Goal: Task Accomplishment & Management: Complete application form

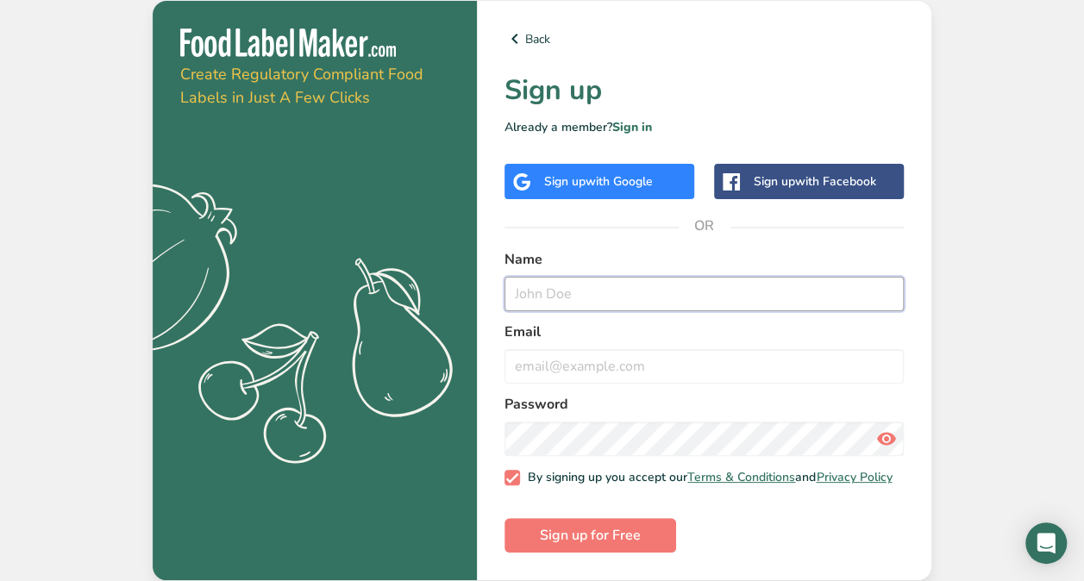
click at [553, 284] on input "text" at bounding box center [703, 294] width 399 height 34
type input "[PERSON_NAME]"
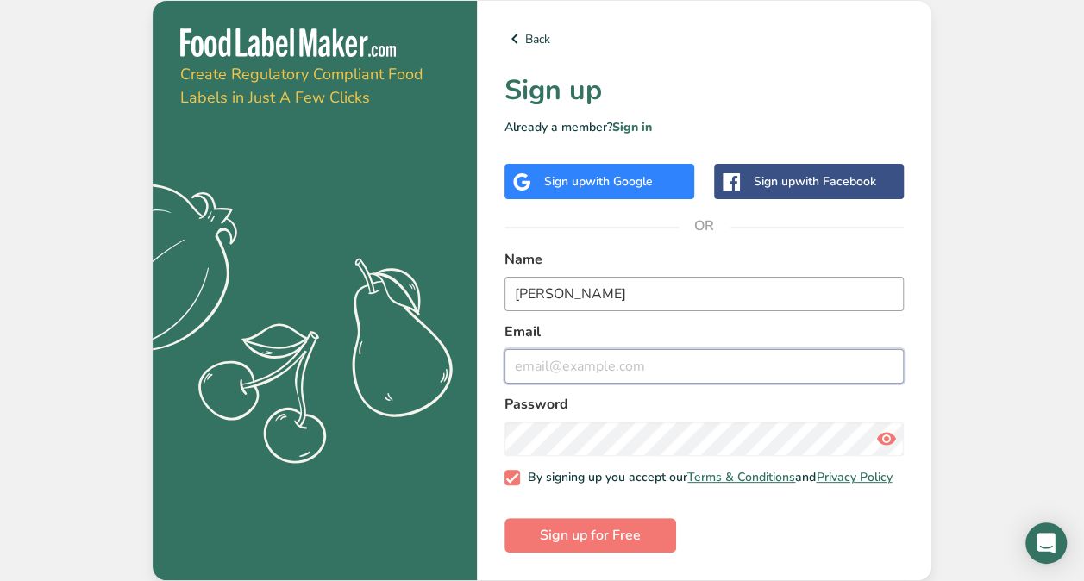
type input "[EMAIL_ADDRESS][DOMAIN_NAME]"
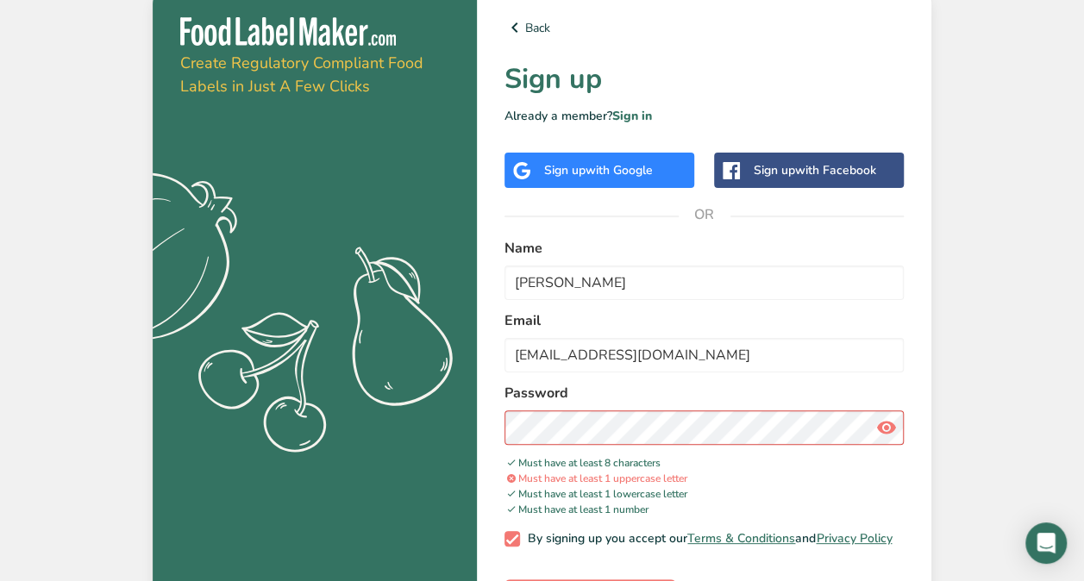
click at [886, 422] on icon at bounding box center [886, 427] width 21 height 31
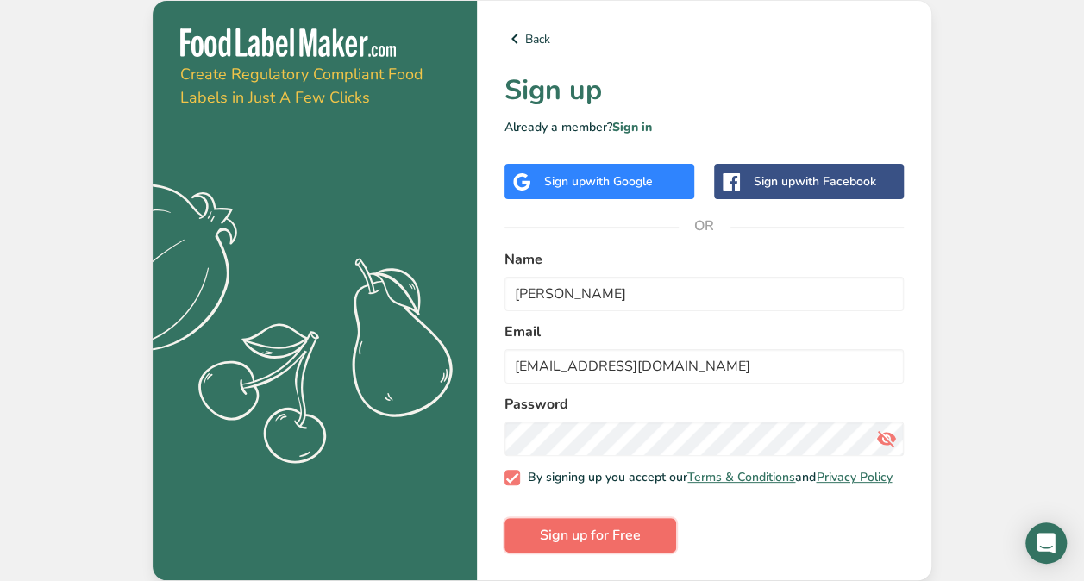
click at [590, 531] on span "Sign up for Free" at bounding box center [590, 535] width 101 height 21
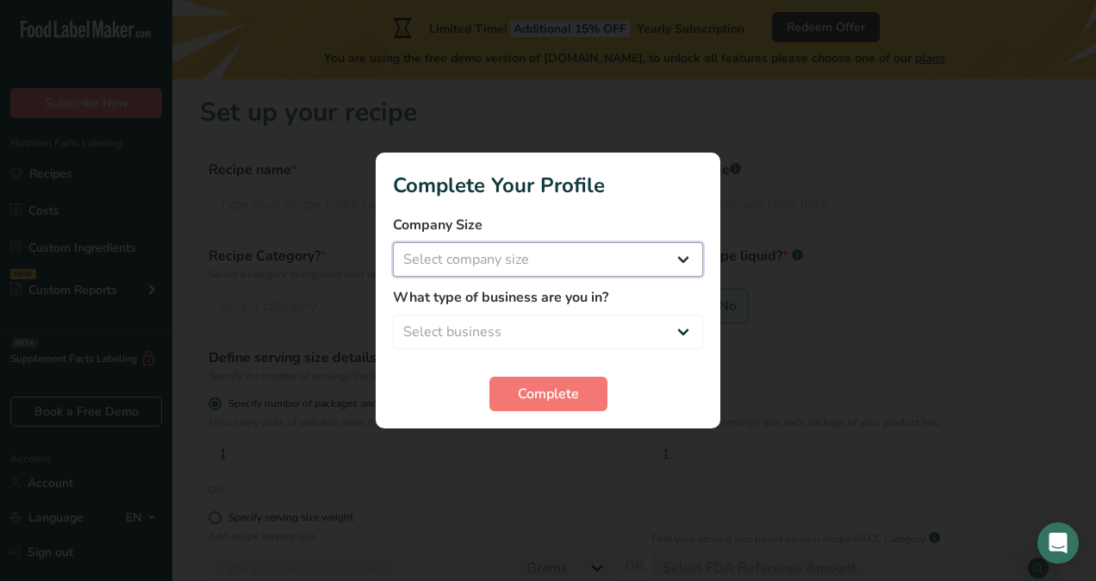
click at [667, 262] on select "Select company size Fewer than 10 Employees 10 to 50 Employees 51 to 500 Employ…" at bounding box center [548, 259] width 310 height 34
select select "1"
click at [393, 242] on select "Select company size Fewer than 10 Employees 10 to 50 Employees 51 to 500 Employ…" at bounding box center [548, 259] width 310 height 34
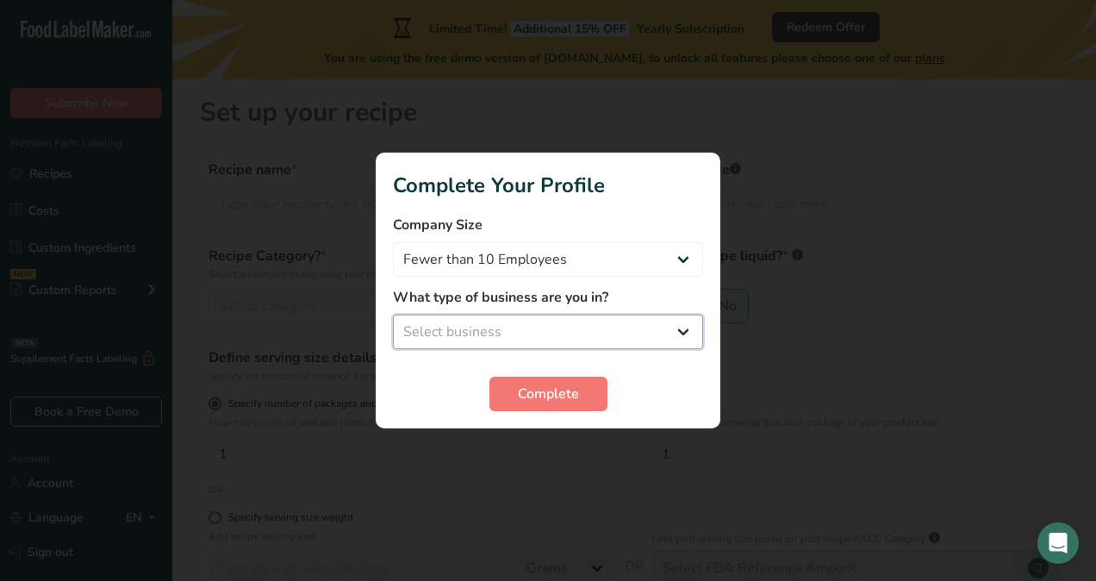
click at [616, 331] on select "Select business Packaged Food Manufacturer Restaurant & Cafe Bakery Meal Plans …" at bounding box center [548, 332] width 310 height 34
select select "8"
click at [393, 315] on select "Select business Packaged Food Manufacturer Restaurant & Cafe Bakery Meal Plans …" at bounding box center [548, 332] width 310 height 34
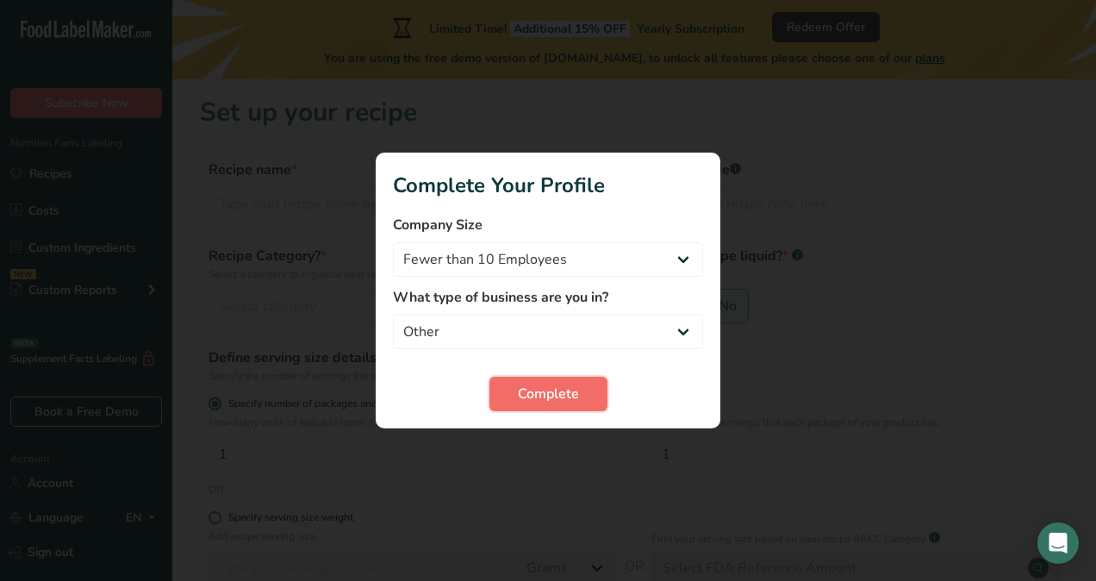
click at [543, 387] on span "Complete" at bounding box center [548, 394] width 61 height 21
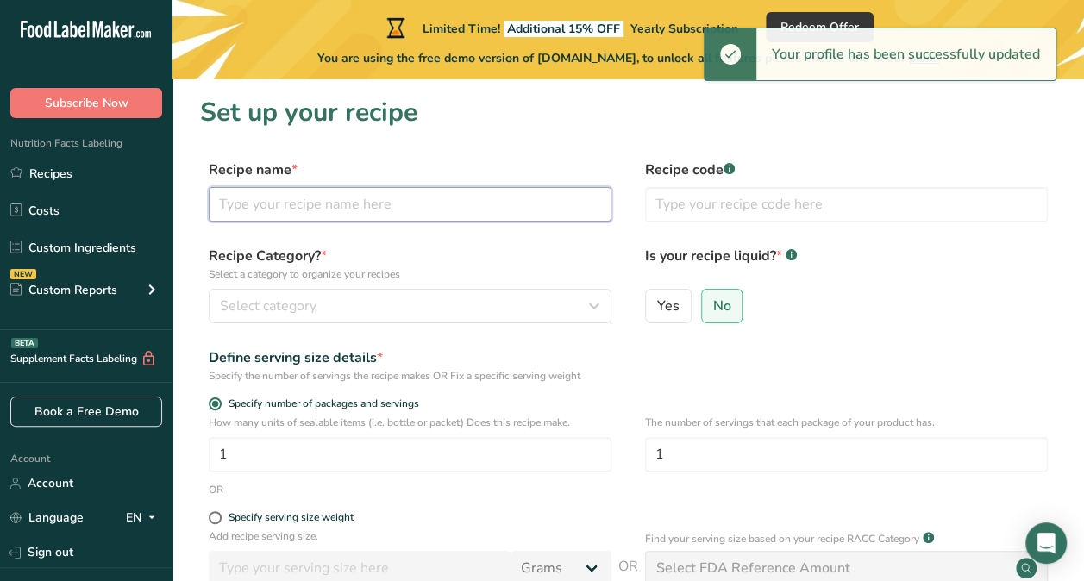
click at [365, 210] on input "text" at bounding box center [410, 204] width 403 height 34
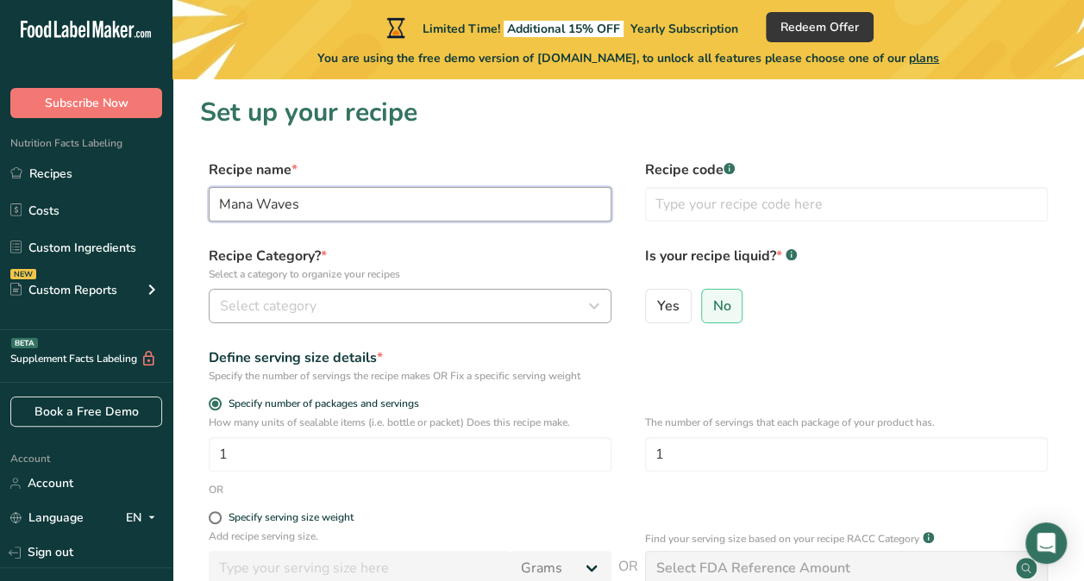
type input "Mana Waves"
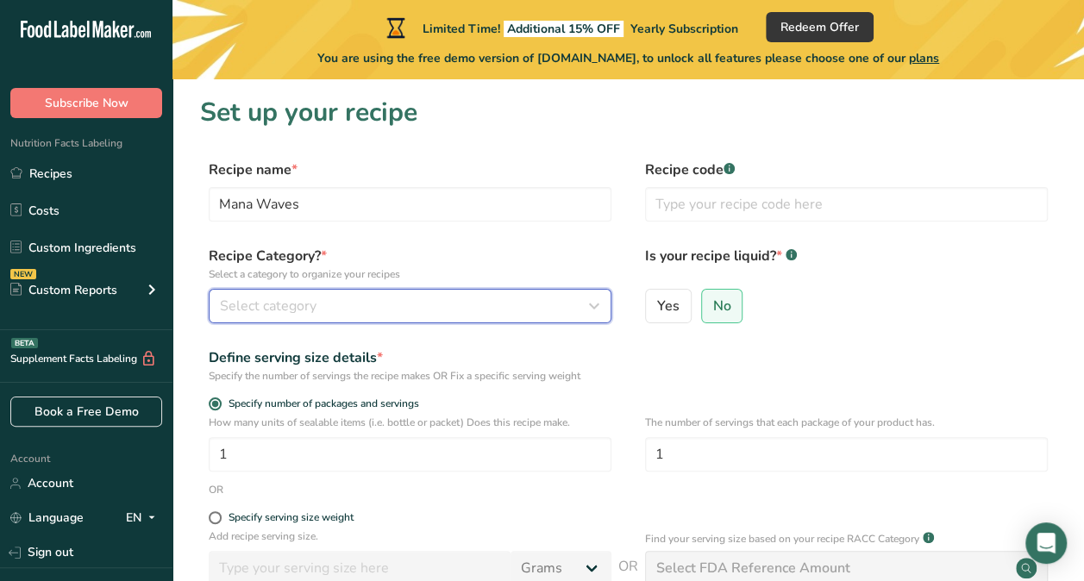
click at [388, 310] on div "Select category" at bounding box center [405, 306] width 370 height 21
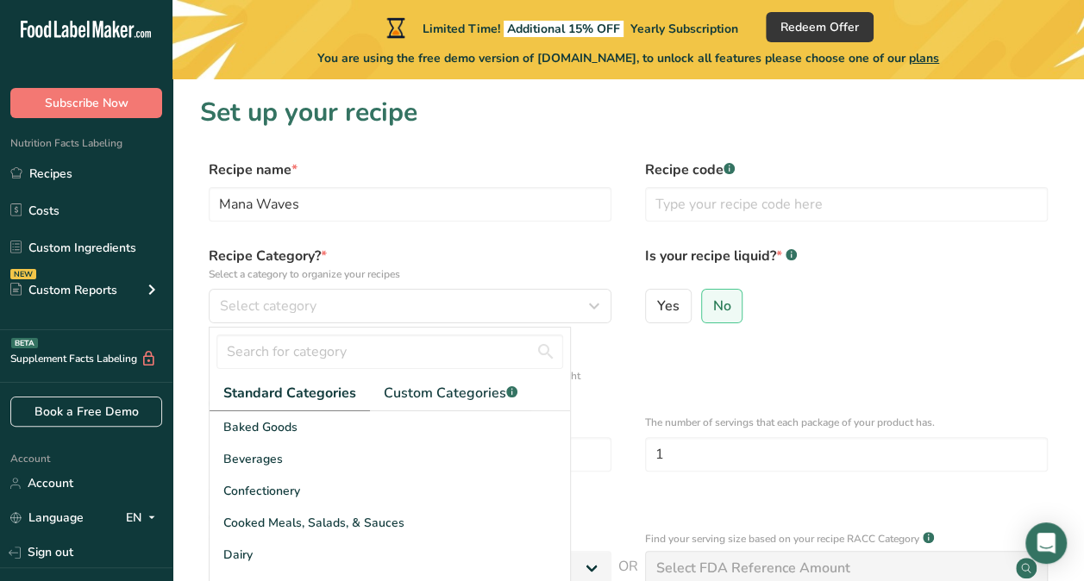
click at [304, 279] on p "Select a category to organize your recipes" at bounding box center [410, 274] width 403 height 16
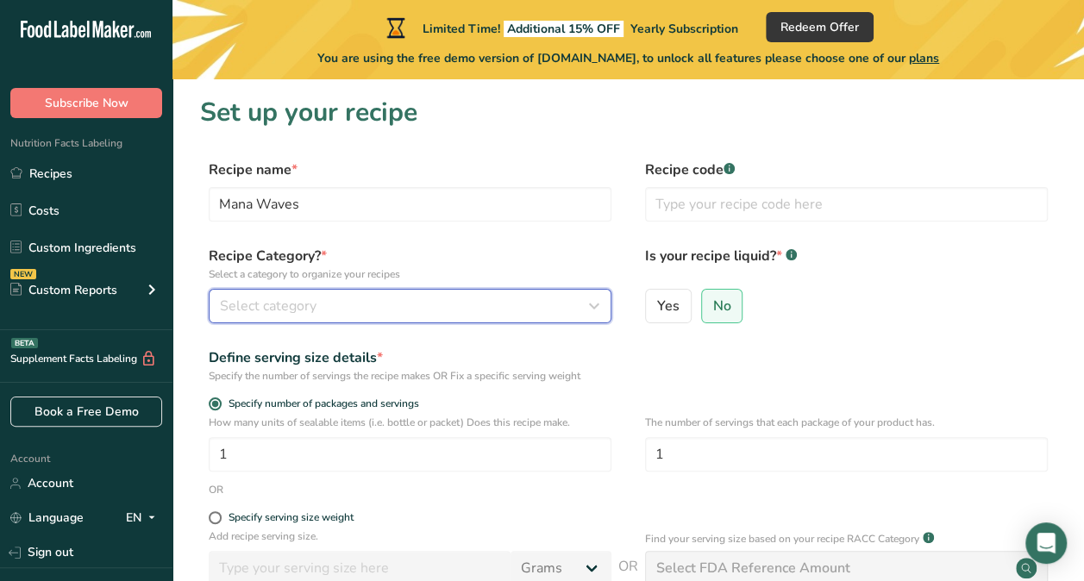
click at [283, 314] on span "Select category" at bounding box center [268, 306] width 97 height 21
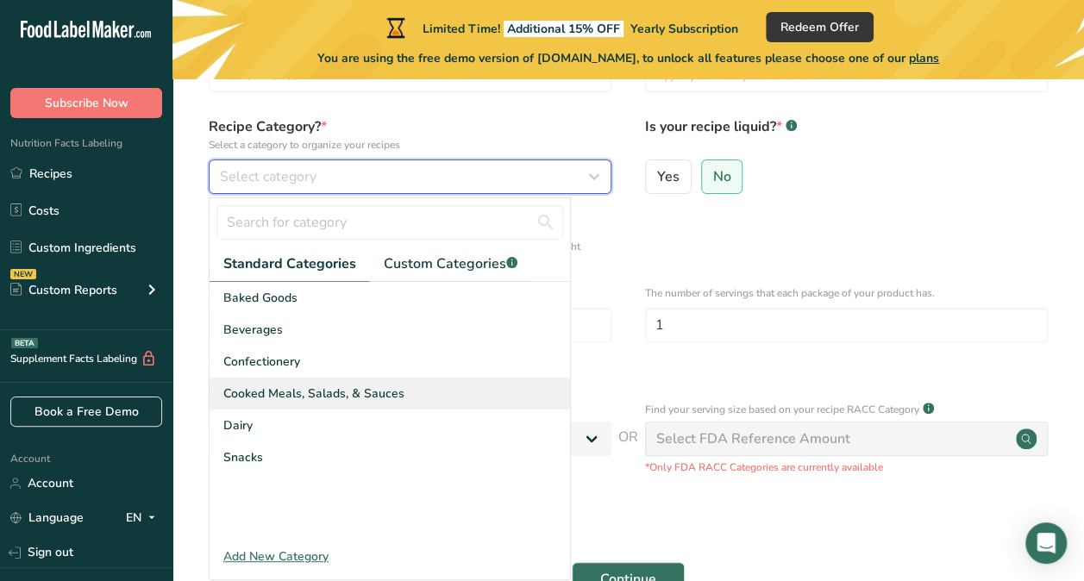
scroll to position [138, 0]
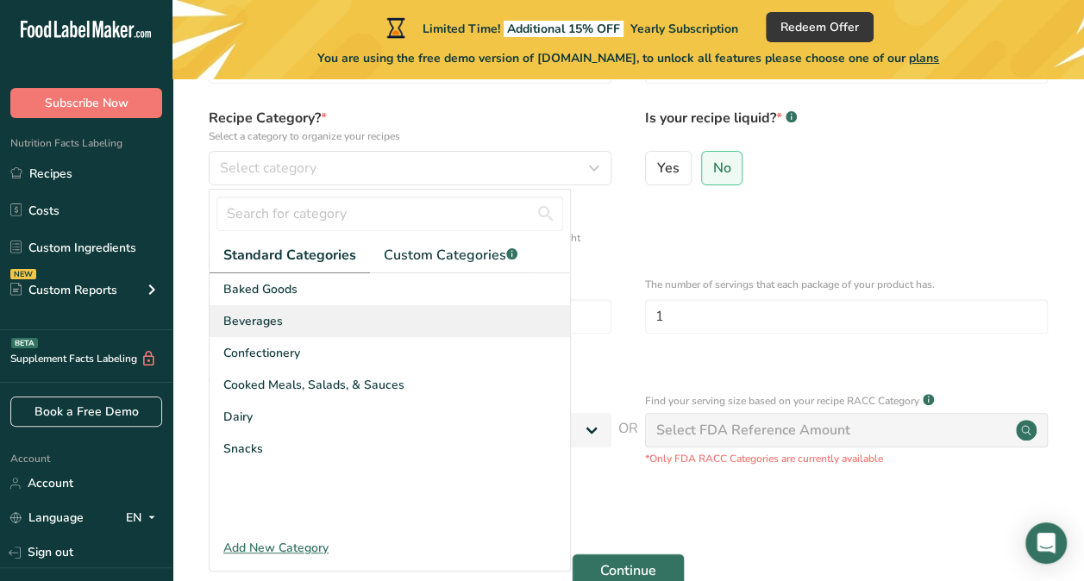
click at [260, 312] on span "Beverages" at bounding box center [252, 321] width 59 height 18
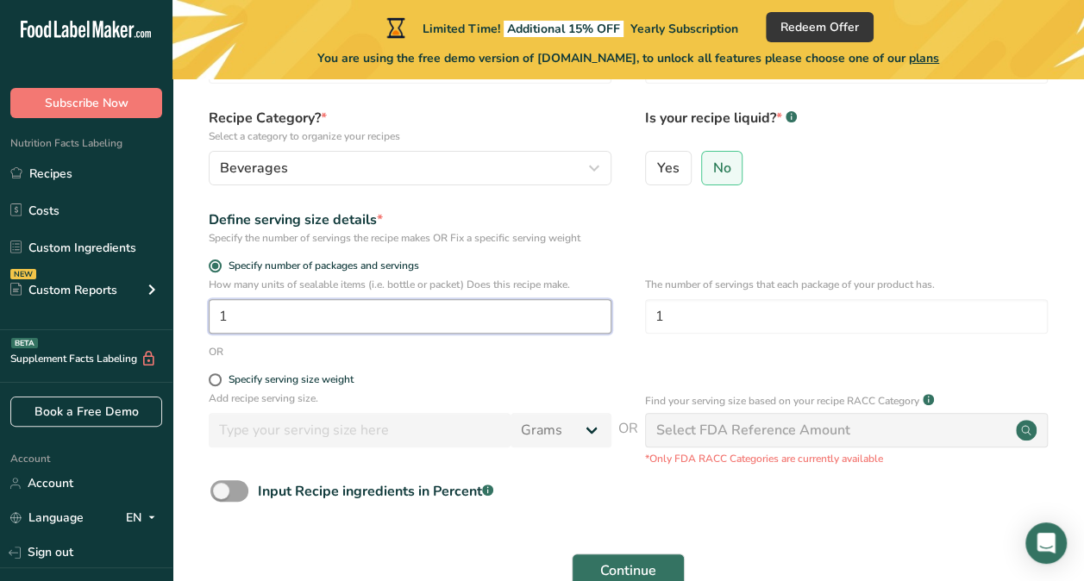
click at [283, 318] on input "1" at bounding box center [410, 316] width 403 height 34
click at [679, 176] on label "Yes" at bounding box center [668, 168] width 47 height 34
click at [657, 173] on input "Yes" at bounding box center [651, 167] width 11 height 11
radio input "true"
radio input "false"
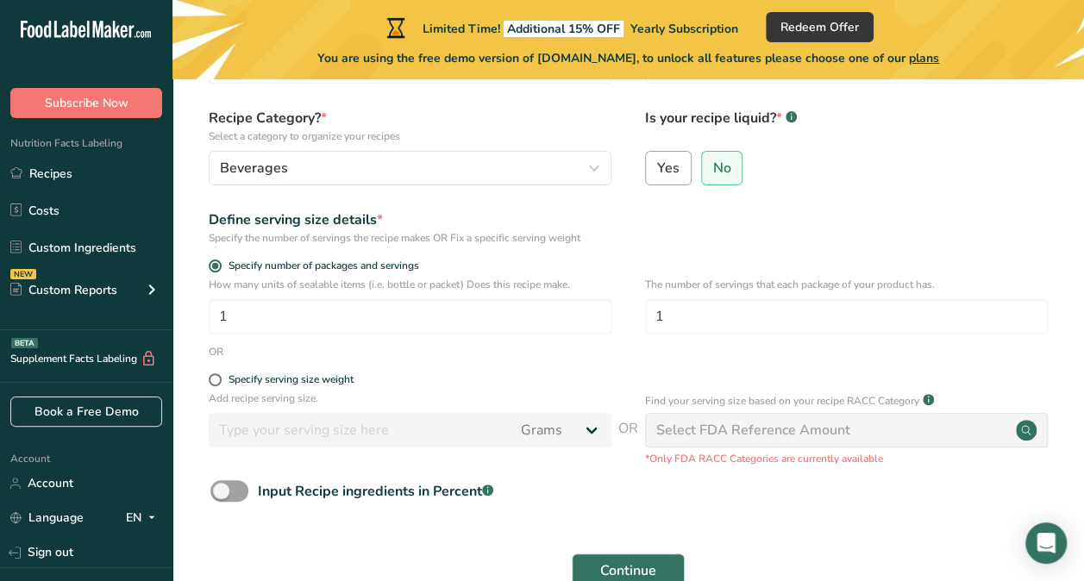
select select "22"
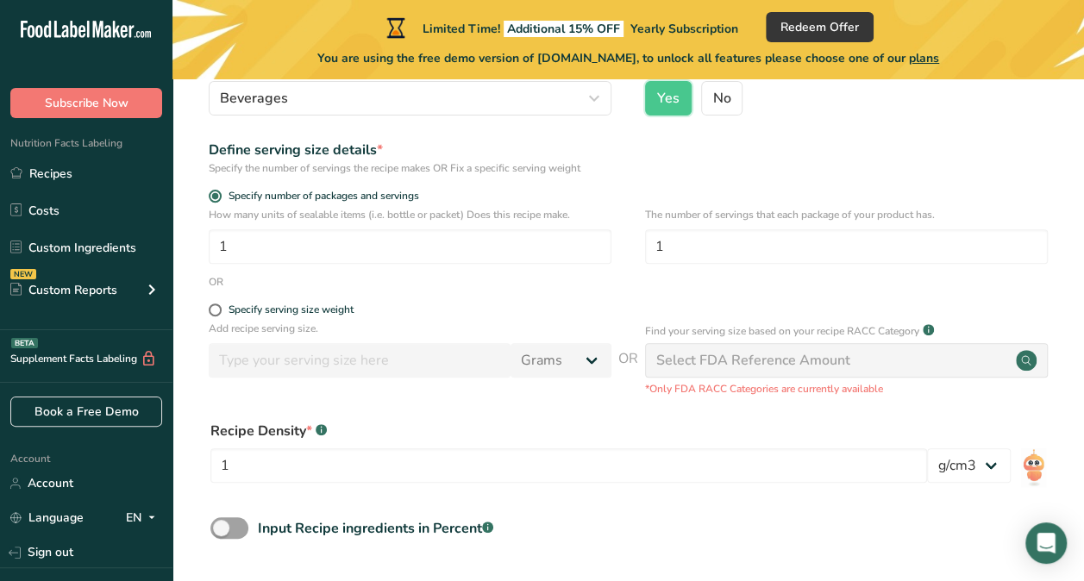
scroll to position [256, 0]
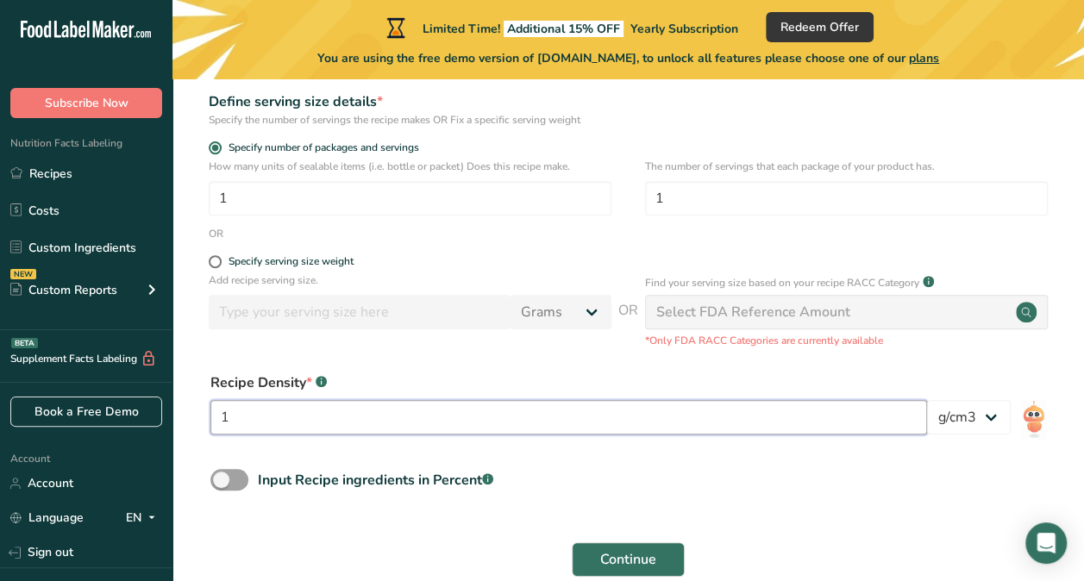
click at [412, 413] on input "1" at bounding box center [568, 417] width 716 height 34
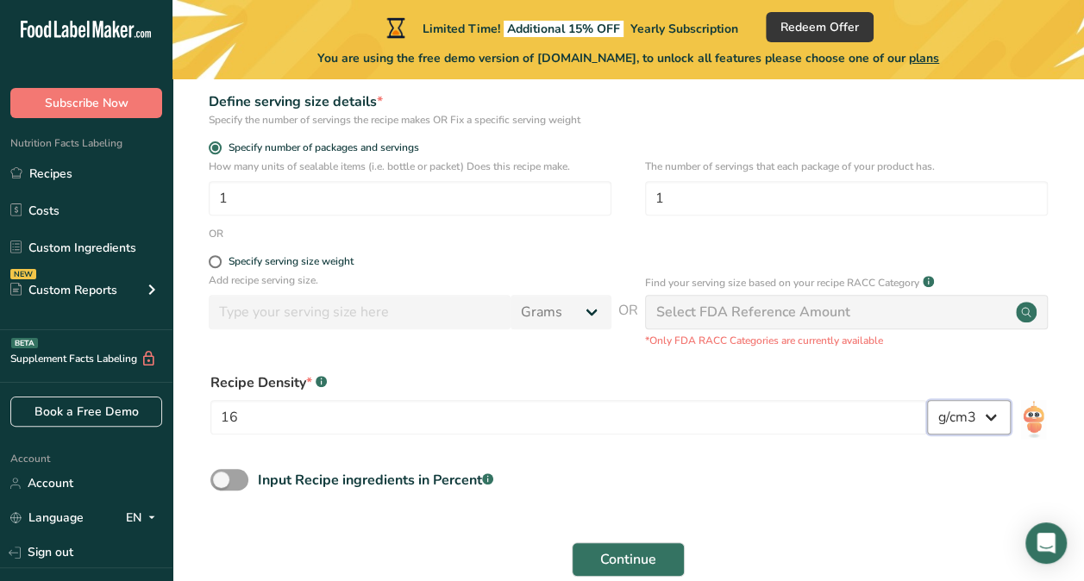
click at [963, 414] on select "lb/ft3 g/cm3" at bounding box center [969, 417] width 84 height 34
click at [927, 400] on select "lb/ft3 g/cm3" at bounding box center [969, 417] width 84 height 34
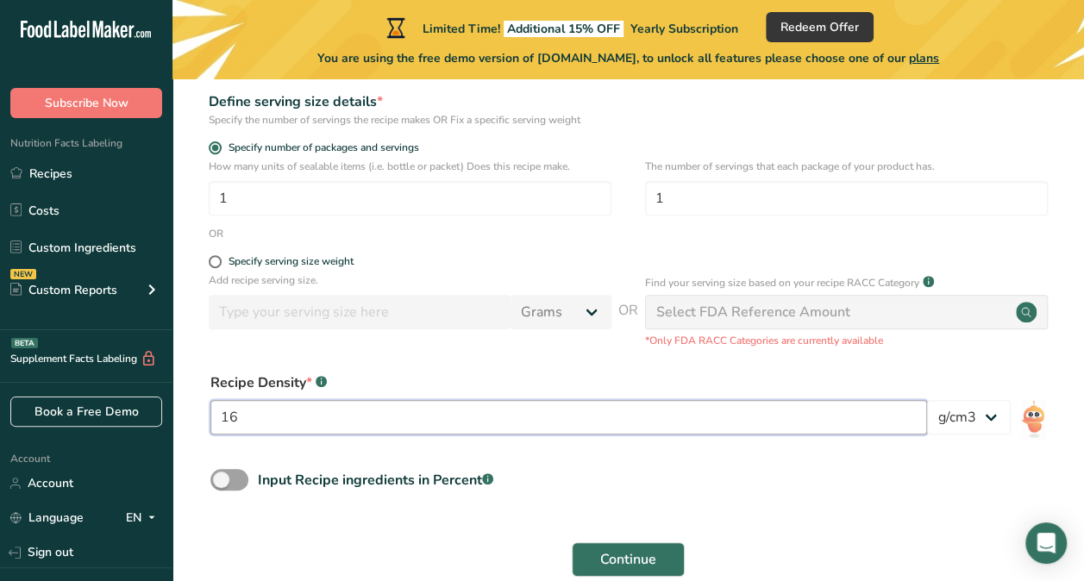
click at [414, 432] on input "16" at bounding box center [568, 417] width 716 height 34
type input "1"
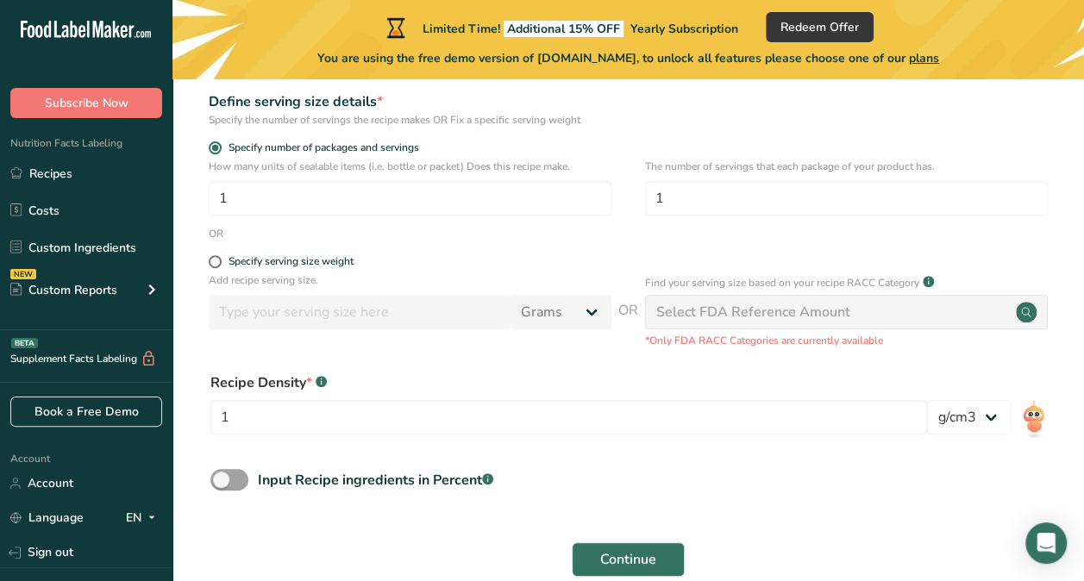
click at [597, 474] on div "Input Recipe ingredients in Percent .a-a{fill:#347362;}.b-a{fill:#fff;}" at bounding box center [628, 486] width 856 height 35
click at [215, 474] on span at bounding box center [229, 480] width 38 height 22
click at [215, 474] on input "Input Recipe ingredients in Percent .a-a{fill:#347362;}.b-a{fill:#fff;}" at bounding box center [215, 479] width 11 height 11
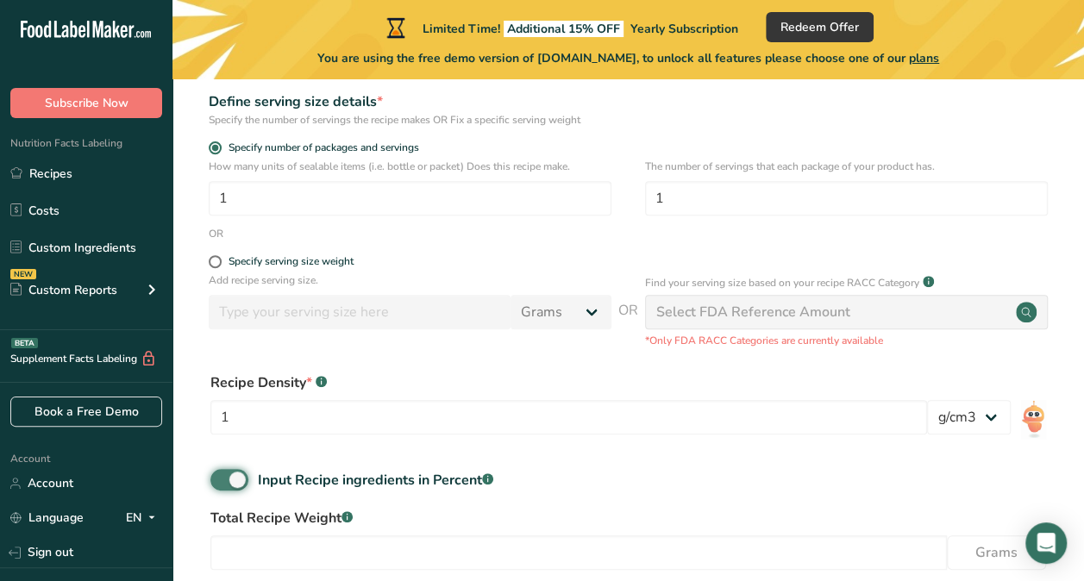
scroll to position [421, 0]
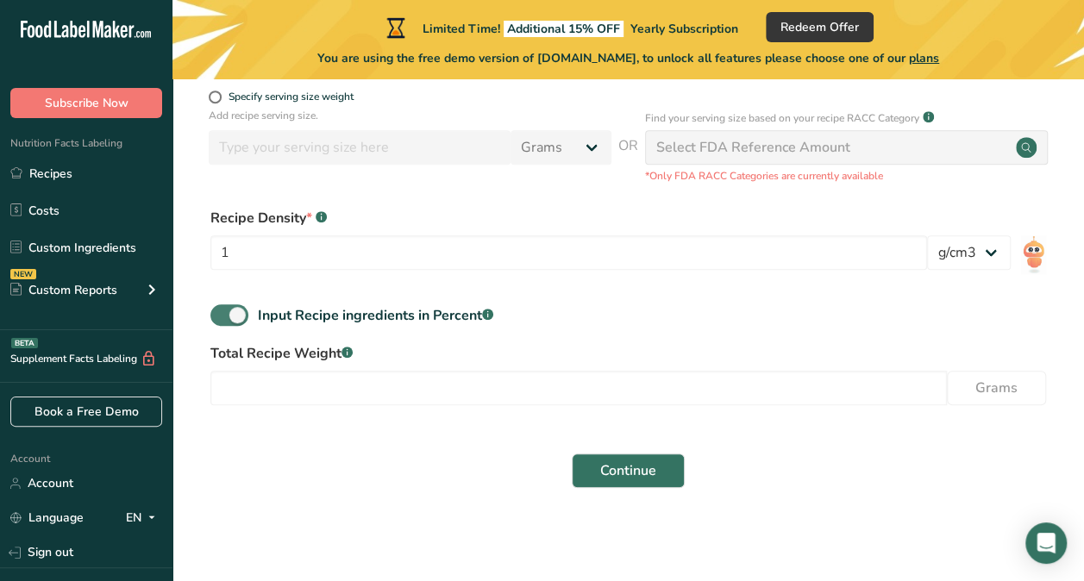
click at [240, 312] on span at bounding box center [229, 315] width 38 height 22
click at [222, 312] on input "Input Recipe ingredients in Percent .a-a{fill:#347362;}.b-a{fill:#fff;}" at bounding box center [215, 314] width 11 height 11
checkbox input "false"
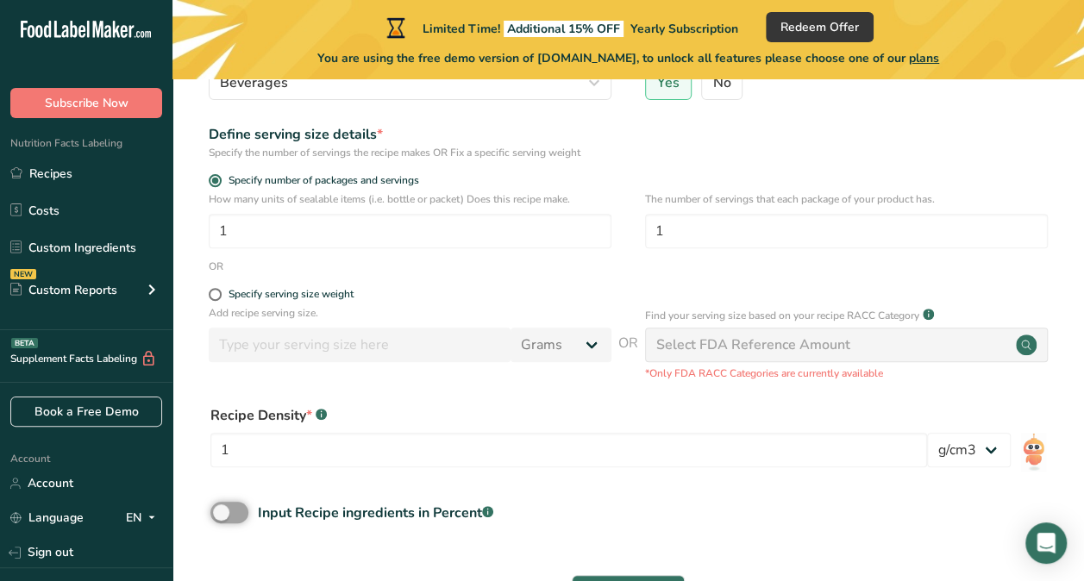
scroll to position [222, 0]
click at [771, 349] on div "Select FDA Reference Amount" at bounding box center [753, 345] width 194 height 21
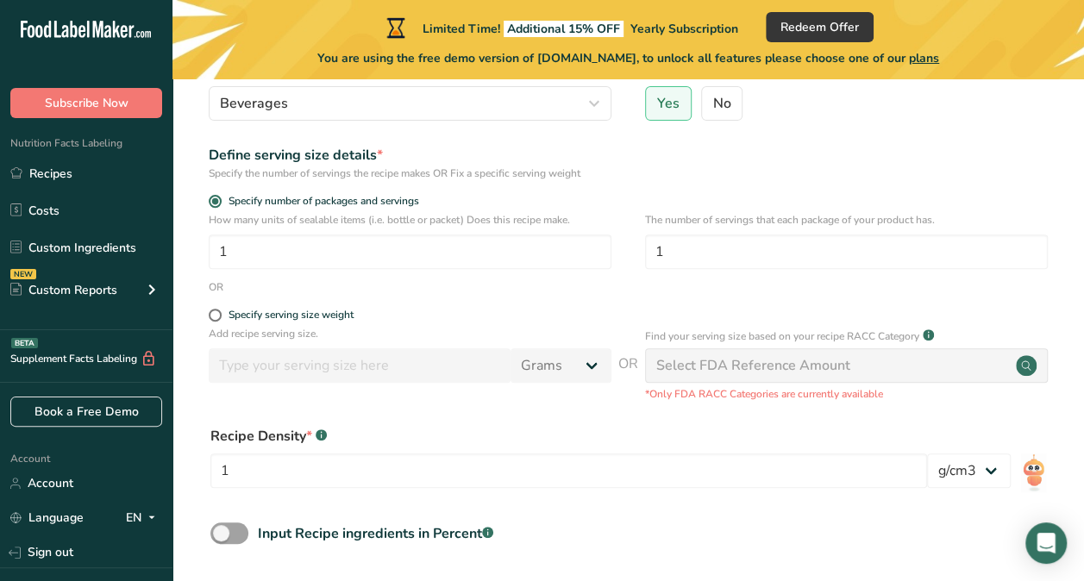
scroll to position [176, 0]
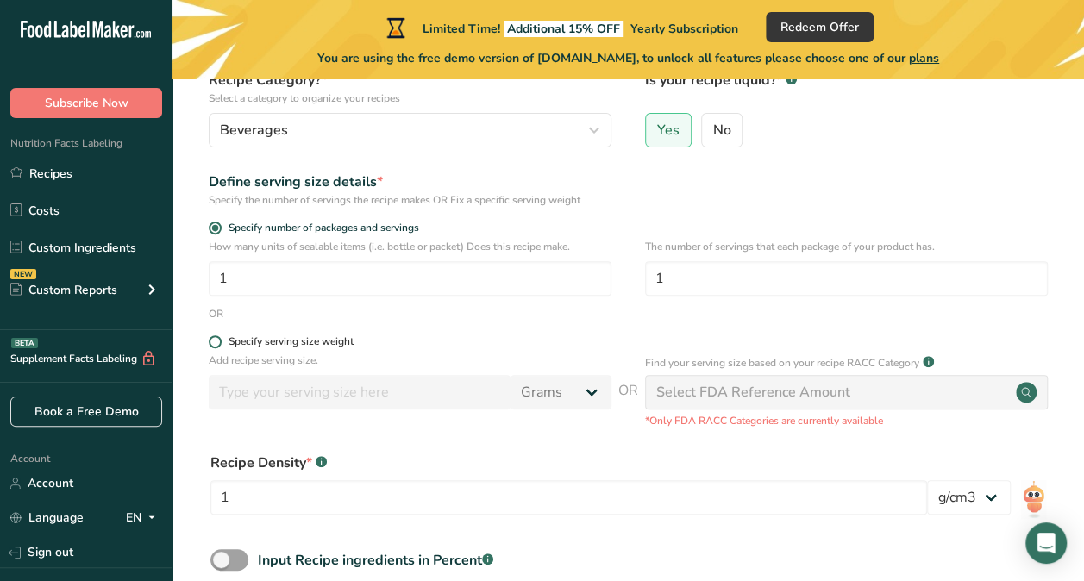
click at [216, 344] on span at bounding box center [215, 341] width 13 height 13
click at [216, 344] on input "Specify serving size weight" at bounding box center [214, 341] width 11 height 11
radio input "true"
radio input "false"
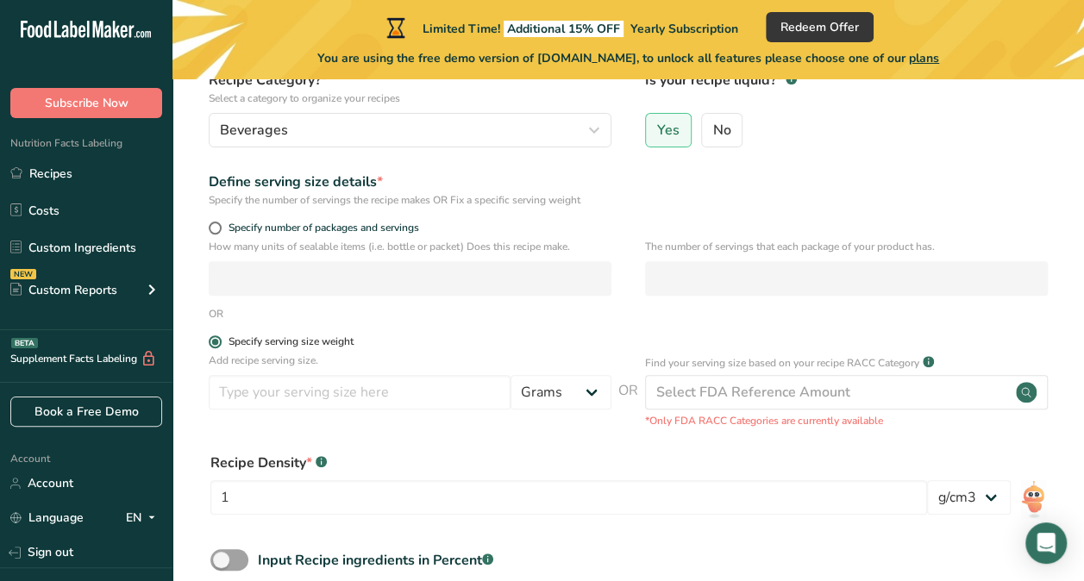
click at [217, 338] on span at bounding box center [215, 341] width 13 height 13
click at [217, 338] on input "Specify serving size weight" at bounding box center [214, 341] width 11 height 11
click at [216, 224] on span at bounding box center [215, 228] width 13 height 13
click at [216, 224] on input "Specify number of packages and servings" at bounding box center [214, 227] width 11 height 11
radio input "true"
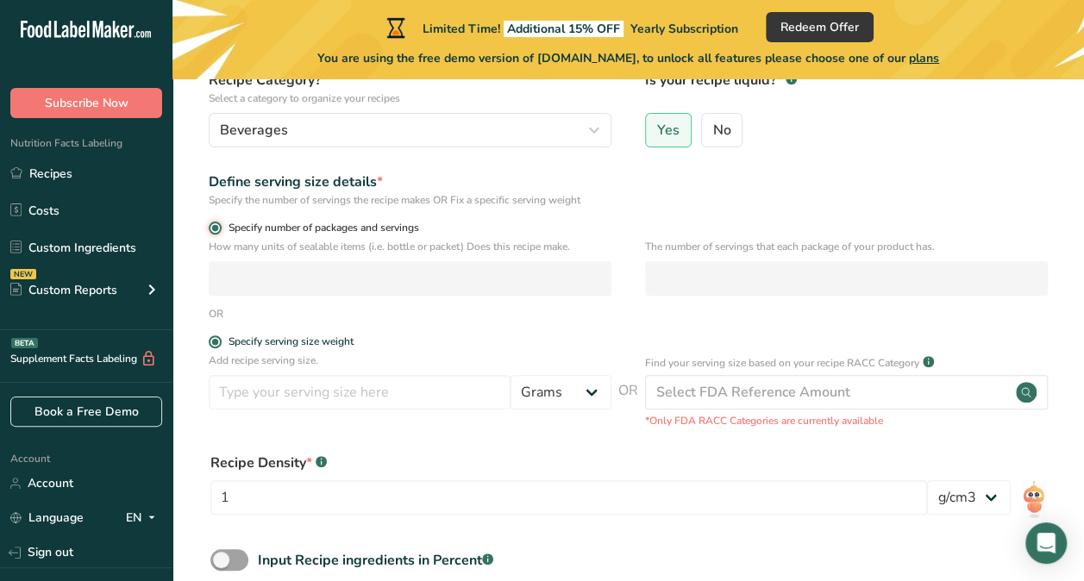
radio input "false"
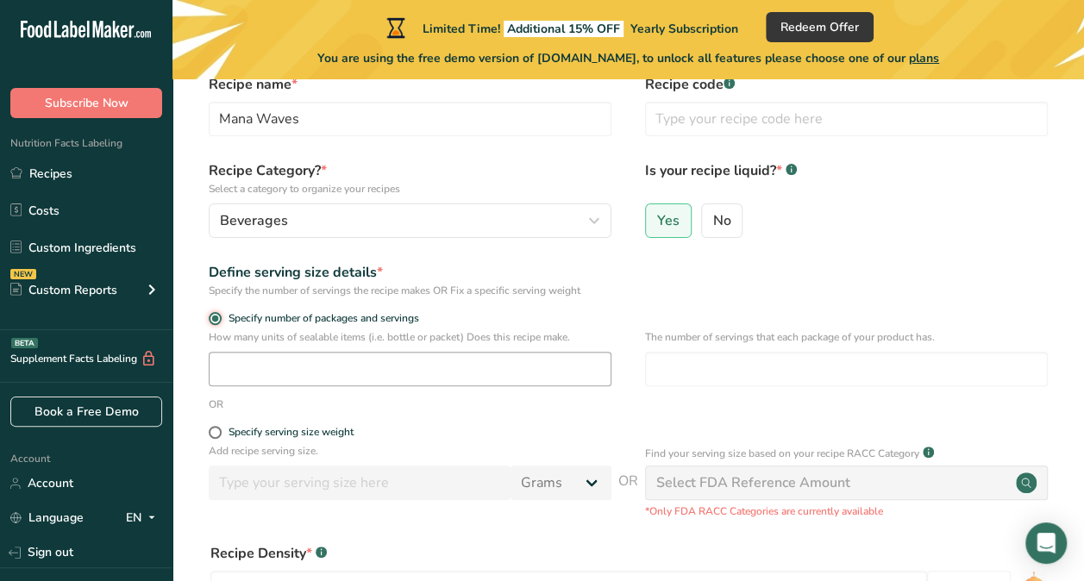
scroll to position [84, 0]
click at [420, 376] on input "number" at bounding box center [410, 370] width 403 height 34
type input "1"
click at [765, 370] on input "number" at bounding box center [846, 370] width 403 height 34
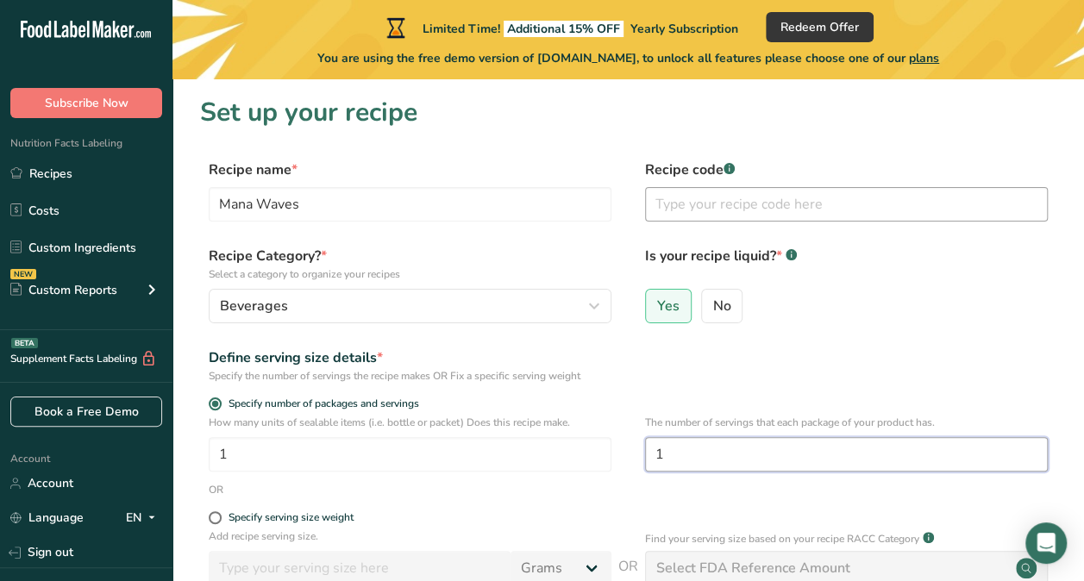
type input "1"
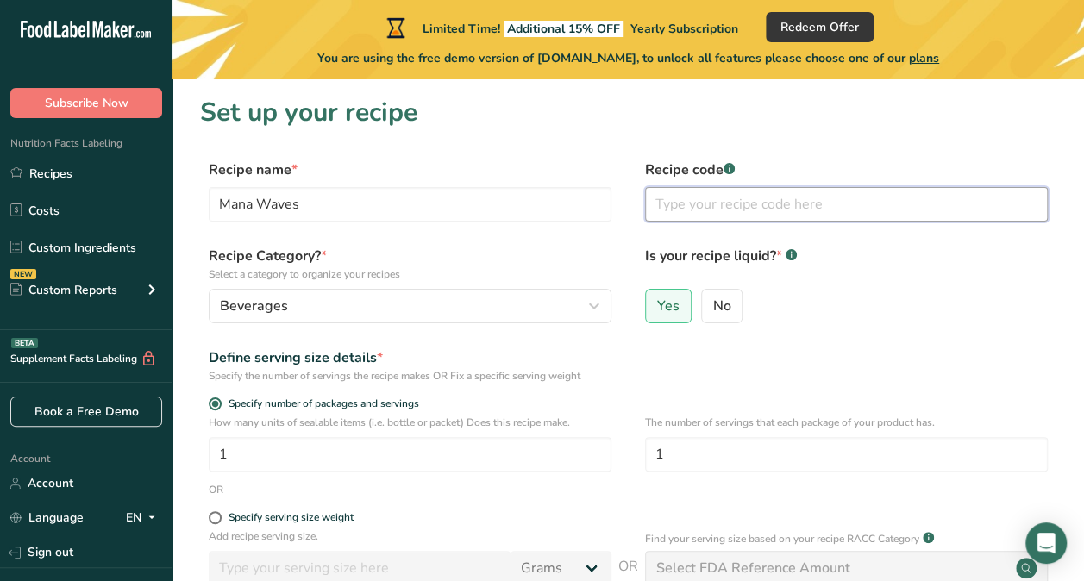
click at [707, 203] on input "text" at bounding box center [846, 204] width 403 height 34
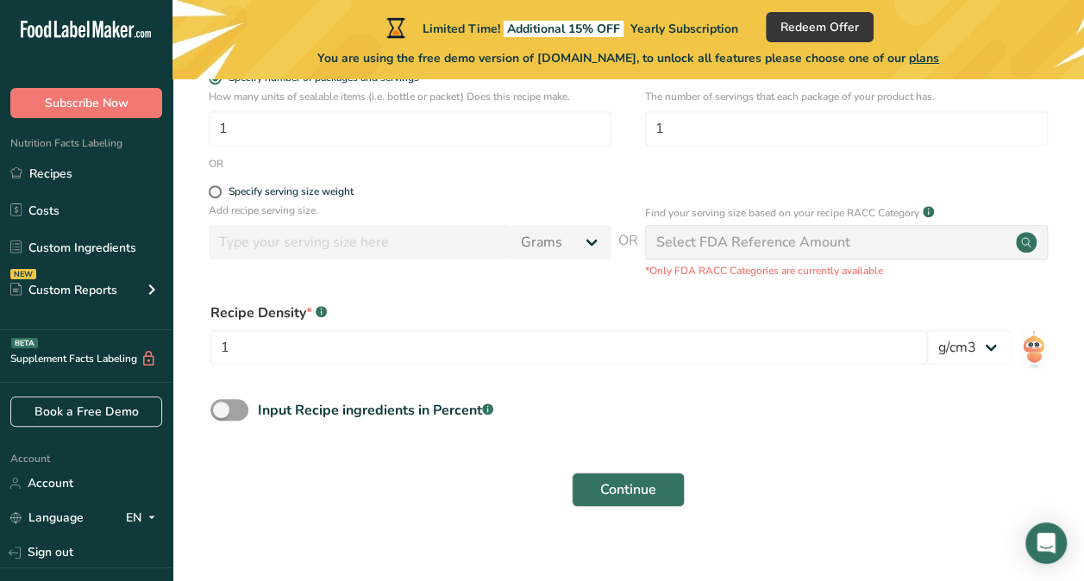
scroll to position [336, 0]
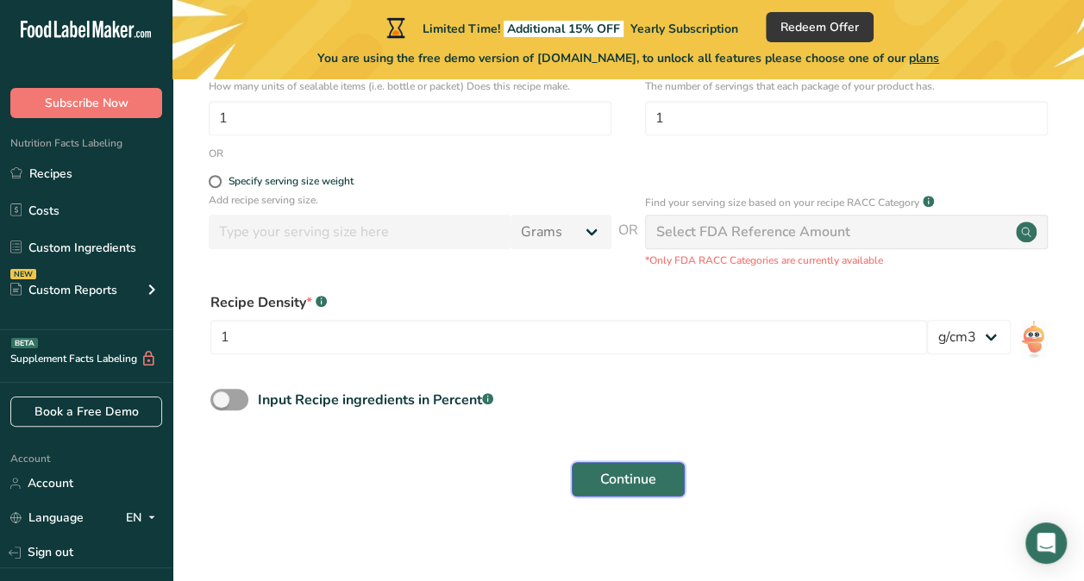
click at [617, 469] on span "Continue" at bounding box center [628, 479] width 56 height 21
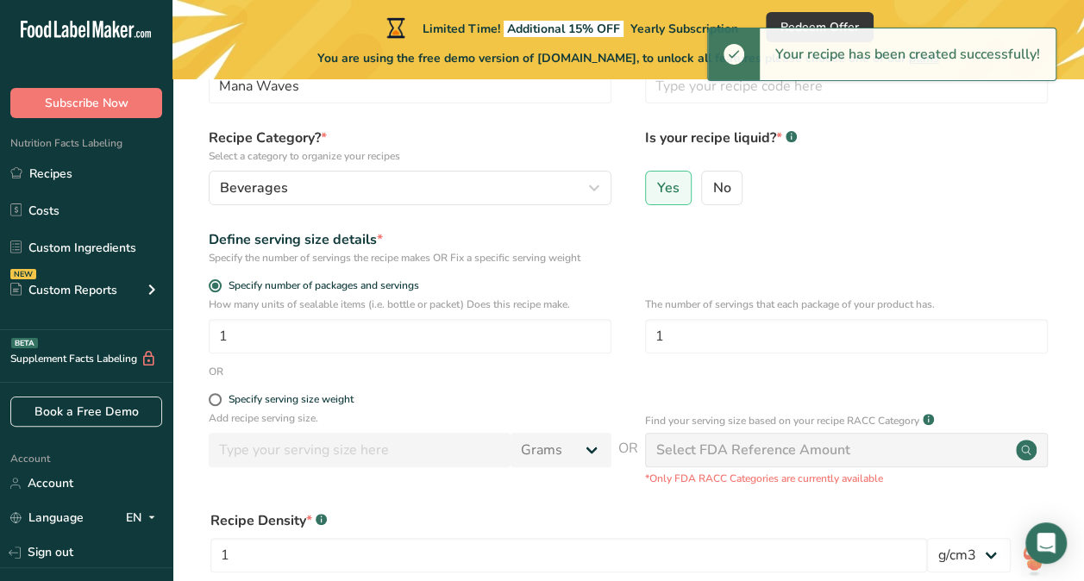
scroll to position [0, 0]
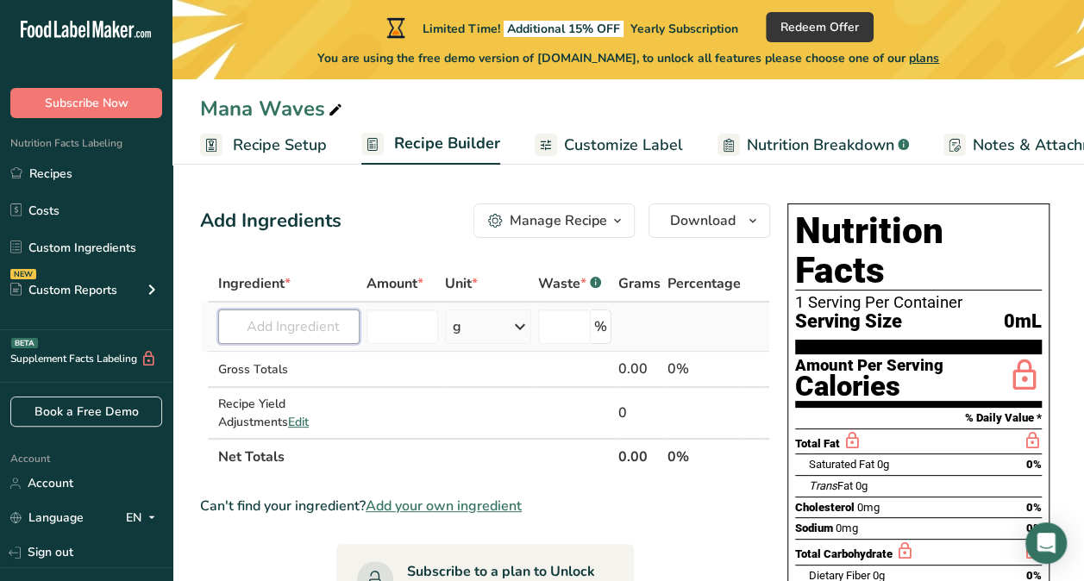
click at [286, 326] on input "text" at bounding box center [288, 326] width 141 height 34
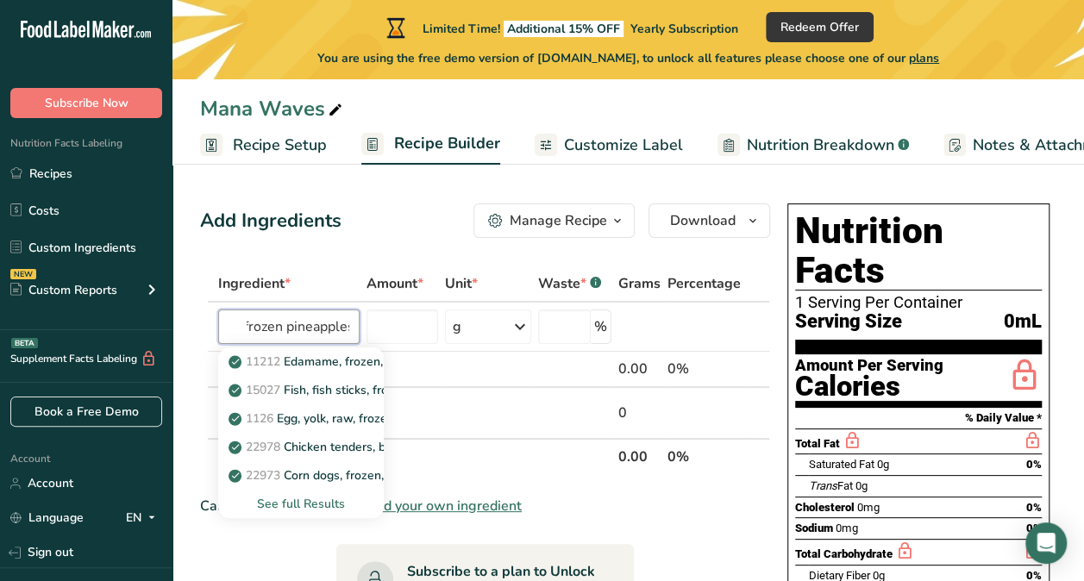
scroll to position [0, 9]
type input "frozen pineapples"
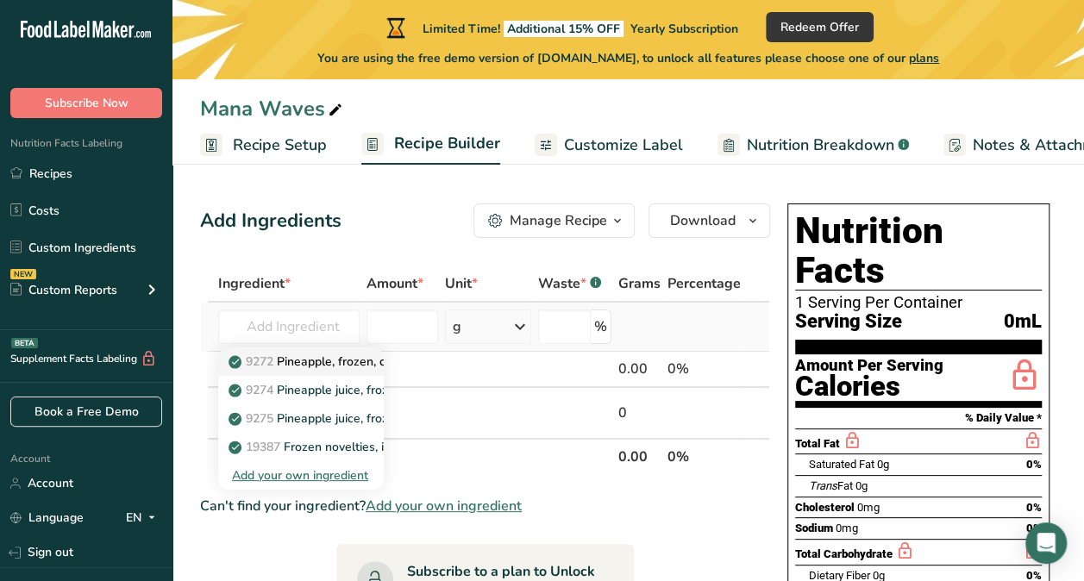
click at [305, 365] on p "9272 Pineapple, frozen, chunks, sweetened" at bounding box center [359, 362] width 254 height 18
type input "Pineapple, frozen, chunks, sweetened"
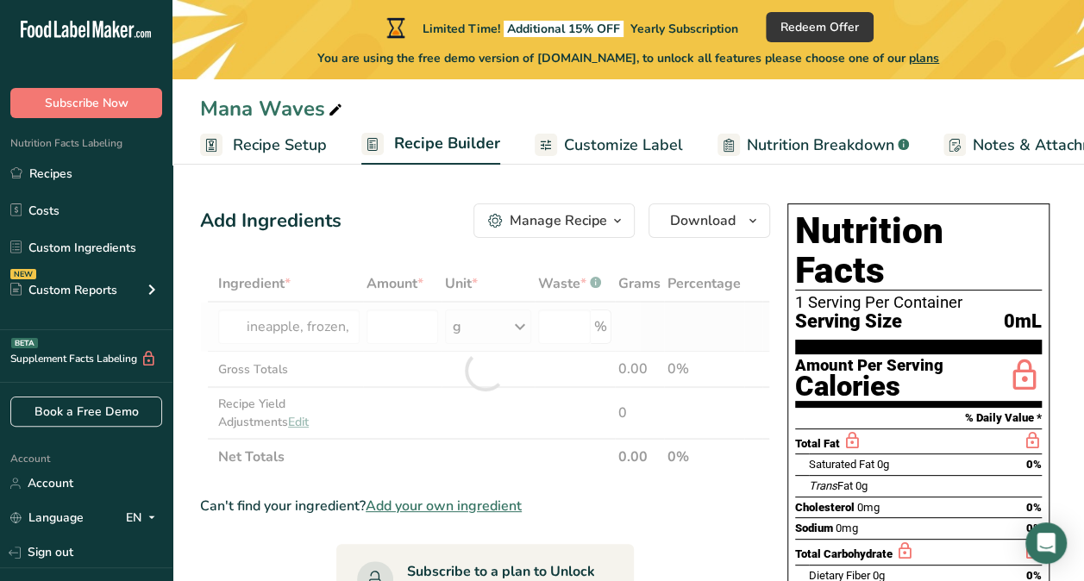
scroll to position [0, 0]
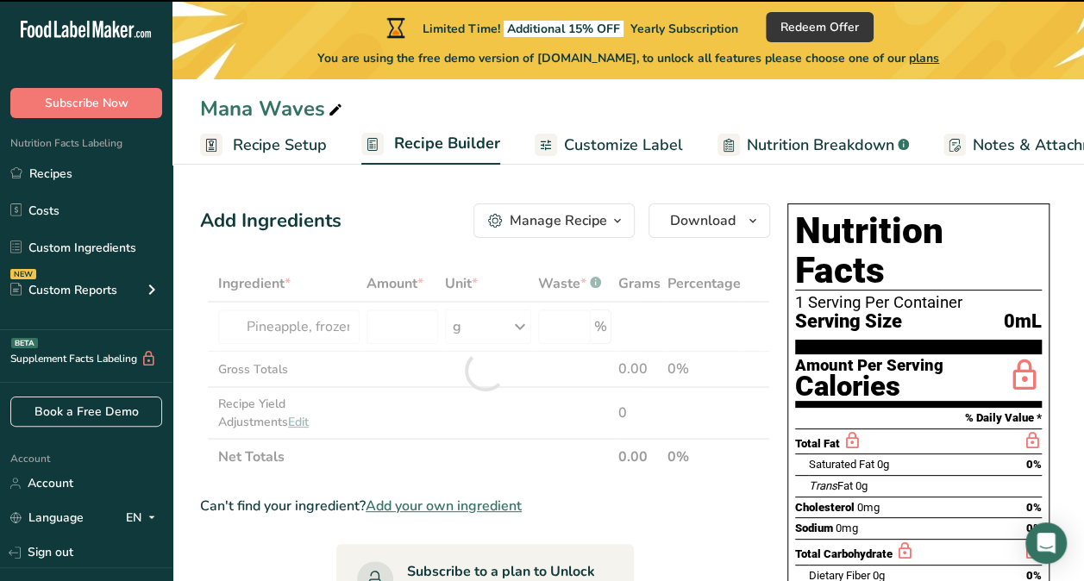
type input "0"
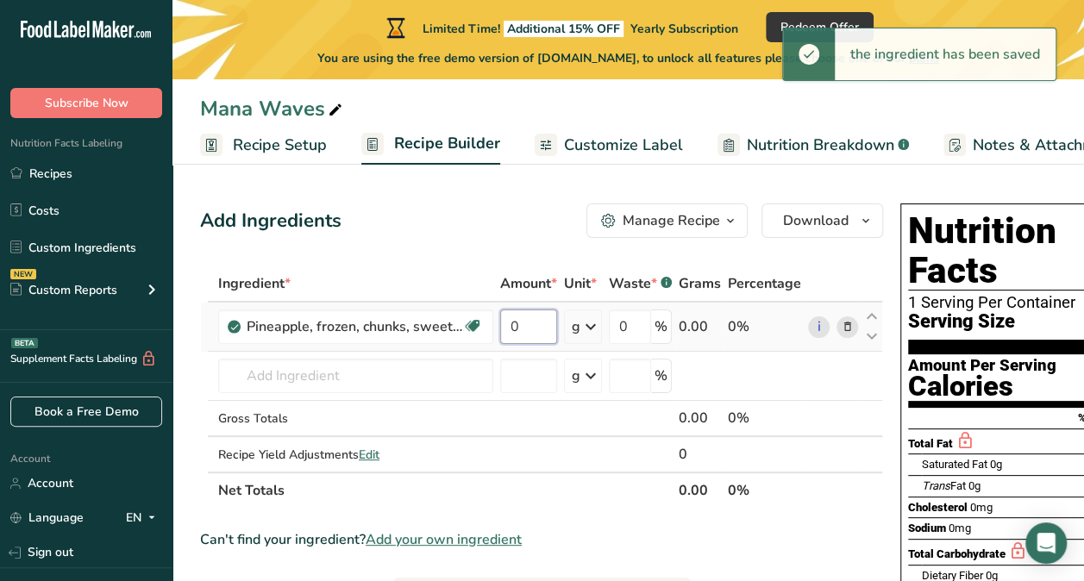
click at [522, 328] on input "0" at bounding box center [528, 326] width 57 height 34
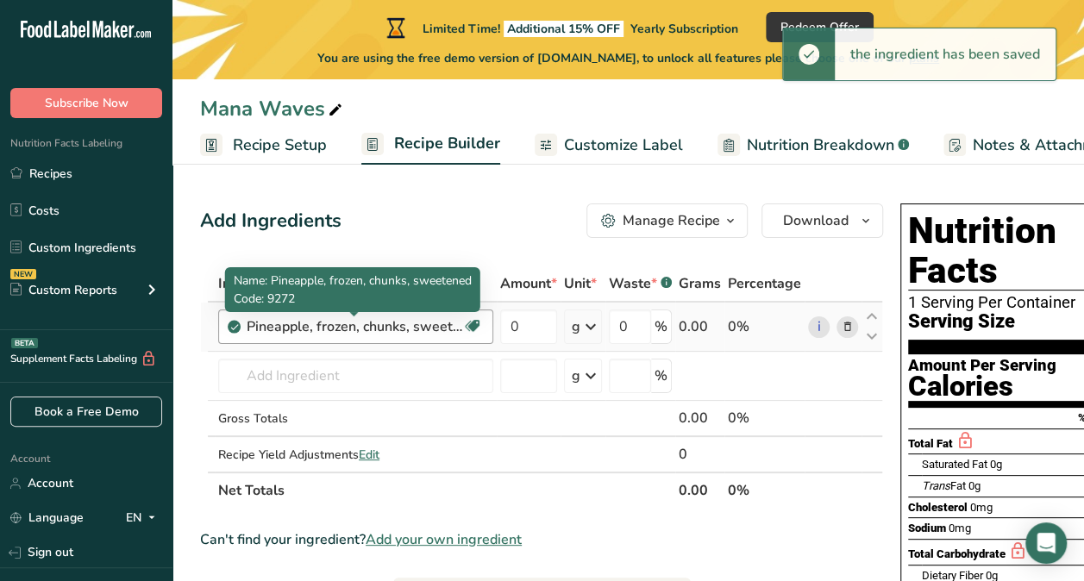
click at [415, 322] on div "Ingredient * Amount * Unit * Waste * .a-a{fill:#347362;}.b-a{fill:#fff;} Grams …" at bounding box center [541, 386] width 683 height 243
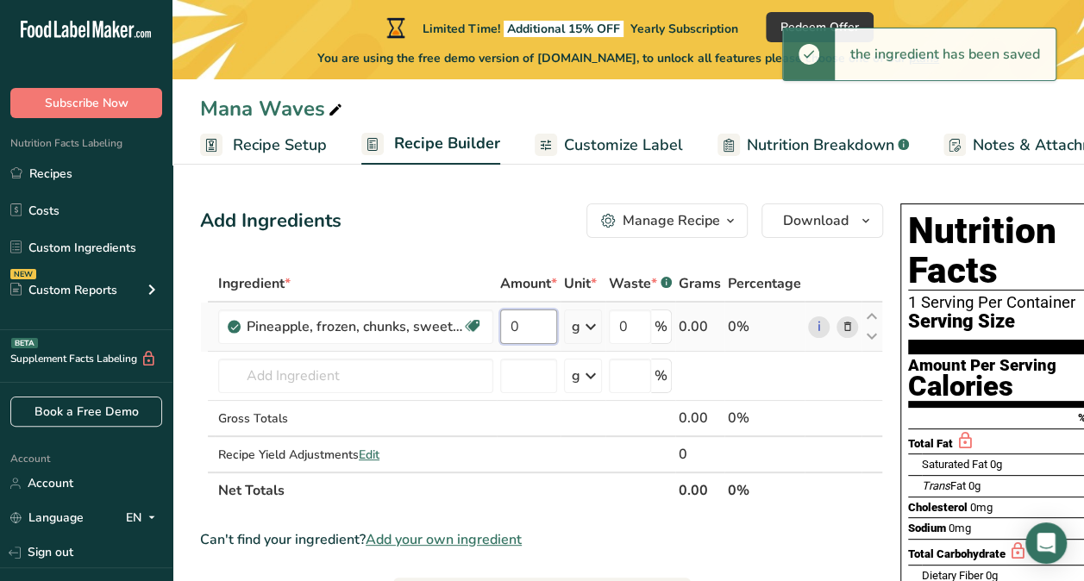
click at [520, 327] on input "0" at bounding box center [528, 326] width 57 height 34
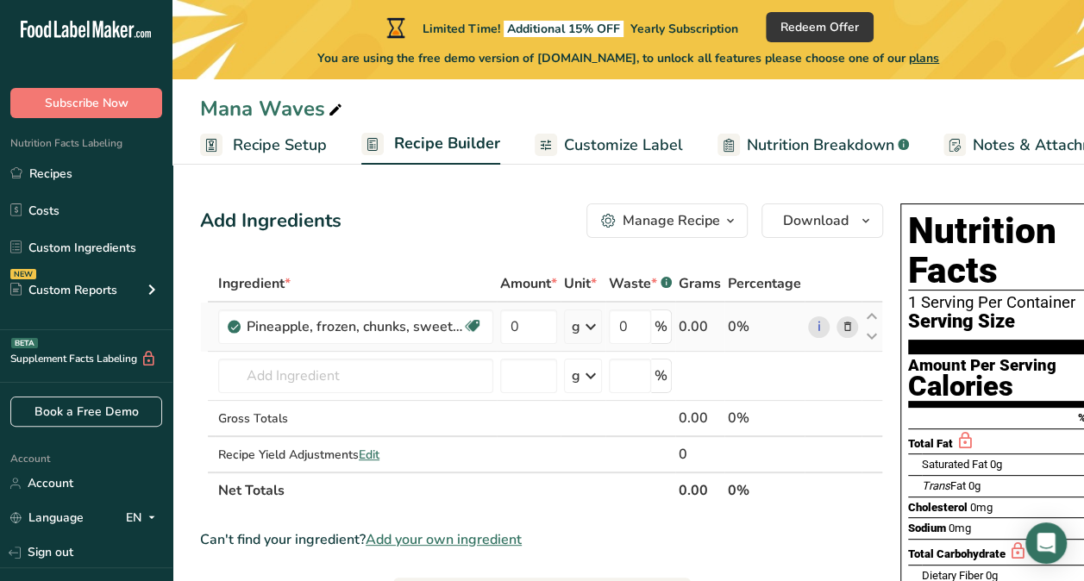
click at [572, 328] on div "Ingredient * Amount * Unit * Waste * .a-a{fill:#347362;}.b-a{fill:#fff;} Grams …" at bounding box center [541, 386] width 683 height 243
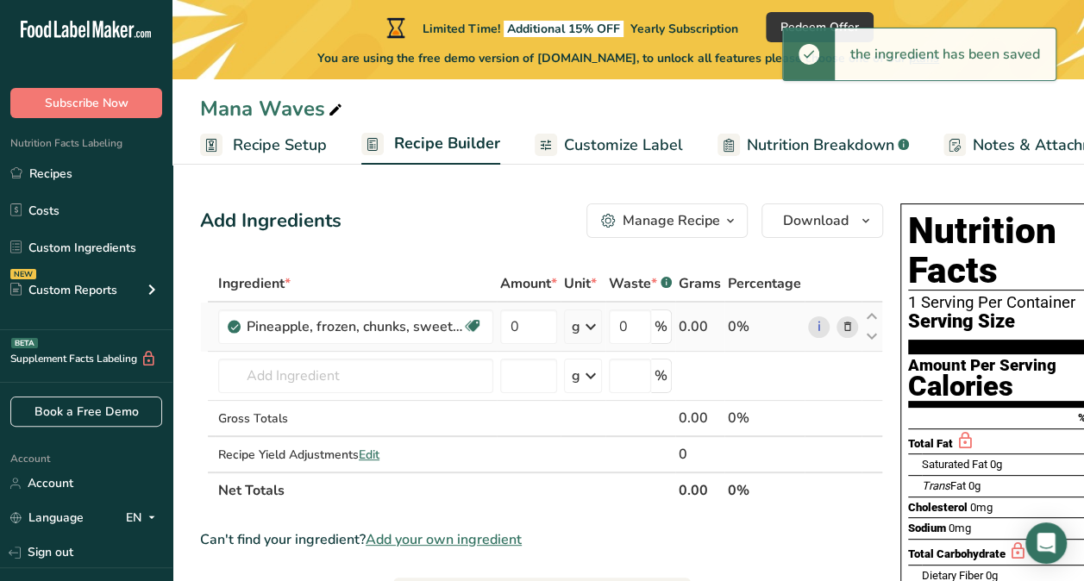
click at [591, 326] on icon at bounding box center [590, 326] width 21 height 31
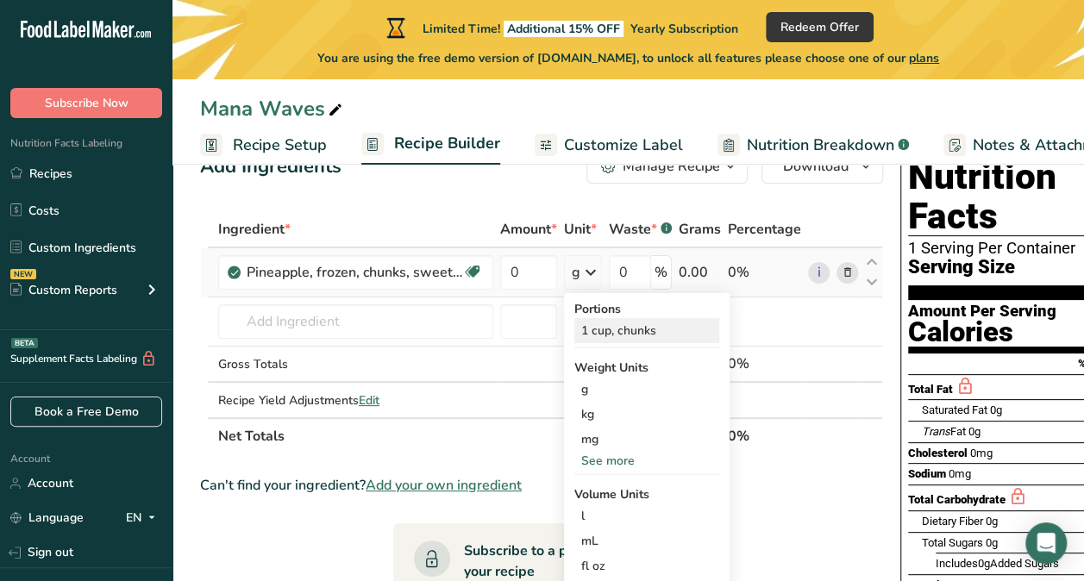
scroll to position [51, 0]
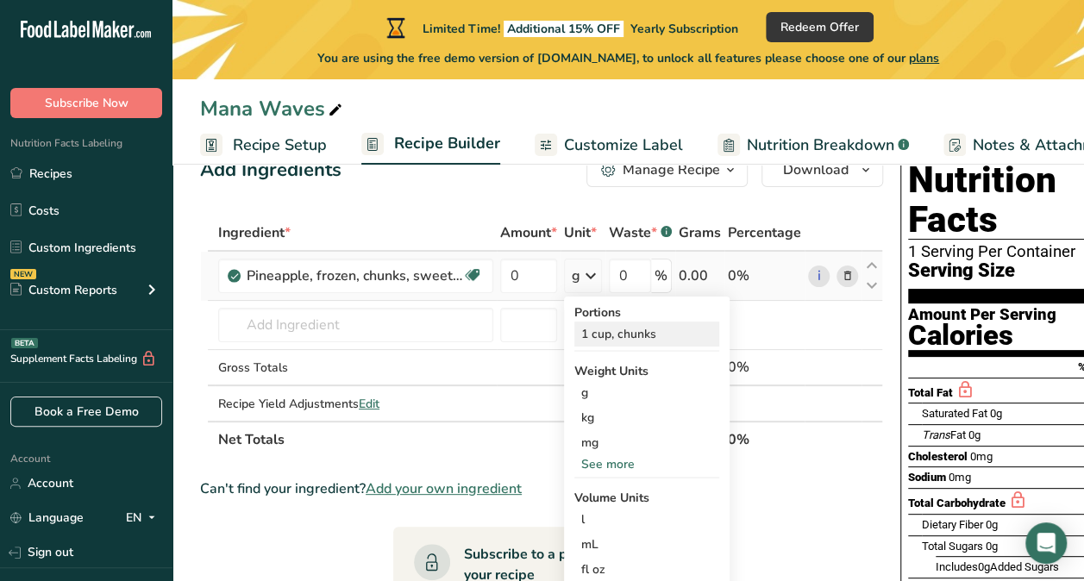
click at [597, 334] on div "1 cup, chunks" at bounding box center [646, 334] width 145 height 25
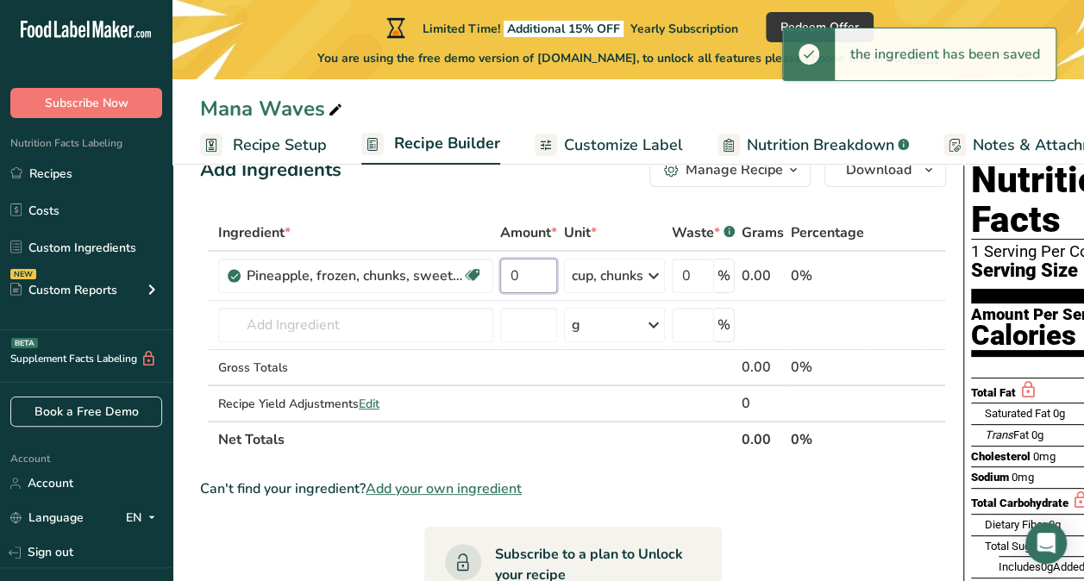
click at [535, 271] on input "0" at bounding box center [528, 276] width 57 height 34
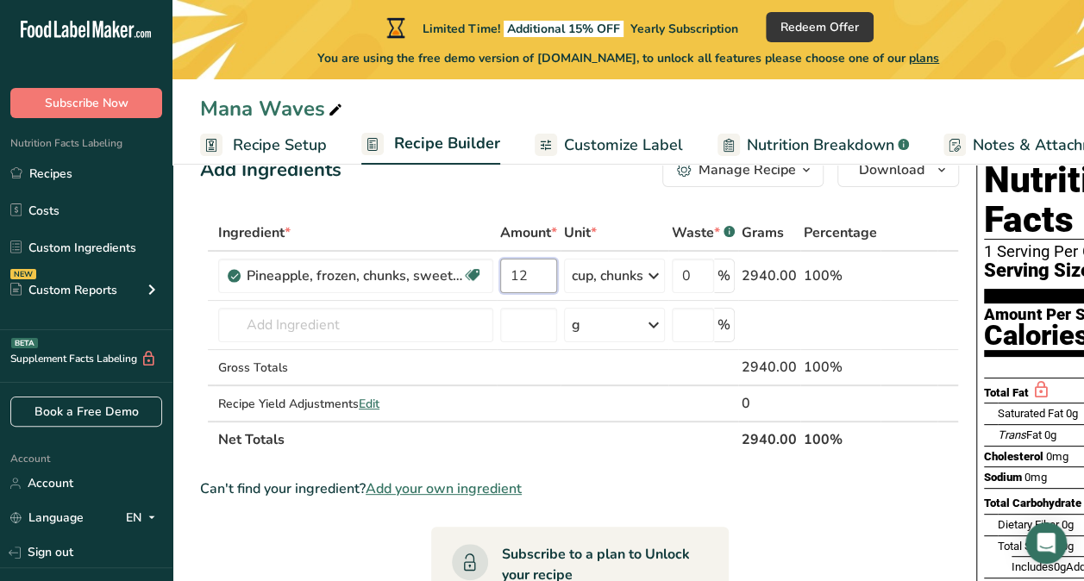
type input "1"
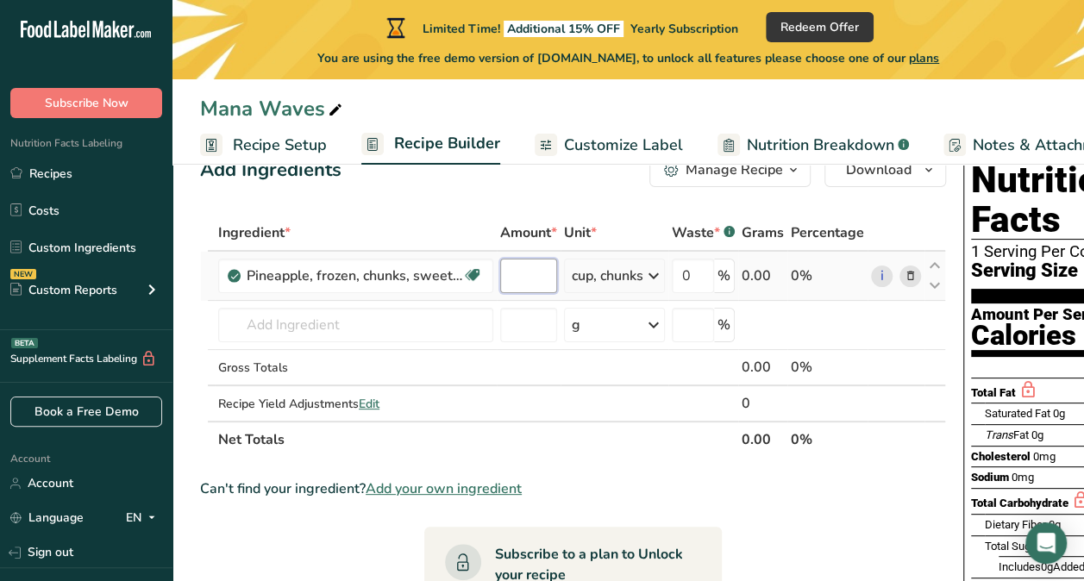
click at [540, 277] on input "number" at bounding box center [528, 276] width 57 height 34
type input "1"
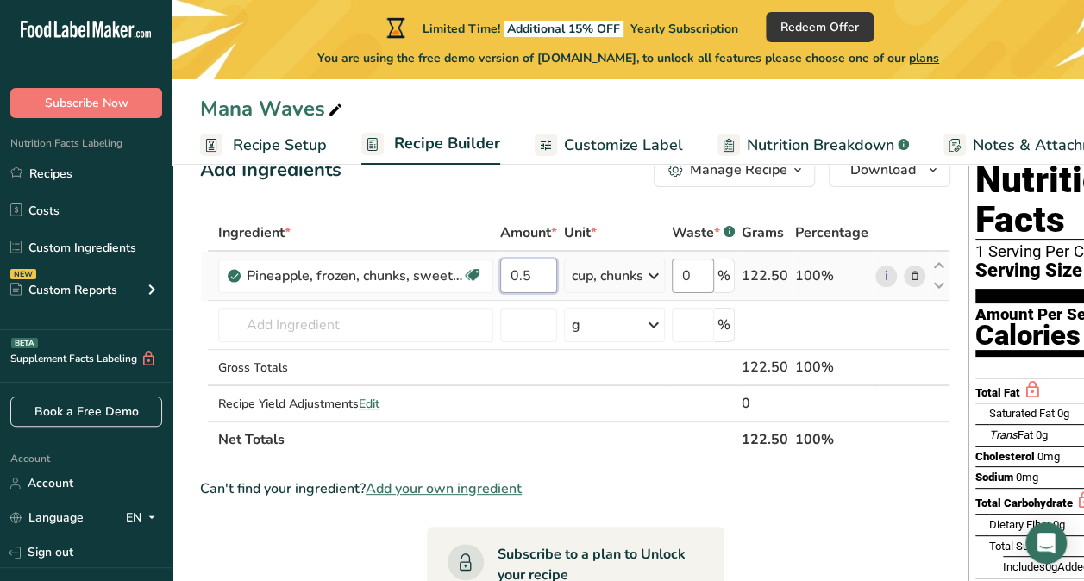
type input "0.5"
click at [698, 273] on div "Ingredient * Amount * Unit * Waste * .a-a{fill:#347362;}.b-a{fill:#fff;} Grams …" at bounding box center [575, 336] width 750 height 243
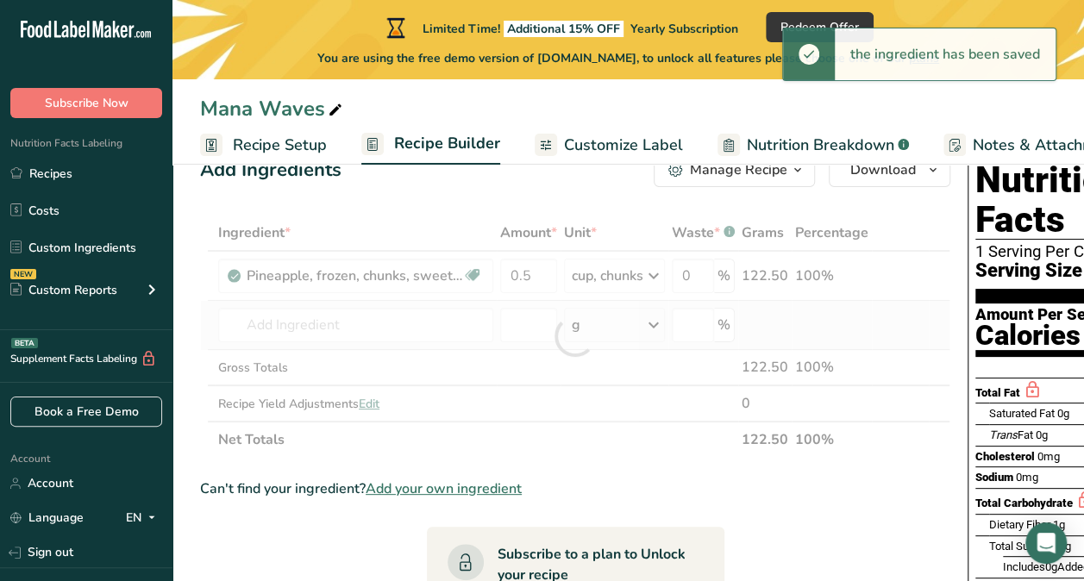
click at [463, 345] on div "Ingredient * Amount * Unit * Waste * .a-a{fill:#347362;}.b-a{fill:#fff;} Grams …" at bounding box center [575, 336] width 750 height 243
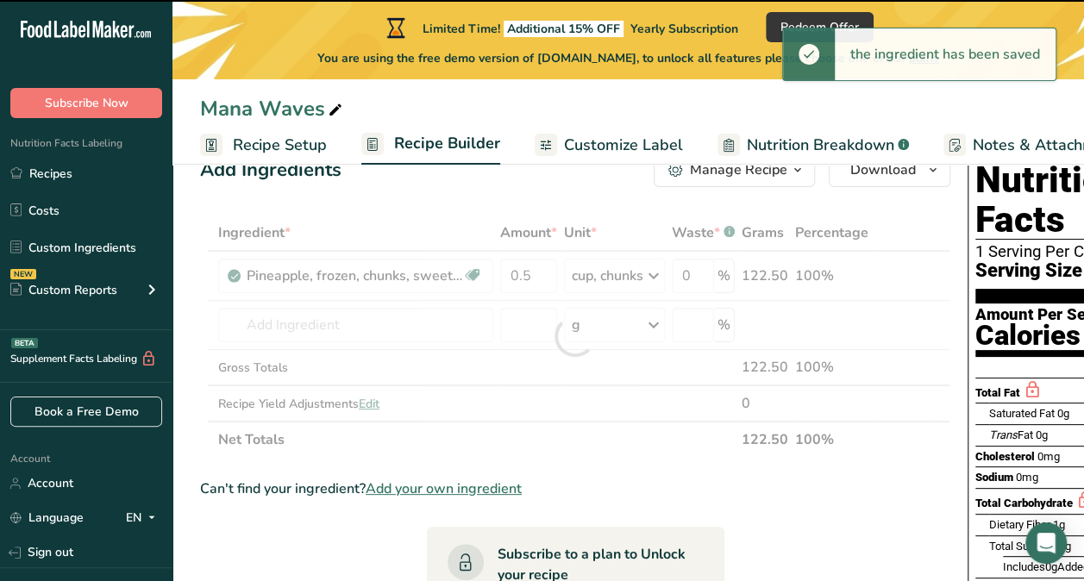
click at [428, 328] on div at bounding box center [575, 336] width 750 height 243
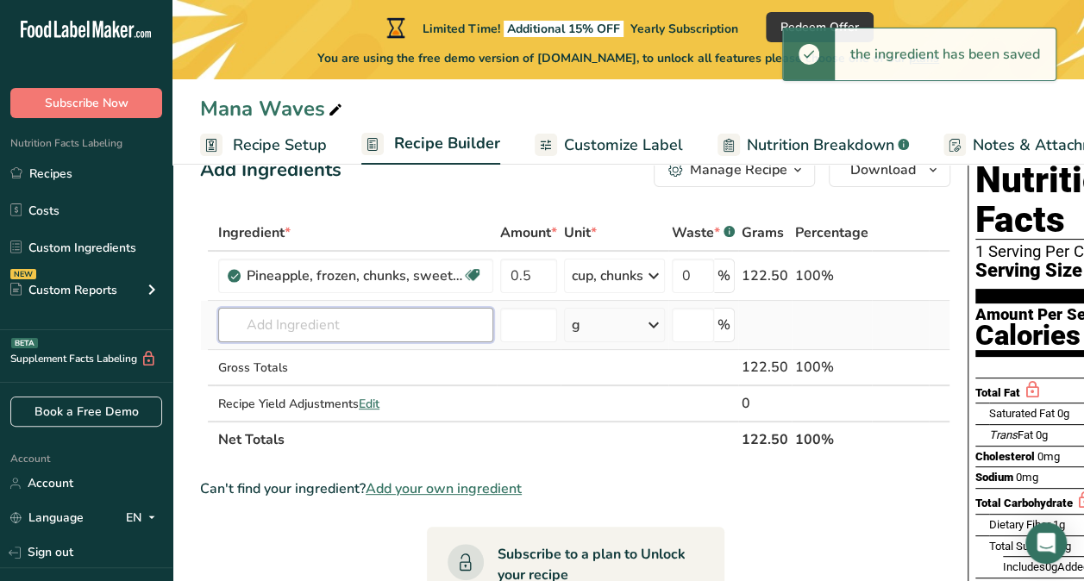
click at [392, 338] on input "text" at bounding box center [355, 325] width 275 height 34
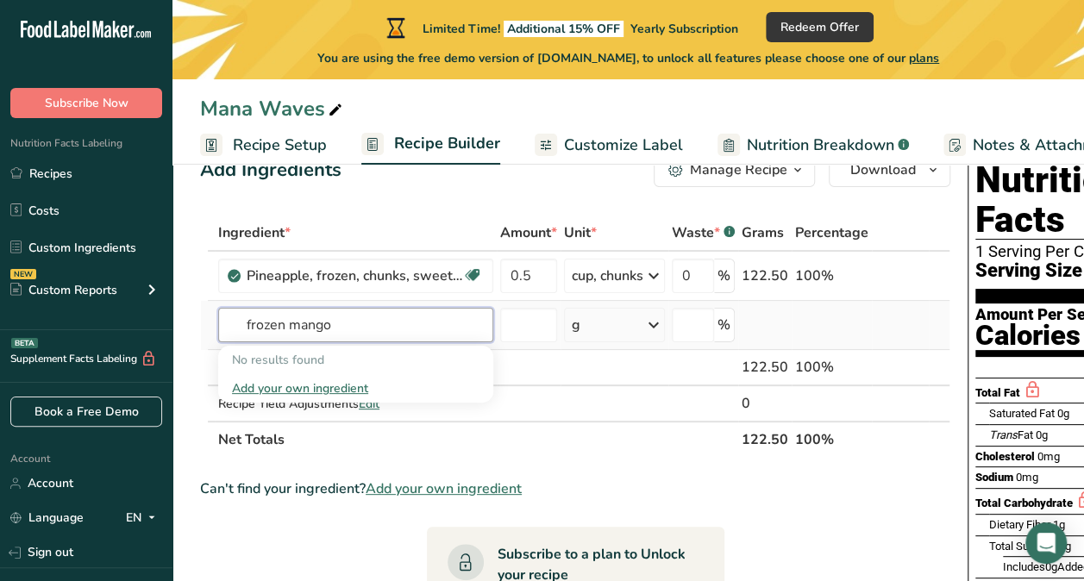
click at [288, 328] on input "frozen mango" at bounding box center [355, 325] width 275 height 34
drag, startPoint x: 288, startPoint y: 328, endPoint x: 259, endPoint y: 328, distance: 28.4
click at [259, 328] on input "frozen mango" at bounding box center [355, 325] width 275 height 34
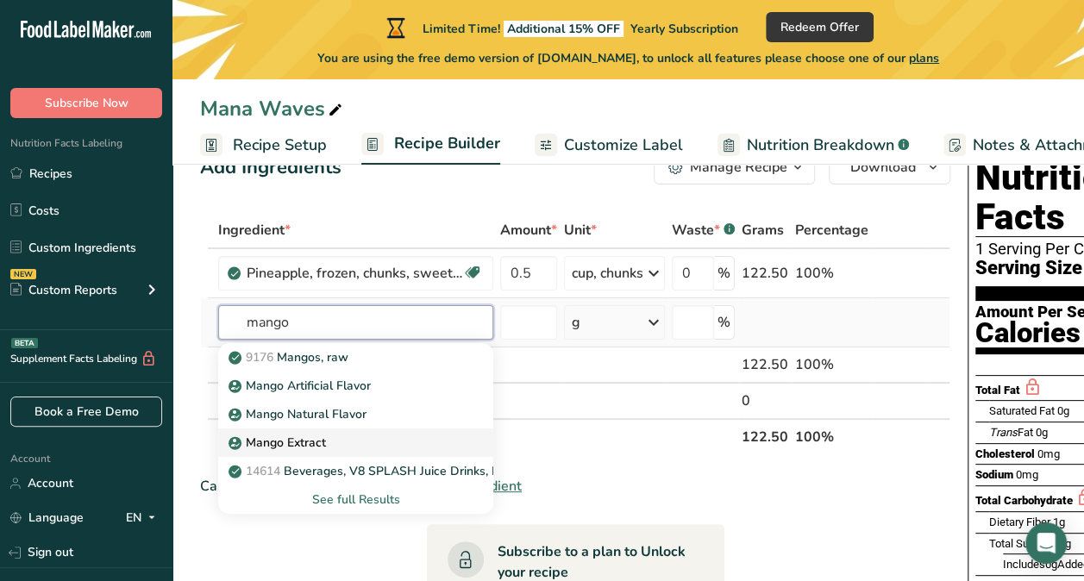
scroll to position [52, 0]
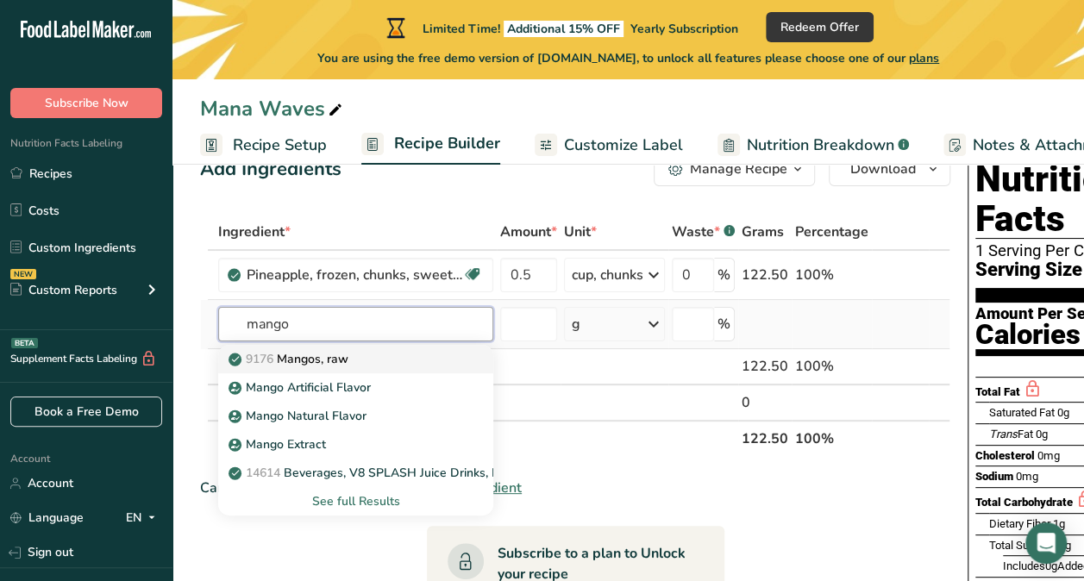
type input "mango"
click at [293, 350] on p "9176 Mangos, raw" at bounding box center [290, 359] width 116 height 18
type input "Mangos, raw"
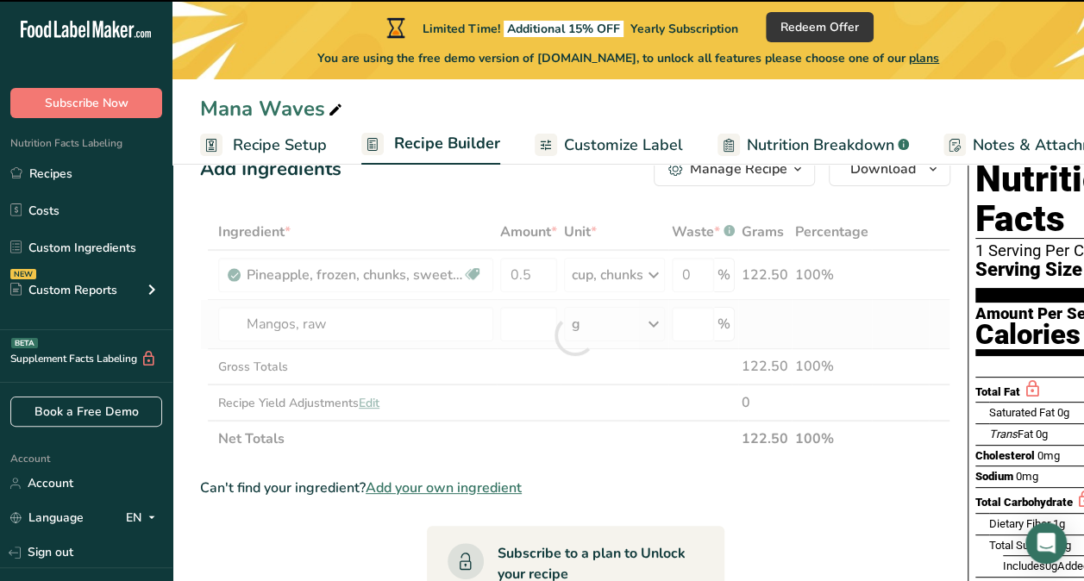
type input "0"
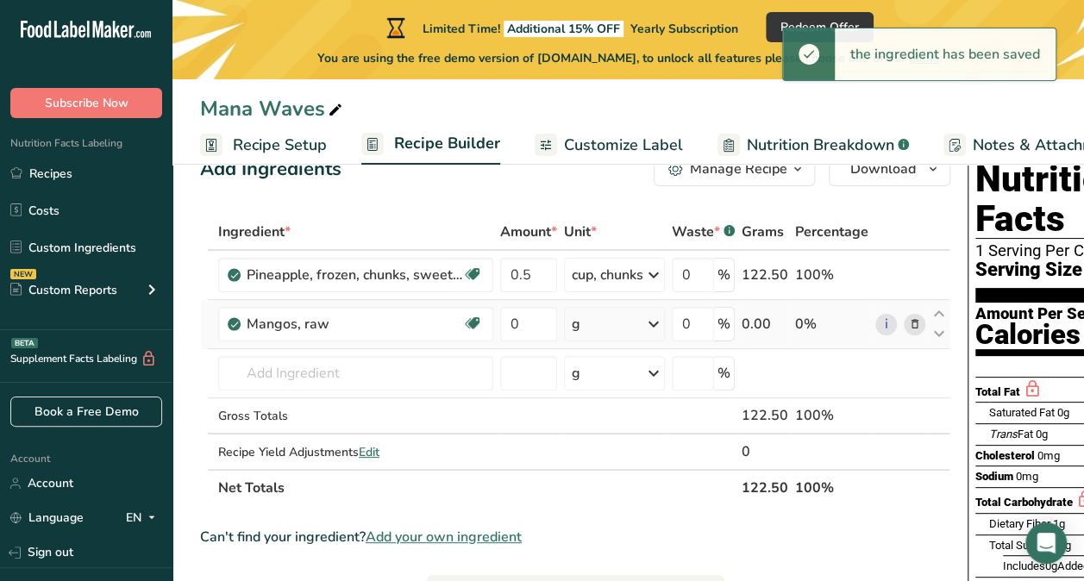
click at [612, 326] on div "g" at bounding box center [614, 324] width 101 height 34
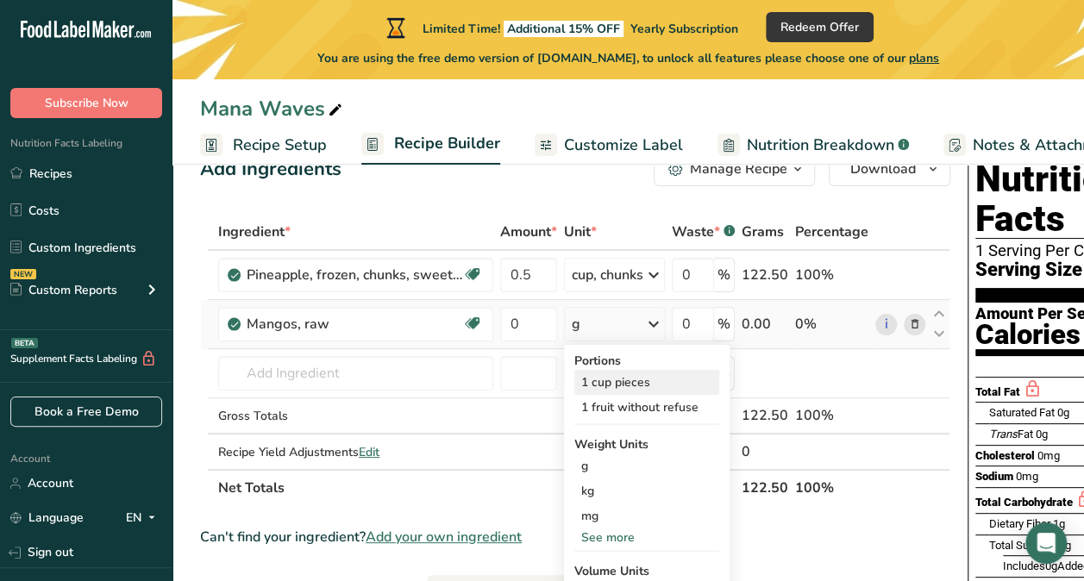
click at [597, 384] on div "1 cup pieces" at bounding box center [646, 382] width 145 height 25
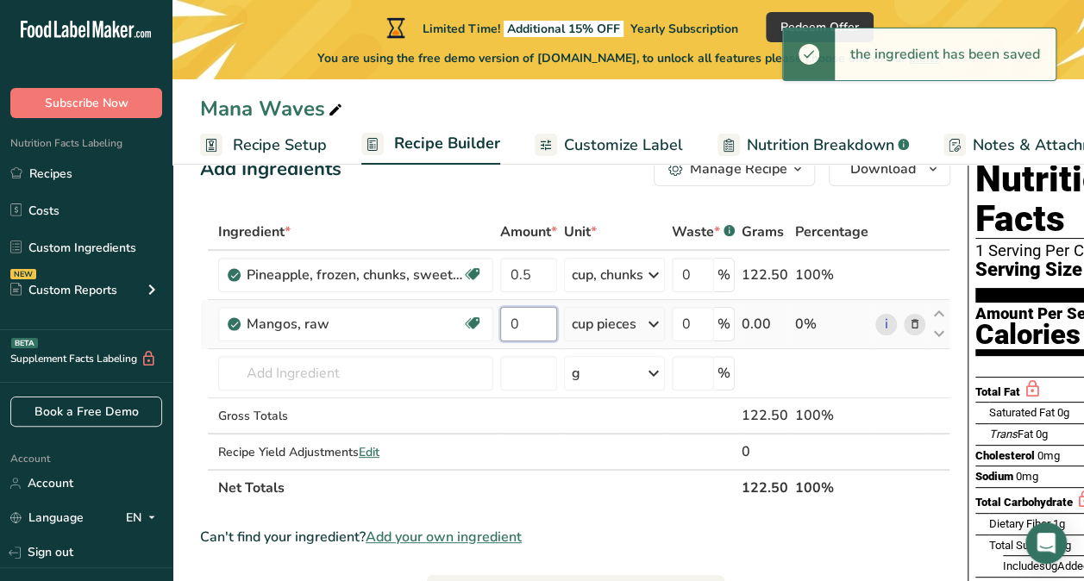
click at [535, 321] on input "0" at bounding box center [528, 324] width 57 height 34
type input "0.5"
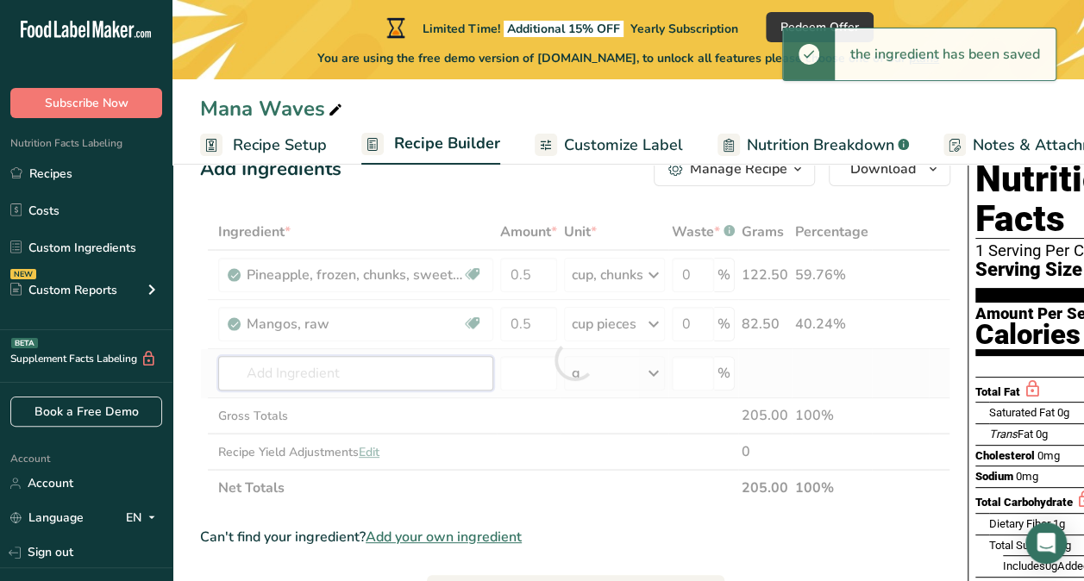
click at [391, 365] on div "Ingredient * Amount * Unit * Waste * .a-a{fill:#347362;}.b-a{fill:#fff;} Grams …" at bounding box center [575, 360] width 750 height 292
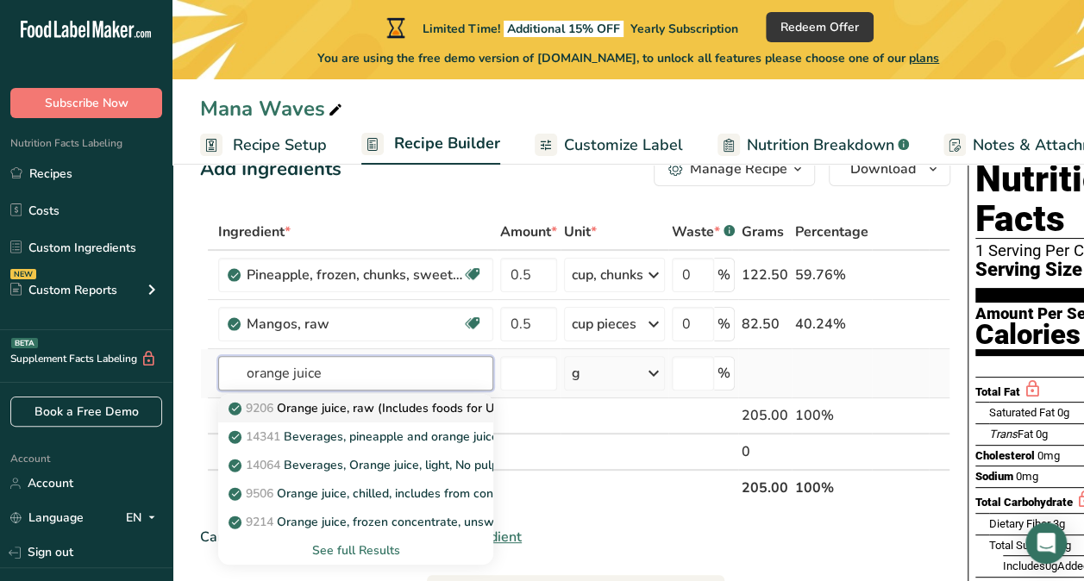
type input "orange juice"
click at [318, 405] on p "9206 Orange juice, raw (Includes foods for USDA's Food Distribution Program)" at bounding box center [457, 408] width 450 height 18
type input "Orange juice, raw (Includes foods for USDA's Food Distribution Program)"
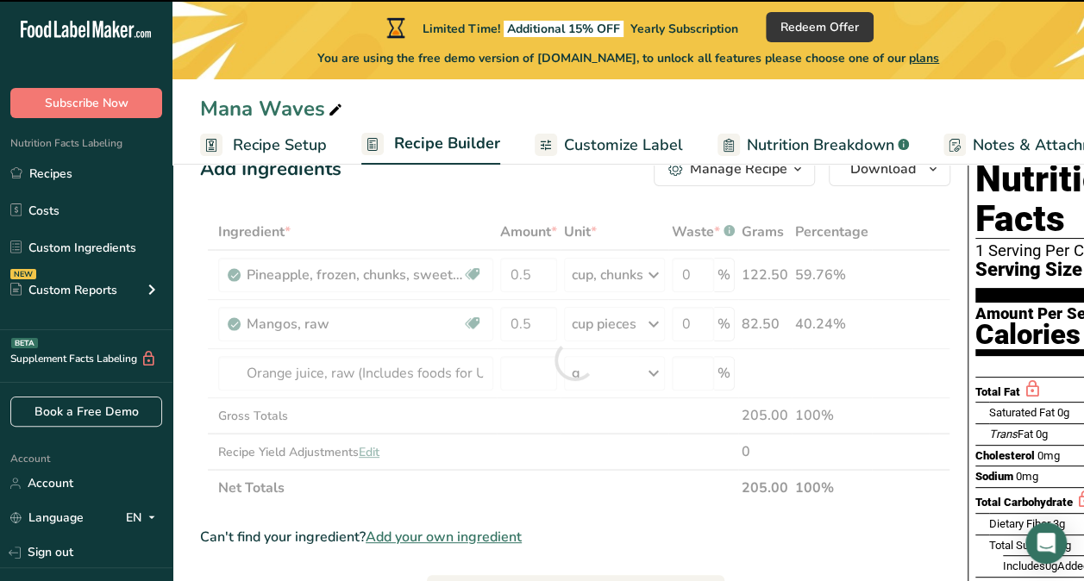
type input "0"
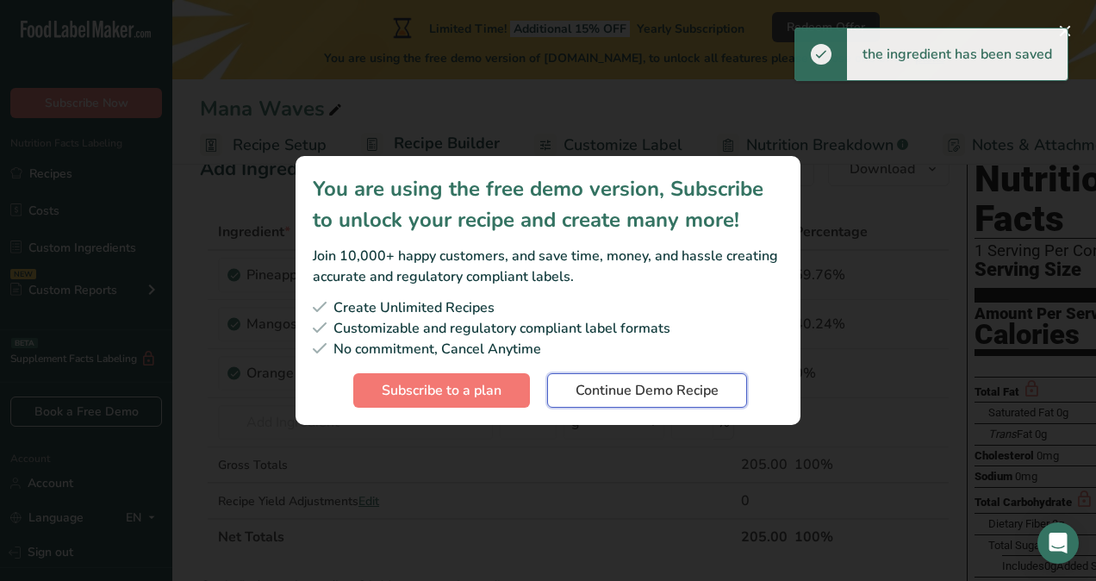
click at [597, 388] on span "Continue Demo Recipe" at bounding box center [647, 390] width 143 height 21
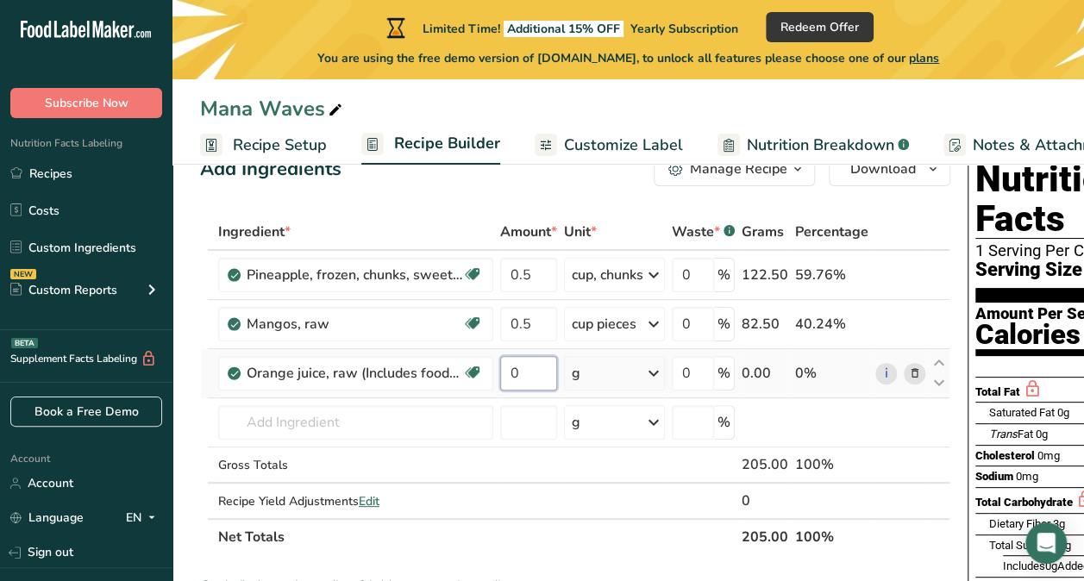
click at [534, 378] on input "0" at bounding box center [528, 373] width 57 height 34
click at [588, 372] on div "Ingredient * Amount * Unit * Waste * .a-a{fill:#347362;}.b-a{fill:#fff;} Grams …" at bounding box center [575, 384] width 750 height 341
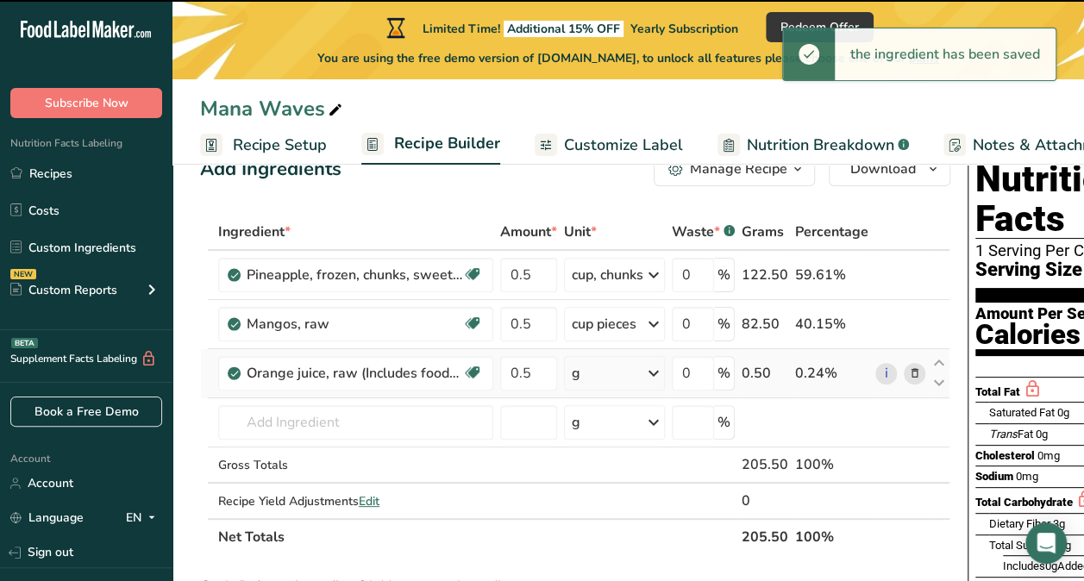
click at [656, 373] on icon at bounding box center [653, 373] width 21 height 31
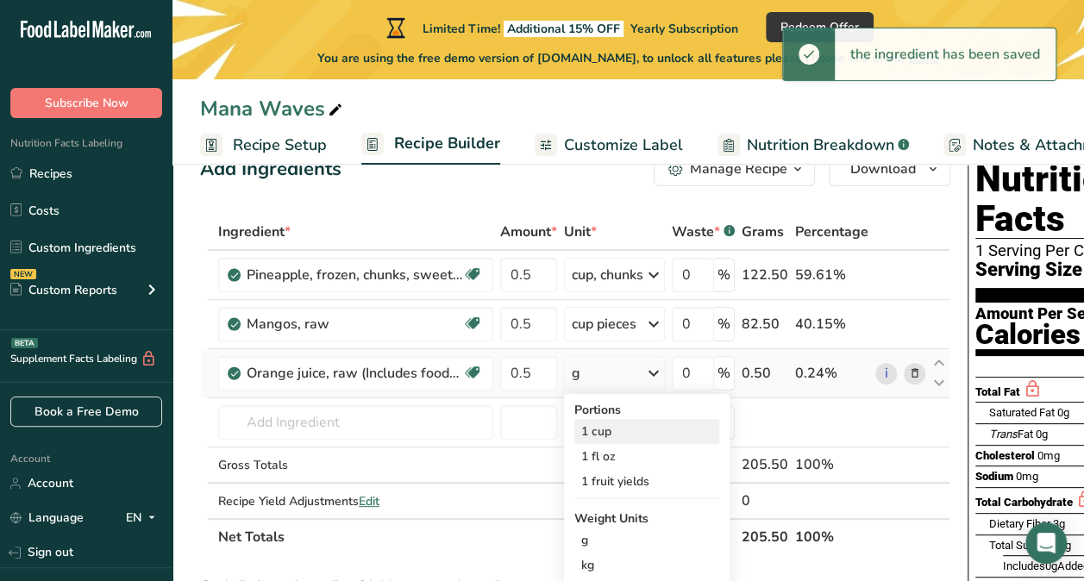
click at [608, 433] on div "1 cup" at bounding box center [646, 431] width 145 height 25
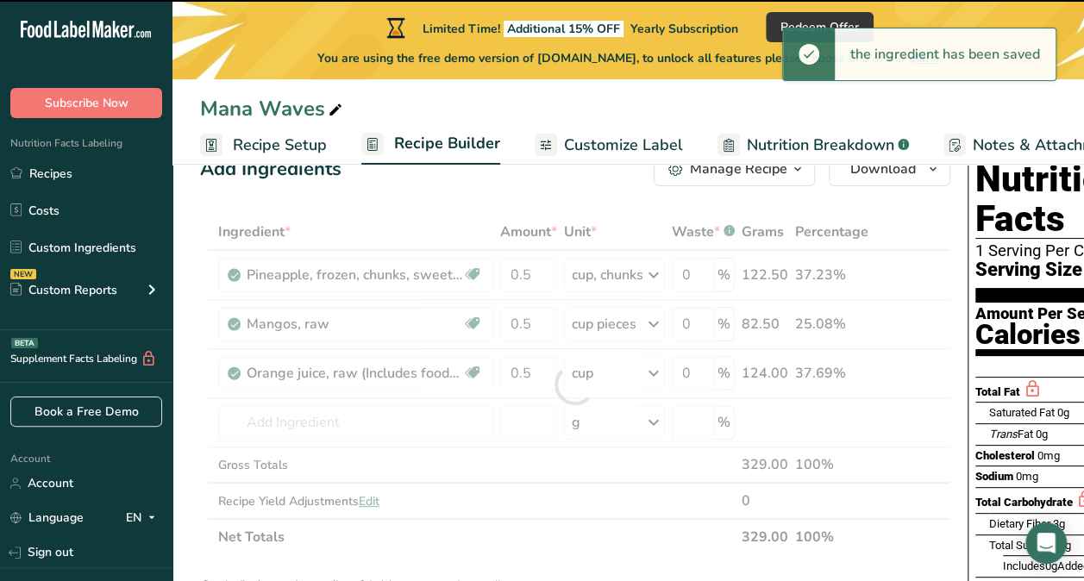
click at [536, 371] on div at bounding box center [575, 384] width 750 height 341
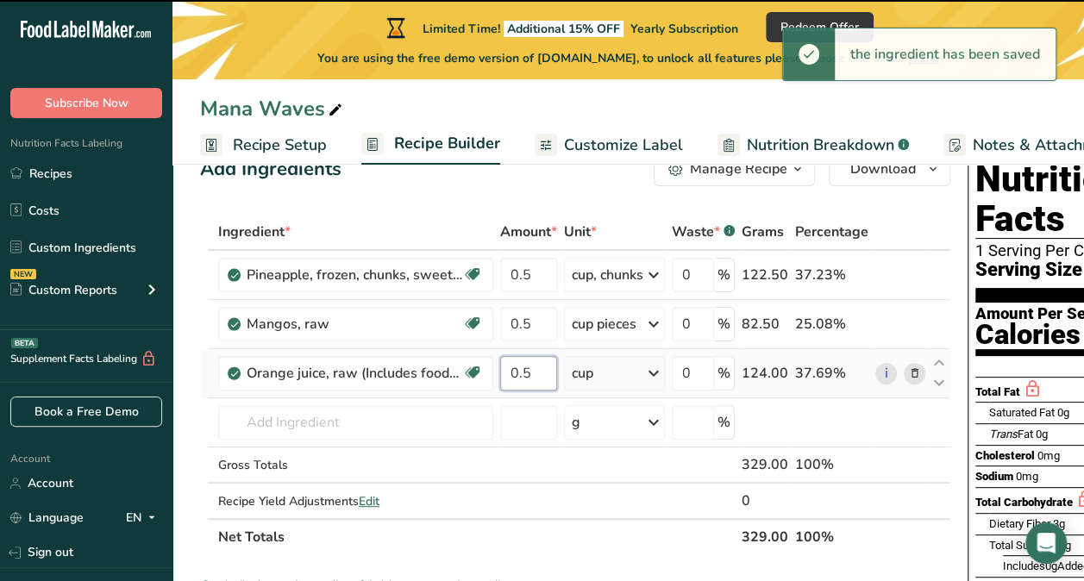
click at [536, 373] on input "0.5" at bounding box center [528, 373] width 57 height 34
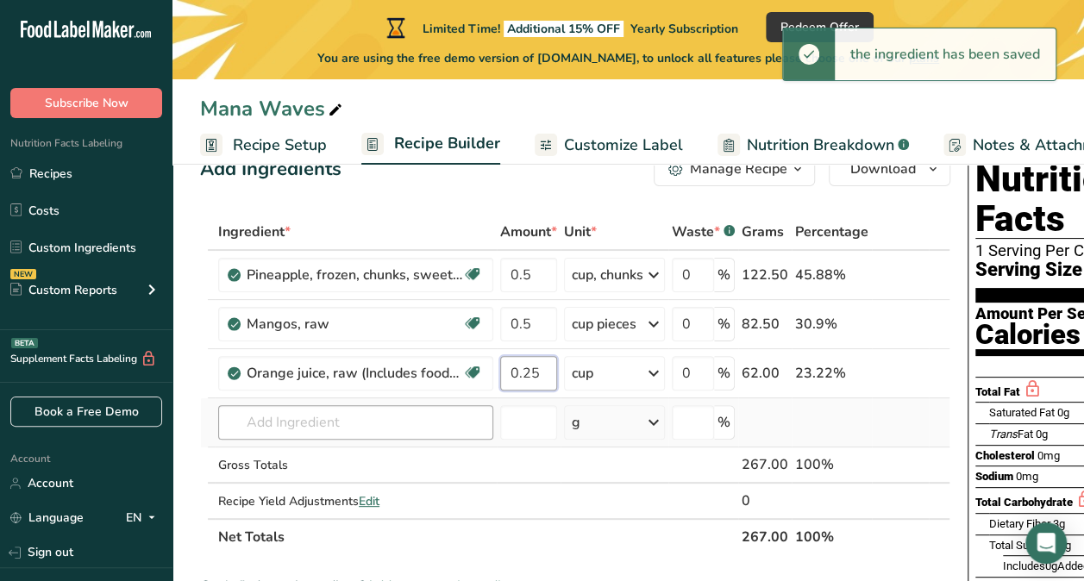
type input "0.25"
click at [433, 409] on div "Ingredient * Amount * Unit * Waste * .a-a{fill:#347362;}.b-a{fill:#fff;} Grams …" at bounding box center [575, 384] width 750 height 341
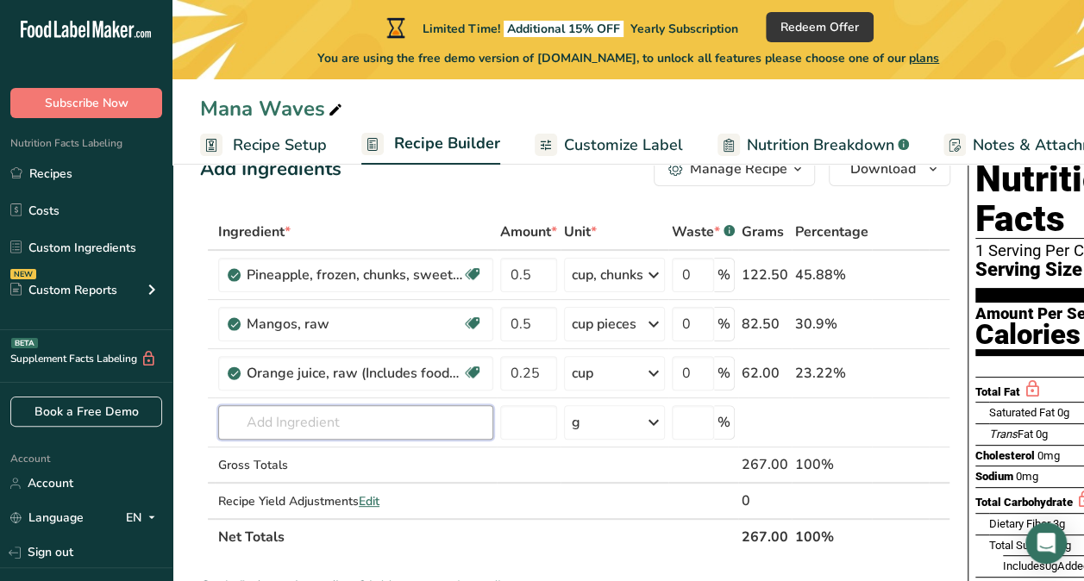
type input "x"
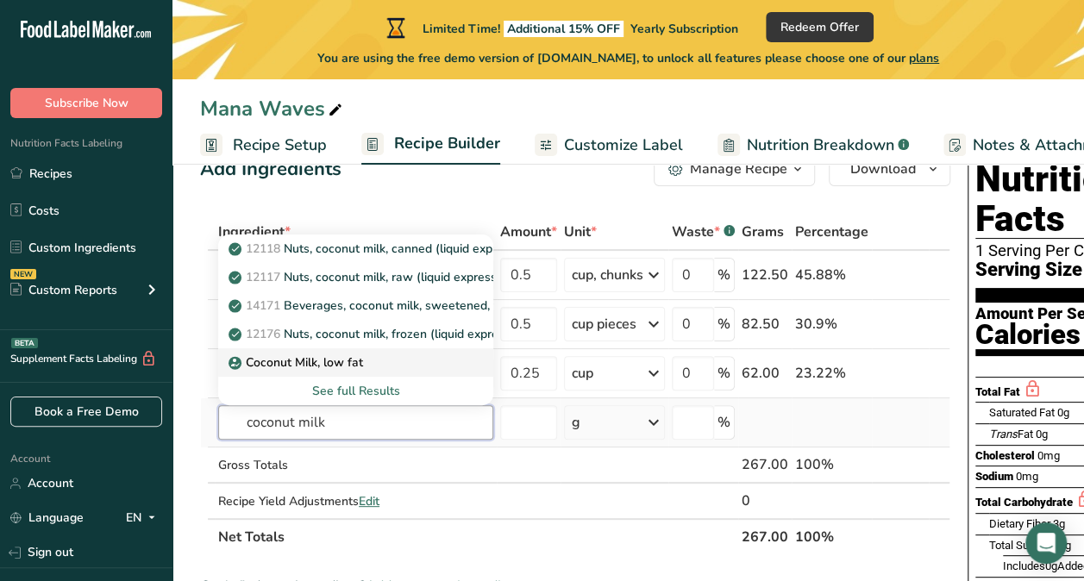
type input "coconut milk"
click at [328, 364] on p "Coconut Milk, low fat" at bounding box center [297, 362] width 131 height 18
type input "Coconut Milk, low fat"
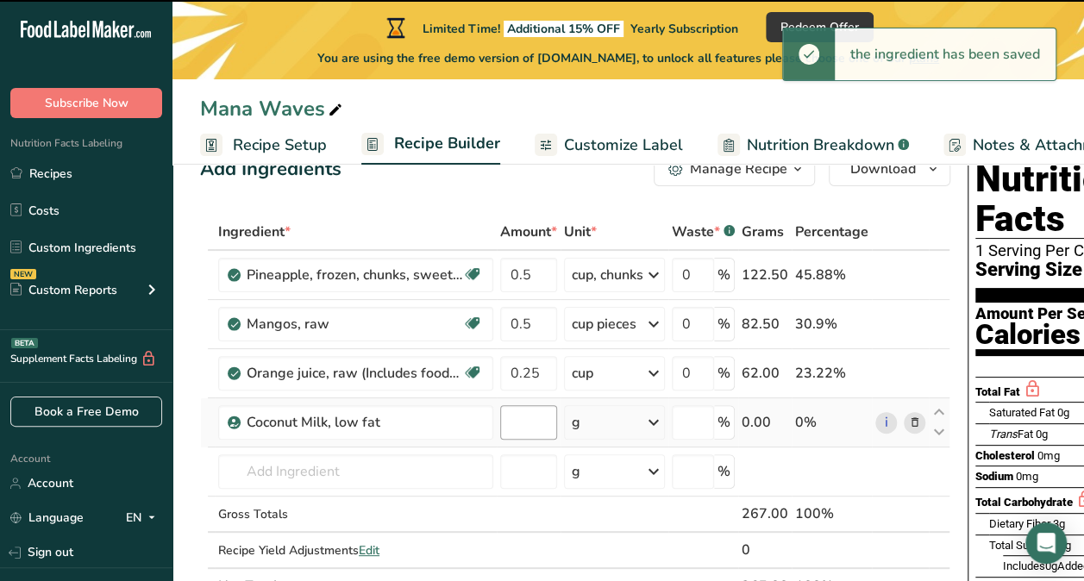
type input "0"
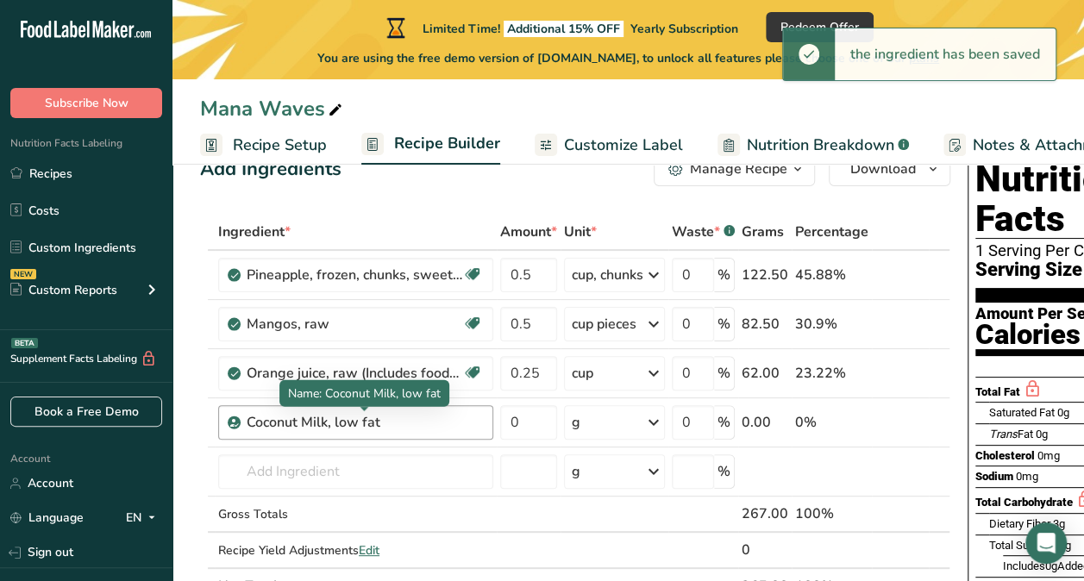
click at [433, 422] on div "Coconut Milk, low fat" at bounding box center [354, 422] width 215 height 21
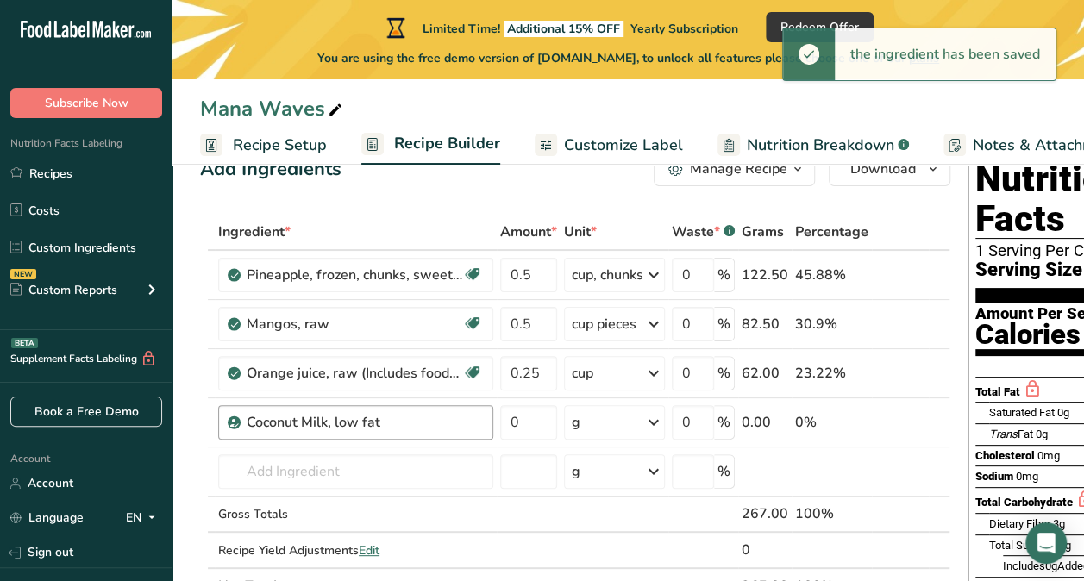
click at [433, 422] on div "Coconut Milk, low fat" at bounding box center [354, 422] width 215 height 21
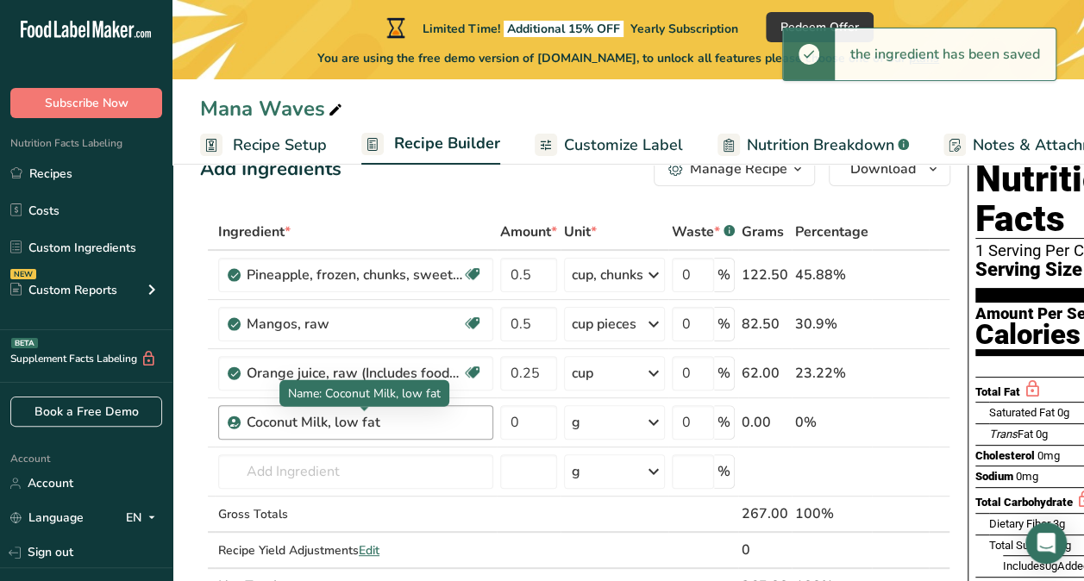
click at [364, 430] on div "Coconut Milk, low fat" at bounding box center [354, 422] width 215 height 21
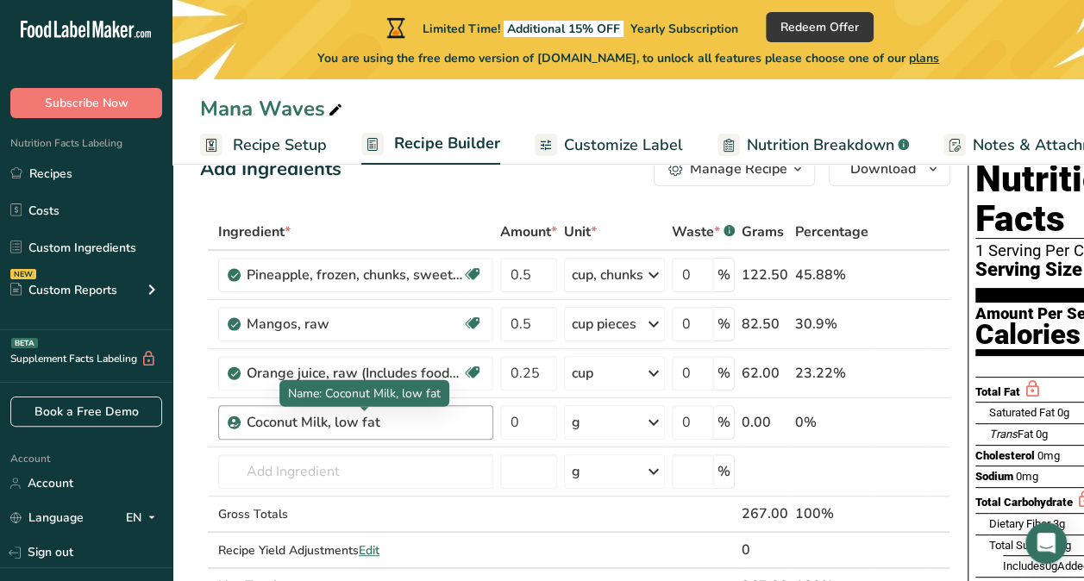
drag, startPoint x: 364, startPoint y: 430, endPoint x: 396, endPoint y: 422, distance: 33.0
click at [396, 422] on div "Coconut Milk, low fat" at bounding box center [354, 422] width 215 height 21
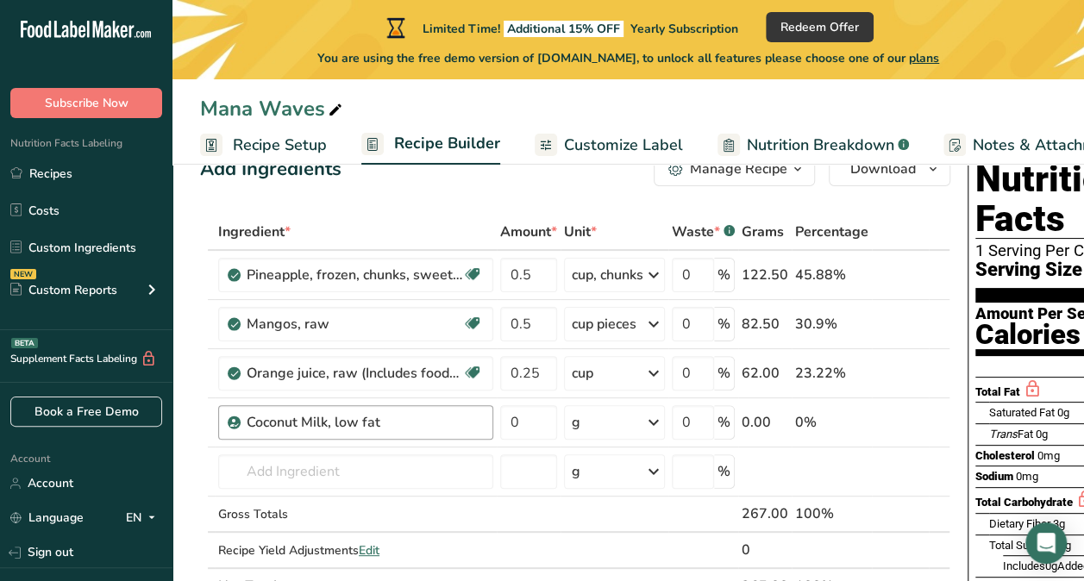
drag, startPoint x: 396, startPoint y: 422, endPoint x: 300, endPoint y: 429, distance: 96.0
click at [300, 429] on div "Coconut Milk, low fat" at bounding box center [354, 422] width 215 height 21
click at [909, 424] on icon at bounding box center [915, 423] width 12 height 18
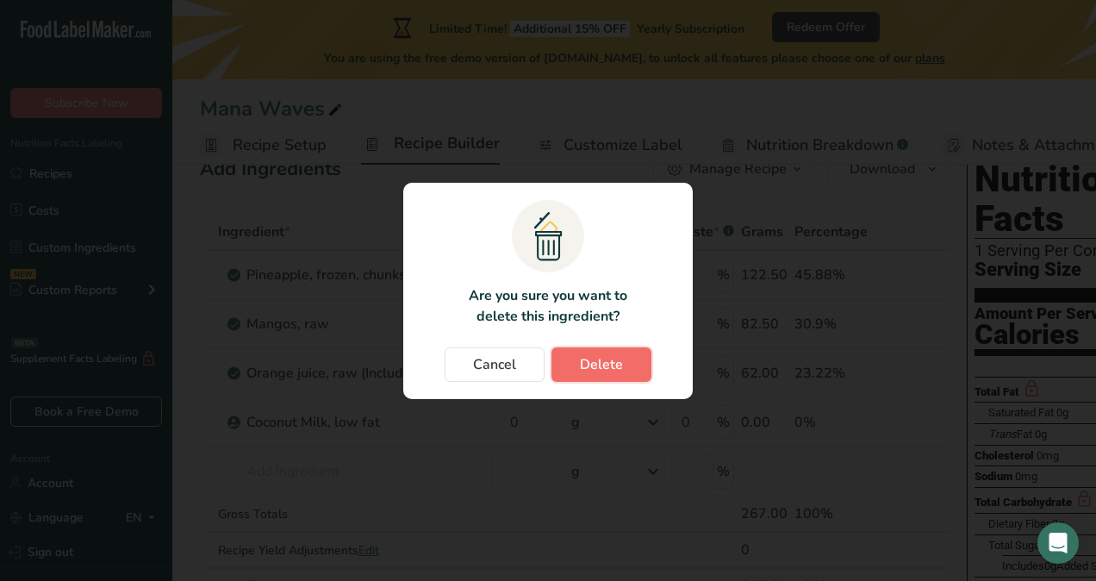
click at [612, 354] on span "Delete" at bounding box center [601, 364] width 43 height 21
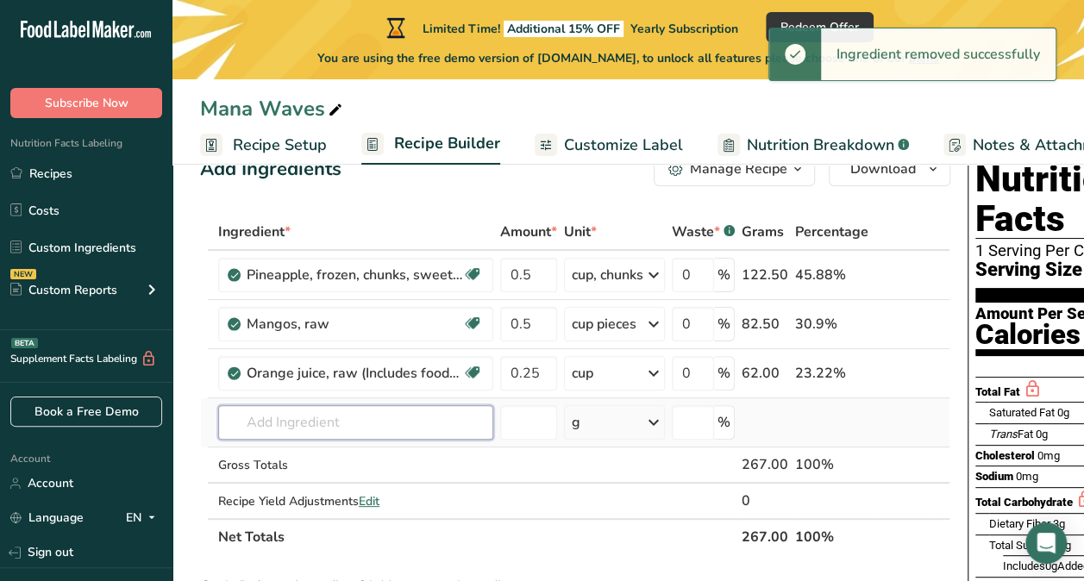
click at [391, 434] on input "text" at bounding box center [355, 422] width 275 height 34
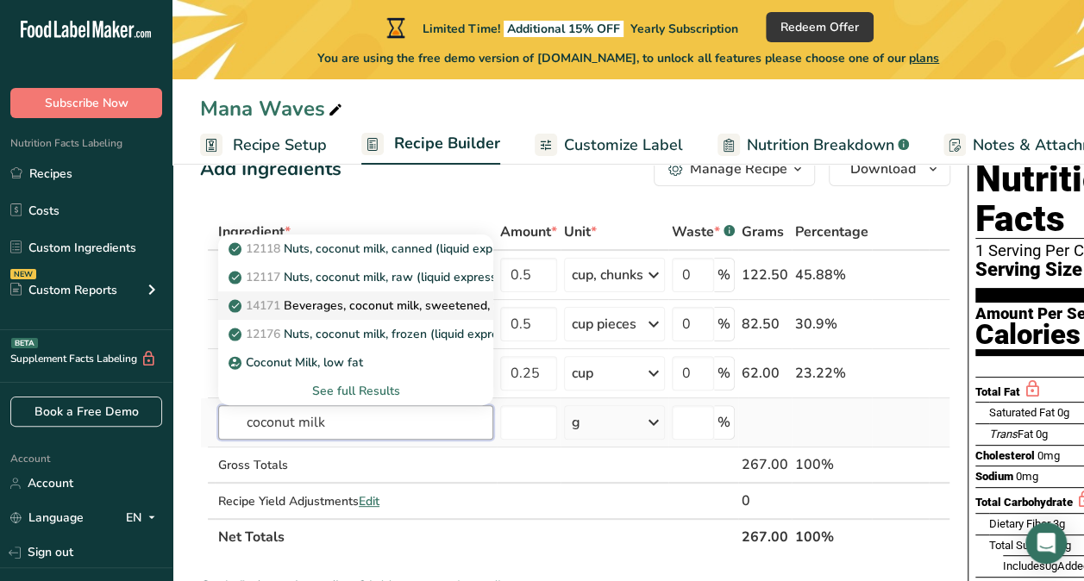
type input "coconut milk"
click at [371, 309] on p "14171 Beverages, coconut milk, sweetened, fortified with calcium, vitamins A, B…" at bounding box center [478, 306] width 492 height 18
type input "Beverages, coconut milk, sweetened, fortified with calcium, vitamins A, B12, D2"
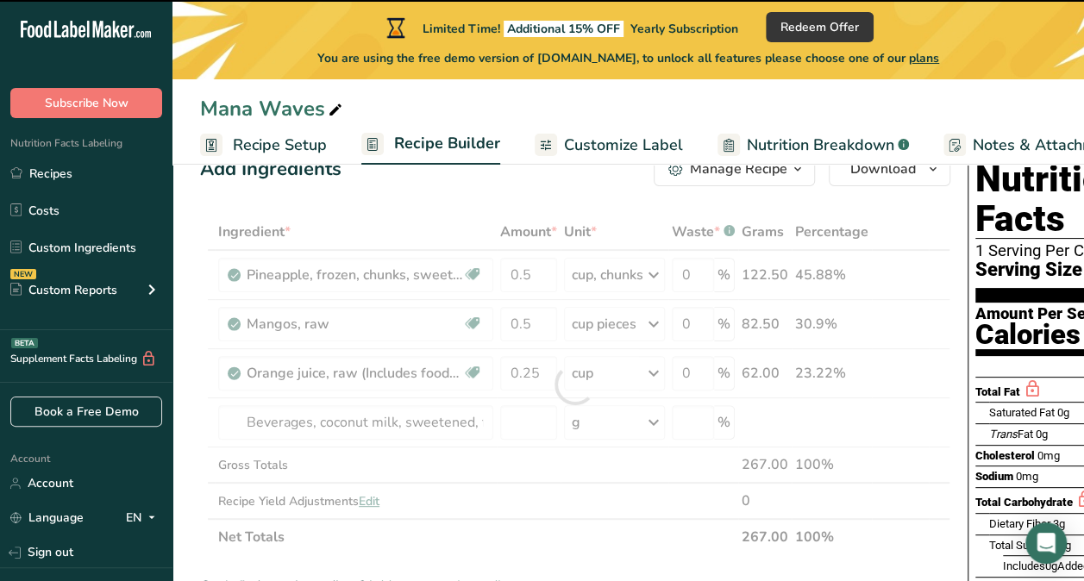
type input "0"
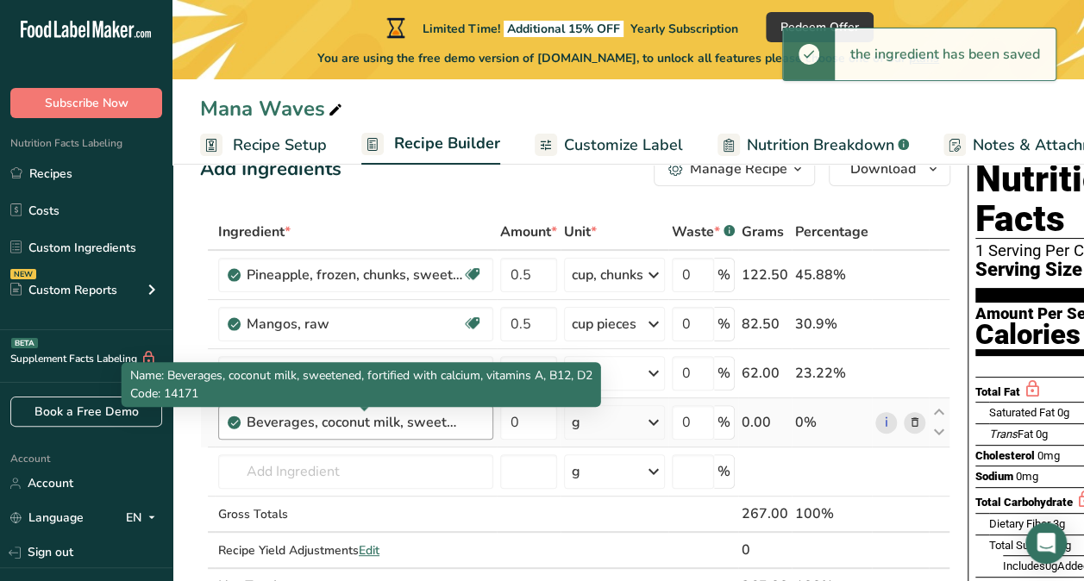
click at [411, 424] on div "Beverages, coconut milk, sweetened, fortified with calcium, vitamins A, B12, D2" at bounding box center [354, 422] width 215 height 21
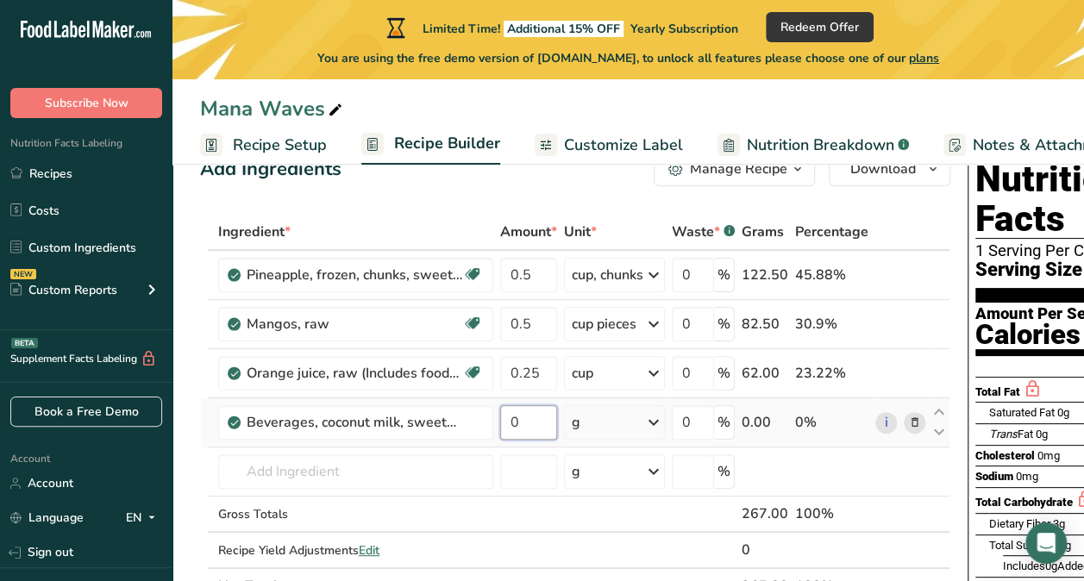
click at [515, 419] on input "0" at bounding box center [528, 422] width 57 height 34
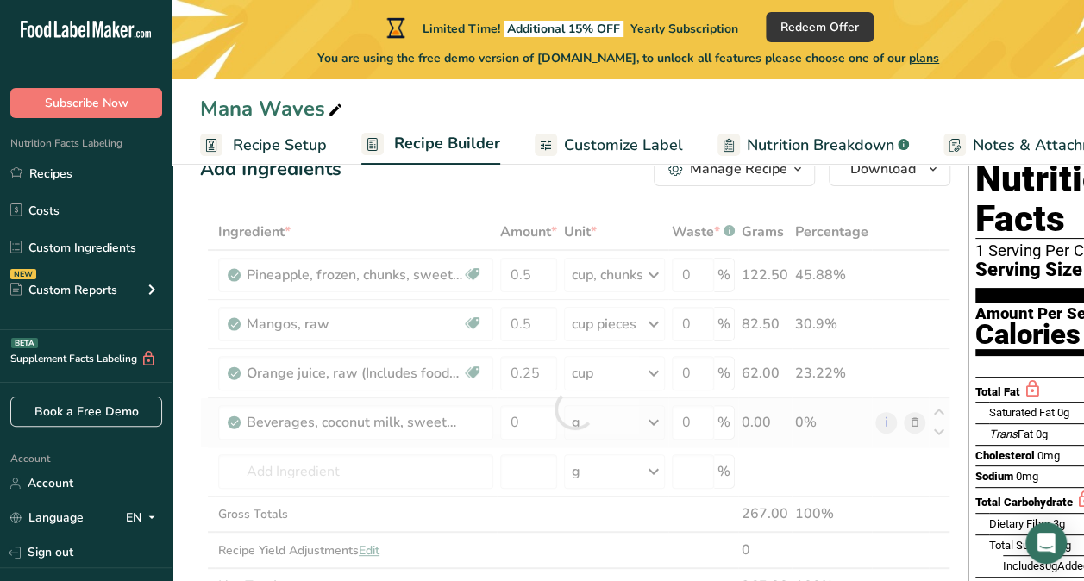
click at [592, 417] on div "Ingredient * Amount * Unit * Waste * .a-a{fill:#347362;}.b-a{fill:#fff;} Grams …" at bounding box center [575, 409] width 750 height 390
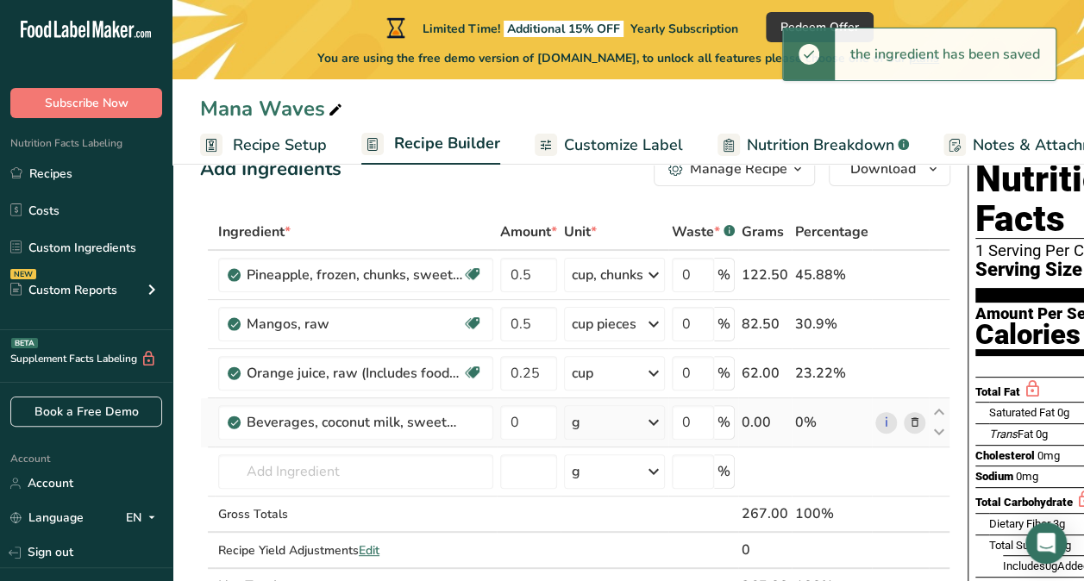
click at [641, 420] on div "g" at bounding box center [614, 422] width 101 height 34
click at [627, 483] on div "1 cup" at bounding box center [646, 480] width 145 height 25
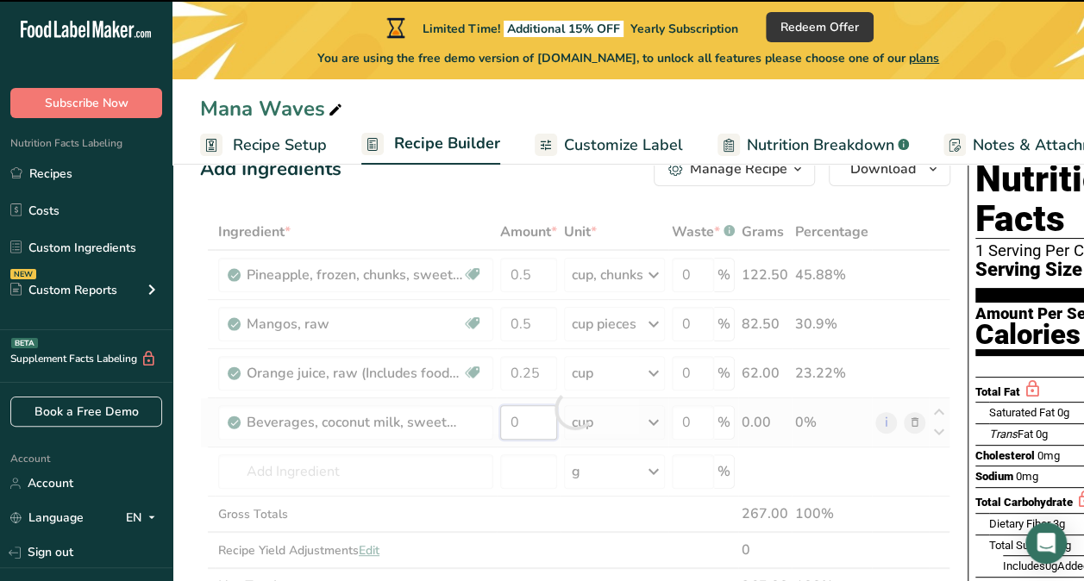
click at [532, 421] on input "0" at bounding box center [528, 422] width 57 height 34
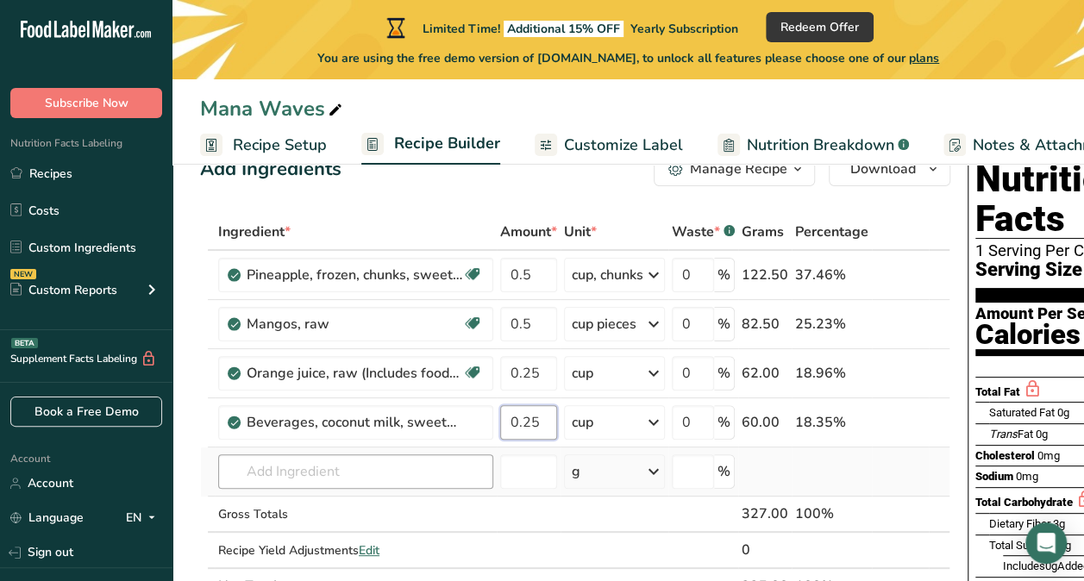
type input "0.25"
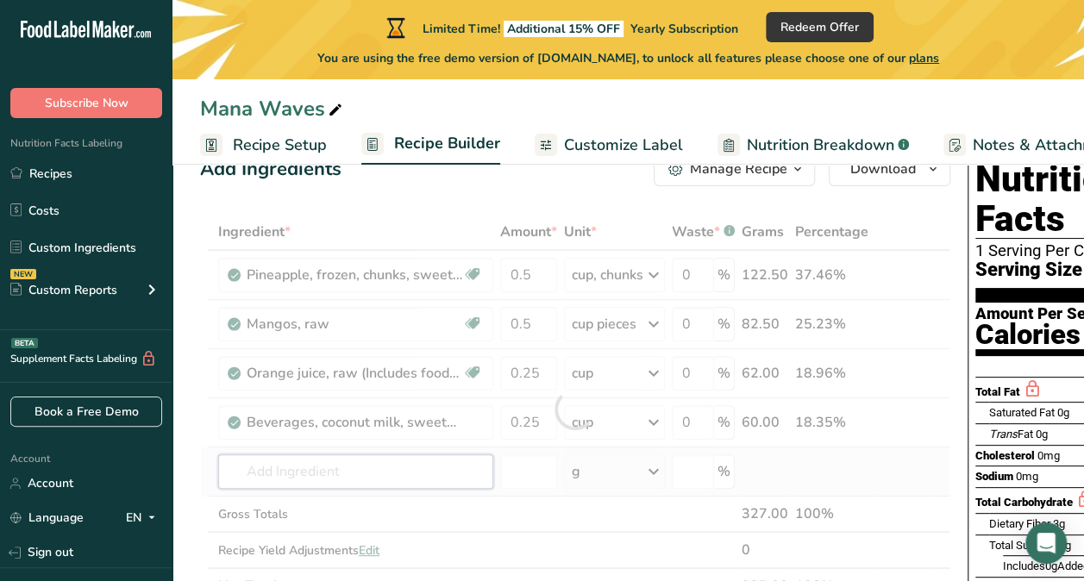
click at [388, 470] on div "Ingredient * Amount * Unit * Waste * .a-a{fill:#347362;}.b-a{fill:#fff;} Grams …" at bounding box center [575, 409] width 750 height 390
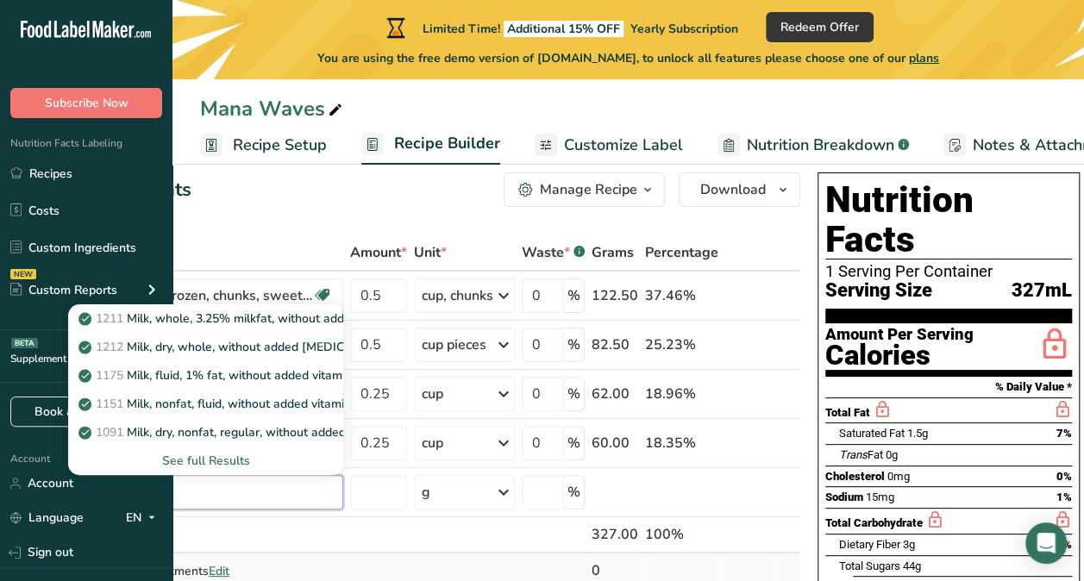
scroll to position [29, 0]
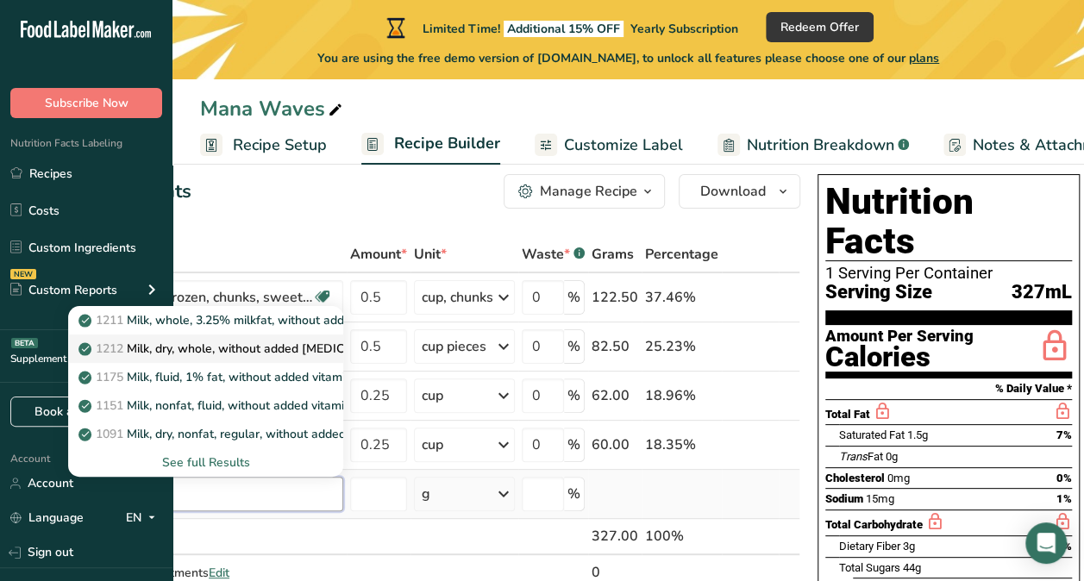
type input "milk"
click at [266, 345] on p "1212 Milk, dry, whole, without added [MEDICAL_DATA]" at bounding box center [242, 349] width 321 height 18
type input "Milk, dry, whole, without added [MEDICAL_DATA]"
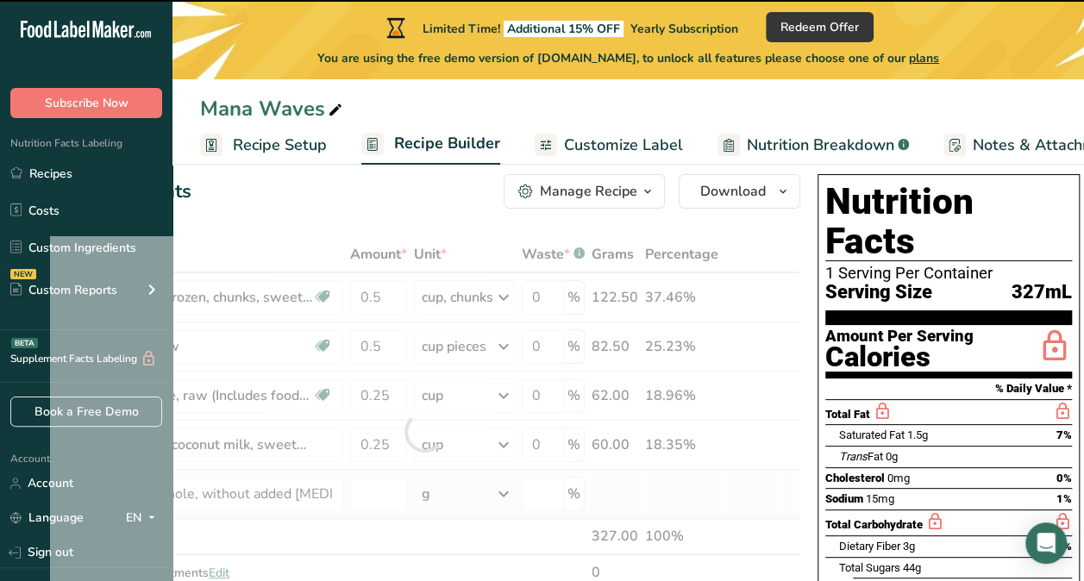
type input "0"
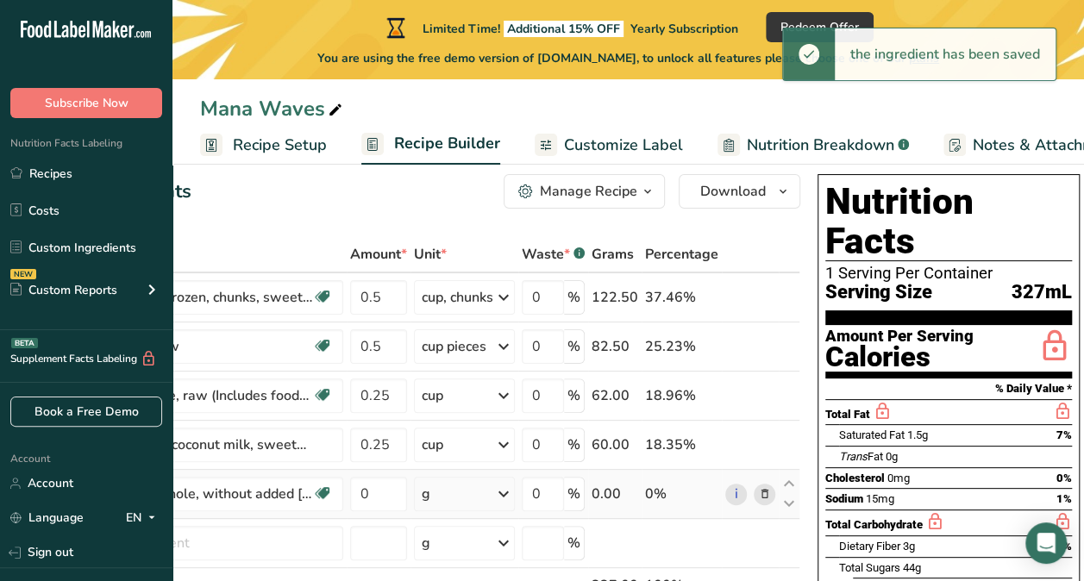
click at [487, 497] on div "g" at bounding box center [464, 494] width 101 height 34
click at [460, 545] on div "1 cup" at bounding box center [496, 552] width 145 height 25
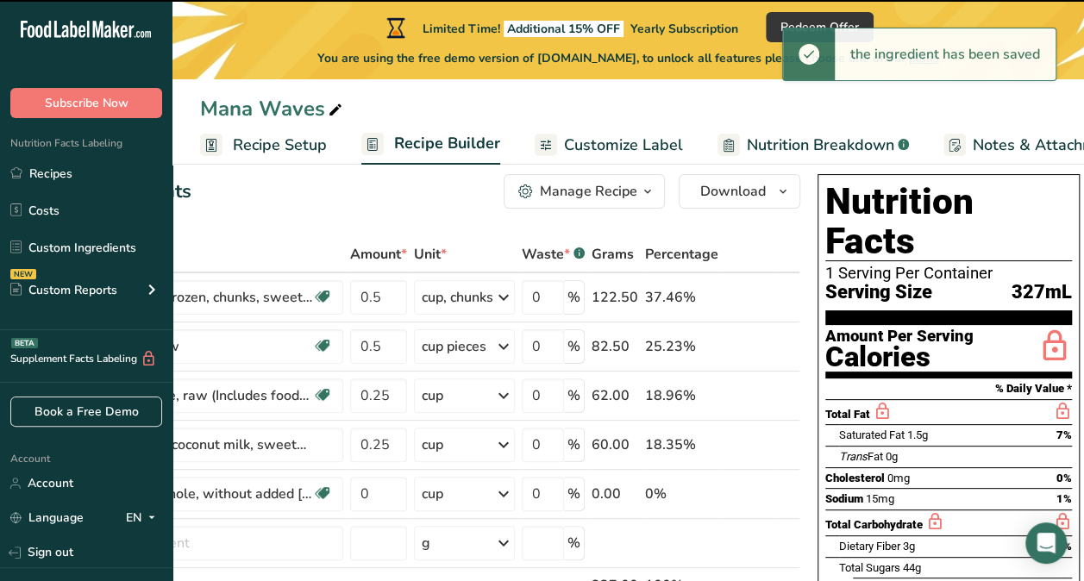
scroll to position [79, 0]
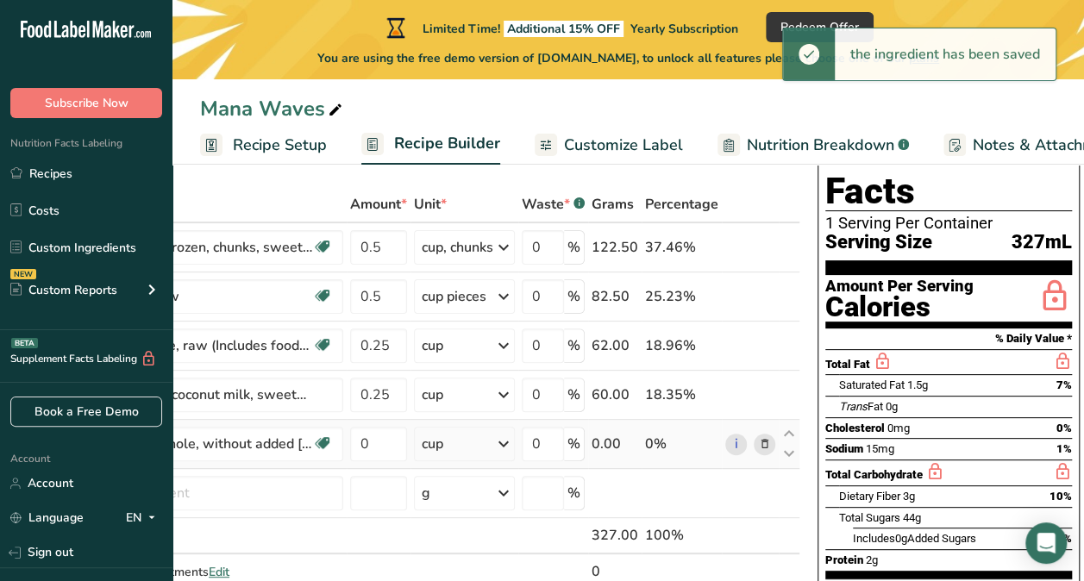
click at [459, 439] on div "cup" at bounding box center [464, 444] width 101 height 34
click at [453, 529] on div "0.25 cup" at bounding box center [496, 527] width 145 height 25
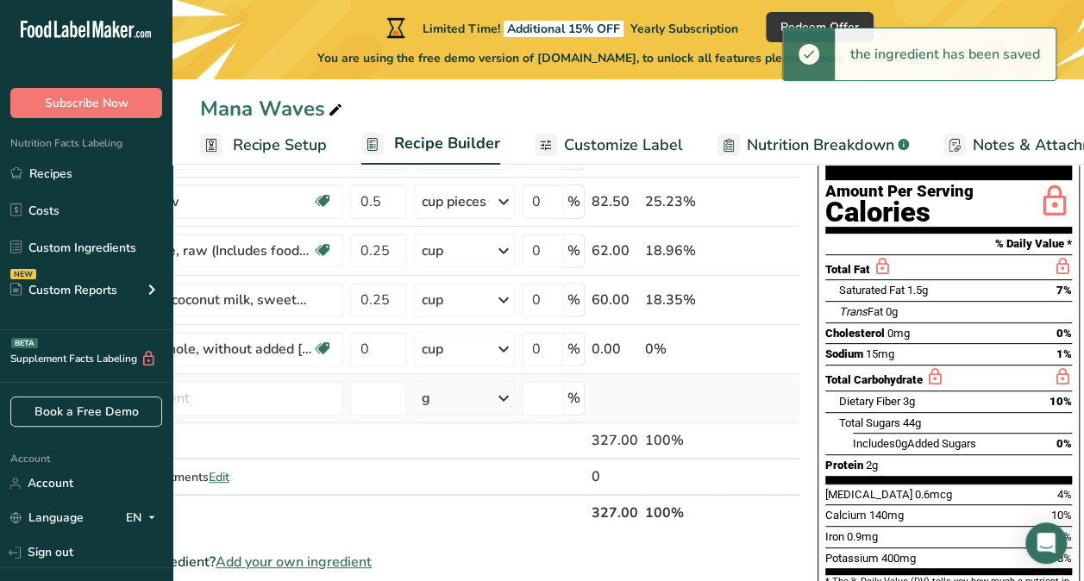
scroll to position [130, 0]
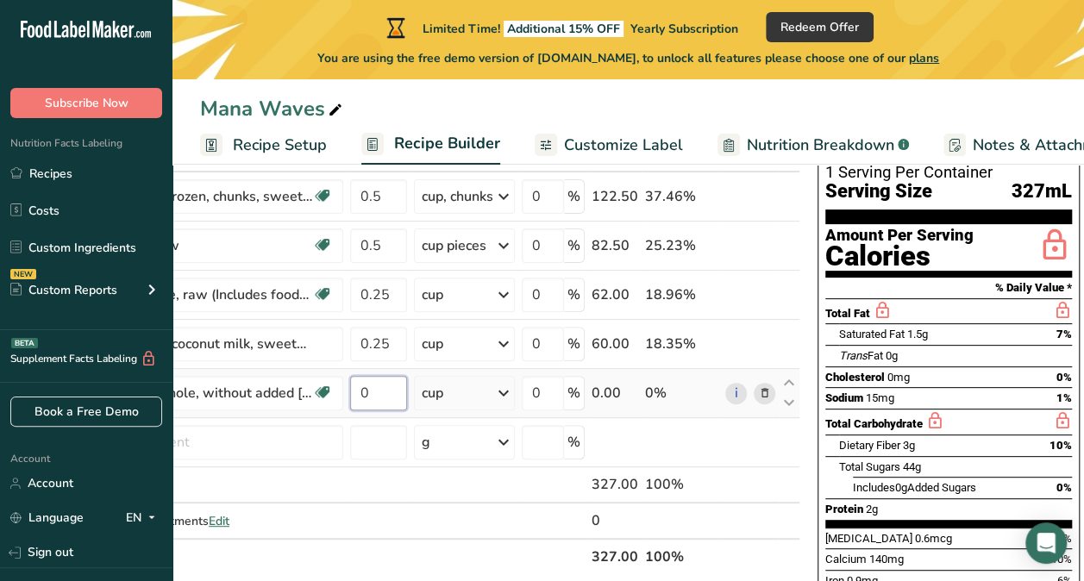
click at [386, 389] on input "0" at bounding box center [378, 393] width 57 height 34
type input "0.25"
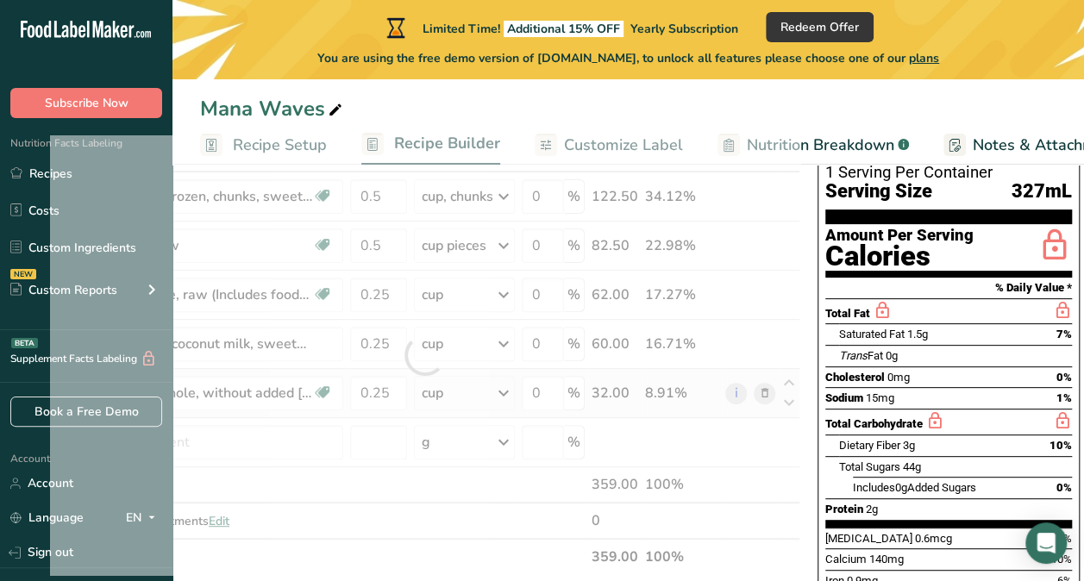
click at [494, 384] on div "Ingredient * Amount * Unit * Waste * .a-a{fill:#347362;}.b-a{fill:#fff;} Grams …" at bounding box center [425, 355] width 750 height 440
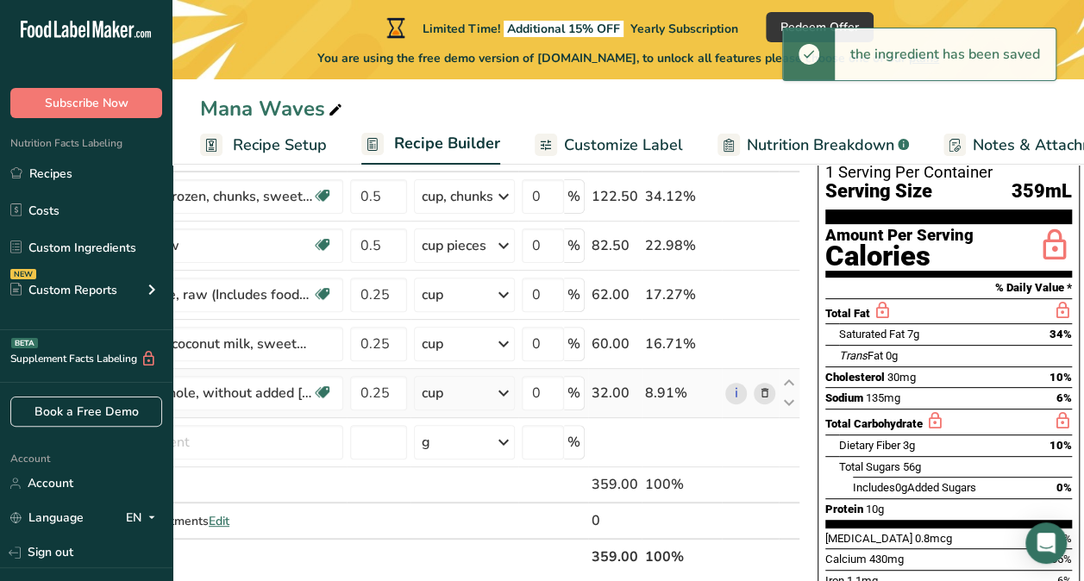
click at [474, 389] on div "cup" at bounding box center [464, 393] width 101 height 34
click at [467, 451] on div "1 cup" at bounding box center [496, 451] width 145 height 25
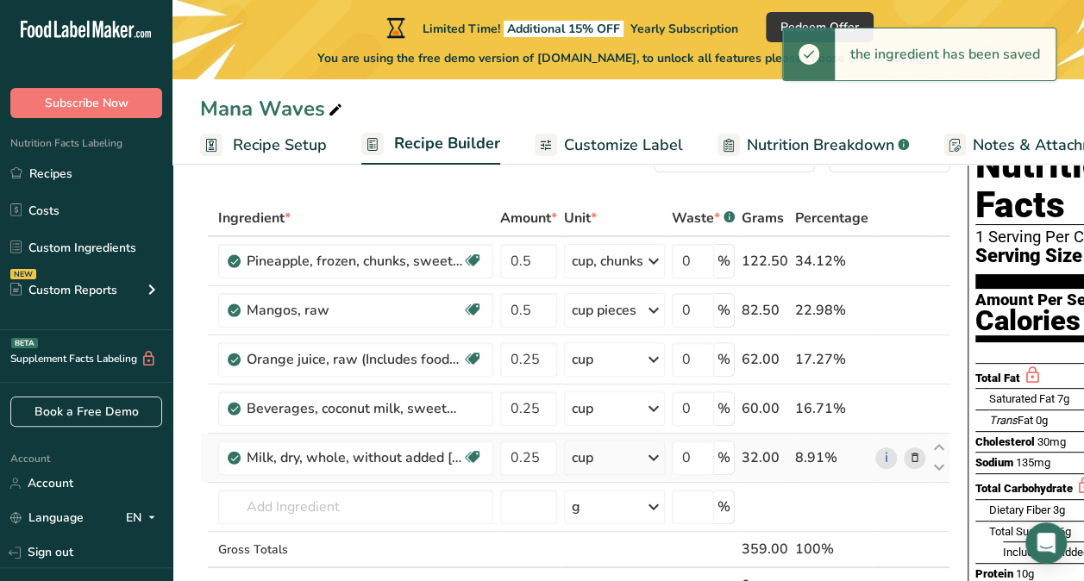
scroll to position [0, 0]
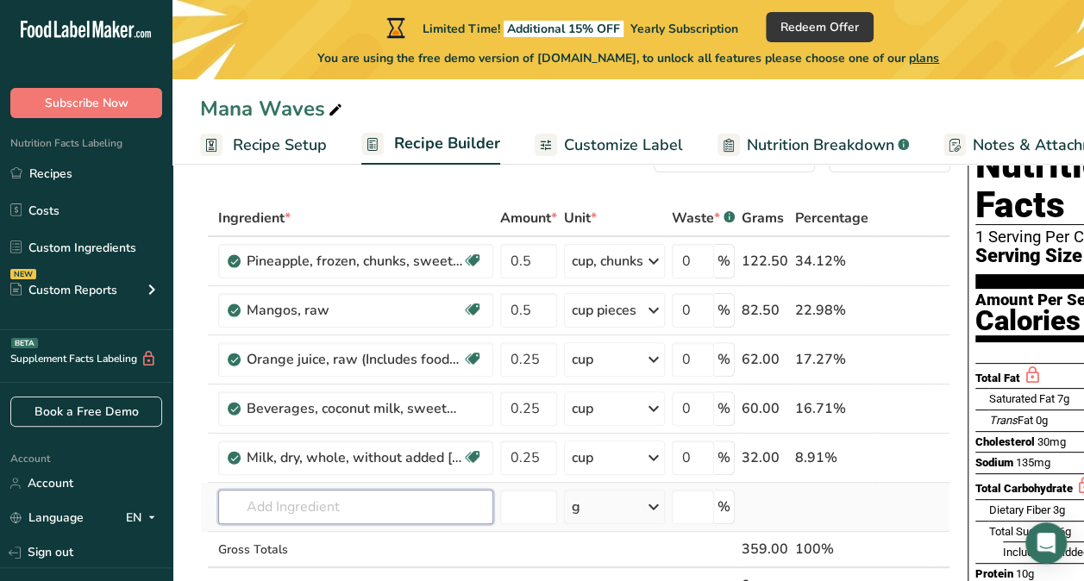
click at [305, 511] on input "text" at bounding box center [355, 507] width 275 height 34
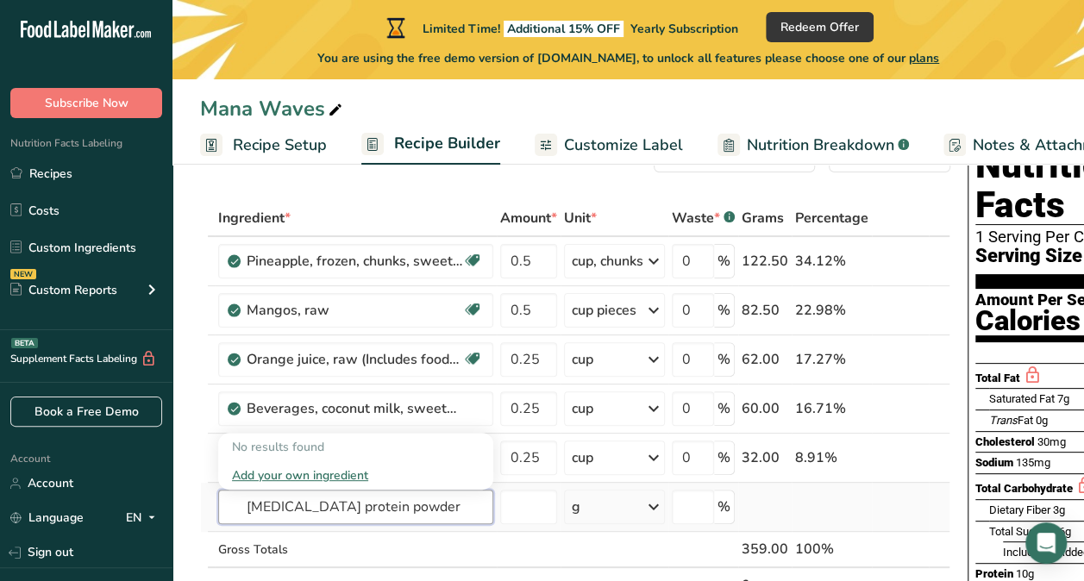
type input "[MEDICAL_DATA] protein powder"
click at [335, 472] on div "Add your own ingredient" at bounding box center [355, 475] width 247 height 18
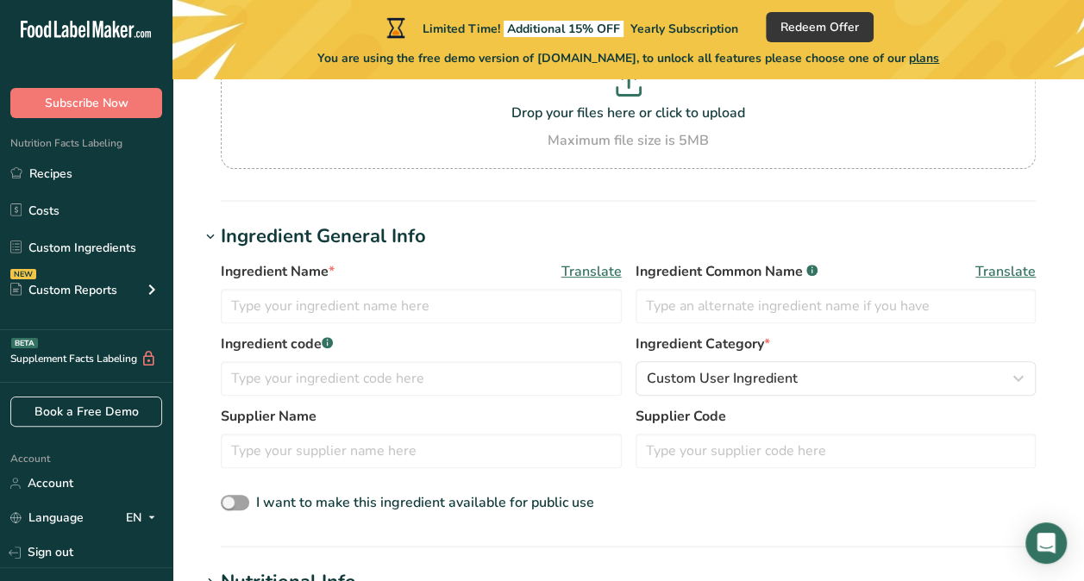
scroll to position [195, 0]
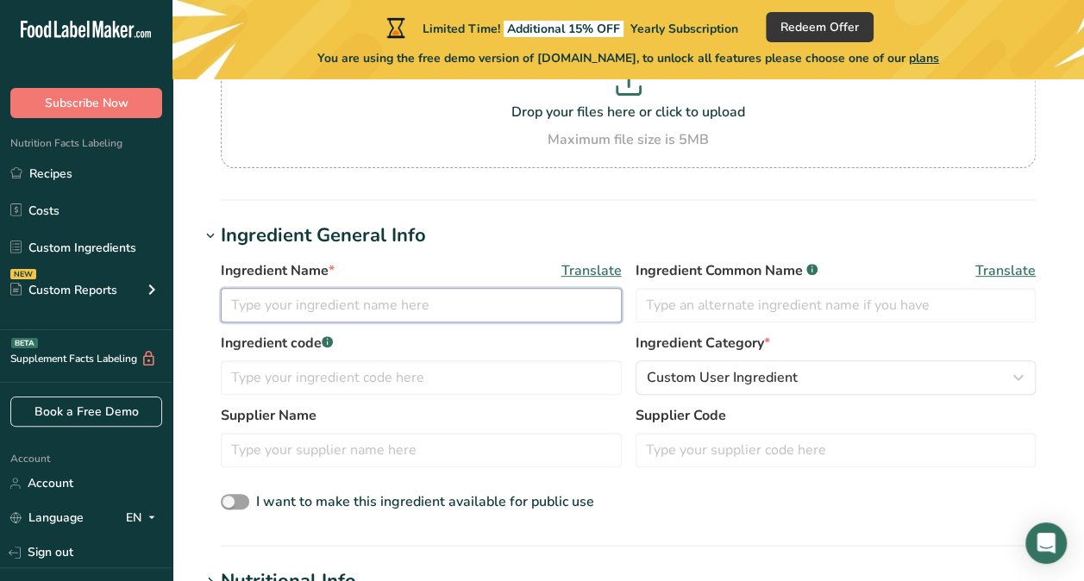
click at [412, 317] on input "text" at bounding box center [421, 305] width 401 height 34
type input "Amino Acid Protein Powder"
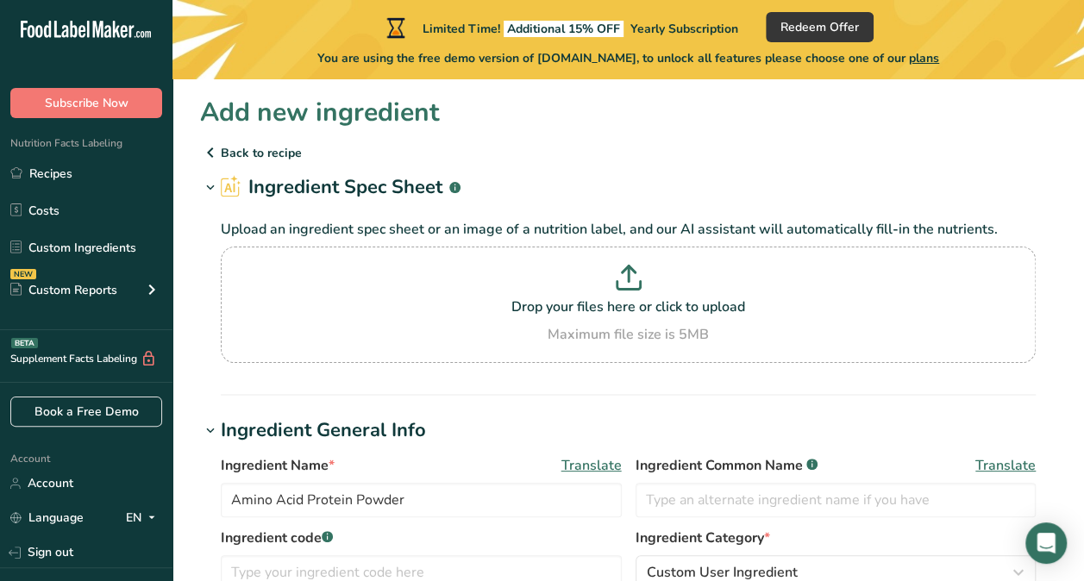
click at [229, 154] on p "Back to recipe" at bounding box center [628, 152] width 856 height 21
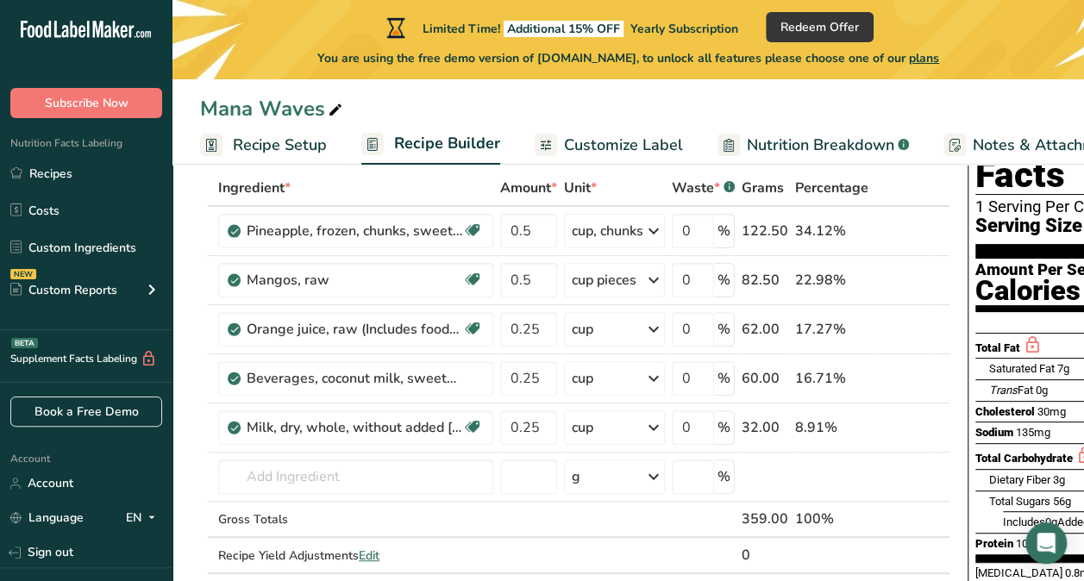
scroll to position [101, 0]
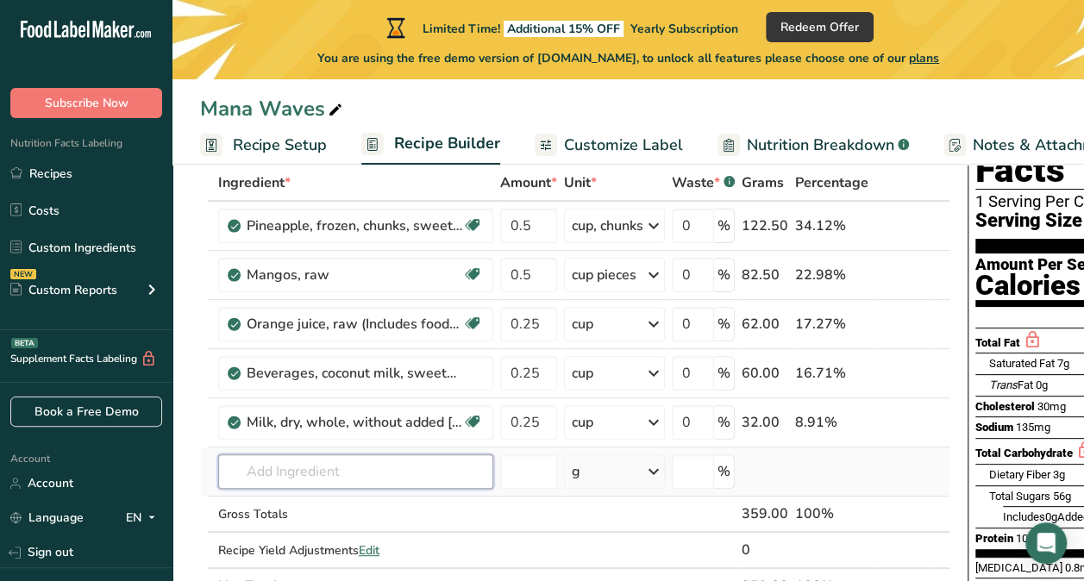
click at [278, 467] on input "text" at bounding box center [355, 471] width 275 height 34
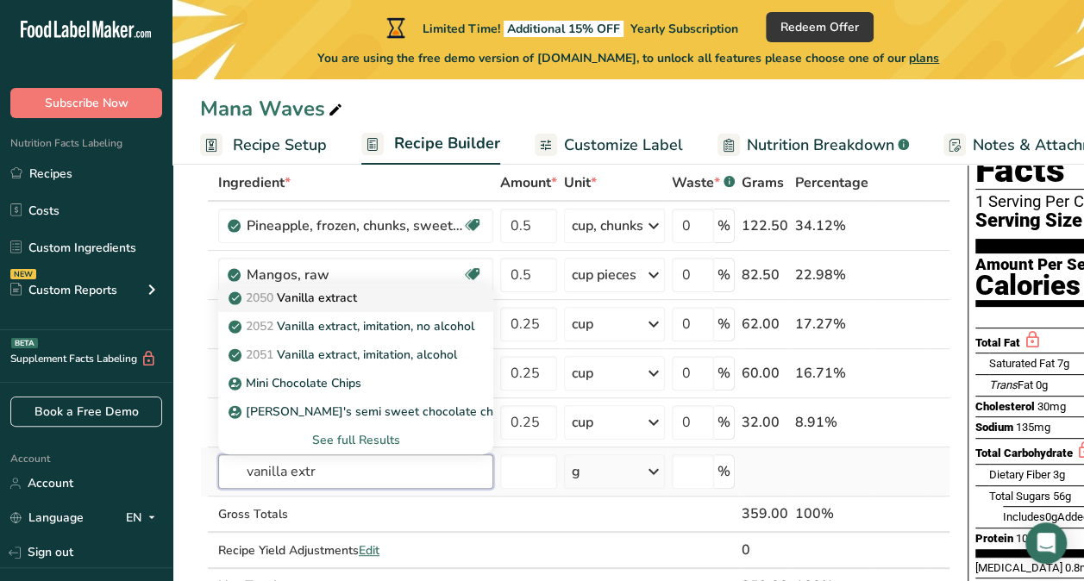
type input "vanilla extr"
click at [339, 296] on p "2050 Vanilla extract" at bounding box center [294, 298] width 125 height 18
type input "Vanilla extract"
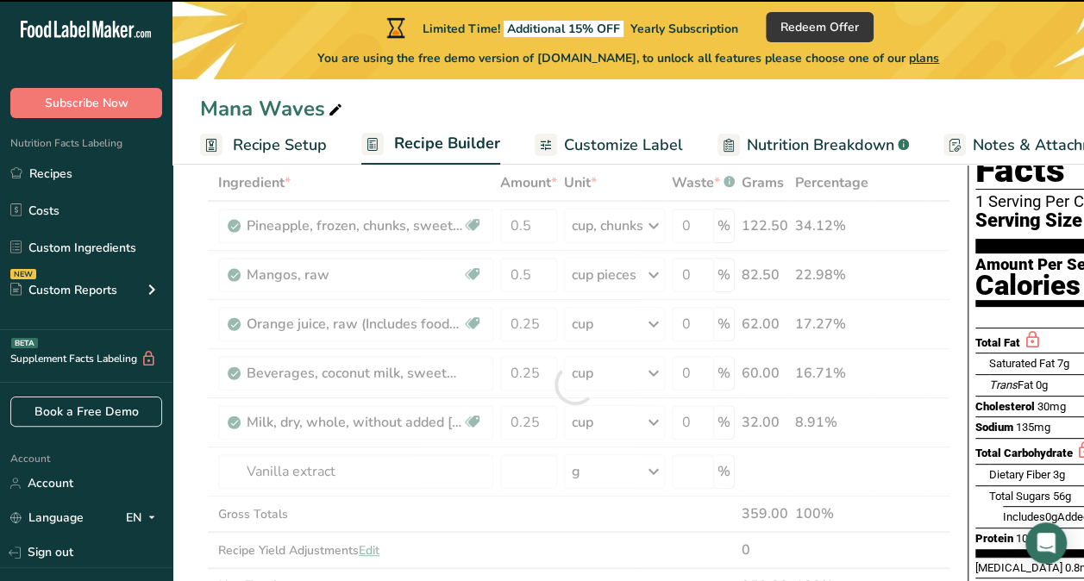
type input "0"
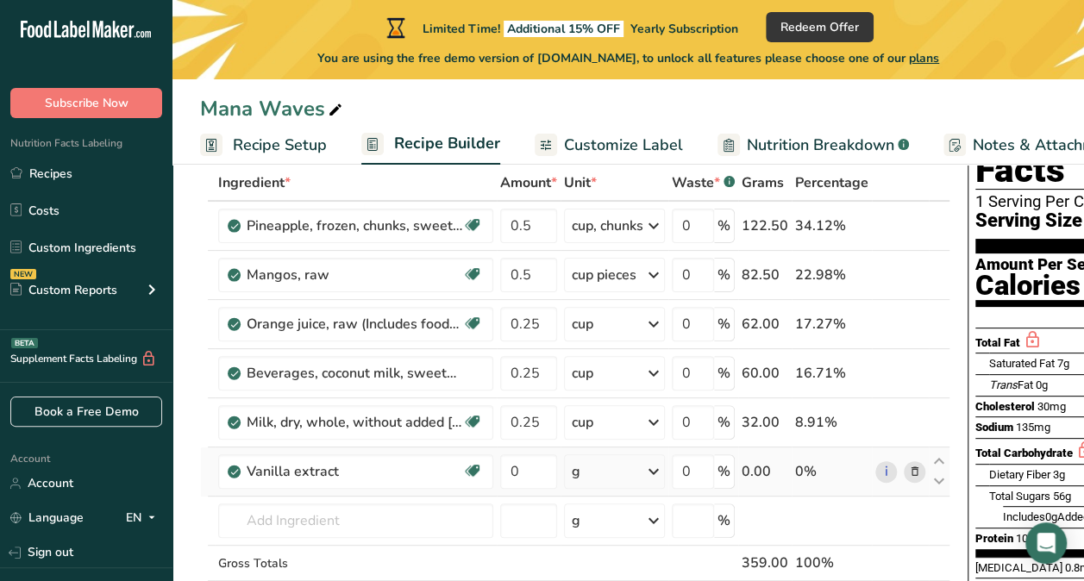
click at [638, 472] on div "g" at bounding box center [614, 471] width 101 height 34
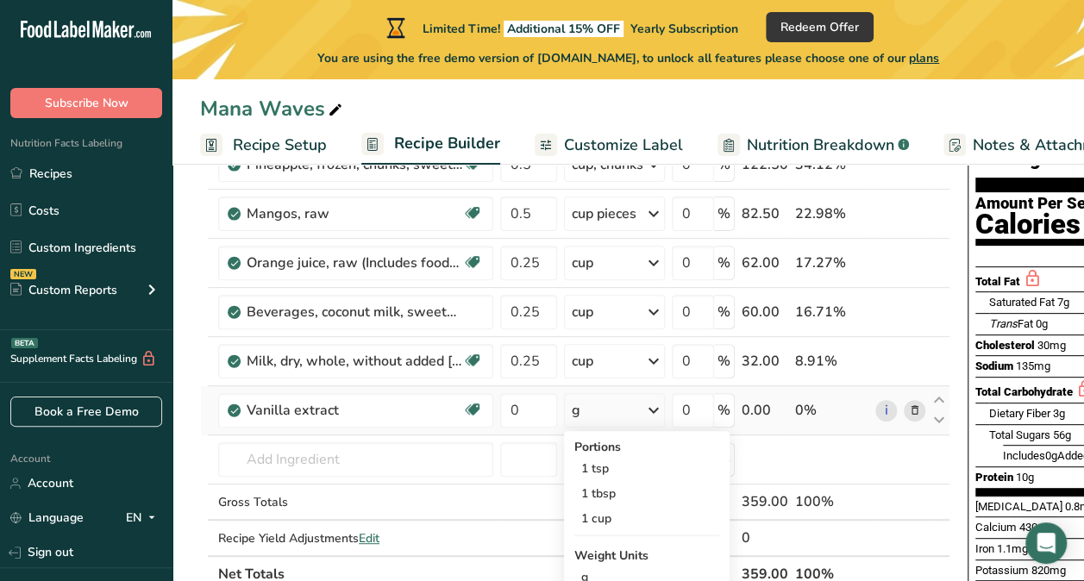
scroll to position [164, 0]
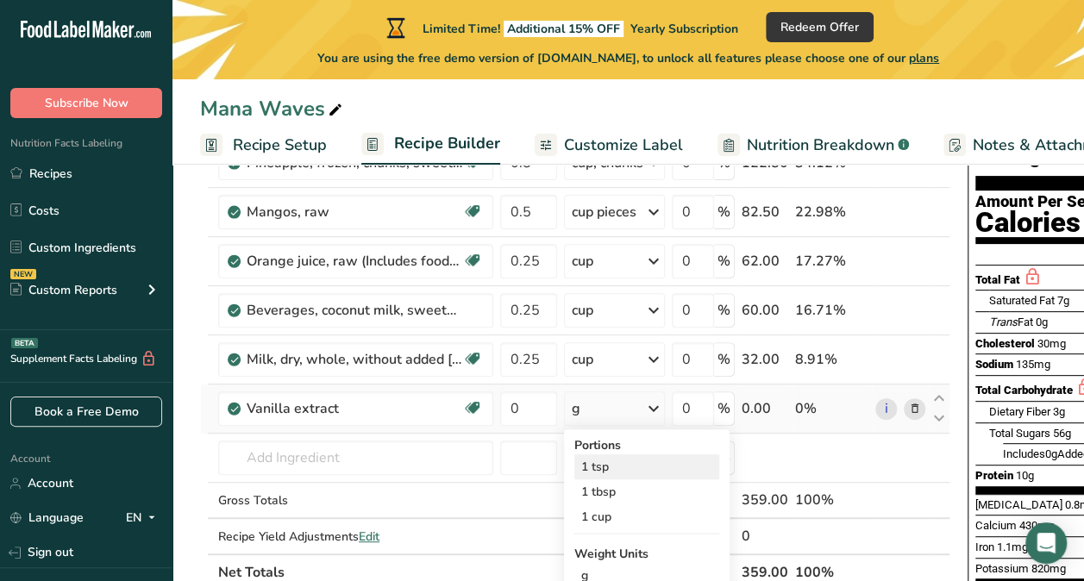
click at [607, 462] on div "1 tsp" at bounding box center [646, 466] width 145 height 25
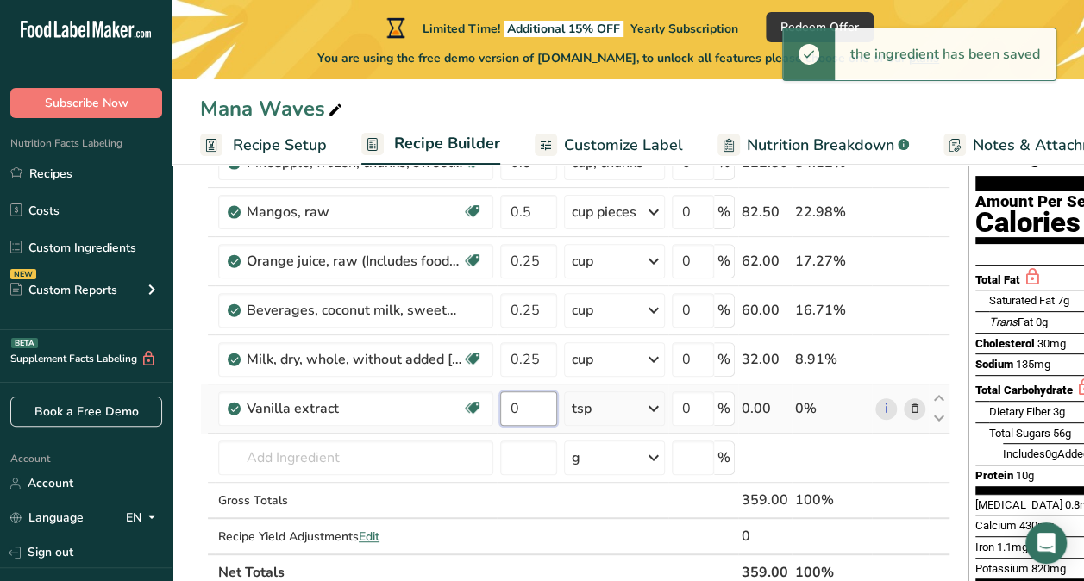
click at [537, 403] on input "0" at bounding box center [528, 408] width 57 height 34
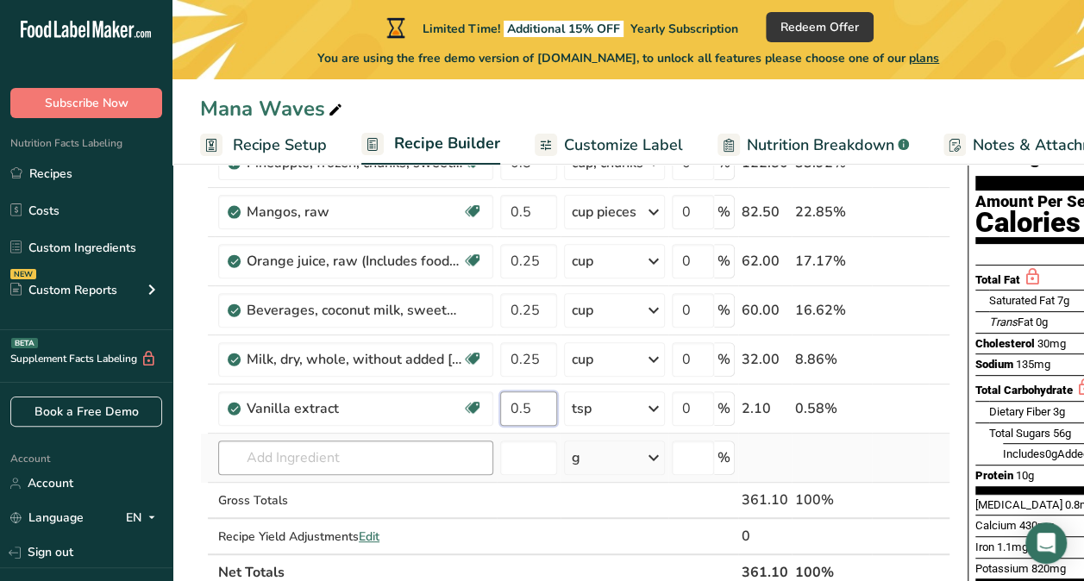
type input "0.5"
click at [312, 459] on div "Ingredient * Amount * Unit * Waste * .a-a{fill:#347362;}.b-a{fill:#fff;} Grams …" at bounding box center [575, 346] width 750 height 489
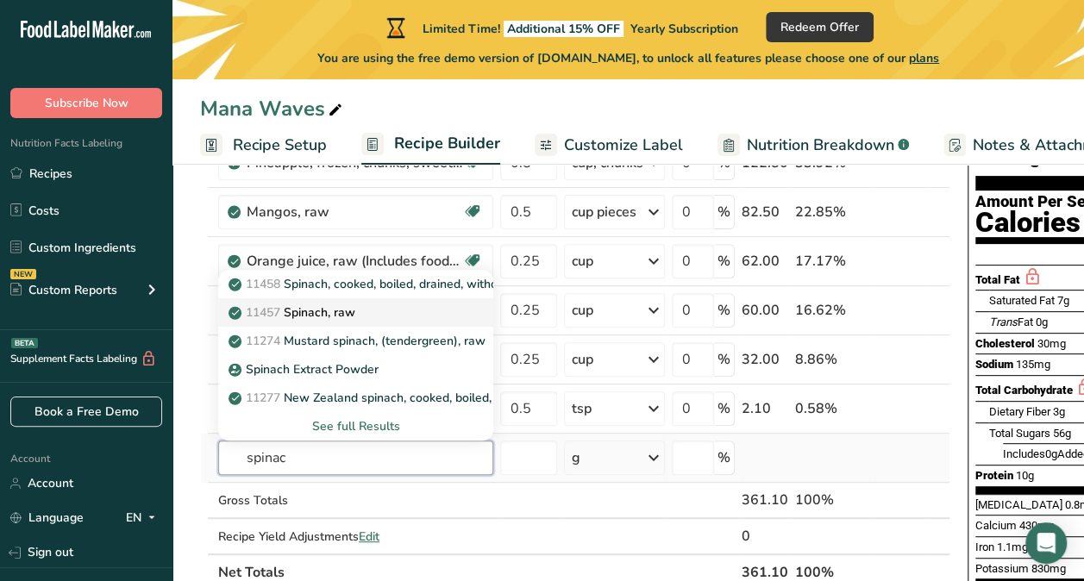
type input "spinac"
click at [328, 308] on p "11457 Spinach, raw" at bounding box center [293, 312] width 123 height 18
type input "Spinach, raw"
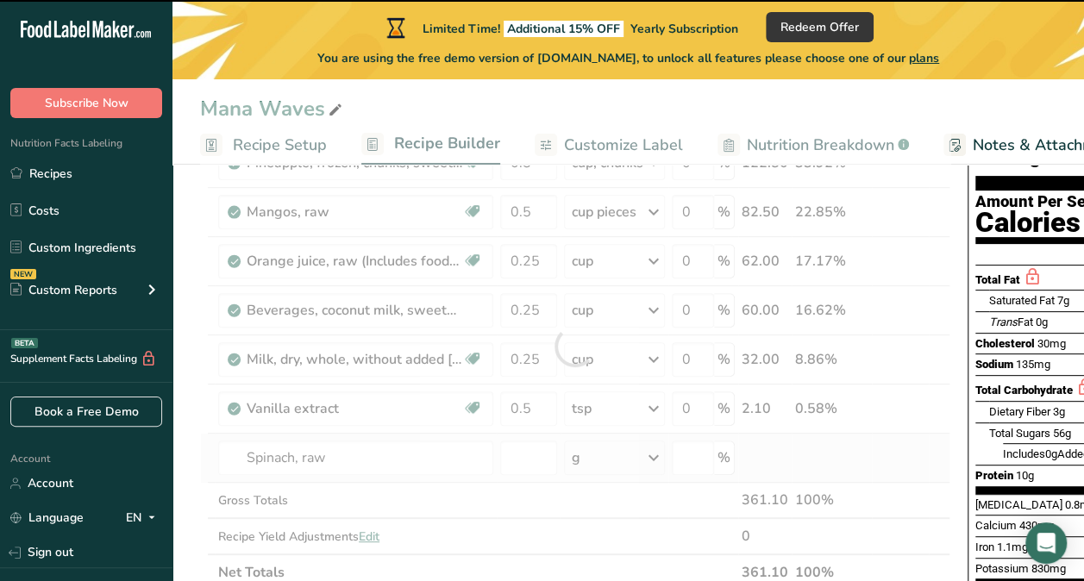
type input "0"
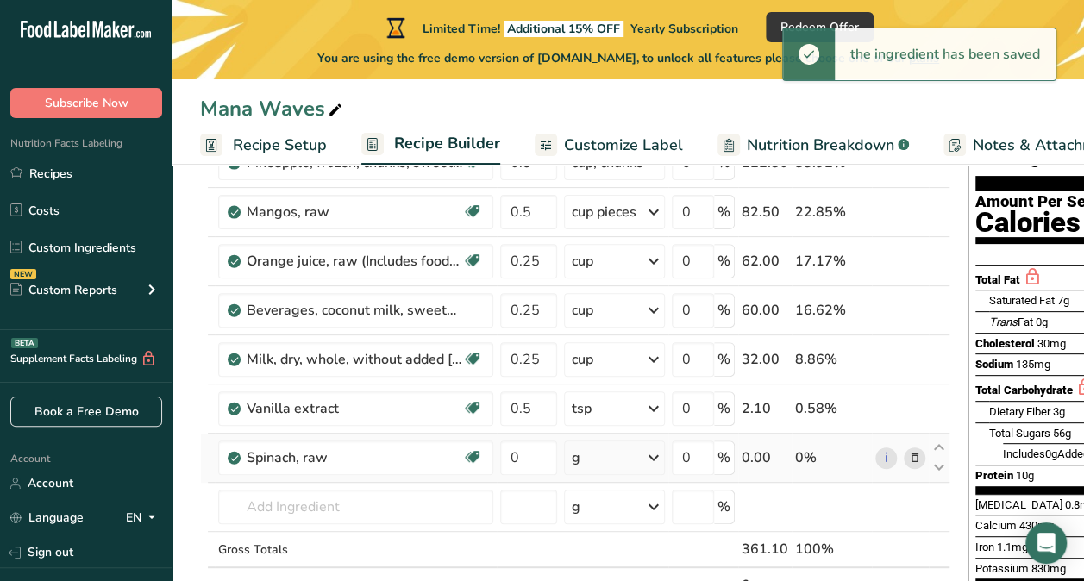
click at [613, 450] on div "g" at bounding box center [614, 457] width 101 height 34
click at [597, 510] on div "1 cup" at bounding box center [646, 515] width 145 height 25
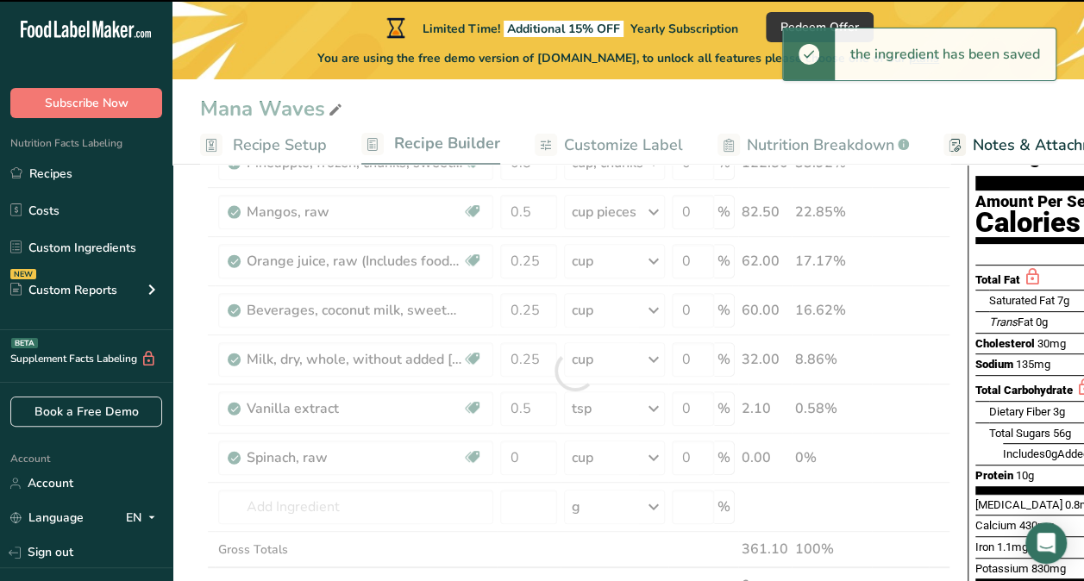
click at [536, 460] on div at bounding box center [575, 371] width 750 height 538
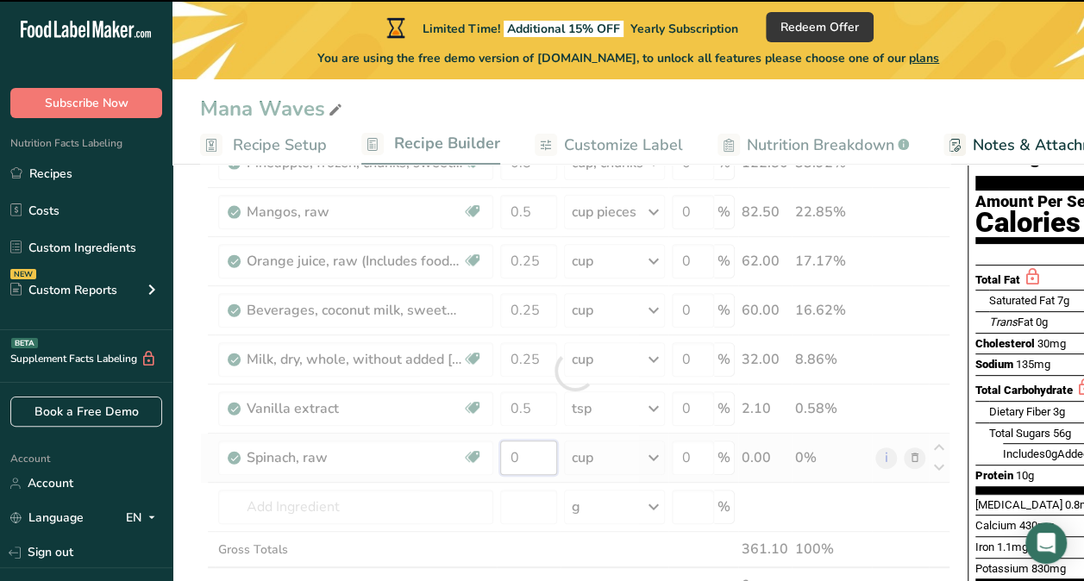
click at [526, 455] on input "0" at bounding box center [528, 457] width 57 height 34
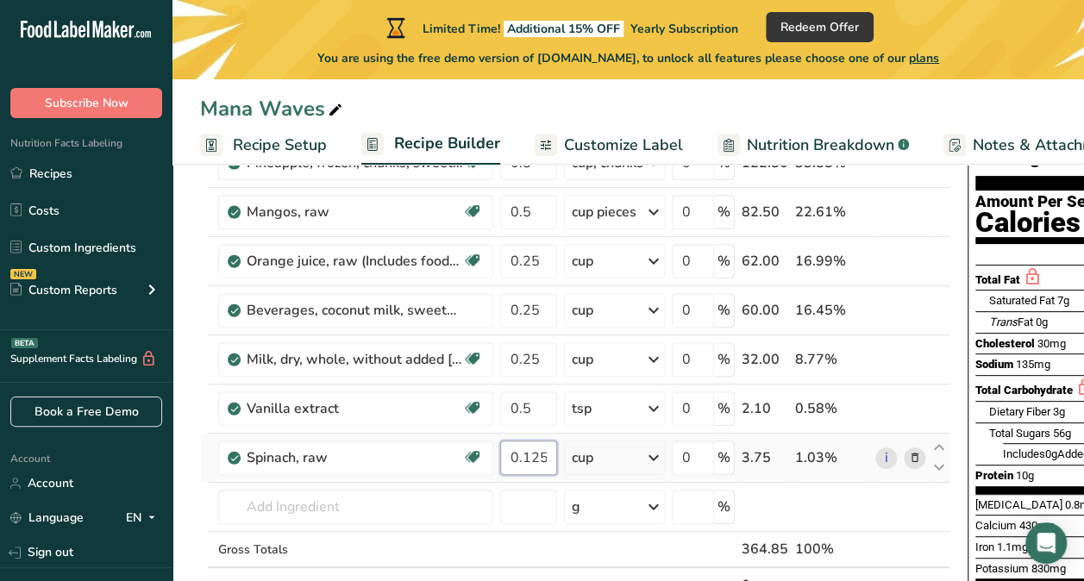
scroll to position [160, 0]
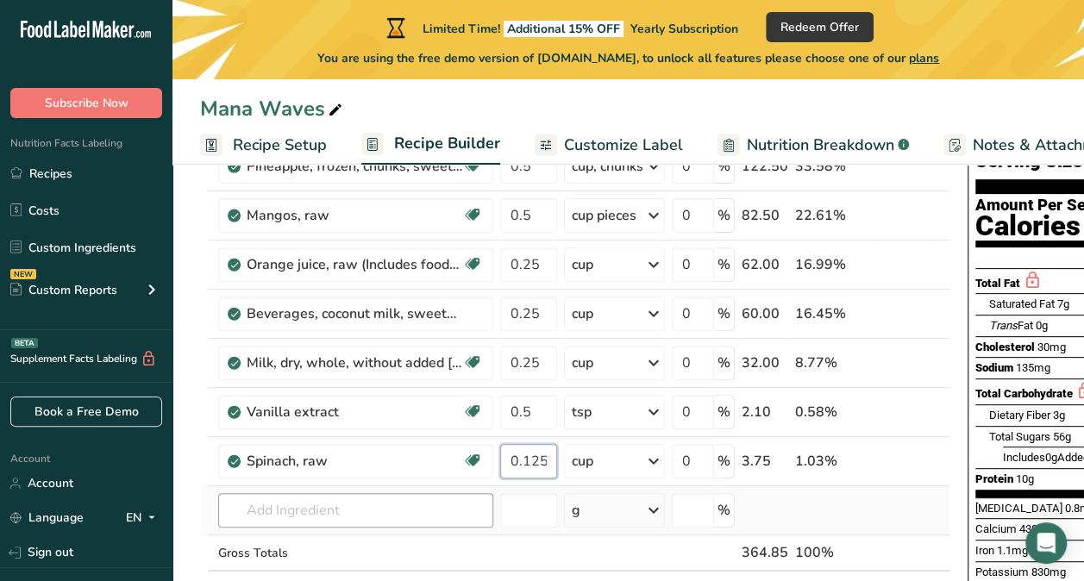
type input "0.125"
click at [412, 505] on div "Ingredient * Amount * Unit * Waste * .a-a{fill:#347362;}.b-a{fill:#fff;} Grams …" at bounding box center [575, 374] width 750 height 538
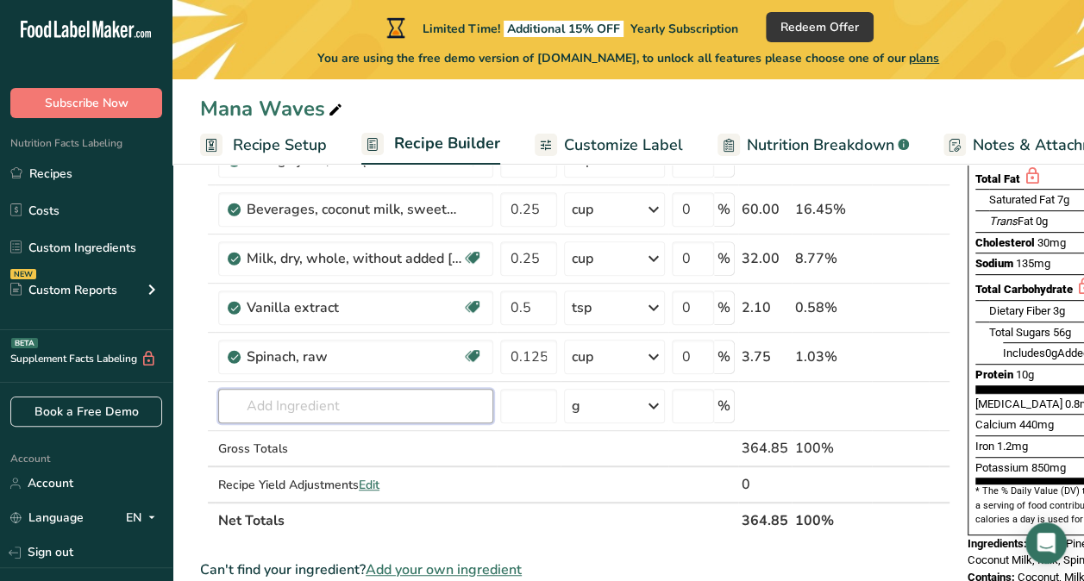
scroll to position [265, 0]
click at [334, 407] on input "text" at bounding box center [355, 405] width 275 height 34
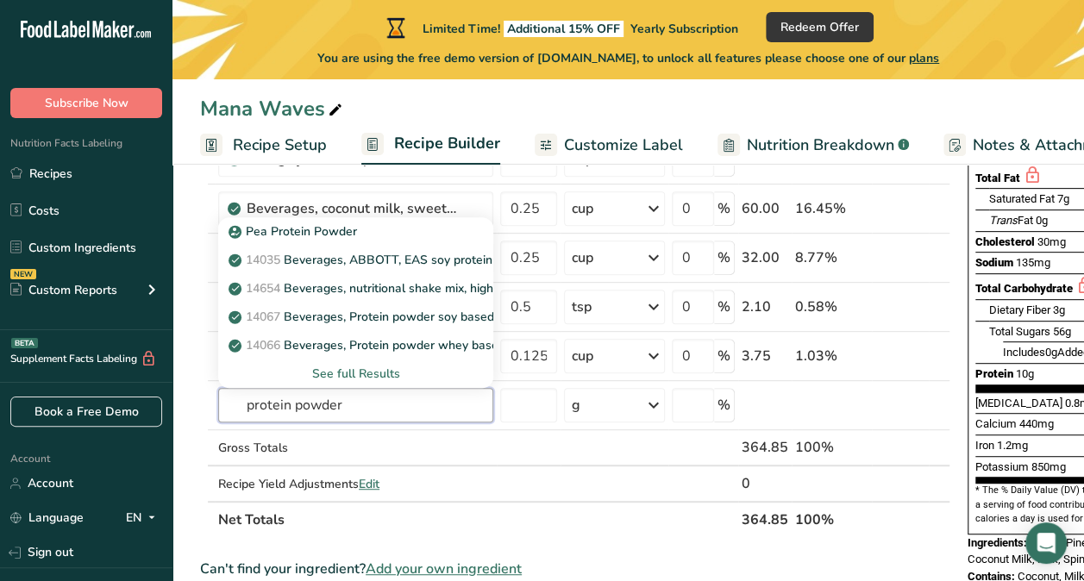
type input "protein powder"
click at [365, 397] on input "text" at bounding box center [355, 405] width 275 height 34
paste input "Proper The Yellows Metabolism + Energy Dietary Supplement Powder"
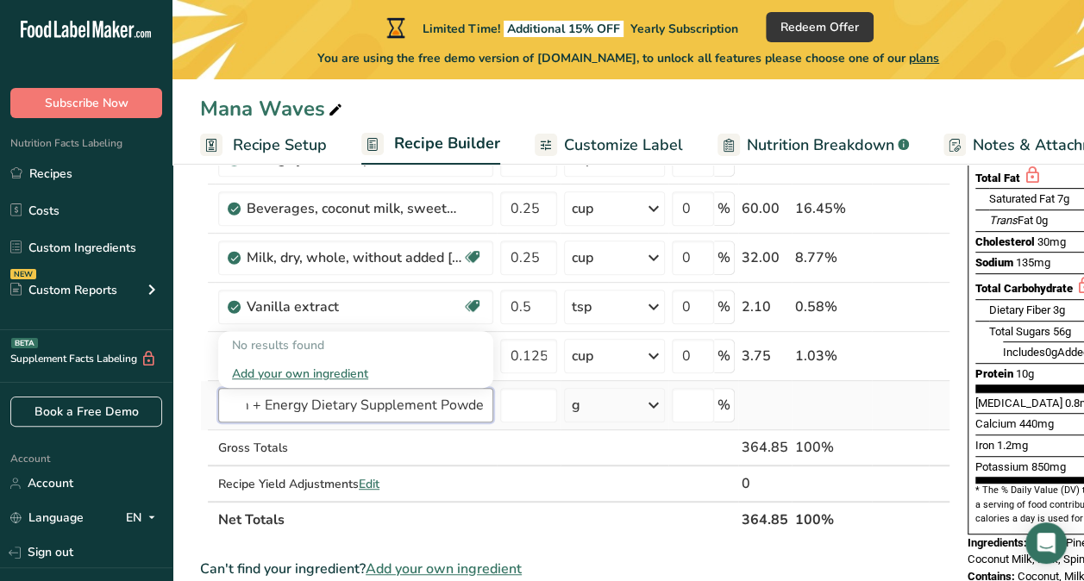
type input "Proper The Yellows Metabolism + Energy Dietary Supplement Powder"
click at [314, 365] on div "Add your own ingredient" at bounding box center [355, 374] width 247 height 18
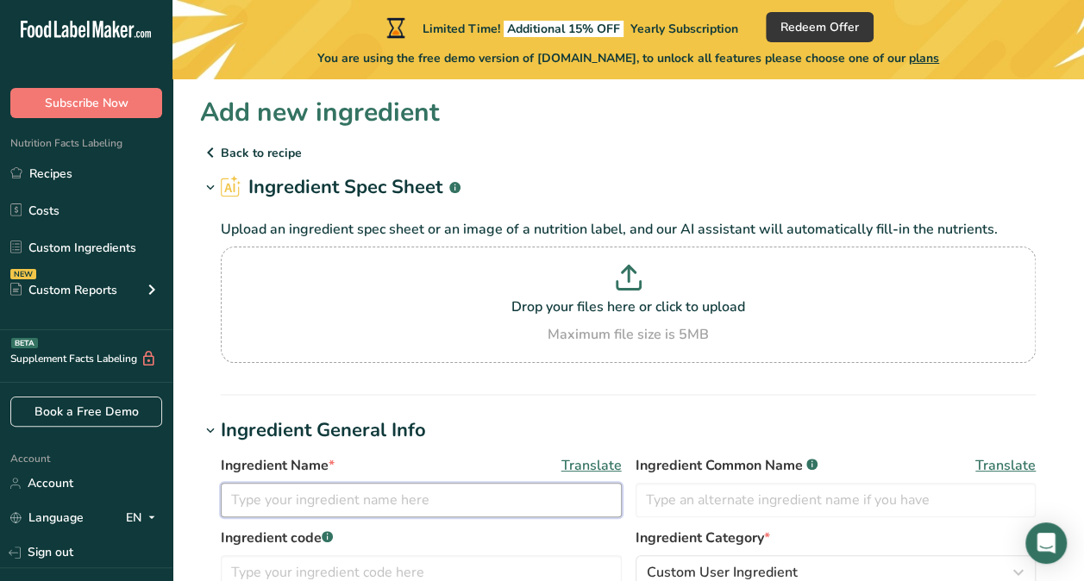
click at [325, 493] on input "text" at bounding box center [421, 500] width 401 height 34
paste input "Proper The Yellows Metabolism + Energy Dietary Supplement Powder"
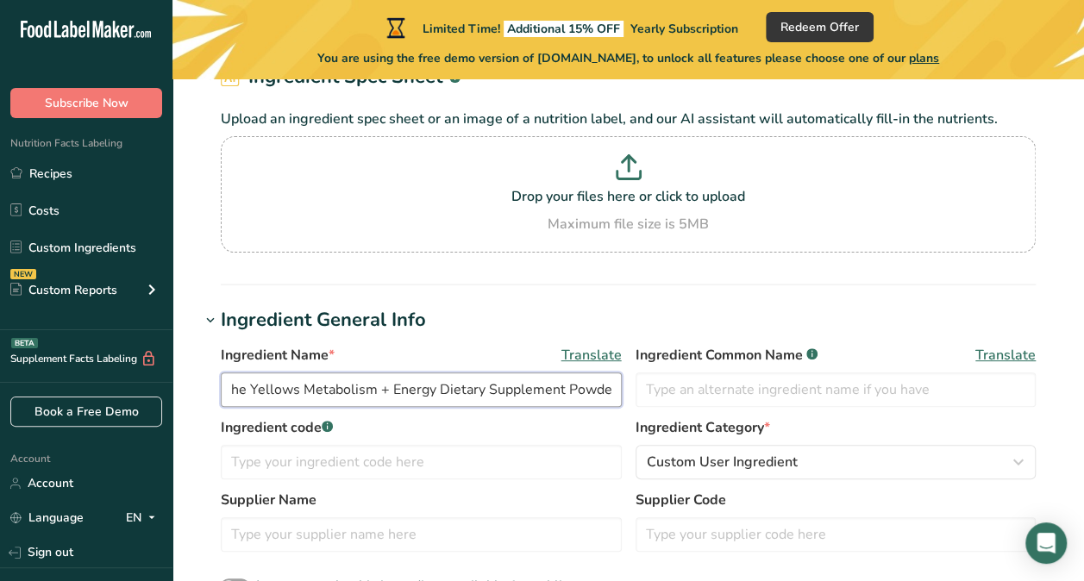
scroll to position [112, 0]
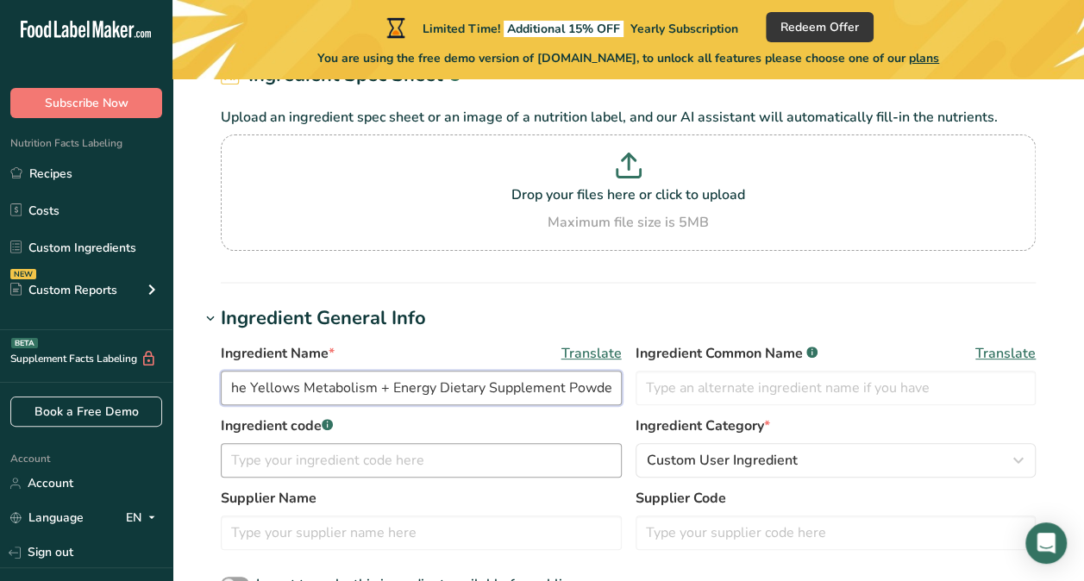
type input "Proper The Yellows Metabolism + Energy Dietary Supplement Powder"
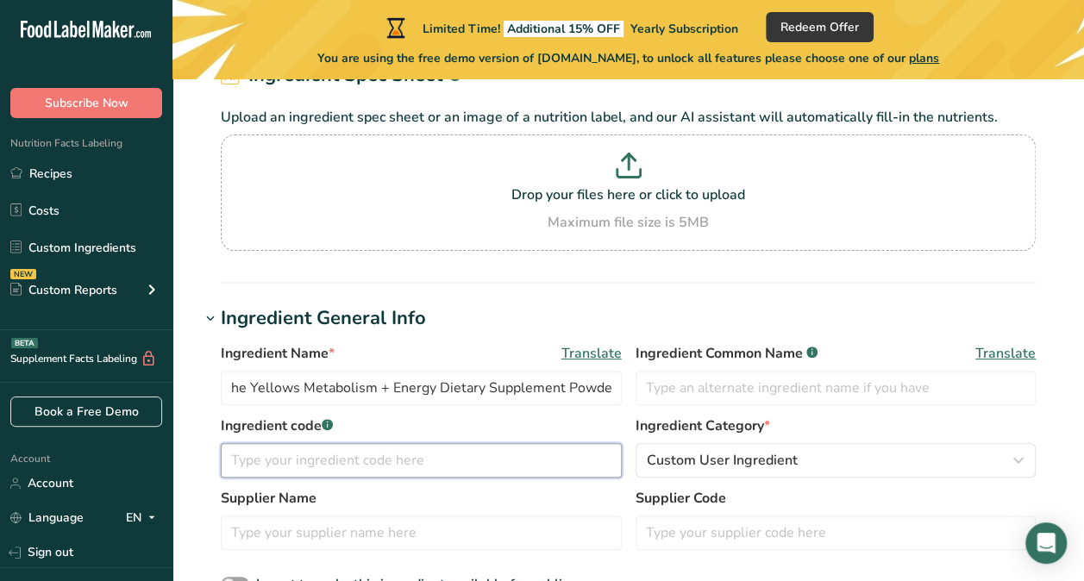
click at [300, 459] on input "text" at bounding box center [421, 460] width 401 height 34
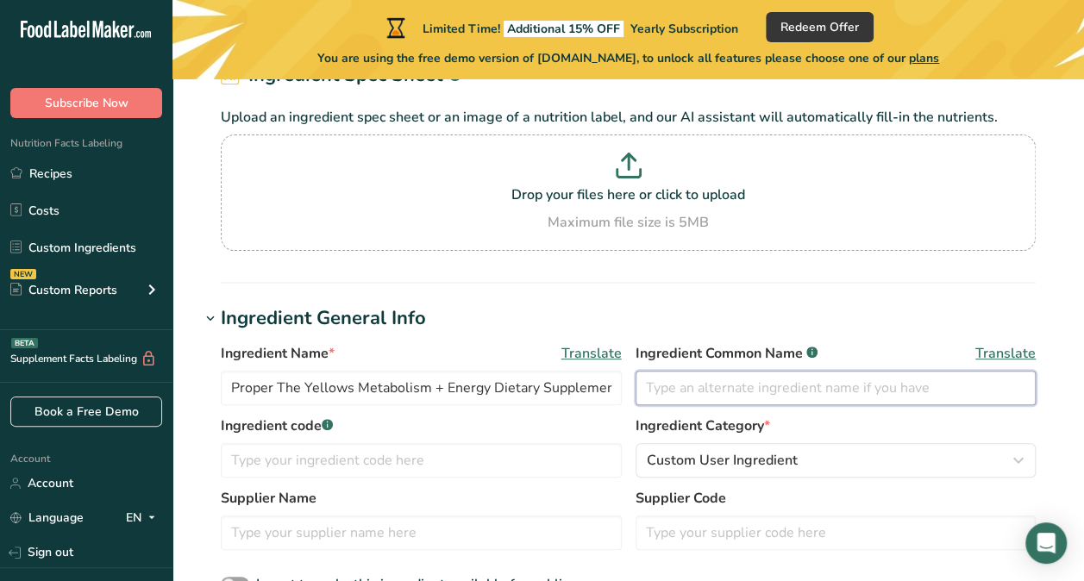
click at [684, 393] on input "text" at bounding box center [835, 388] width 401 height 34
type input "The Yellows Caffeine Powder"
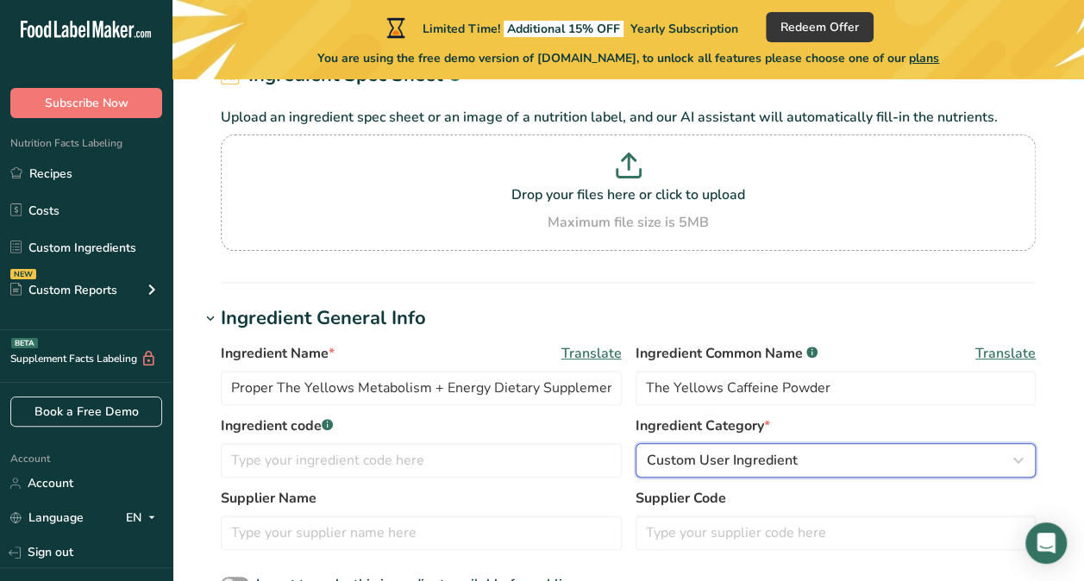
click at [703, 459] on span "Custom User Ingredient" at bounding box center [721, 460] width 151 height 21
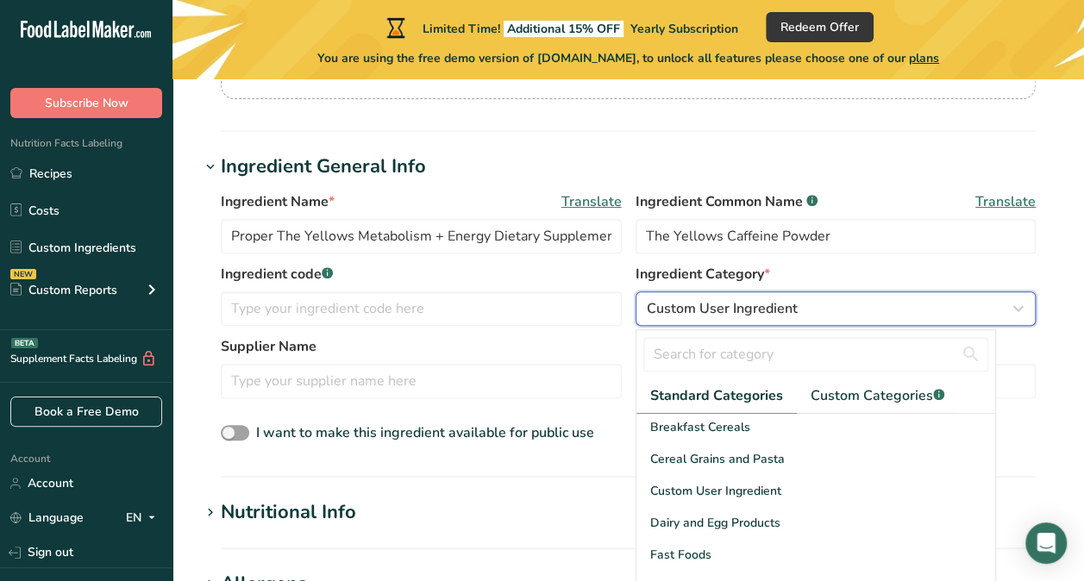
scroll to position [215, 0]
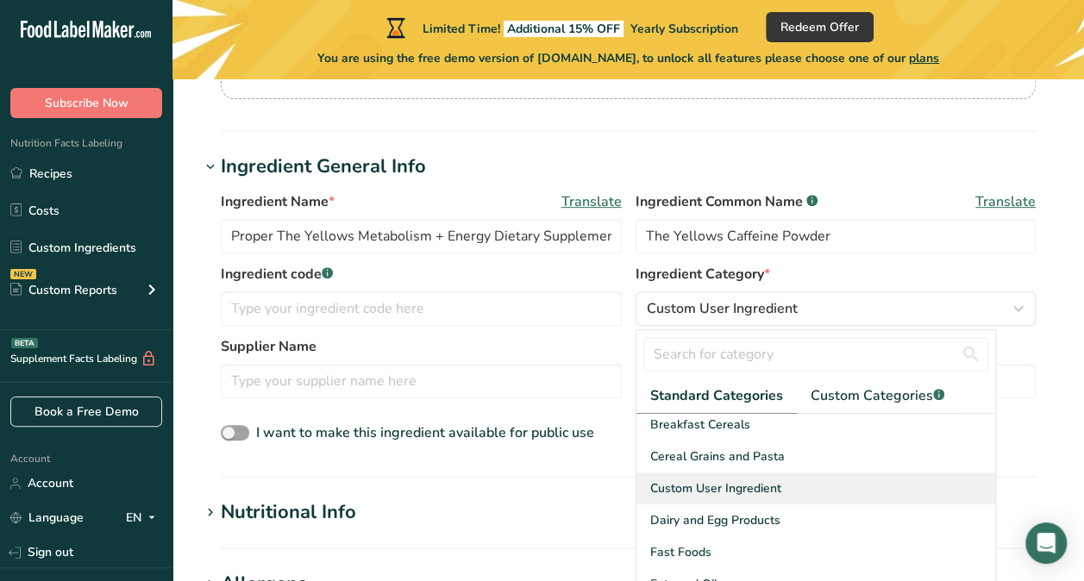
drag, startPoint x: 683, startPoint y: 472, endPoint x: 664, endPoint y: 469, distance: 19.1
click at [664, 479] on span "Custom User Ingredient" at bounding box center [715, 488] width 131 height 18
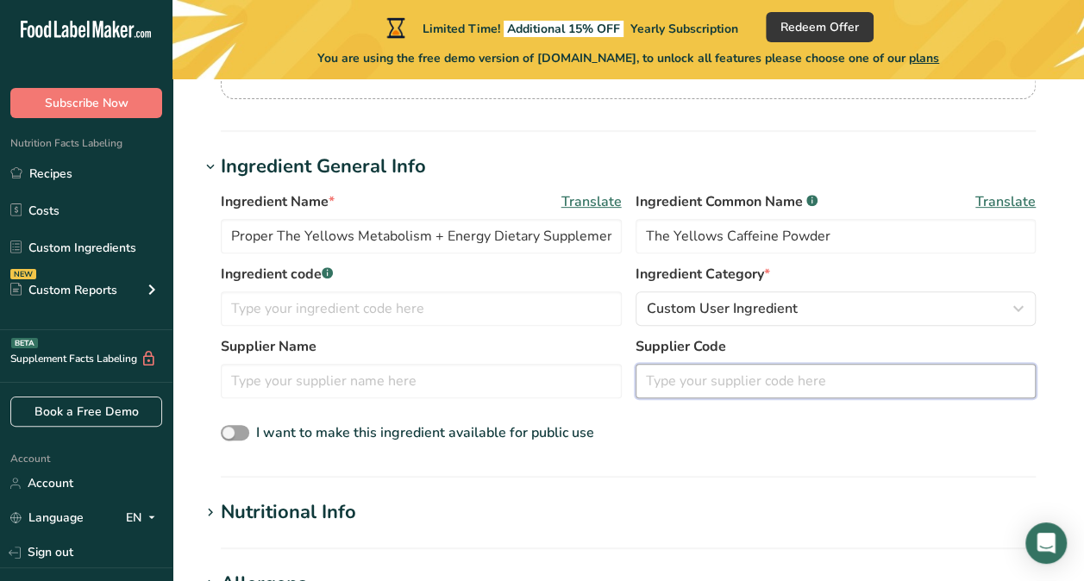
click at [675, 380] on input "text" at bounding box center [835, 381] width 401 height 34
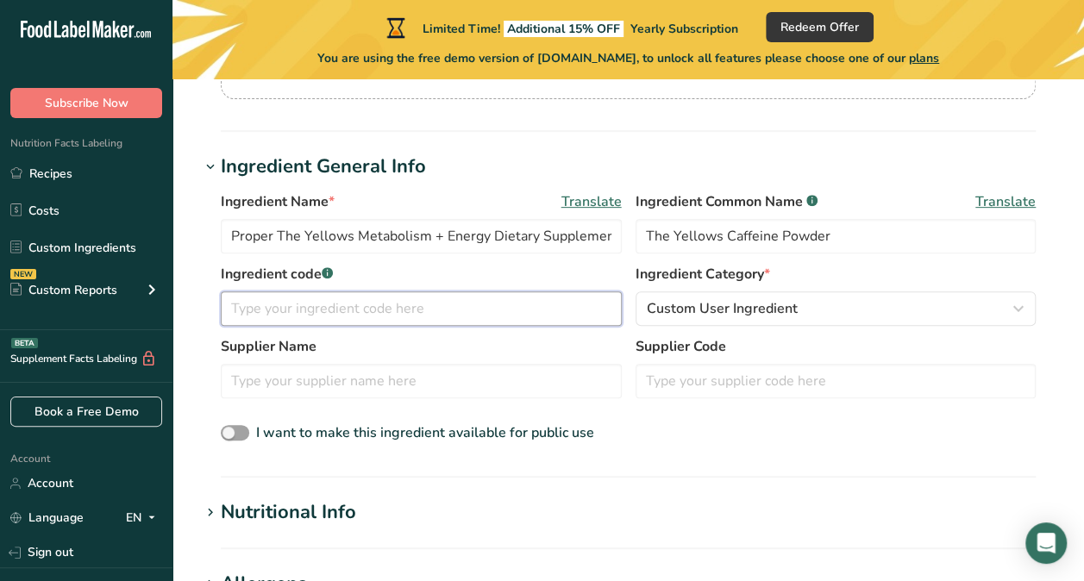
click at [414, 297] on input "text" at bounding box center [421, 308] width 401 height 34
paste input "094‑08‑5651"
drag, startPoint x: 345, startPoint y: 308, endPoint x: 281, endPoint y: 315, distance: 64.3
click at [281, 315] on input "094‑08‑5651" at bounding box center [421, 308] width 401 height 34
type input "094‑08‑5651"
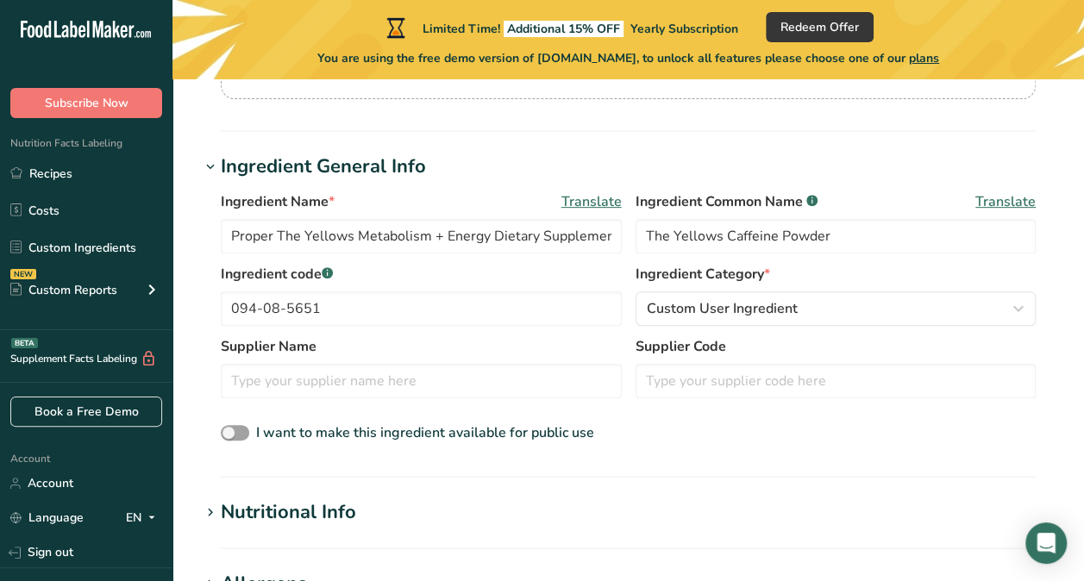
click at [295, 400] on div "Supplier Name Supplier Code" at bounding box center [628, 372] width 815 height 72
click at [276, 383] on input "text" at bounding box center [421, 381] width 401 height 34
type input "{"
type input "Proper"
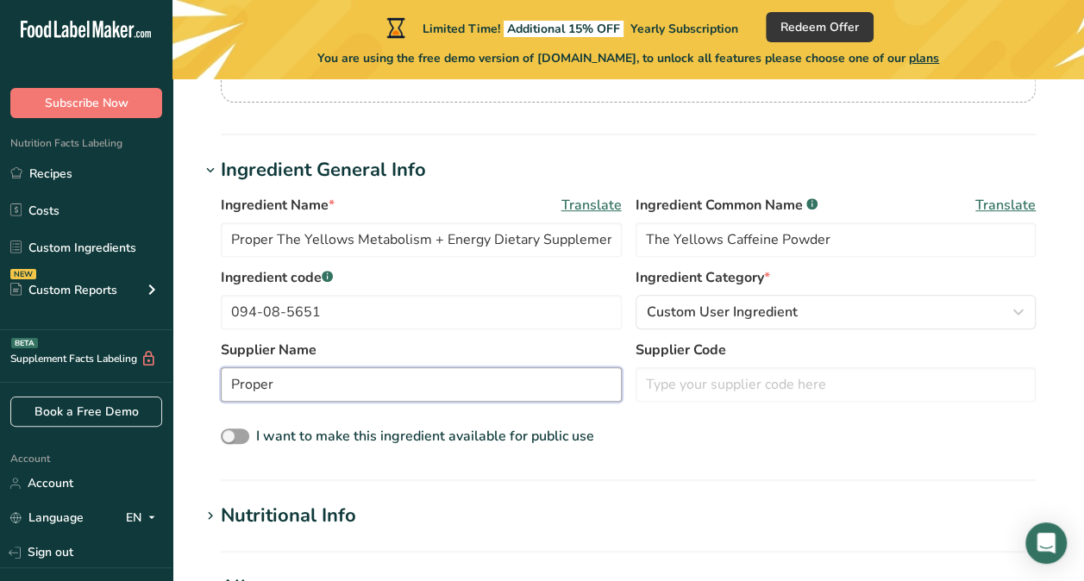
scroll to position [259, 0]
click at [223, 434] on span at bounding box center [235, 437] width 28 height 16
click at [223, 434] on input "I want to make this ingredient available for public use" at bounding box center [226, 437] width 11 height 11
checkbox input "true"
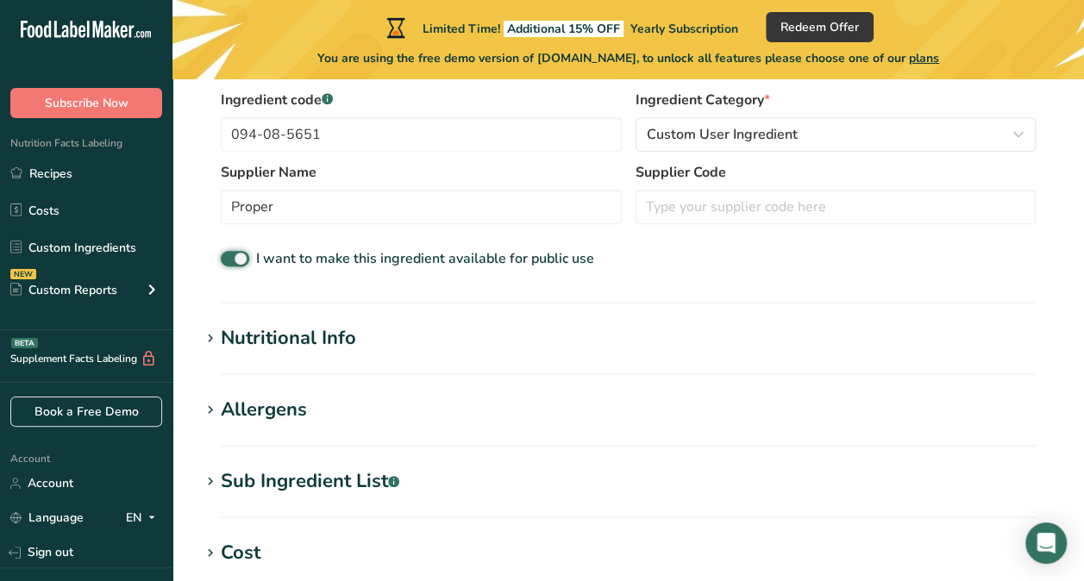
scroll to position [439, 0]
click at [212, 327] on icon at bounding box center [211, 338] width 16 height 24
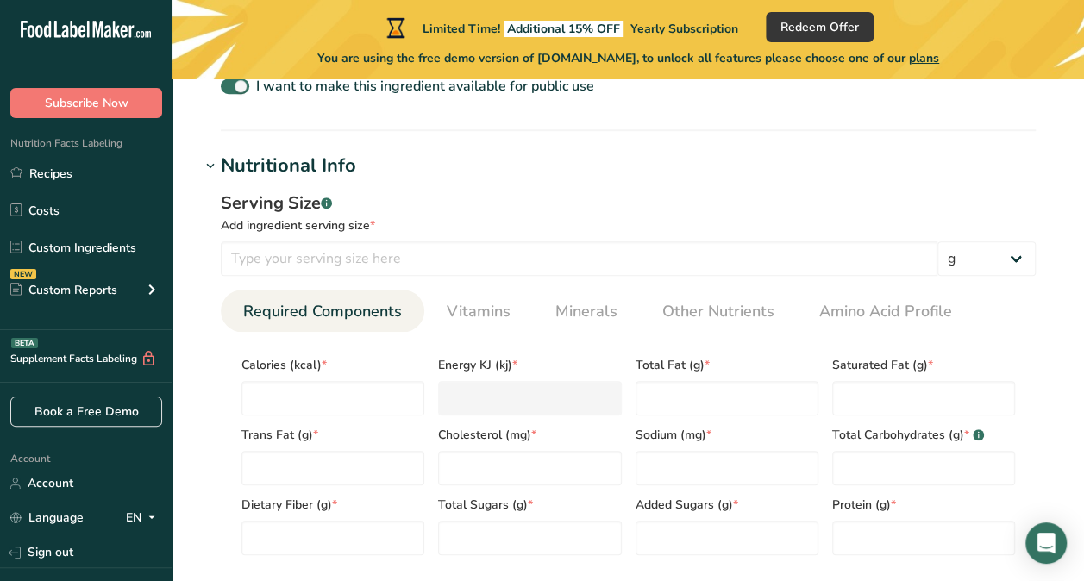
scroll to position [609, 0]
click at [218, 165] on span at bounding box center [210, 167] width 21 height 21
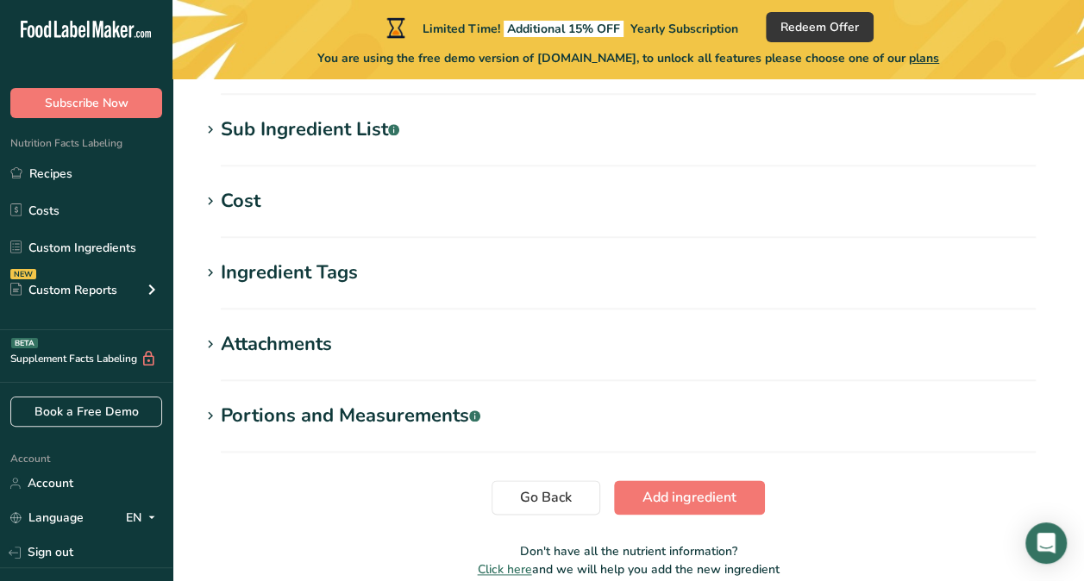
scroll to position [833, 0]
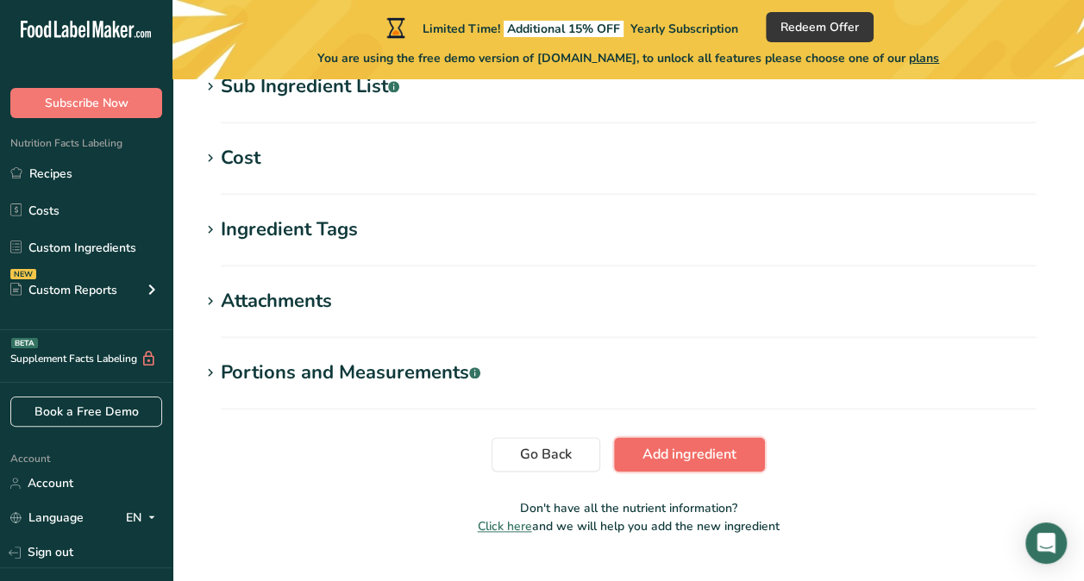
click at [666, 447] on span "Add ingredient" at bounding box center [689, 454] width 94 height 21
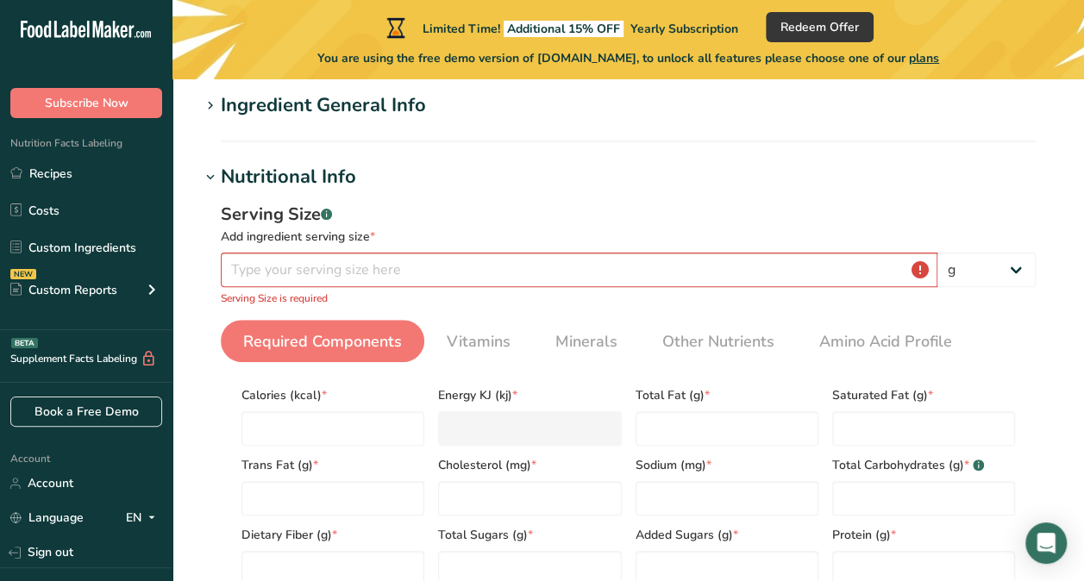
scroll to position [153, 0]
click at [284, 265] on input "number" at bounding box center [579, 270] width 716 height 34
click at [305, 276] on input "number" at bounding box center [579, 270] width 716 height 34
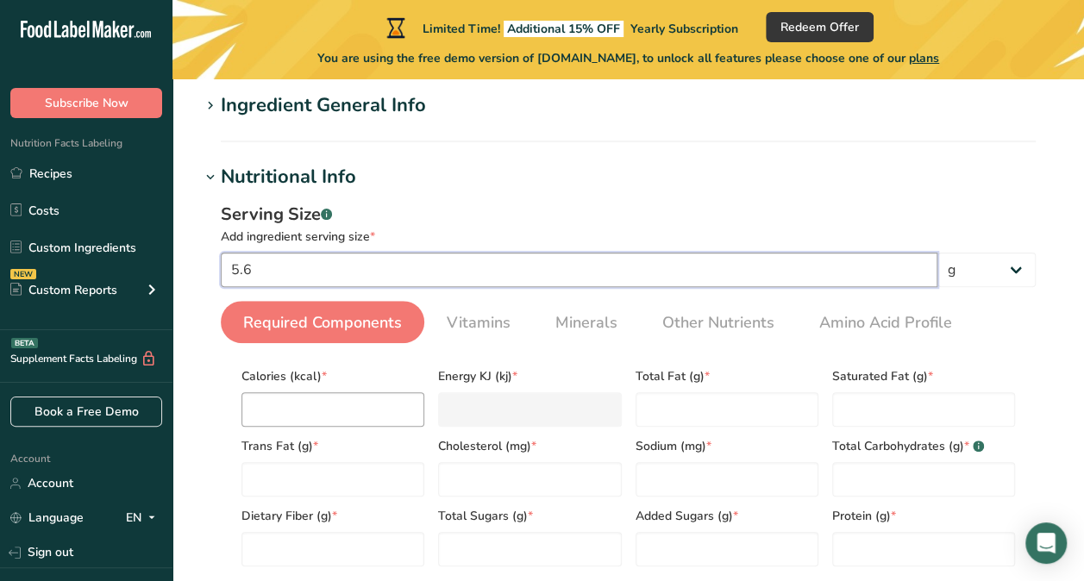
type input "5.6"
click at [302, 408] on input "number" at bounding box center [332, 409] width 183 height 34
type input "1"
type KJ "4.2"
type input "15"
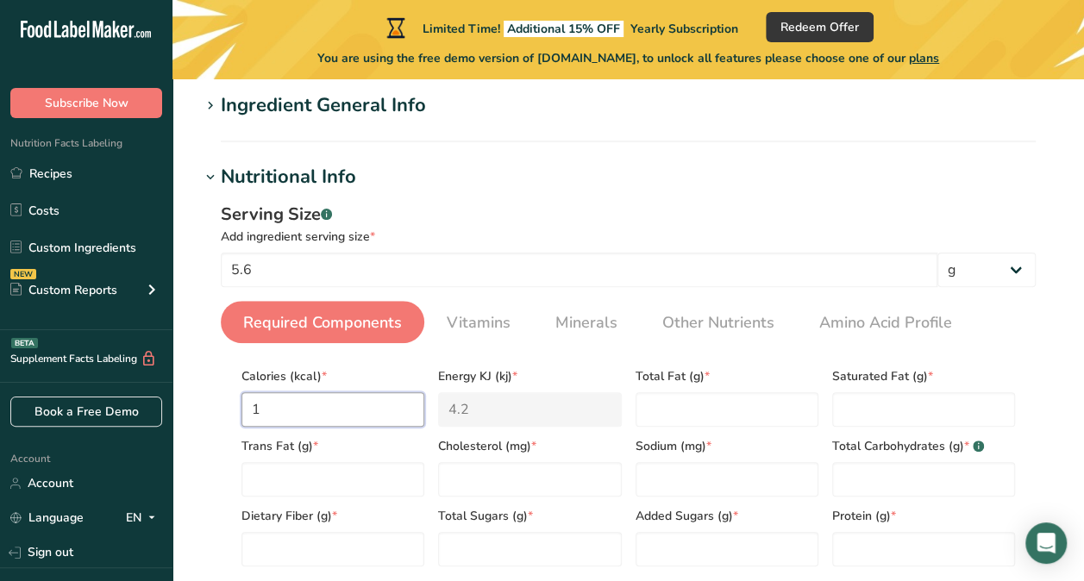
type KJ "62.8"
type input "15"
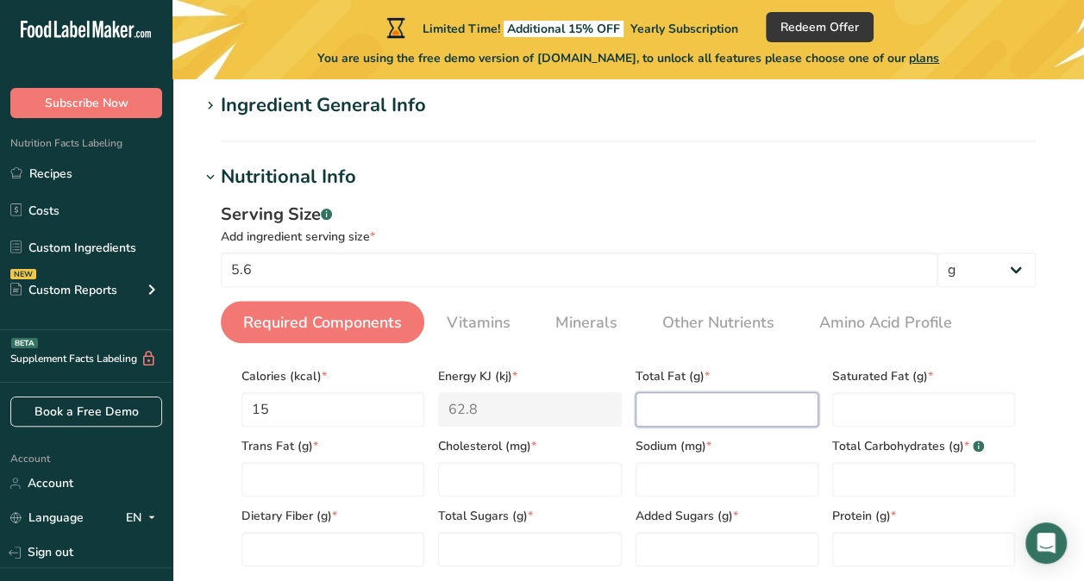
click at [645, 407] on Fat "number" at bounding box center [726, 409] width 183 height 34
type Fat "0"
click at [840, 400] on Fat "number" at bounding box center [923, 409] width 183 height 34
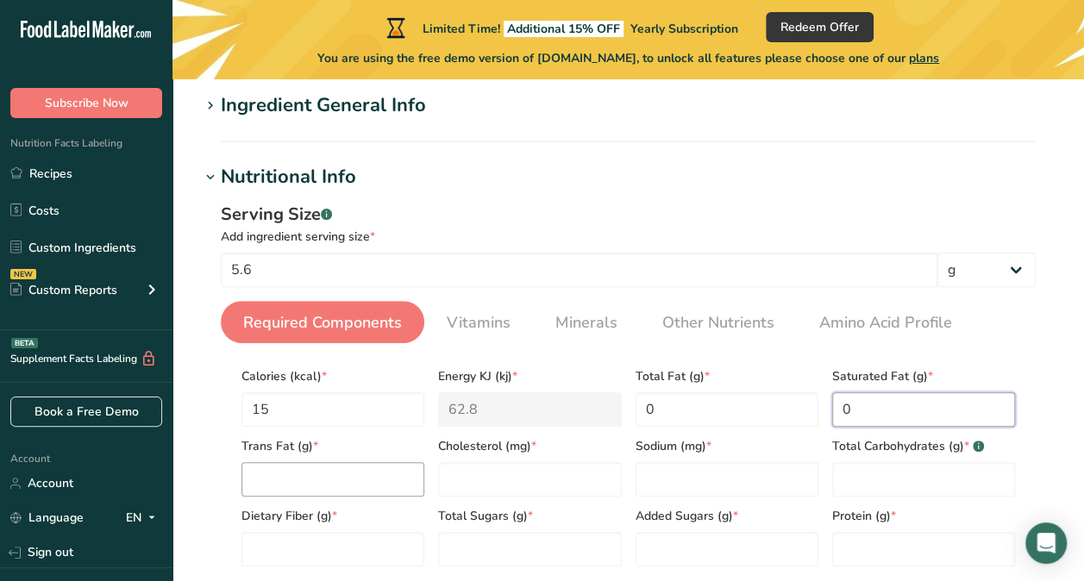
type Fat "0"
click at [349, 478] on Fat "number" at bounding box center [332, 479] width 183 height 34
type Fat "0"
click at [552, 478] on input "number" at bounding box center [529, 479] width 183 height 34
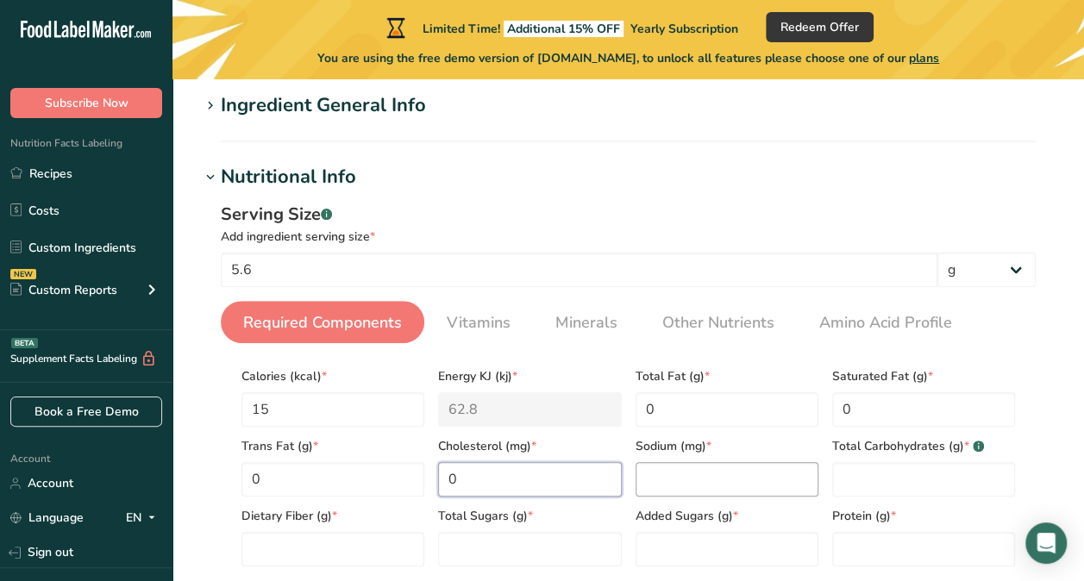
type input "0"
click at [670, 484] on input "number" at bounding box center [726, 479] width 183 height 34
type input "0"
click at [875, 478] on Carbohydrates "number" at bounding box center [923, 479] width 183 height 34
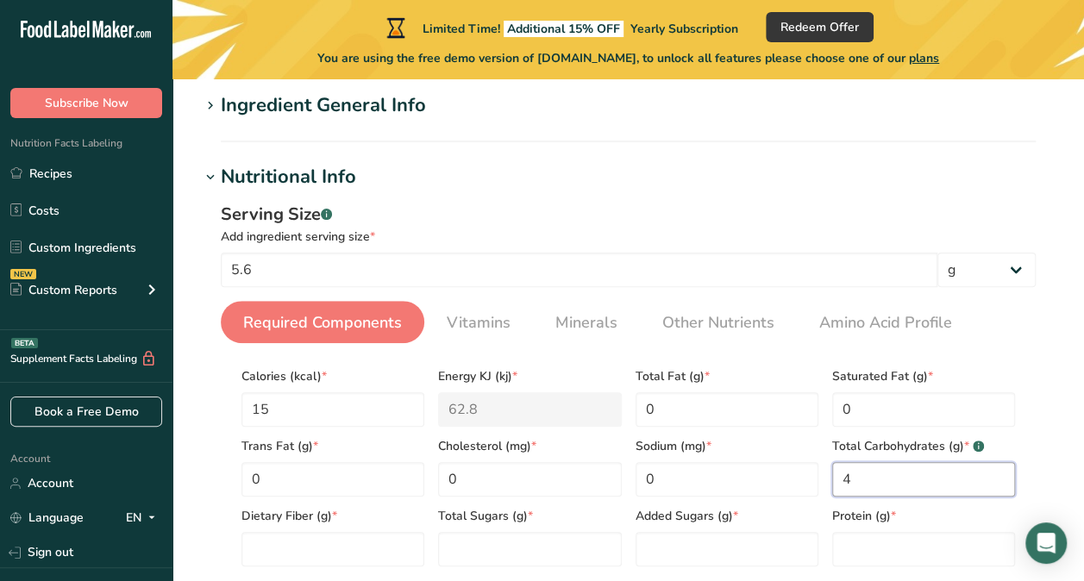
scroll to position [222, 0]
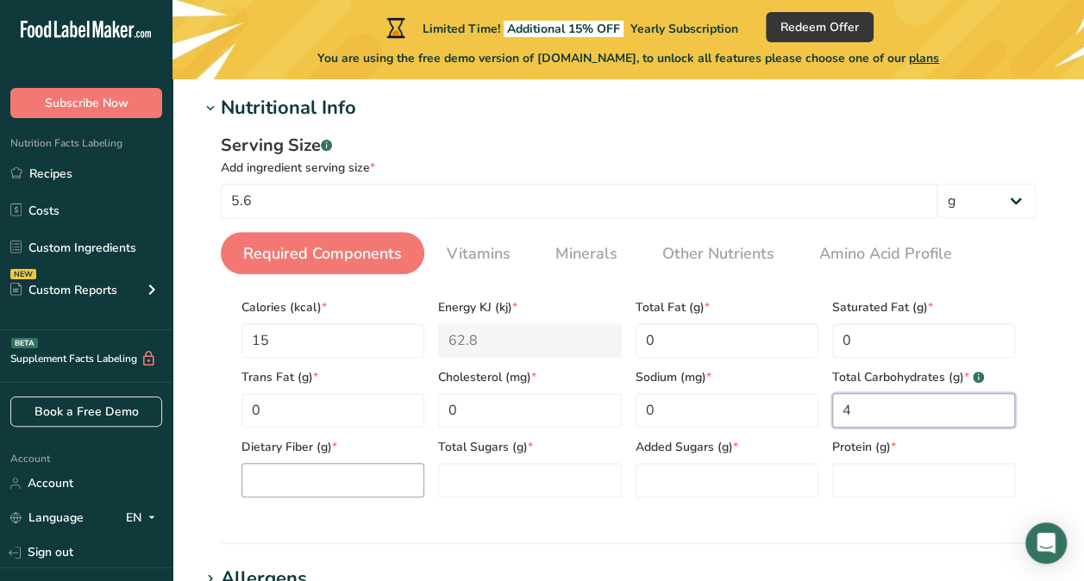
type Carbohydrates "4"
click at [340, 495] on Fiber "number" at bounding box center [332, 480] width 183 height 34
type Fiber "3"
click at [499, 490] on Sugars "number" at bounding box center [529, 480] width 183 height 34
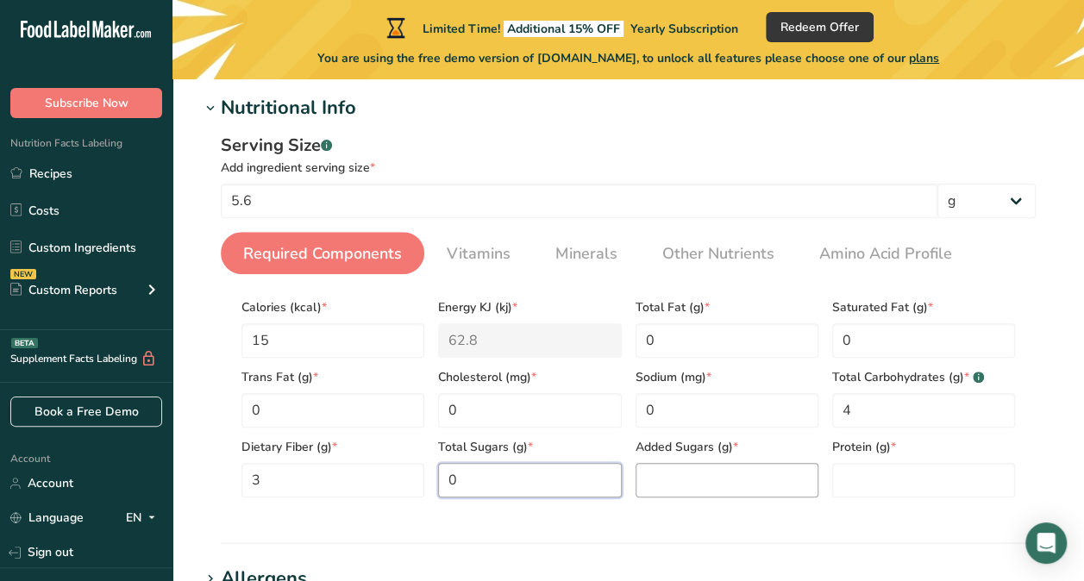
type Sugars "0"
click at [696, 484] on Sugars "number" at bounding box center [726, 480] width 183 height 34
type Sugars "0"
click at [851, 472] on input "number" at bounding box center [923, 480] width 183 height 34
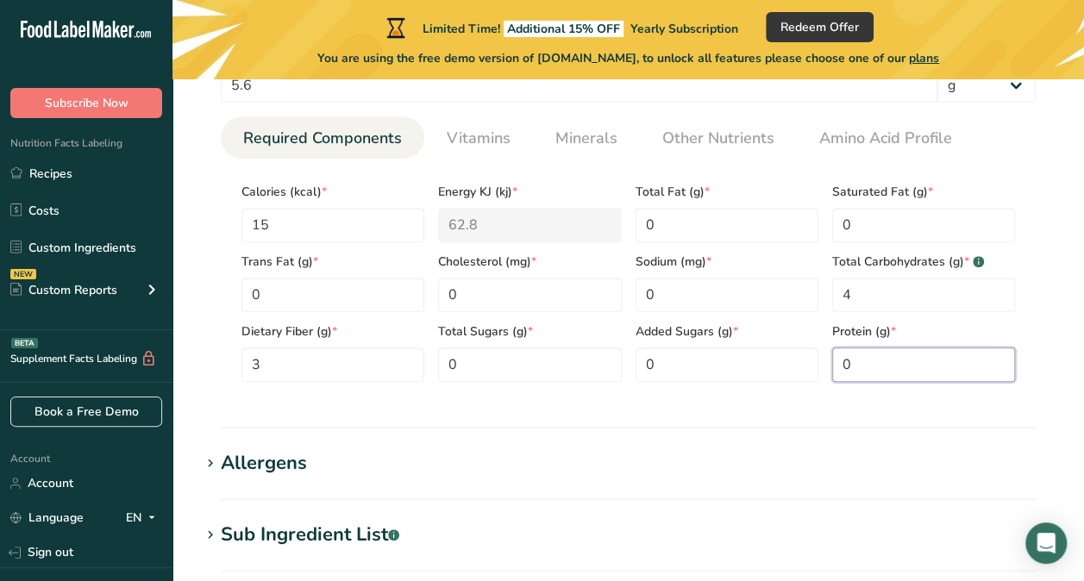
type input "0"
click at [272, 455] on div "Allergens" at bounding box center [264, 463] width 86 height 28
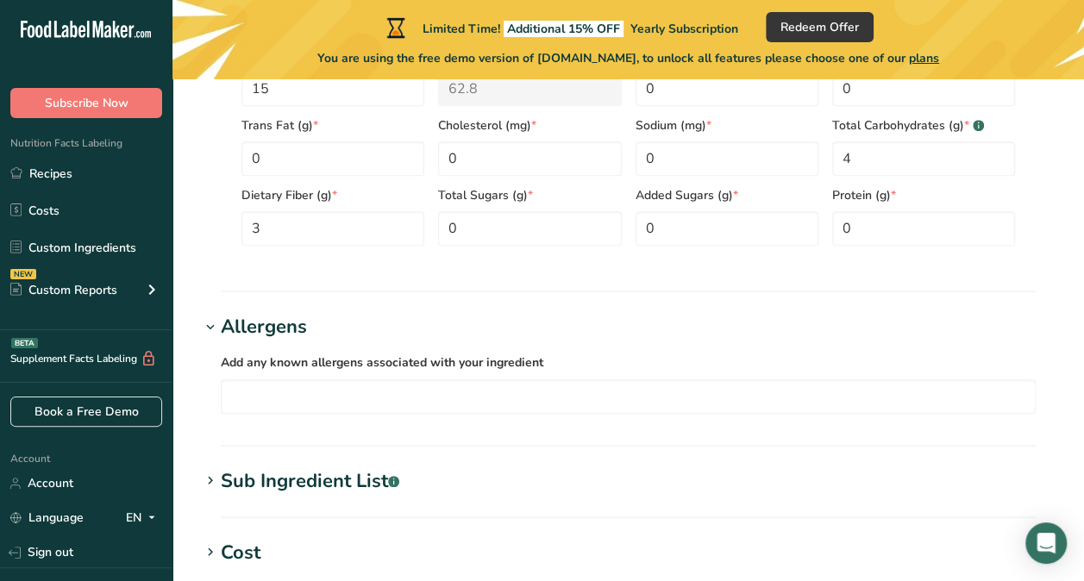
scroll to position [486, 0]
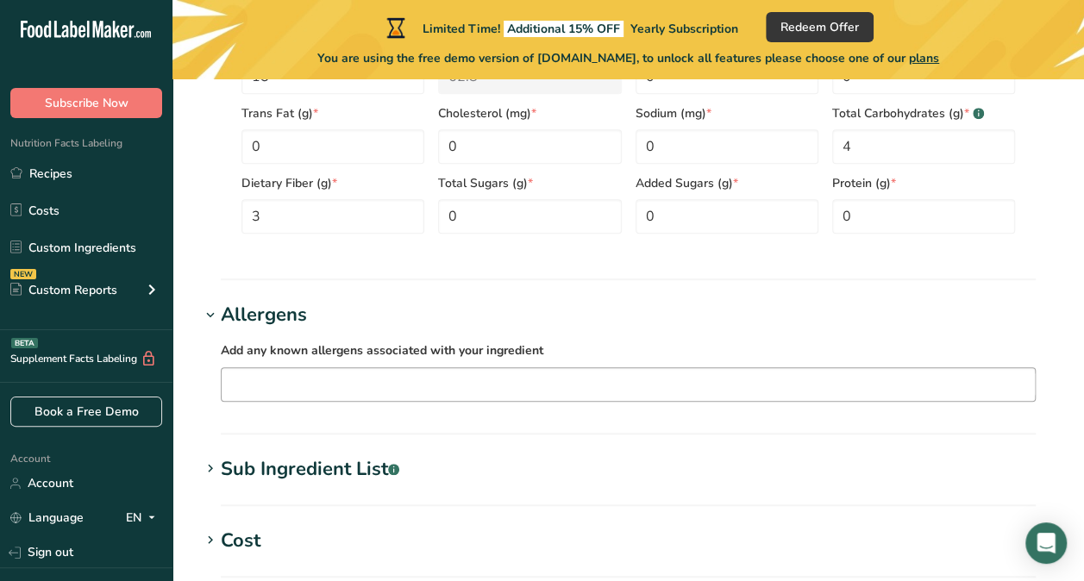
click at [334, 377] on input "text" at bounding box center [628, 384] width 813 height 27
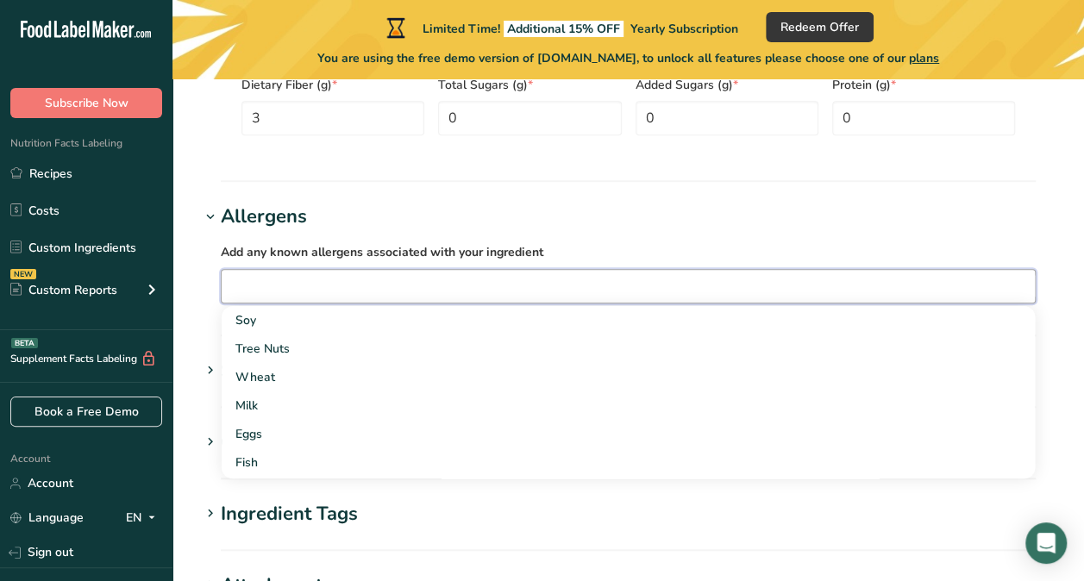
scroll to position [590, 0]
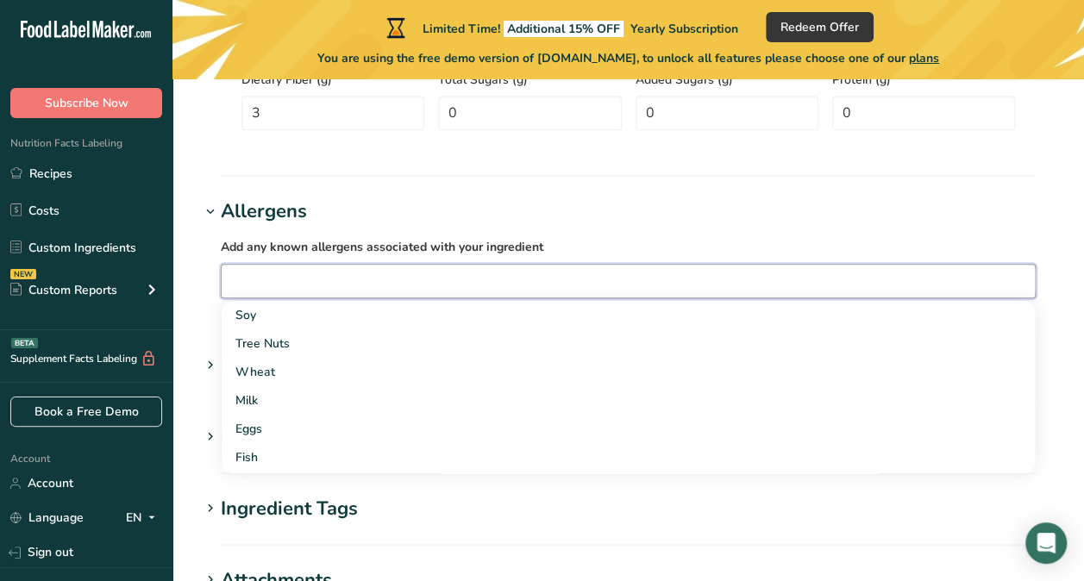
click at [248, 488] on section "Add new ingredient Back to recipe Ingredient Spec Sheet .a-a{fill:#347362;}.b-a…" at bounding box center [627, 166] width 911 height 1352
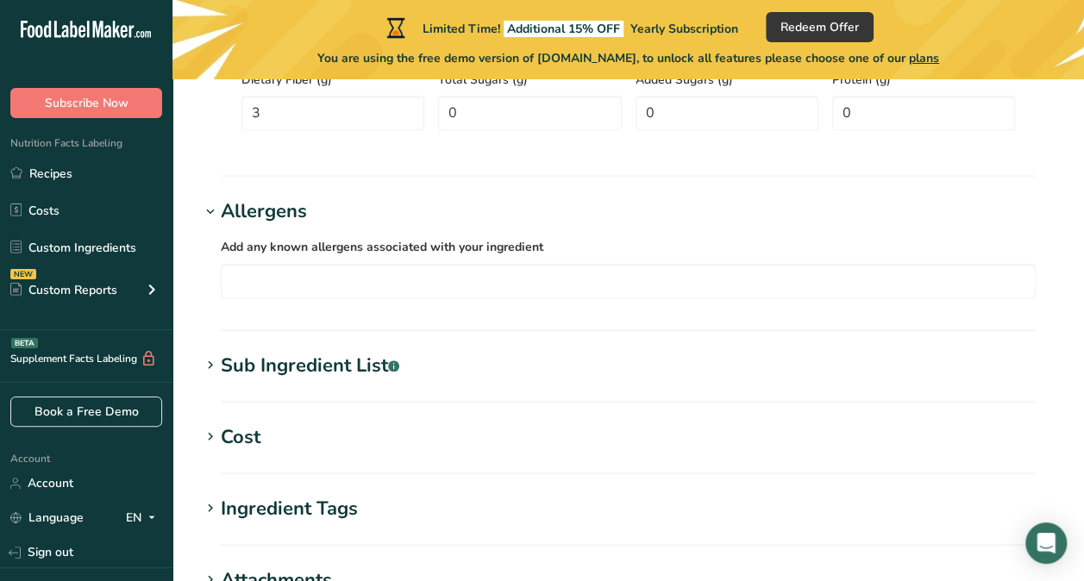
click at [224, 434] on div "Cost" at bounding box center [241, 437] width 40 height 28
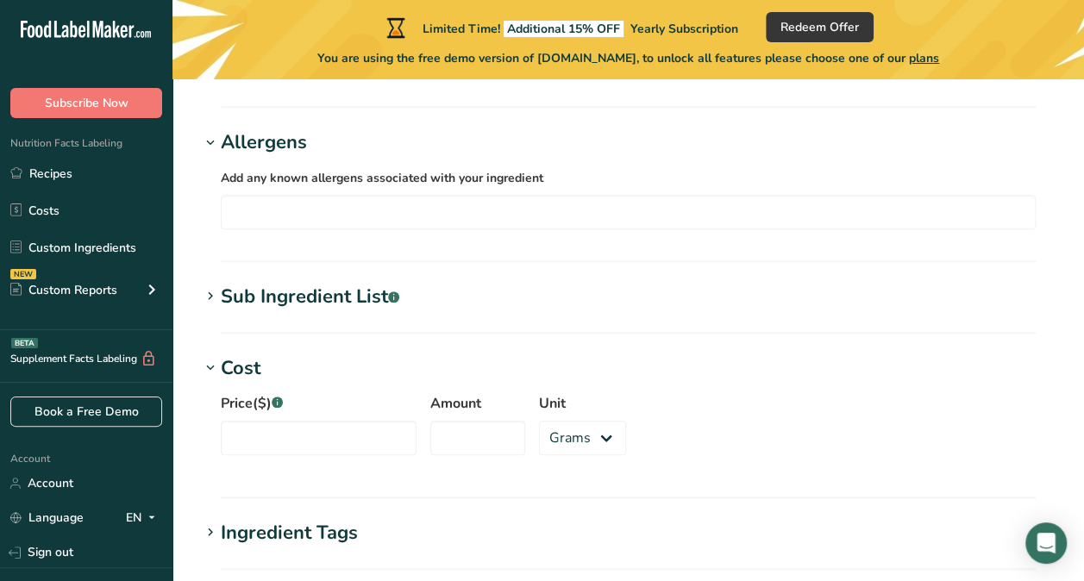
scroll to position [660, 0]
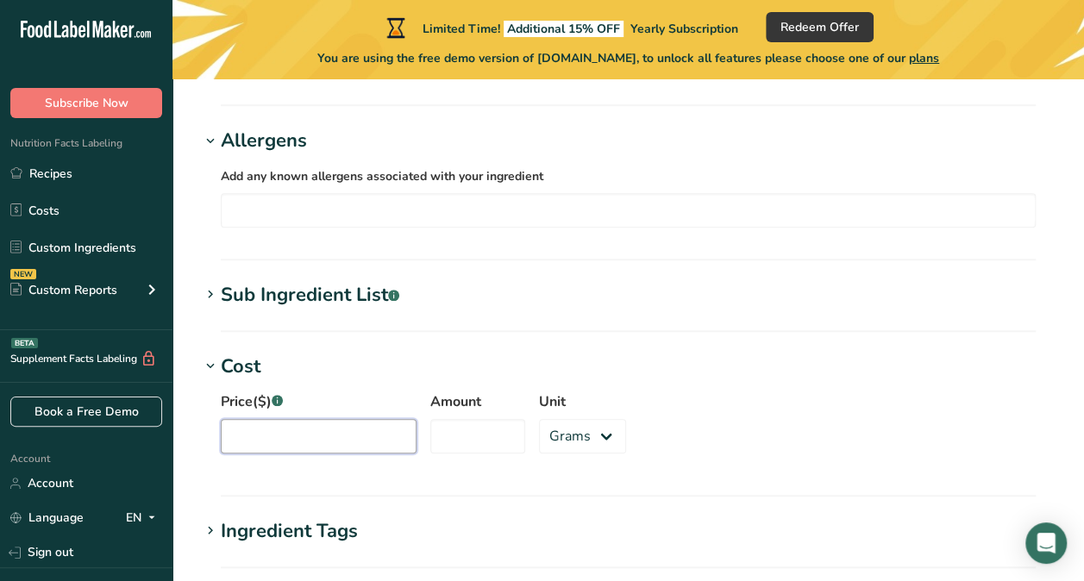
click at [305, 435] on input "Price($) .a-a{fill:#347362;}.b-a{fill:#fff;}" at bounding box center [319, 436] width 196 height 34
click at [231, 364] on div "Cost" at bounding box center [241, 367] width 40 height 28
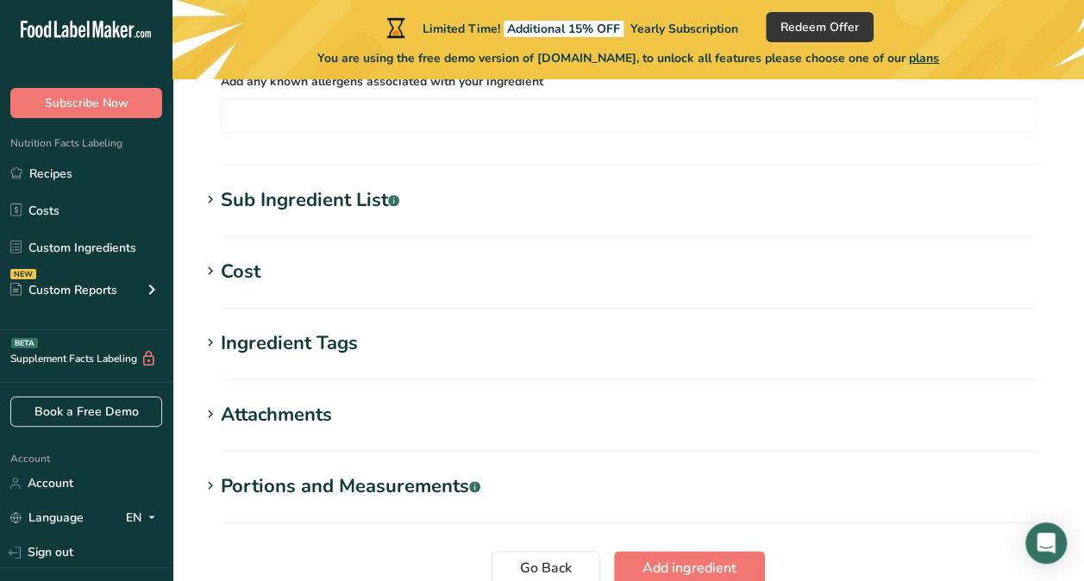
scroll to position [759, 0]
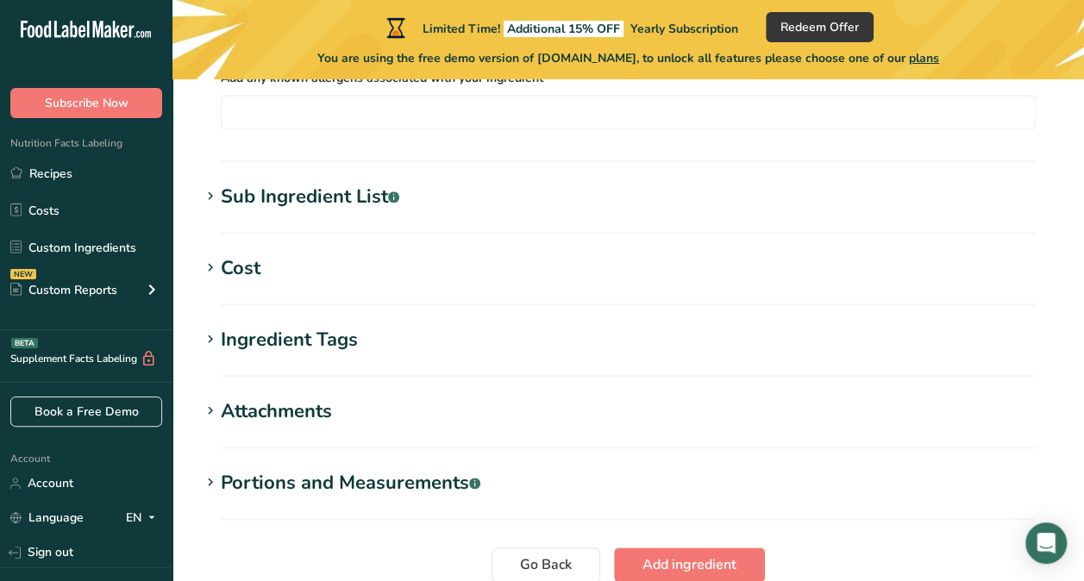
click at [247, 334] on div "Ingredient Tags" at bounding box center [289, 340] width 137 height 28
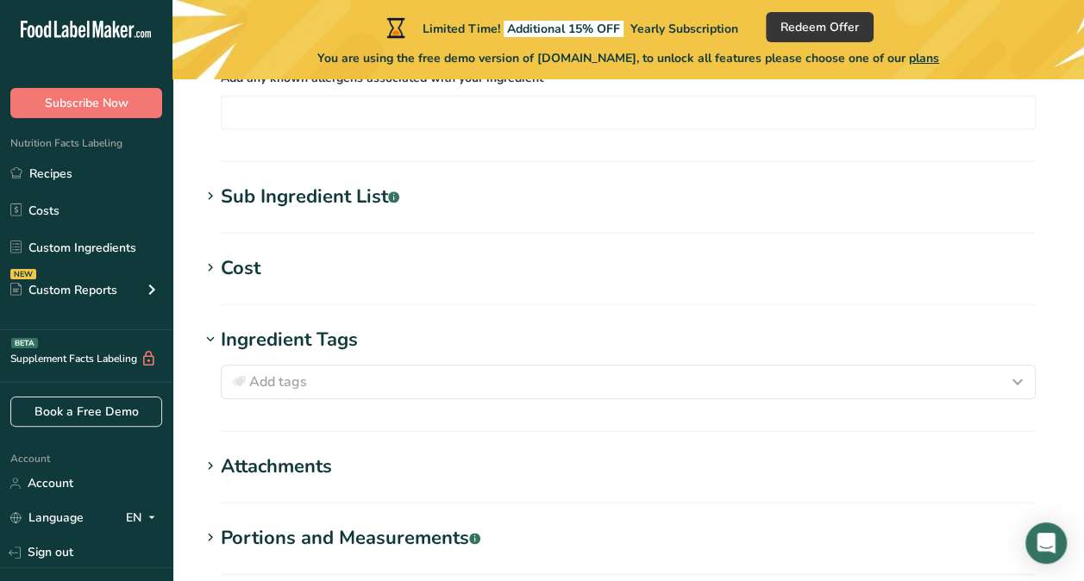
click at [247, 326] on div "Ingredient Tags" at bounding box center [289, 340] width 137 height 28
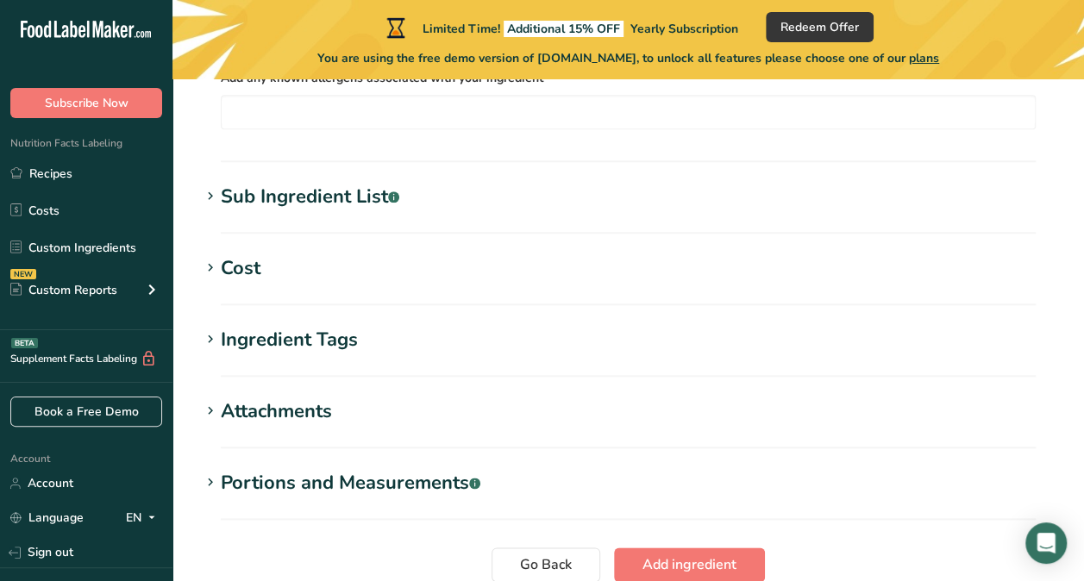
click at [257, 403] on div "Attachments" at bounding box center [276, 411] width 111 height 28
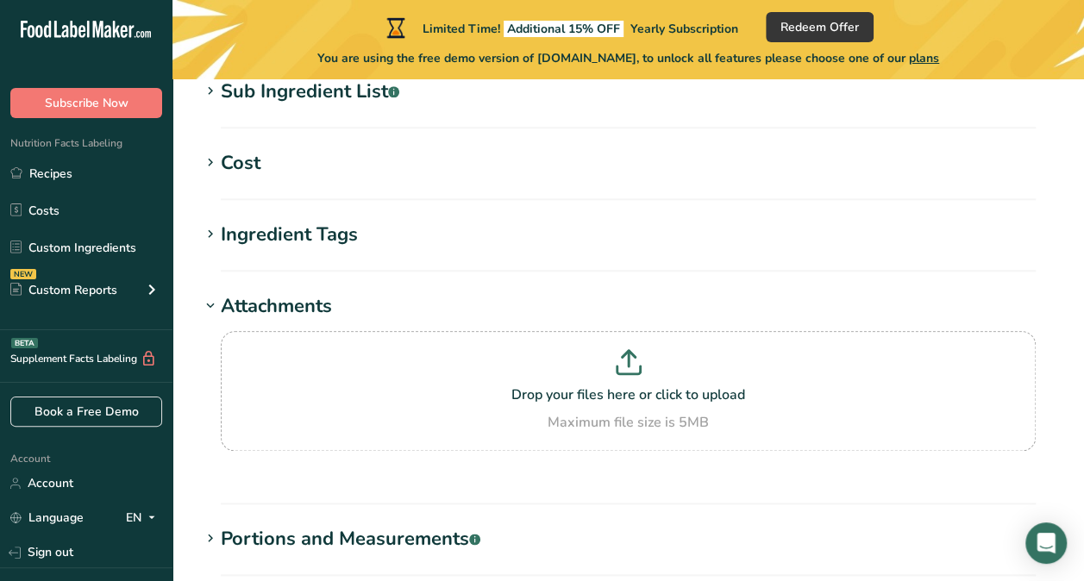
scroll to position [865, 0]
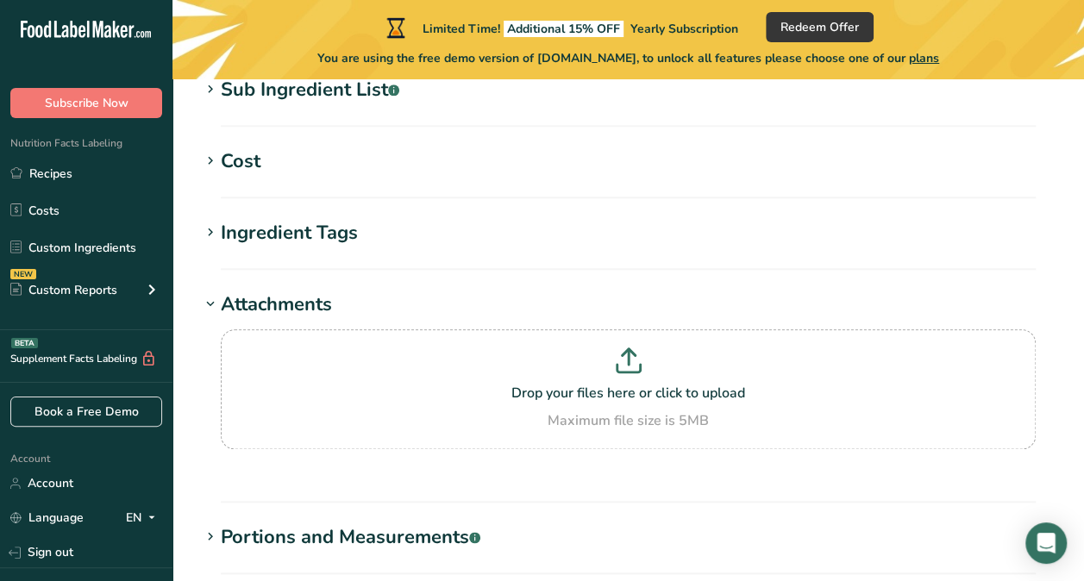
click at [235, 304] on div "Attachments" at bounding box center [276, 304] width 111 height 28
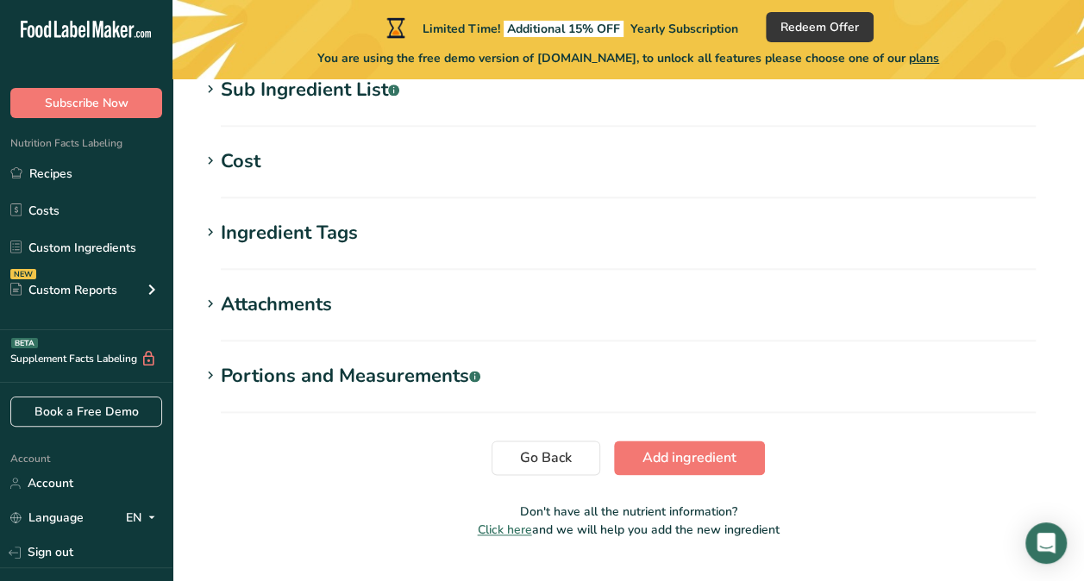
click at [275, 376] on div "Portions and Measurements .a-a{fill:#347362;}.b-a{fill:#fff;}" at bounding box center [350, 376] width 259 height 28
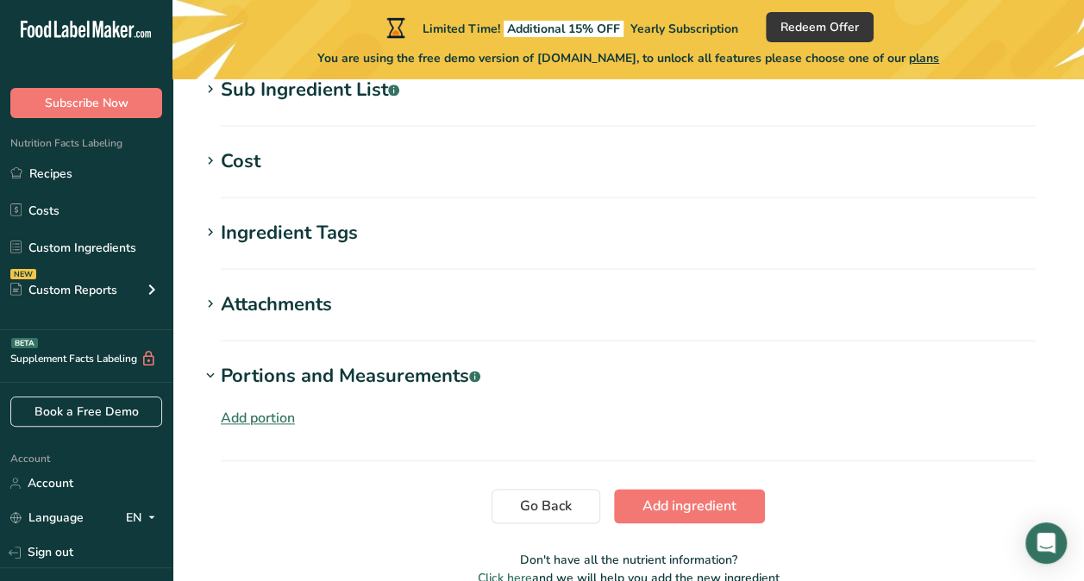
click at [304, 378] on div "Portions and Measurements .a-a{fill:#347362;}.b-a{fill:#fff;}" at bounding box center [350, 376] width 259 height 28
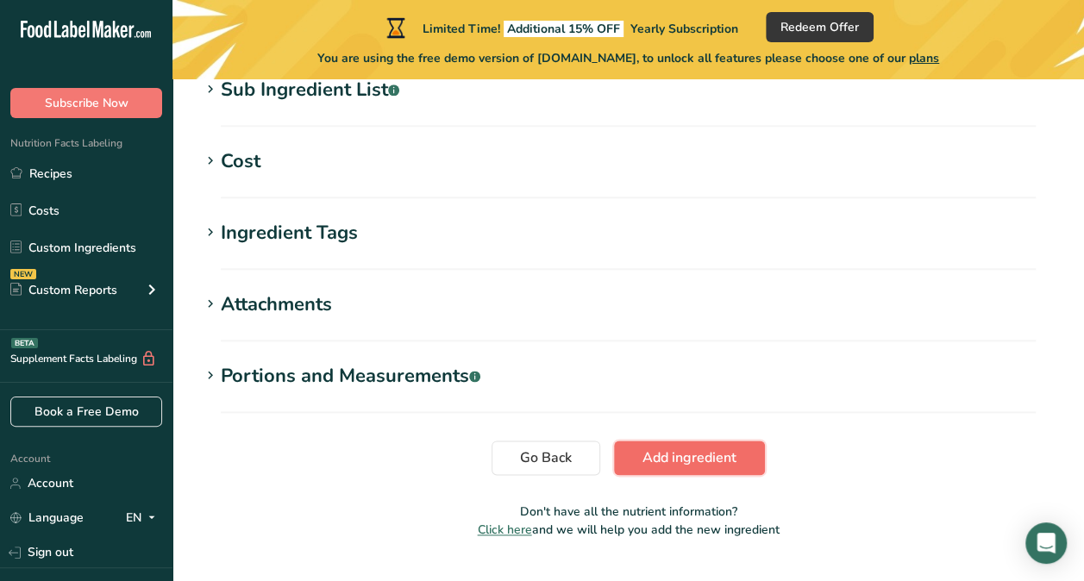
click at [663, 453] on span "Add ingredient" at bounding box center [689, 457] width 94 height 21
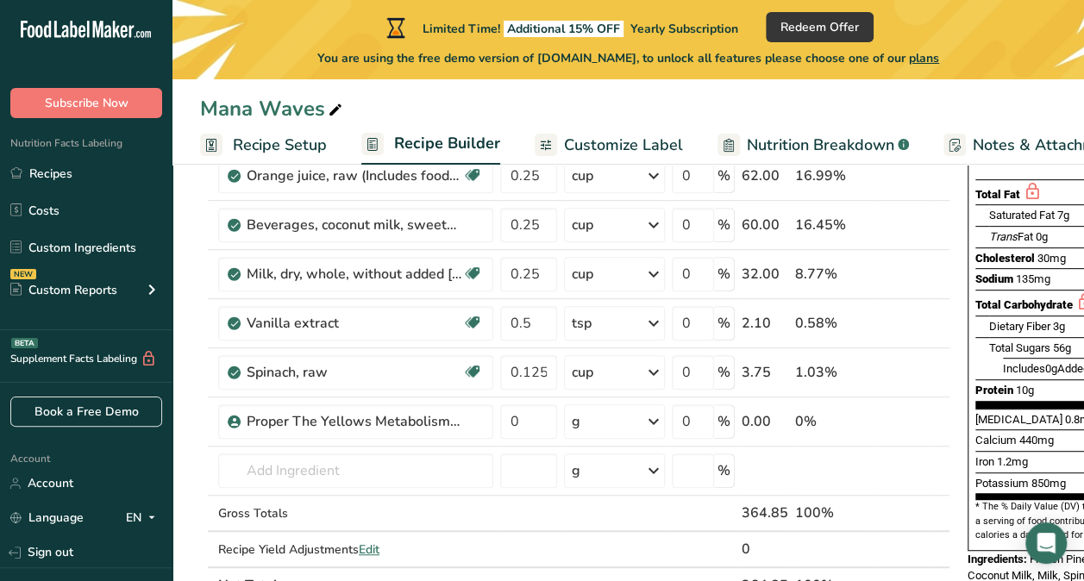
scroll to position [257, 0]
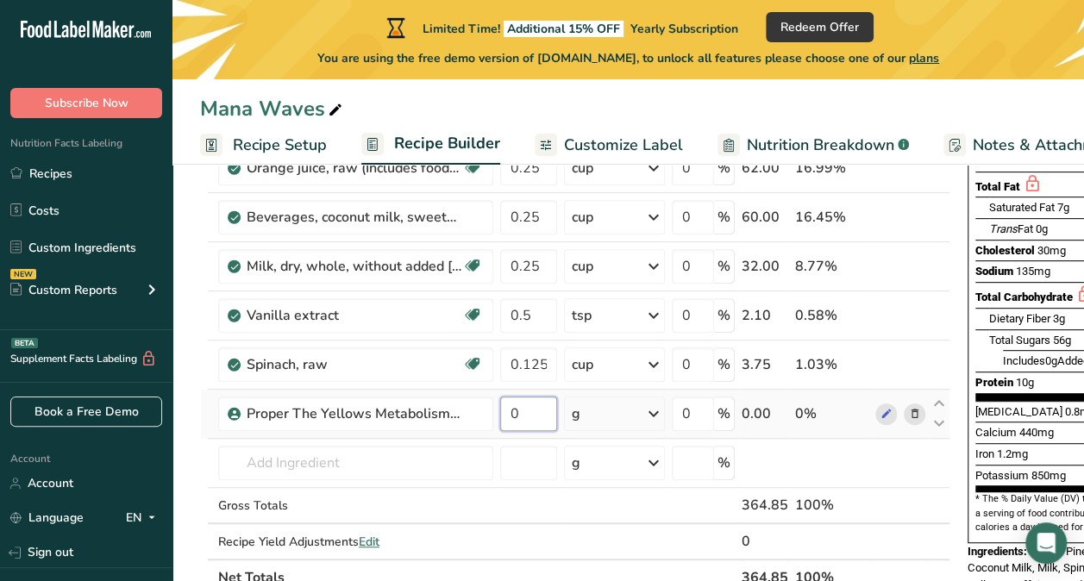
click at [536, 409] on input "0" at bounding box center [528, 414] width 57 height 34
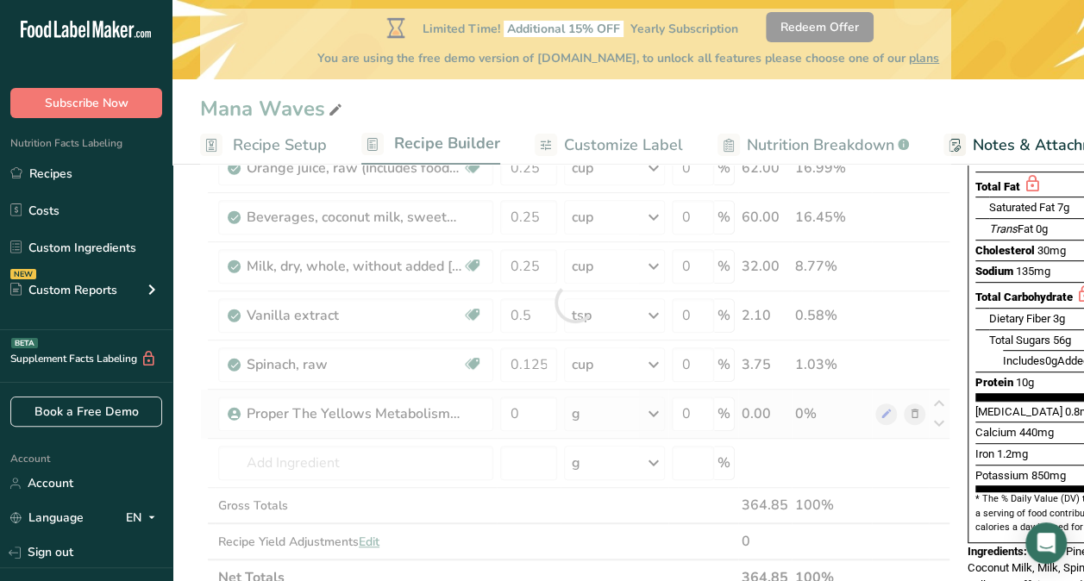
click at [614, 416] on div "Ingredient * Amount * Unit * Waste * .a-a{fill:#347362;}.b-a{fill:#fff;} Grams …" at bounding box center [575, 302] width 750 height 587
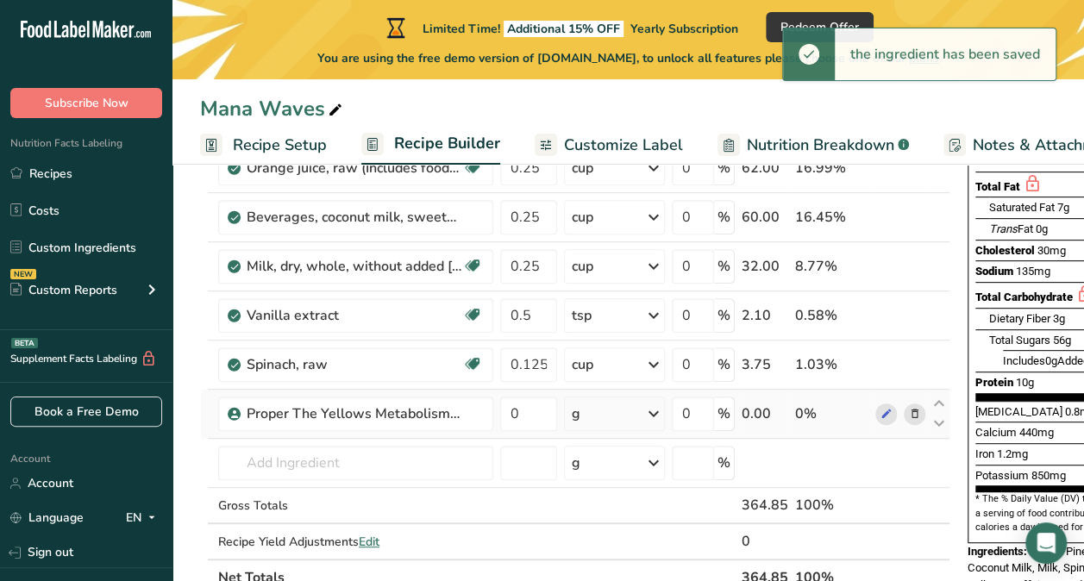
click at [631, 411] on div "g" at bounding box center [614, 414] width 101 height 34
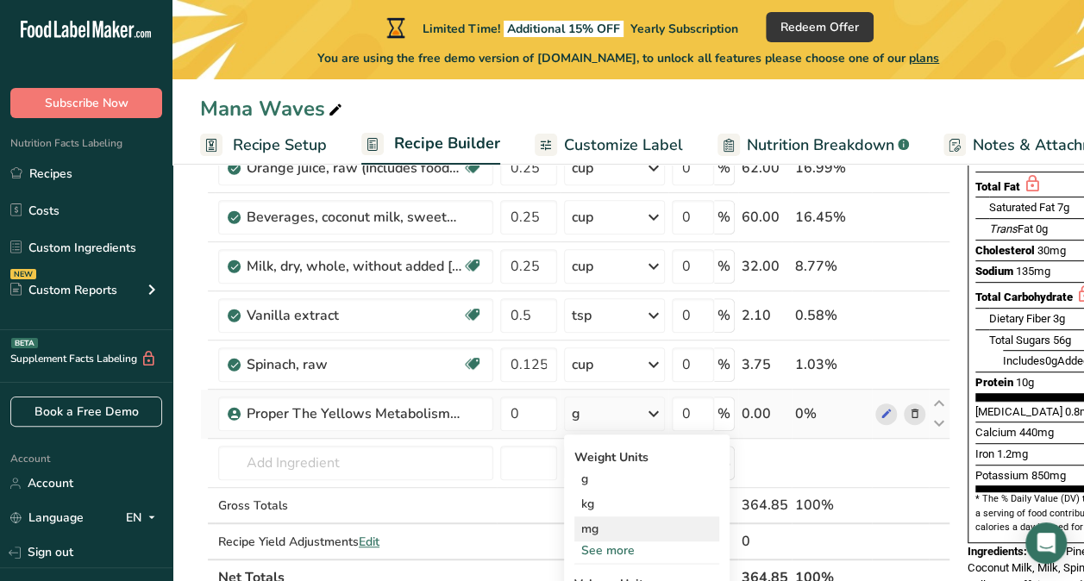
click at [597, 521] on div "mg" at bounding box center [646, 528] width 145 height 25
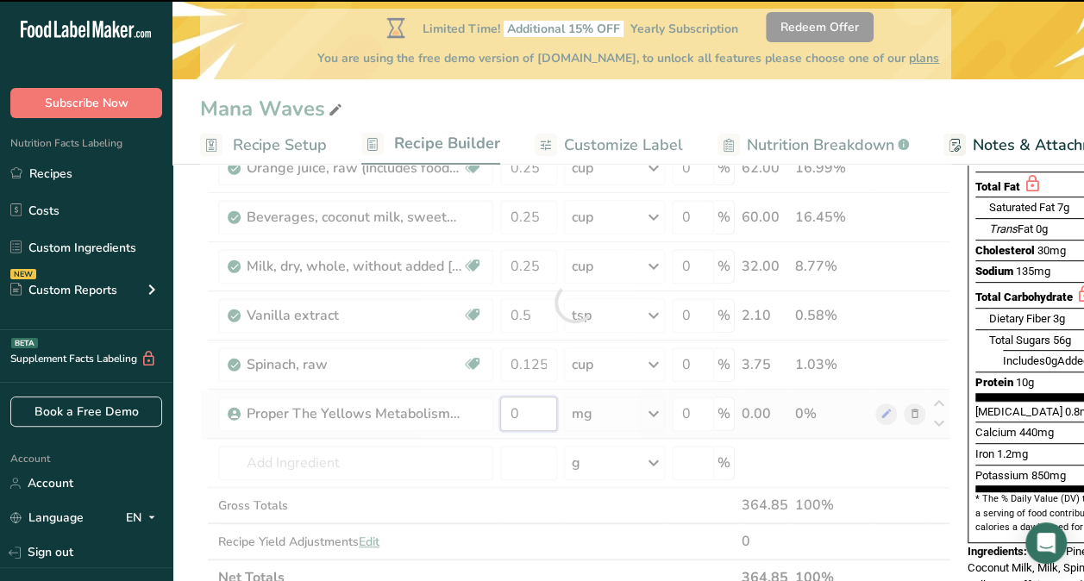
click at [529, 415] on input "0" at bounding box center [528, 414] width 57 height 34
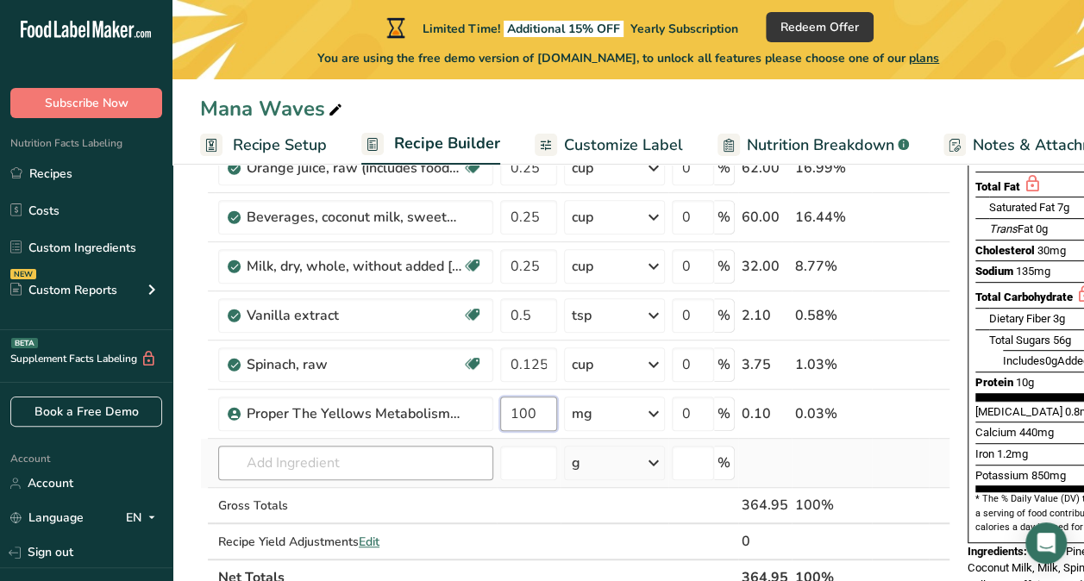
type input "100"
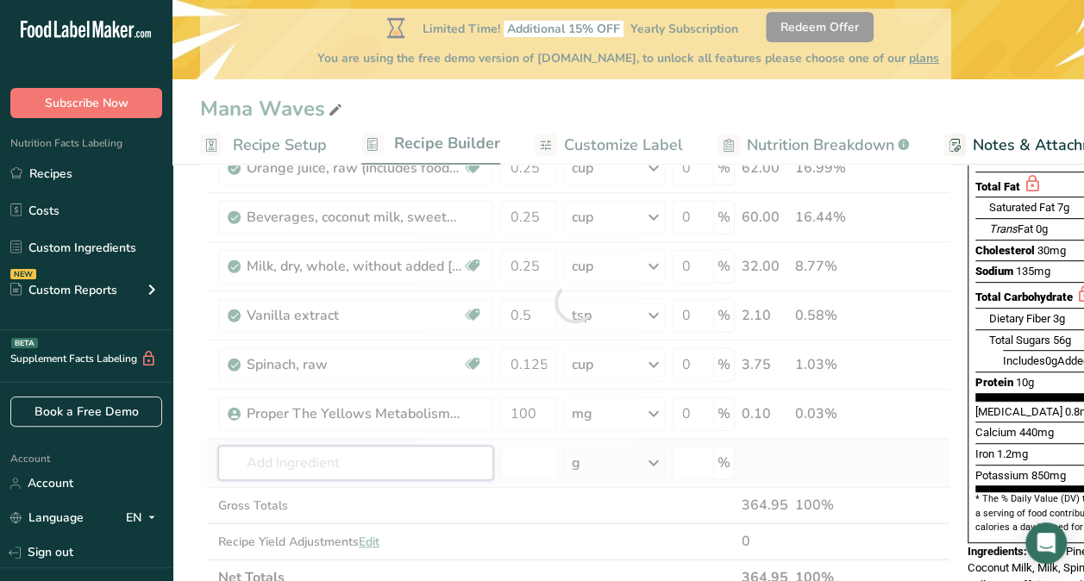
click at [405, 463] on div "Ingredient * Amount * Unit * Waste * .a-a{fill:#347362;}.b-a{fill:#fff;} Grams …" at bounding box center [575, 302] width 750 height 587
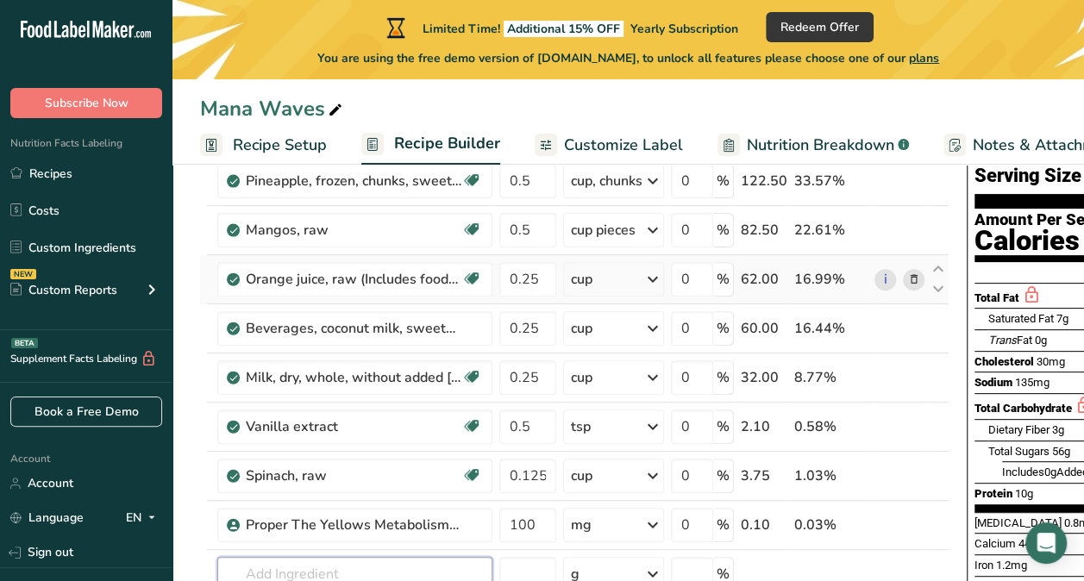
scroll to position [0, 0]
click at [790, 138] on span "Nutrition Breakdown" at bounding box center [819, 145] width 147 height 23
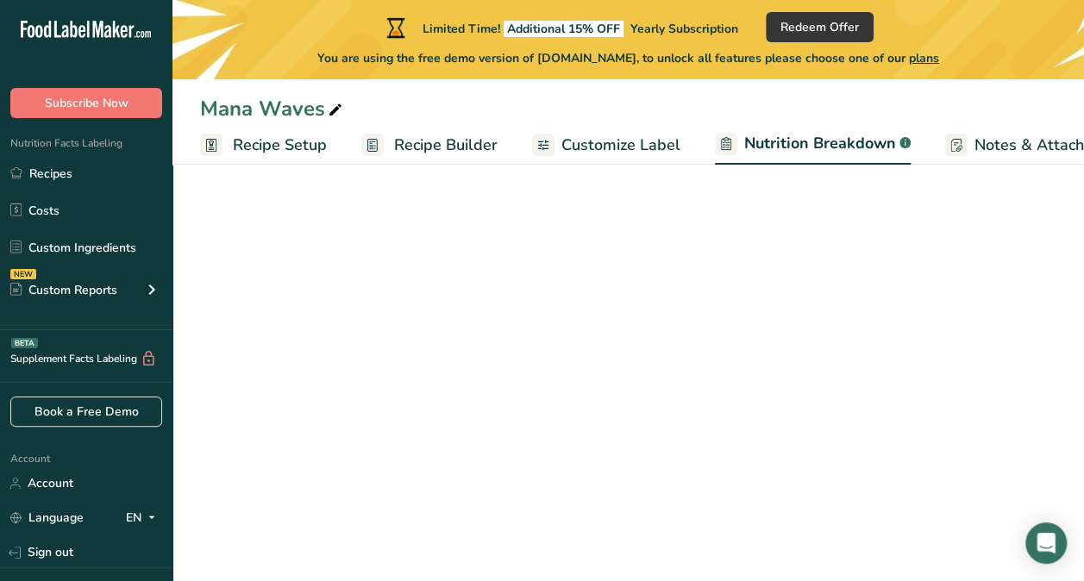
scroll to position [0, 177]
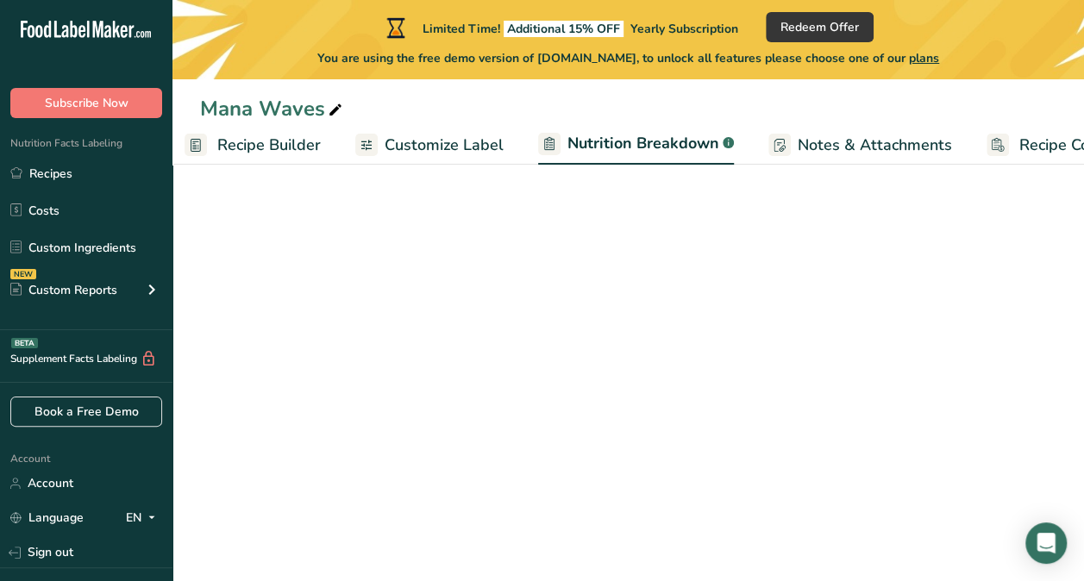
select select "Calories"
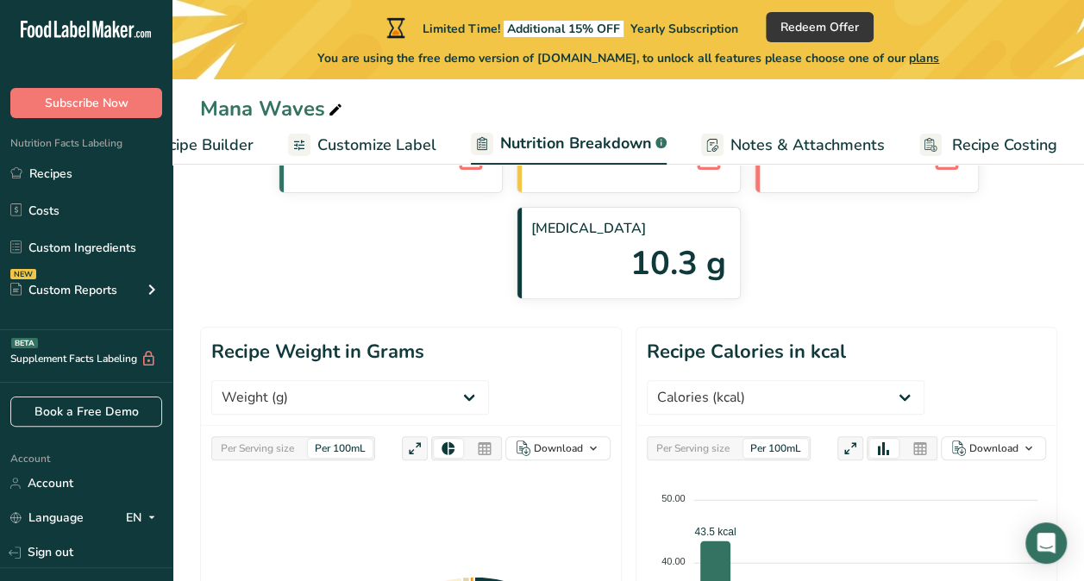
scroll to position [150, 0]
click at [988, 142] on span "Recipe Costing" at bounding box center [1004, 145] width 105 height 23
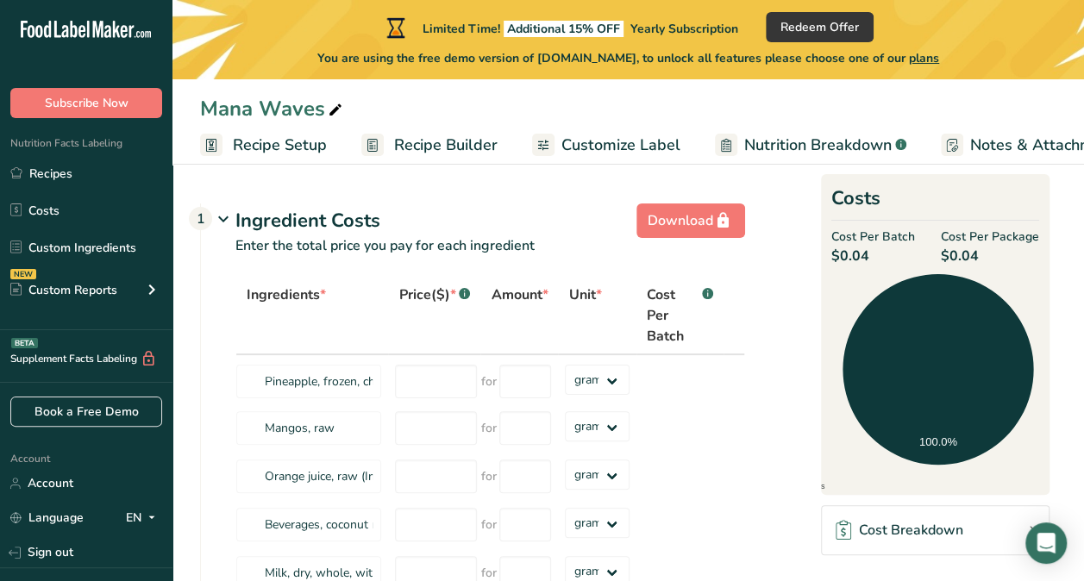
click at [421, 152] on span "Recipe Builder" at bounding box center [445, 145] width 103 height 23
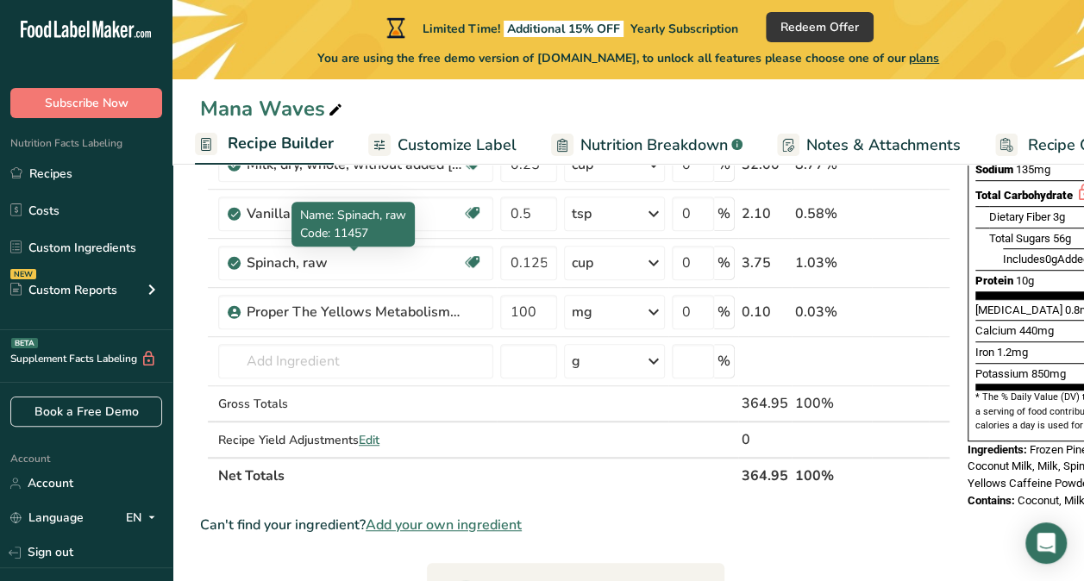
scroll to position [361, 0]
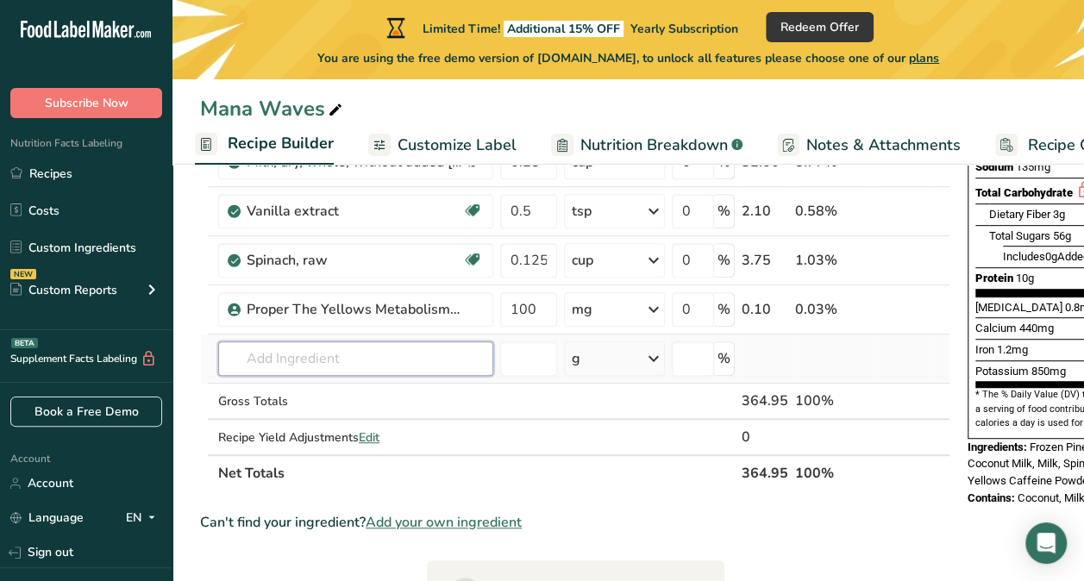
click at [400, 350] on input "text" at bounding box center [355, 358] width 275 height 34
click at [309, 356] on input "text" at bounding box center [355, 358] width 275 height 34
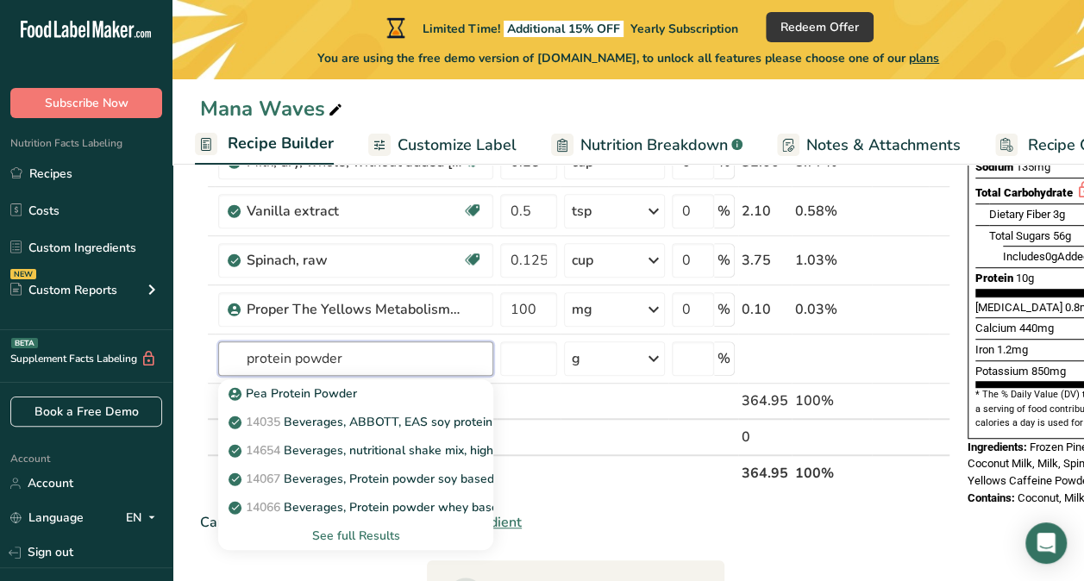
type input "protein powder"
type input "organic"
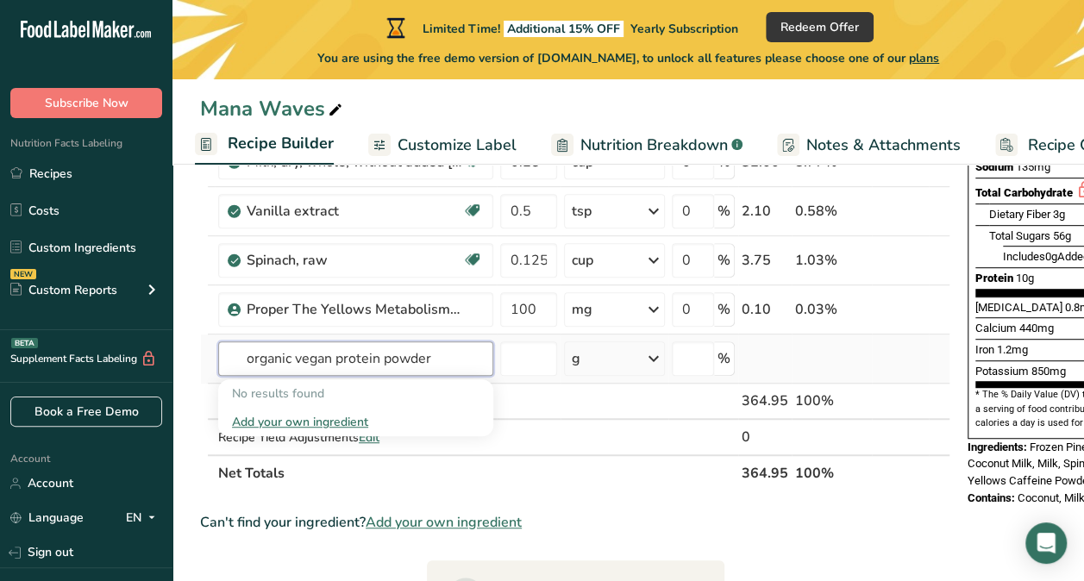
type input "organic vegan protein powder"
click at [274, 422] on div "Add your own ingredient" at bounding box center [355, 422] width 247 height 18
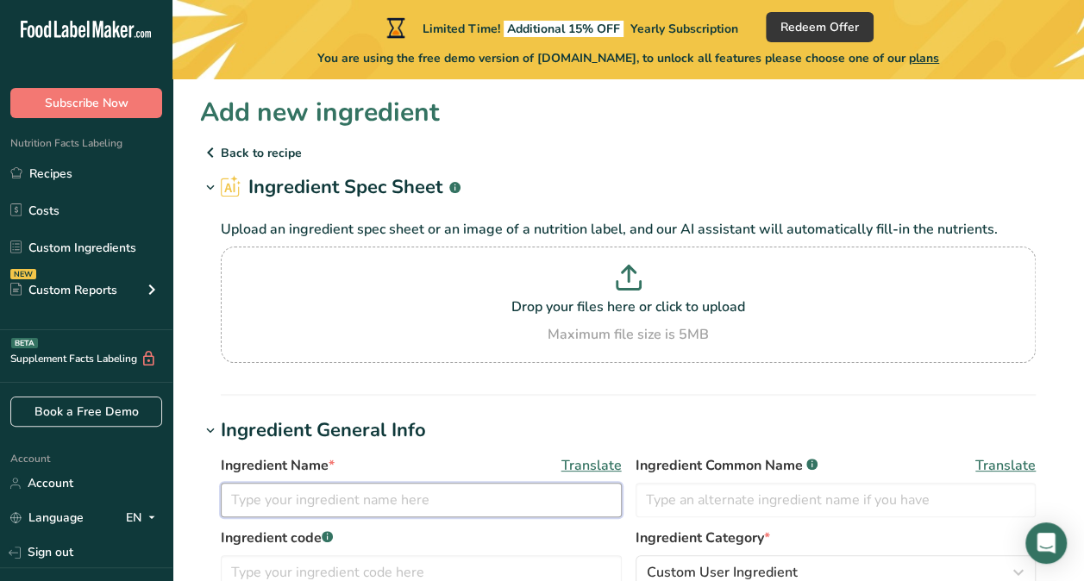
click at [292, 506] on input "text" at bounding box center [421, 500] width 401 height 34
paste input "[PERSON_NAME] Organic Vegan Protein"
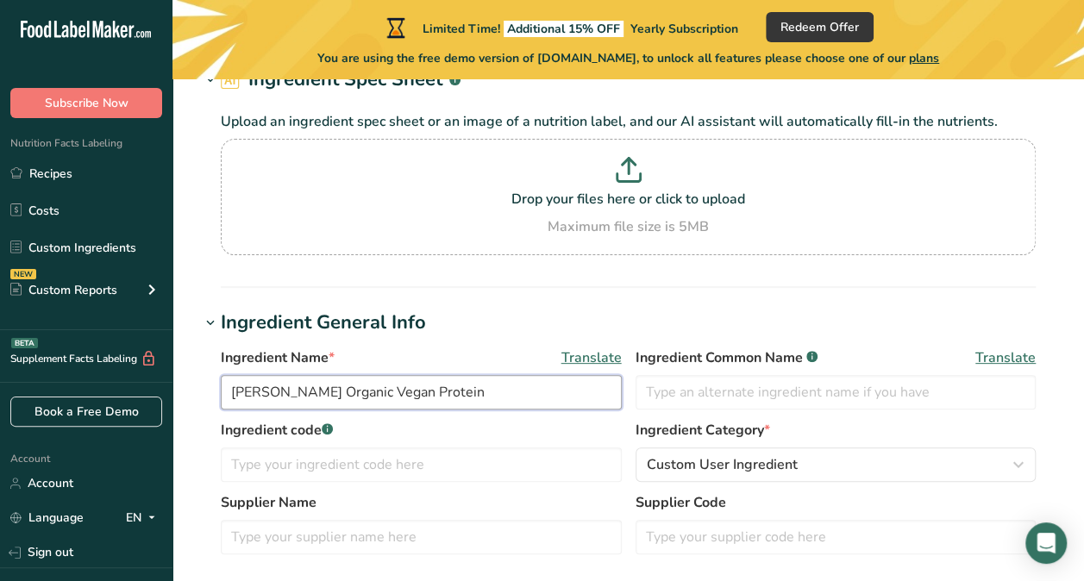
scroll to position [110, 0]
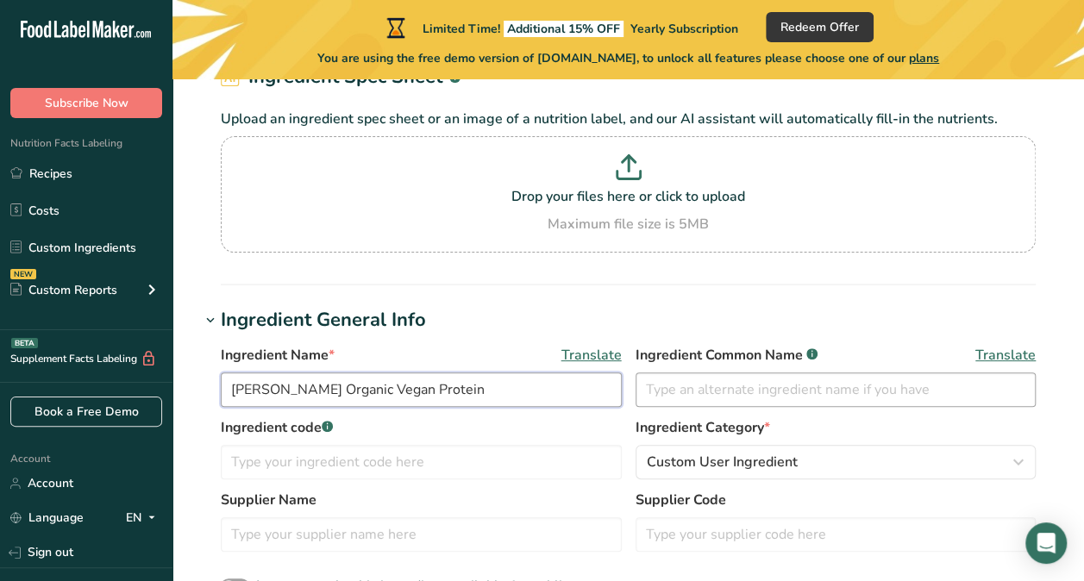
type input "[PERSON_NAME] Organic Vegan Protein"
click at [665, 399] on input "text" at bounding box center [835, 389] width 401 height 34
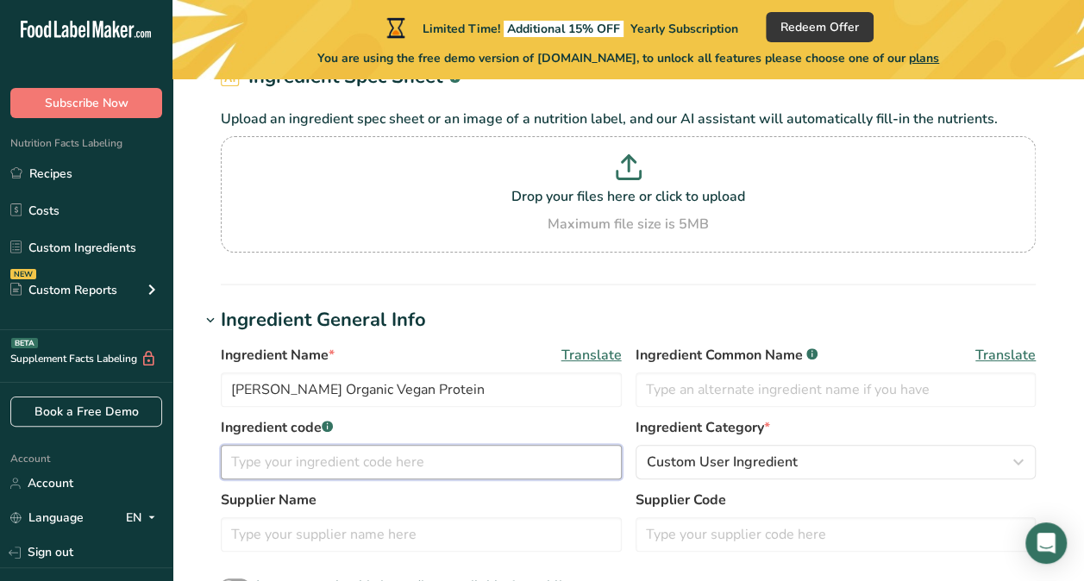
click at [359, 465] on input "text" at bounding box center [421, 462] width 401 height 34
paste input "0851770006859"
type input "0851770006859"
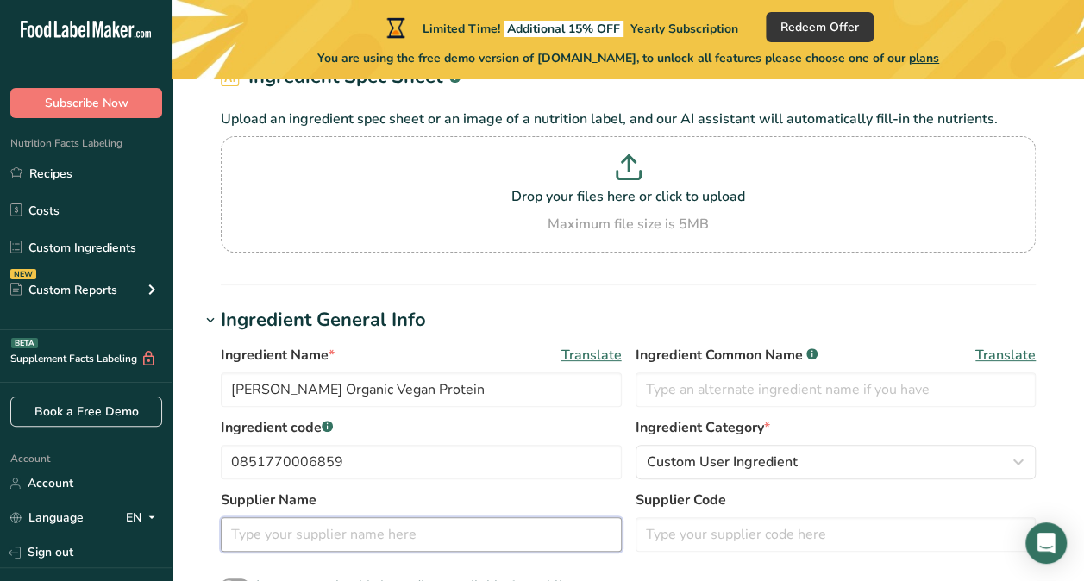
click at [303, 524] on input "text" at bounding box center [421, 534] width 401 height 34
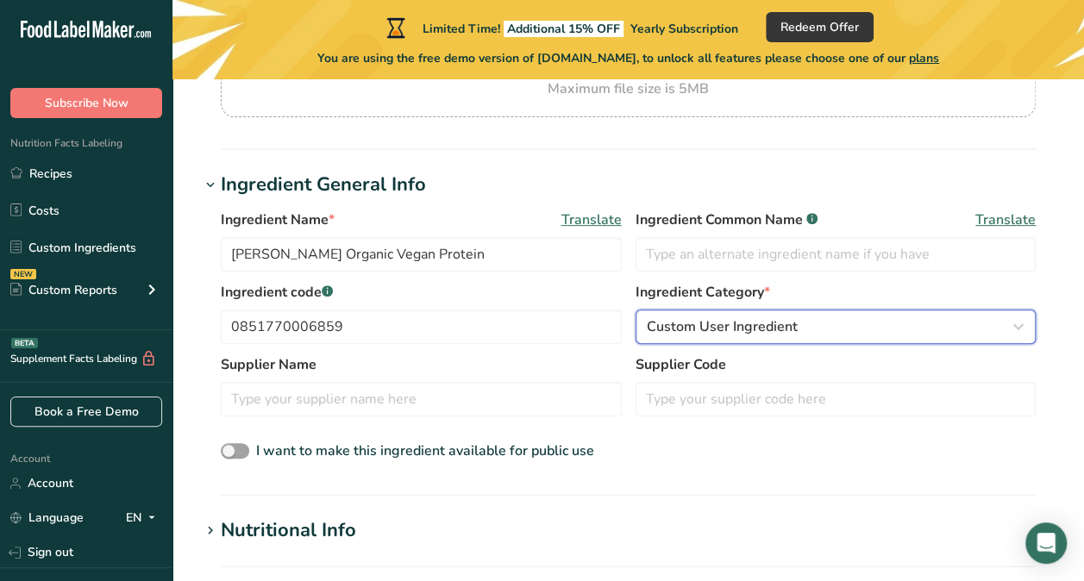
click at [718, 331] on span "Custom User Ingredient" at bounding box center [721, 326] width 151 height 21
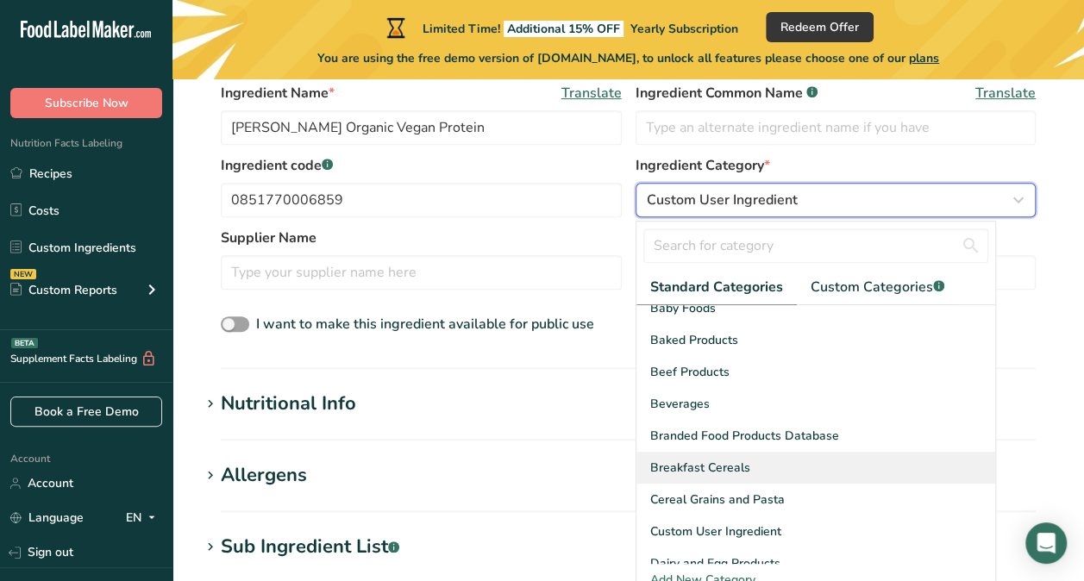
scroll to position [64, 0]
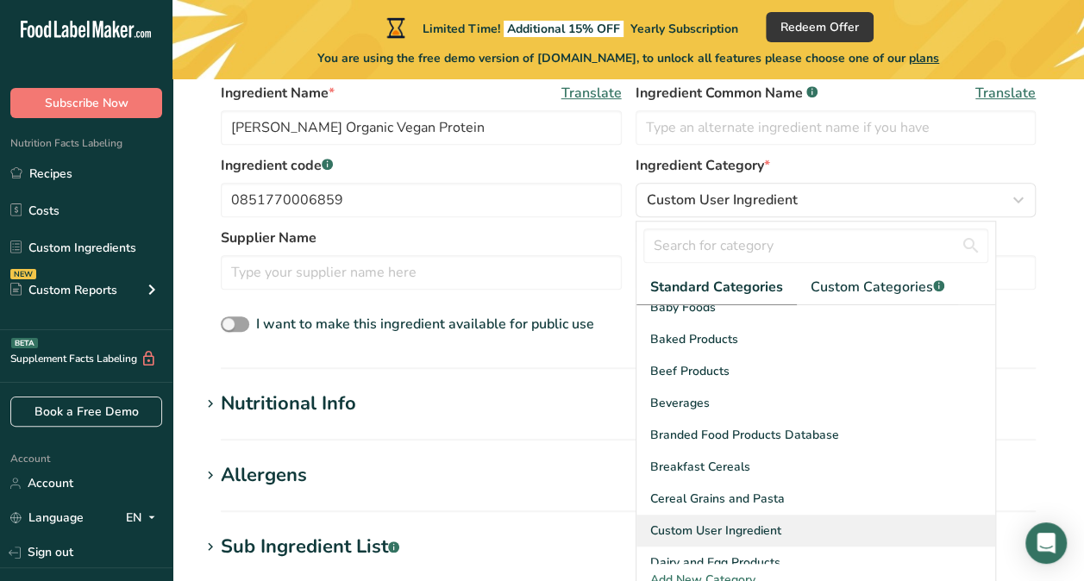
click at [676, 522] on span "Custom User Ingredient" at bounding box center [715, 531] width 131 height 18
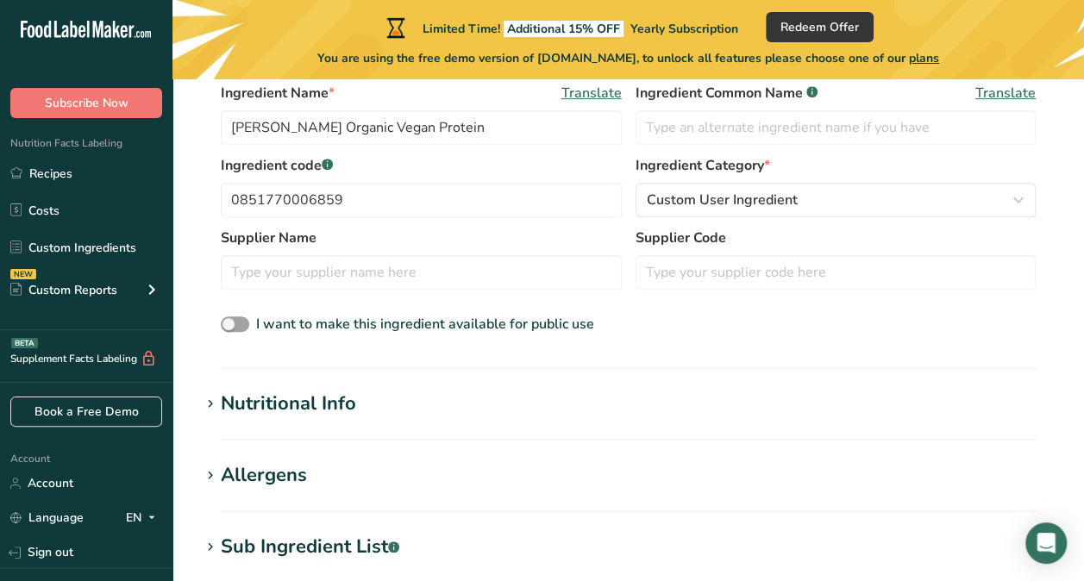
click at [306, 383] on section "Add new ingredient Back to recipe Ingredient Spec Sheet .a-a{fill:#347362;}.b-a…" at bounding box center [627, 365] width 911 height 1316
click at [225, 317] on span at bounding box center [235, 324] width 28 height 16
click at [225, 319] on input "I want to make this ingredient available for public use" at bounding box center [226, 324] width 11 height 11
checkbox input "true"
click at [266, 402] on div "Nutritional Info" at bounding box center [288, 404] width 135 height 28
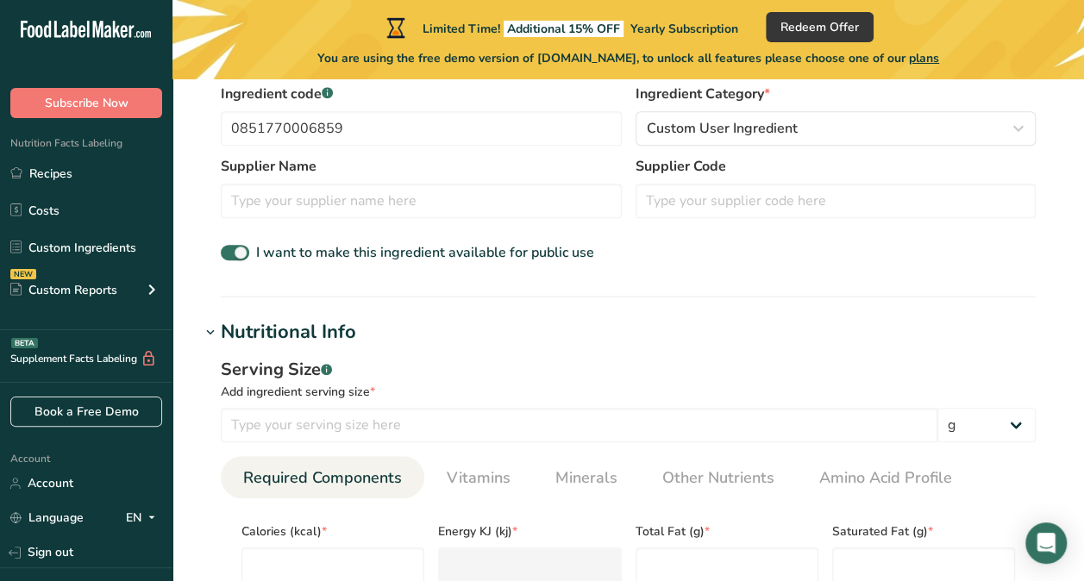
scroll to position [447, 0]
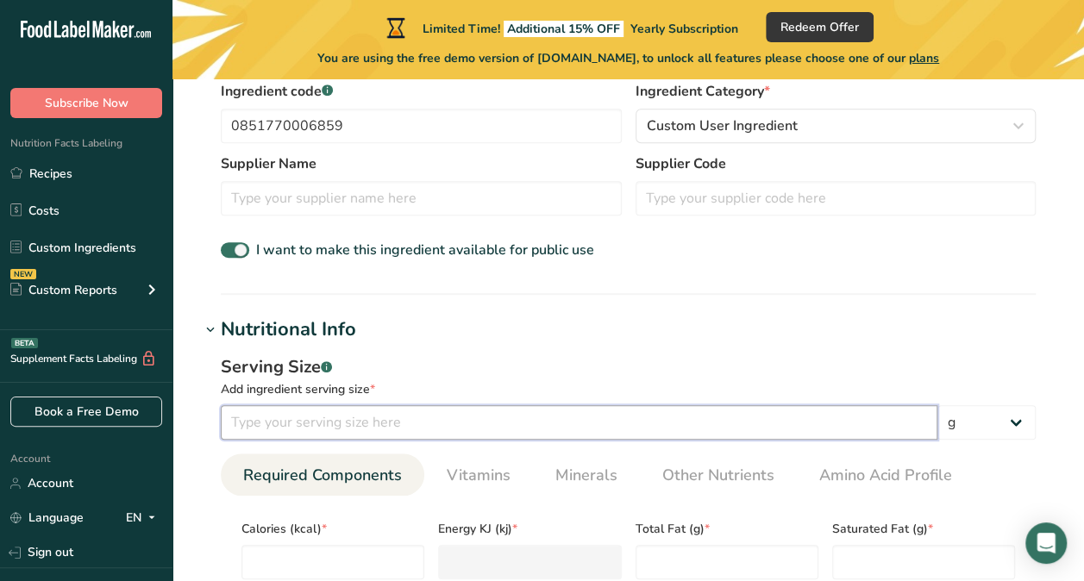
click at [364, 412] on input "number" at bounding box center [579, 422] width 716 height 34
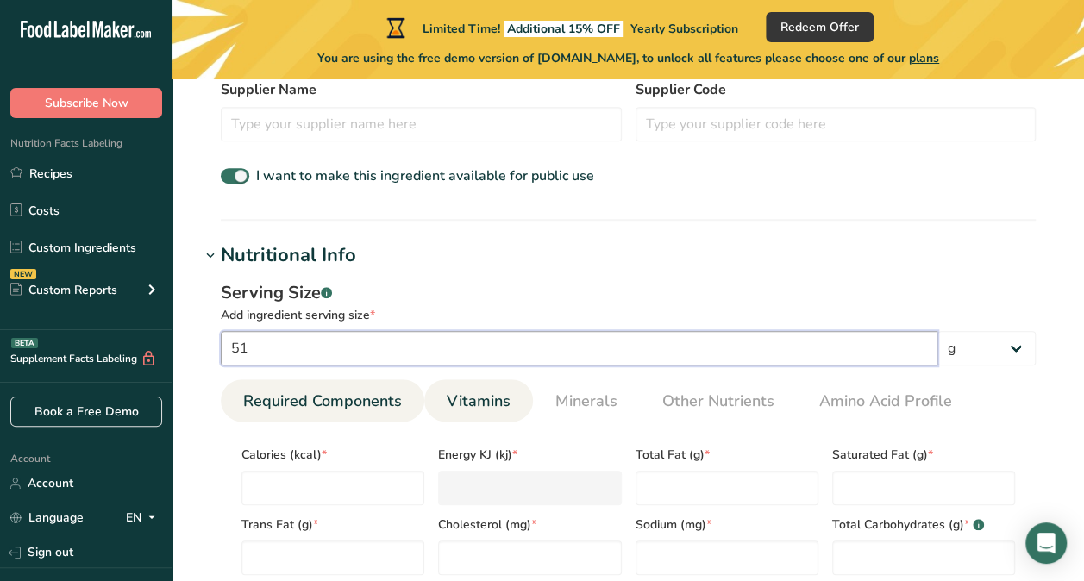
scroll to position [529, 0]
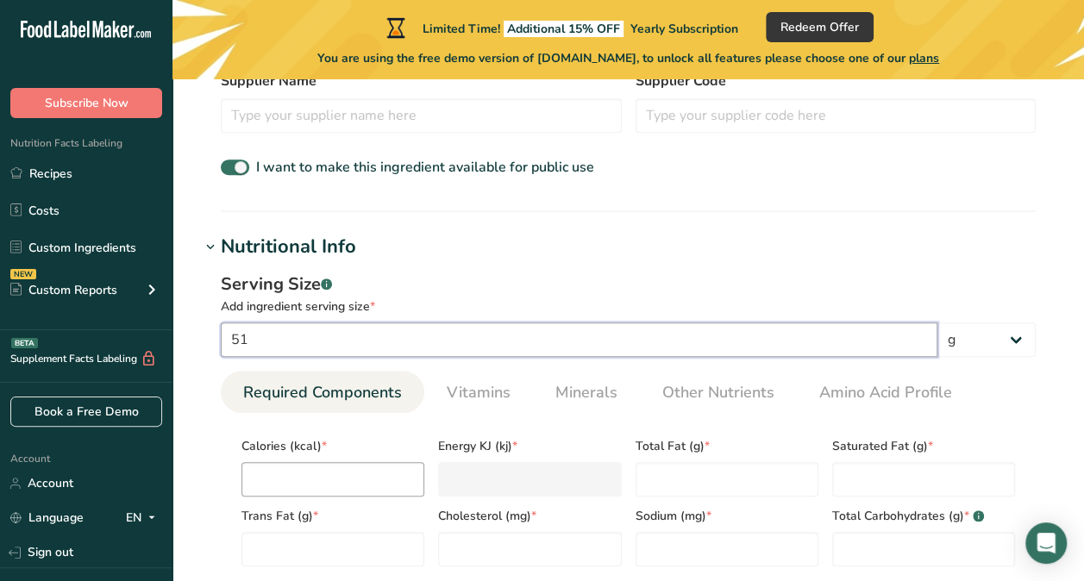
type input "51"
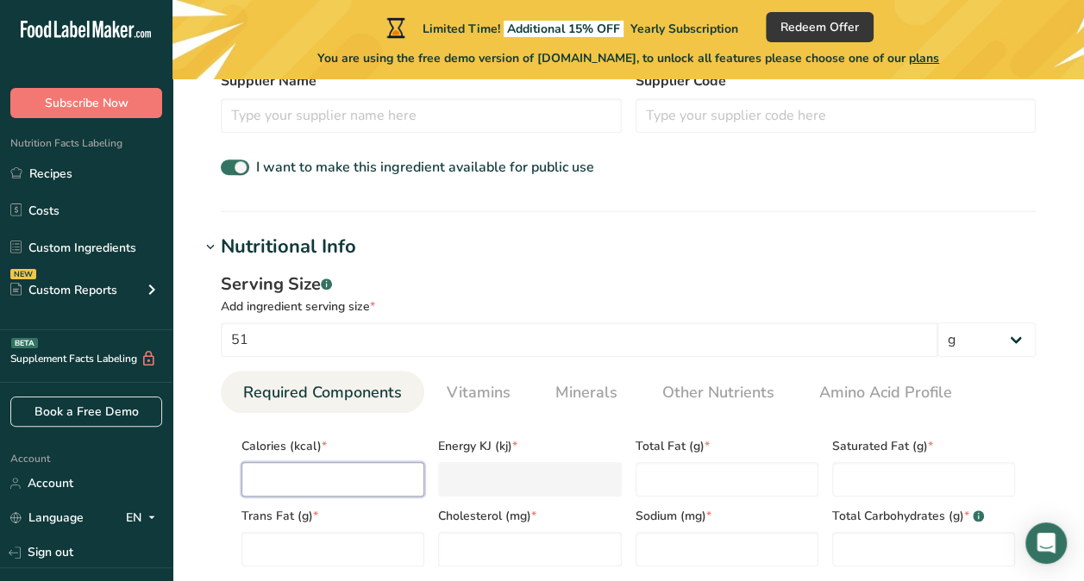
click at [389, 484] on input "number" at bounding box center [332, 479] width 183 height 34
type input "1"
type KJ "4.2"
type input "16"
type KJ "66.9"
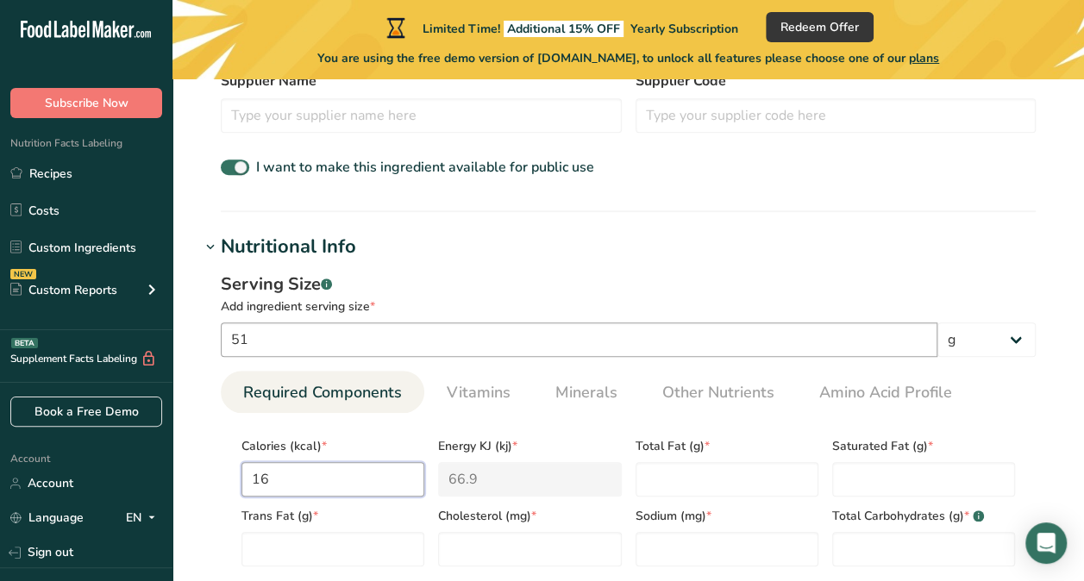
type input "160"
type KJ "669.4"
type input "160"
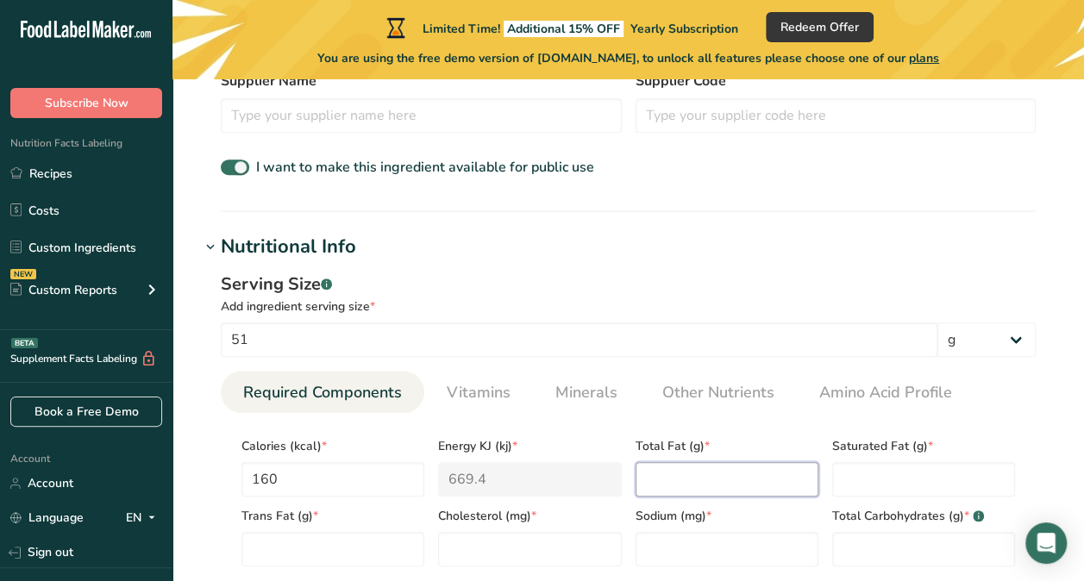
click at [702, 478] on Fat "number" at bounding box center [726, 479] width 183 height 34
type Fat "4.5"
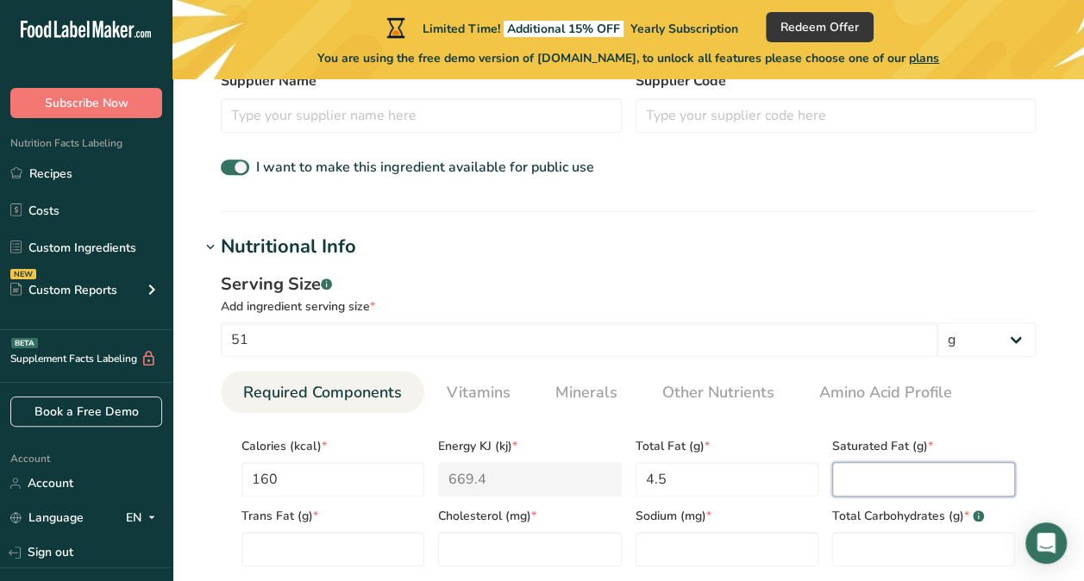
click at [858, 474] on Fat "number" at bounding box center [923, 479] width 183 height 34
type Fat "0.5"
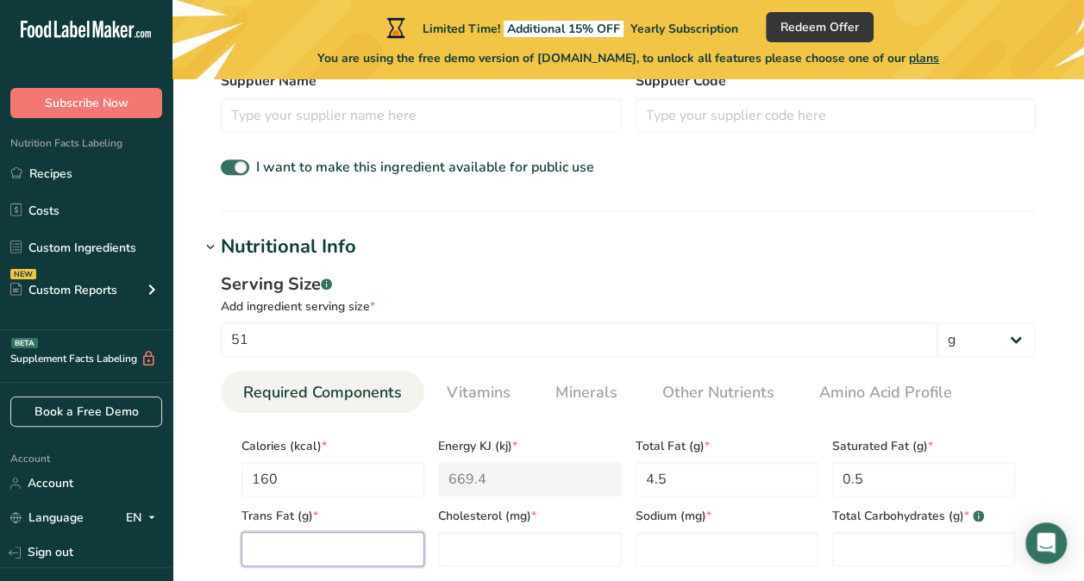
click at [405, 547] on Fat "number" at bounding box center [332, 549] width 183 height 34
type Fat "0"
click at [540, 541] on input "number" at bounding box center [529, 549] width 183 height 34
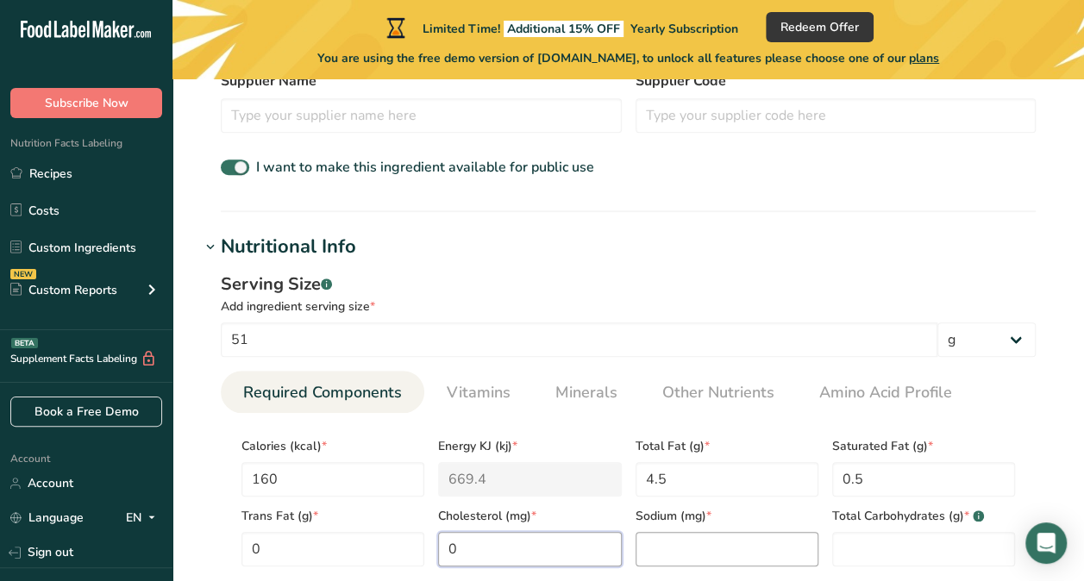
type input "0"
click at [728, 550] on input "number" at bounding box center [726, 549] width 183 height 34
type input "390"
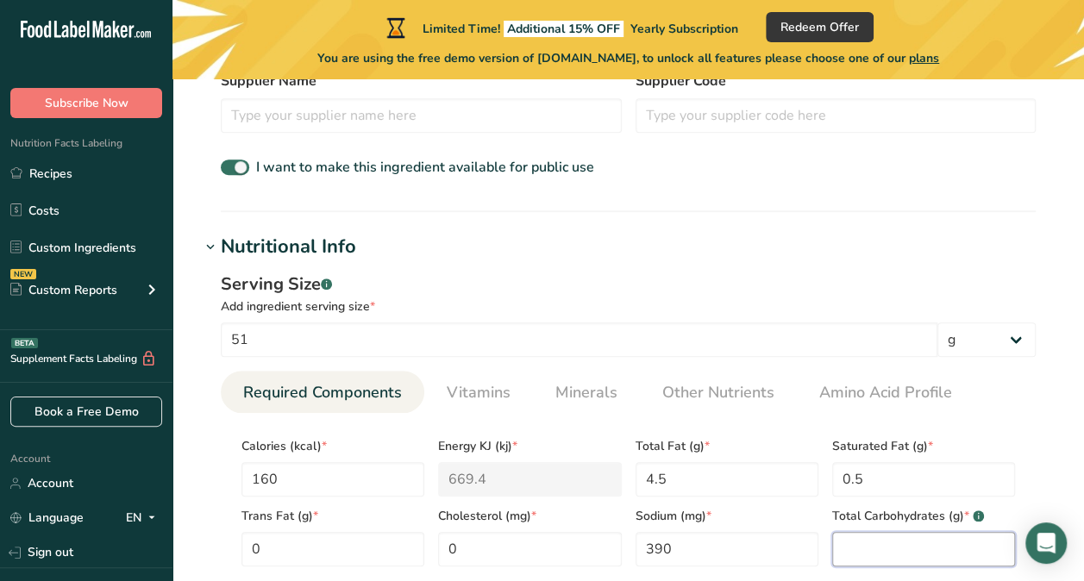
click at [851, 543] on Carbohydrates "number" at bounding box center [923, 549] width 183 height 34
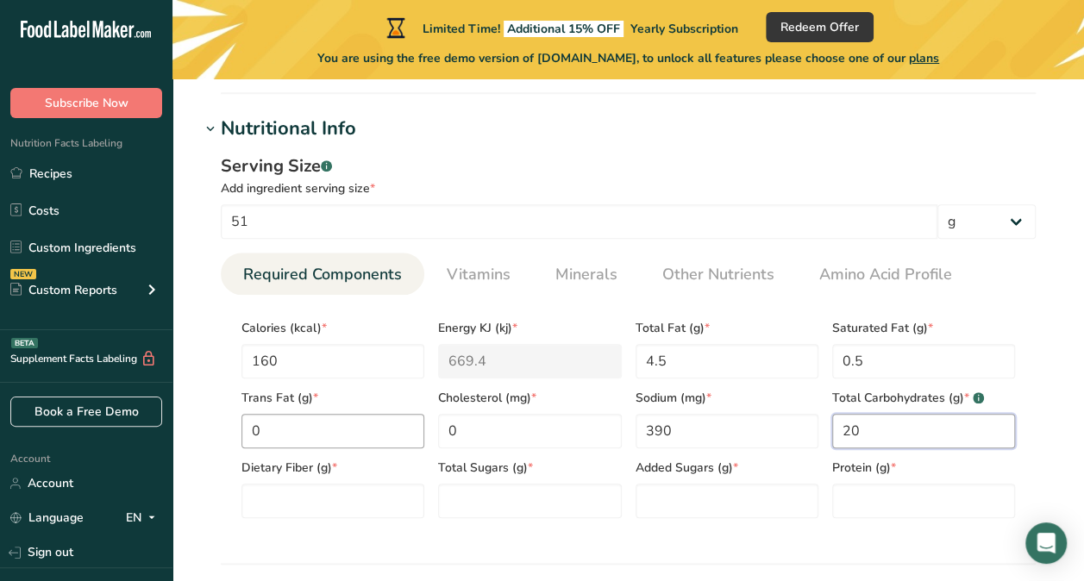
scroll to position [662, 0]
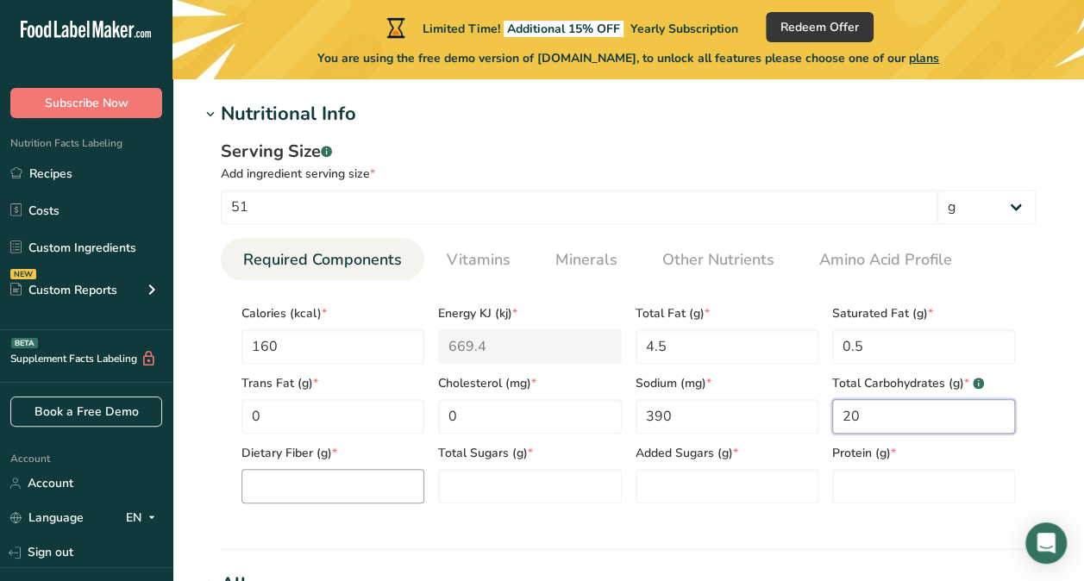
type Carbohydrates "20"
click at [276, 491] on Fiber "number" at bounding box center [332, 486] width 183 height 34
type Fiber "8"
click at [498, 484] on Sugars "number" at bounding box center [529, 486] width 183 height 34
type Sugars "1"
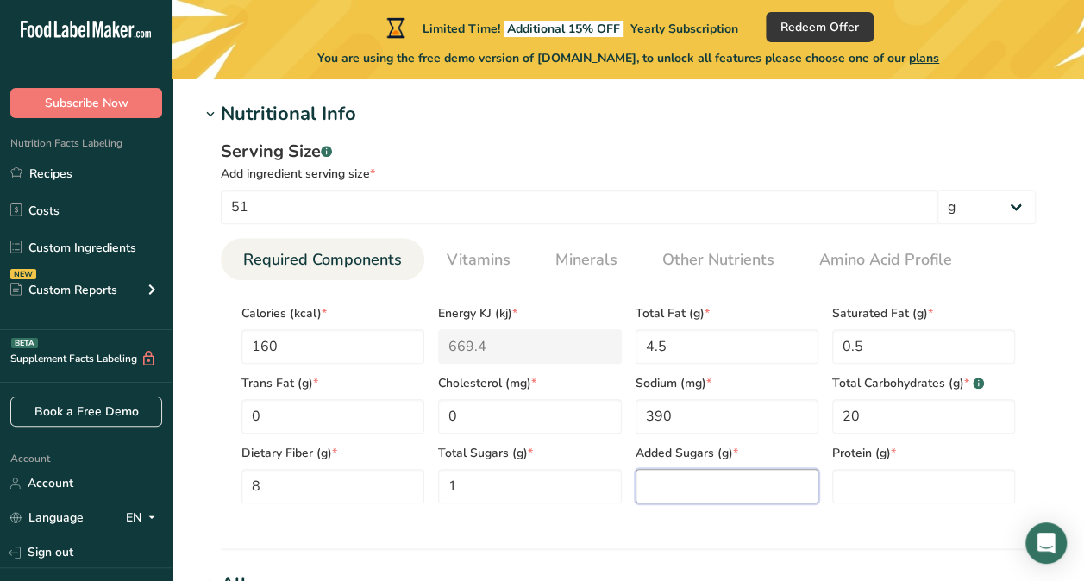
click at [687, 478] on Sugars "number" at bounding box center [726, 486] width 183 height 34
type Sugars "0"
click at [854, 494] on input "number" at bounding box center [923, 486] width 183 height 34
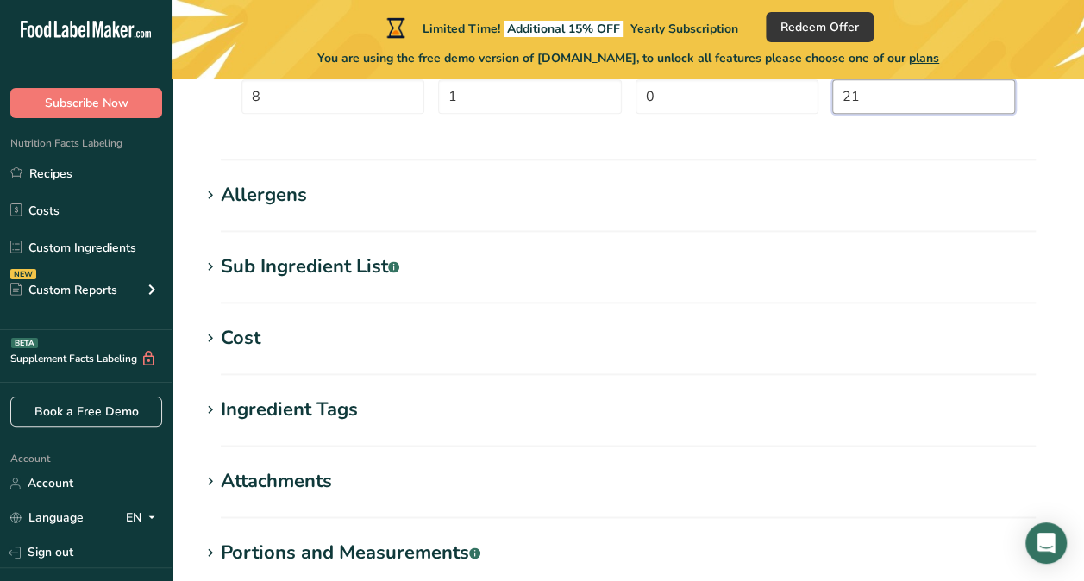
scroll to position [1166, 0]
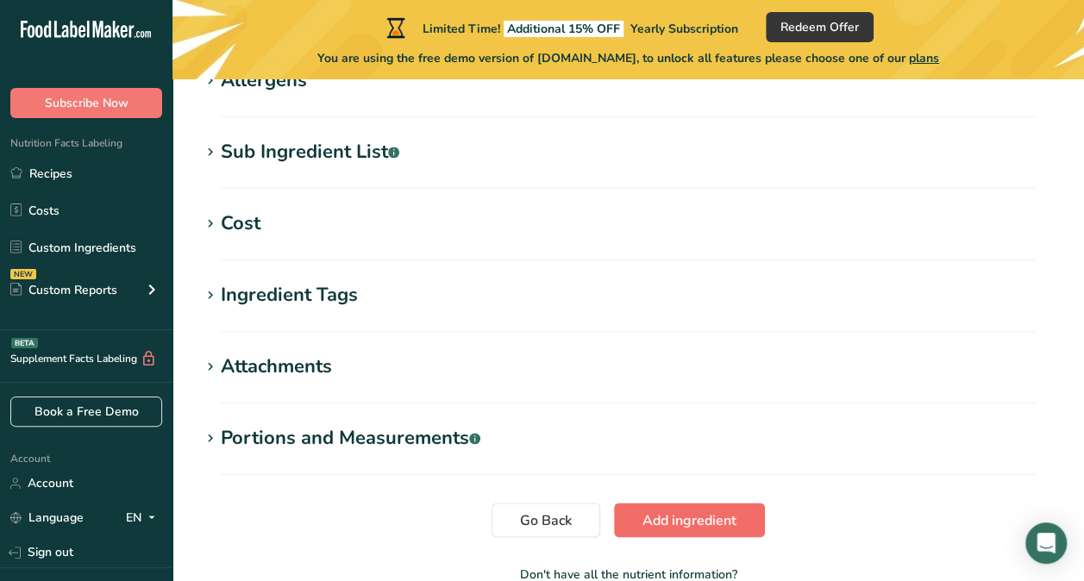
type input "21"
click at [693, 515] on span "Add ingredient" at bounding box center [689, 519] width 94 height 21
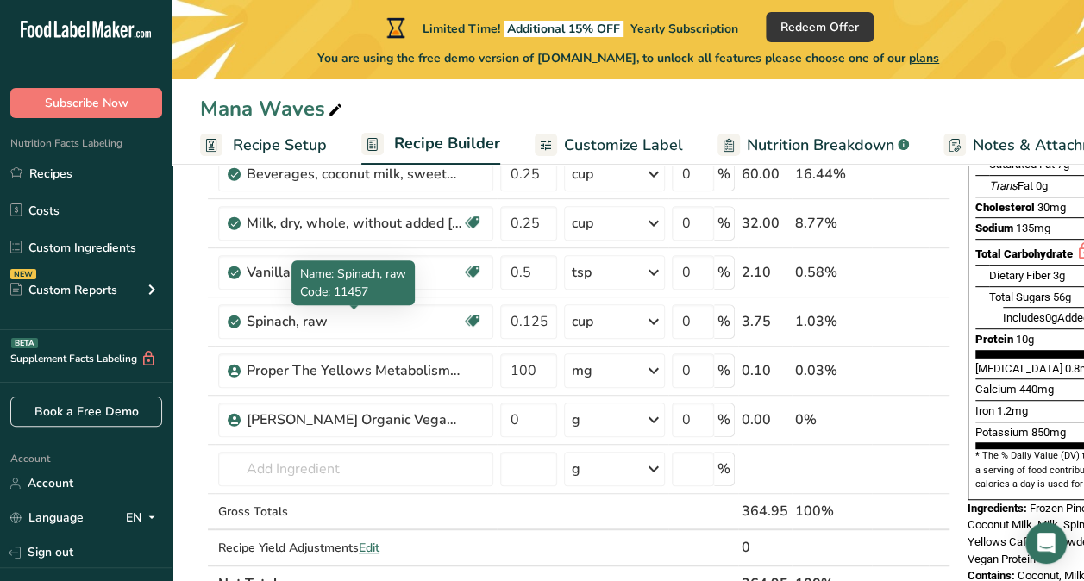
scroll to position [312, 0]
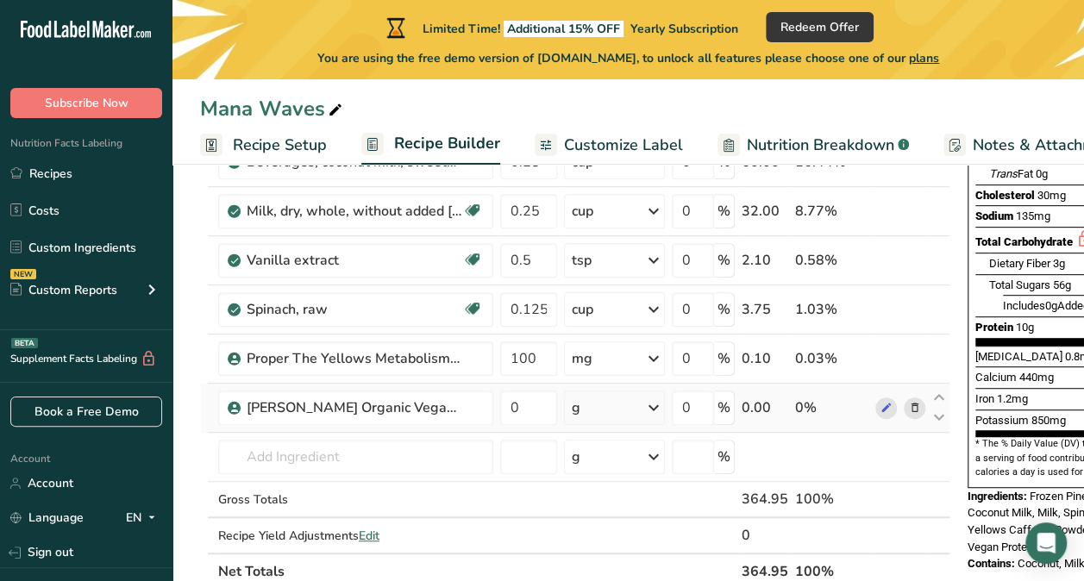
click at [600, 392] on div "g" at bounding box center [614, 407] width 101 height 34
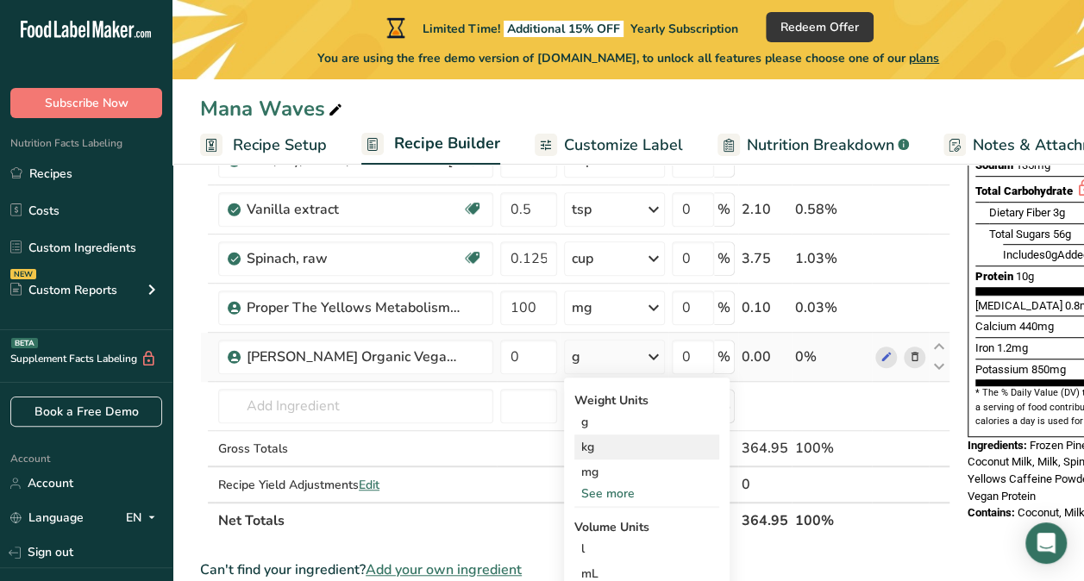
scroll to position [364, 0]
click at [592, 421] on div "g" at bounding box center [646, 421] width 145 height 25
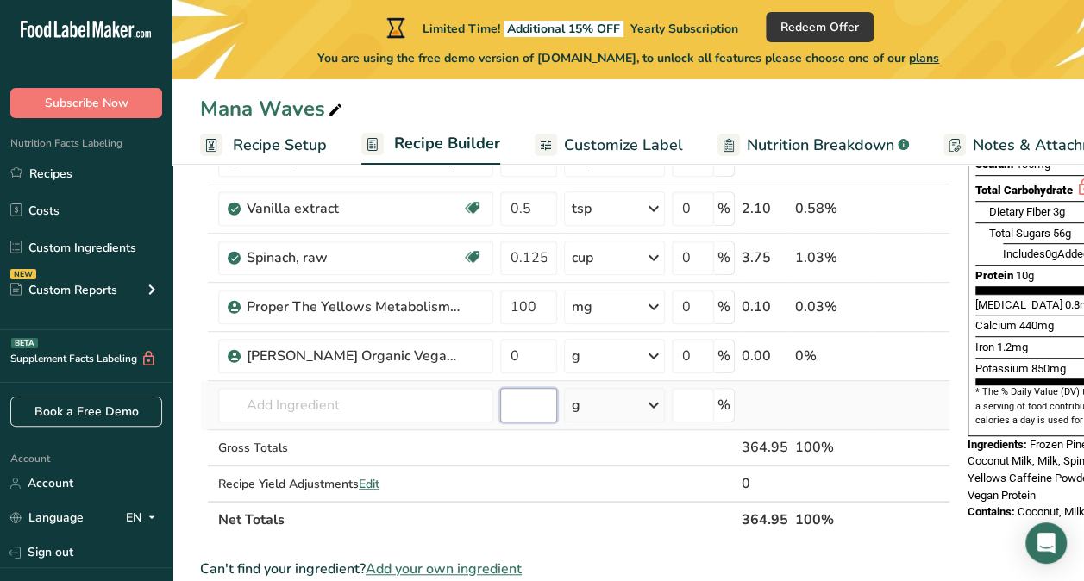
click at [536, 398] on input "number" at bounding box center [528, 405] width 57 height 34
click at [591, 352] on div "g" at bounding box center [614, 356] width 101 height 34
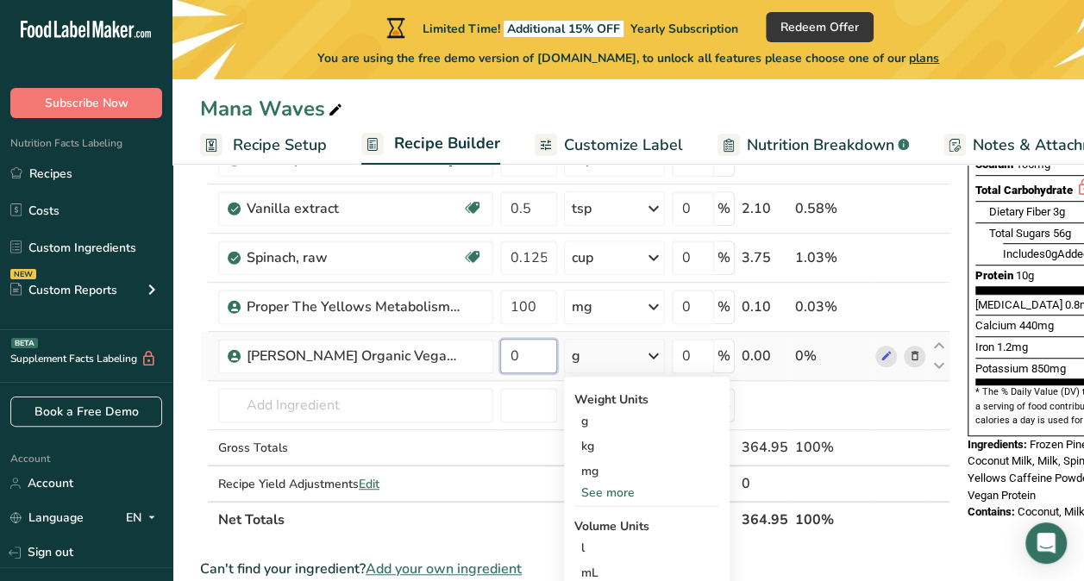
click at [536, 349] on input "0" at bounding box center [528, 356] width 57 height 34
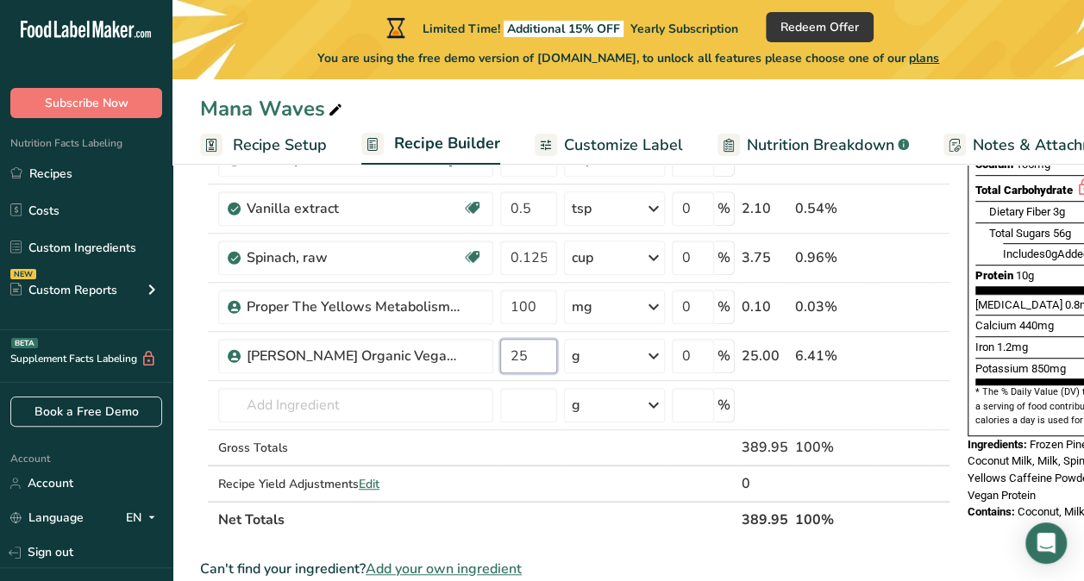
type input "25"
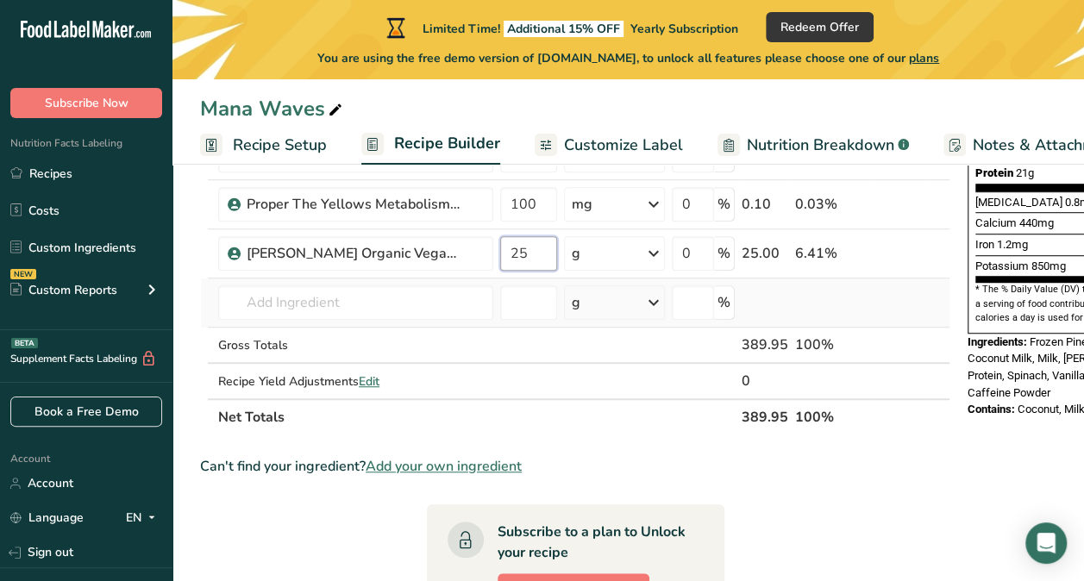
scroll to position [467, 0]
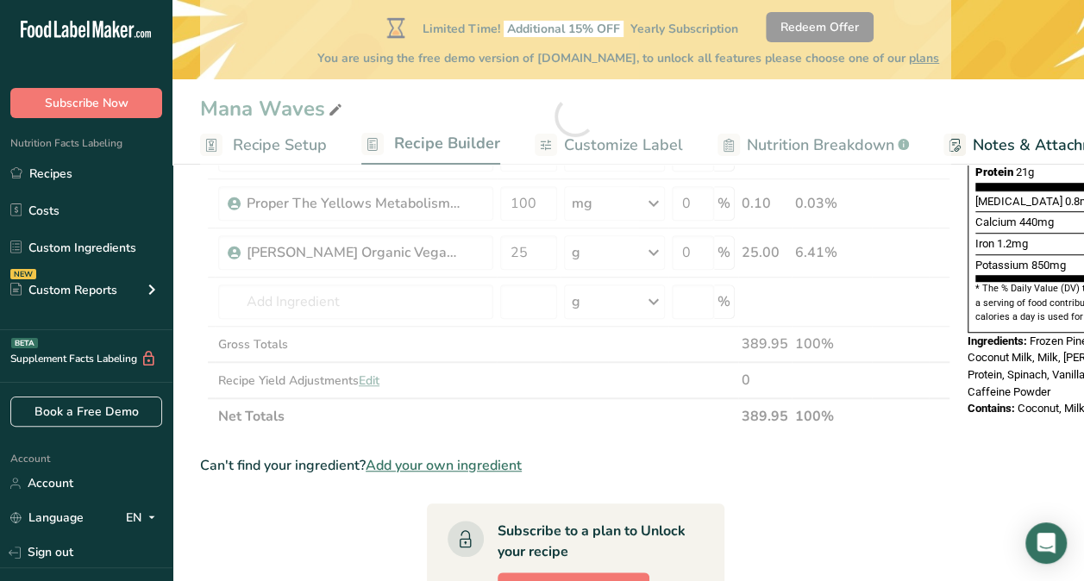
click at [588, 439] on section "Ingredient * Amount * Unit * Waste * .a-a{fill:#347362;}.b-a{fill:#fff;} Grams …" at bounding box center [575, 382] width 750 height 1168
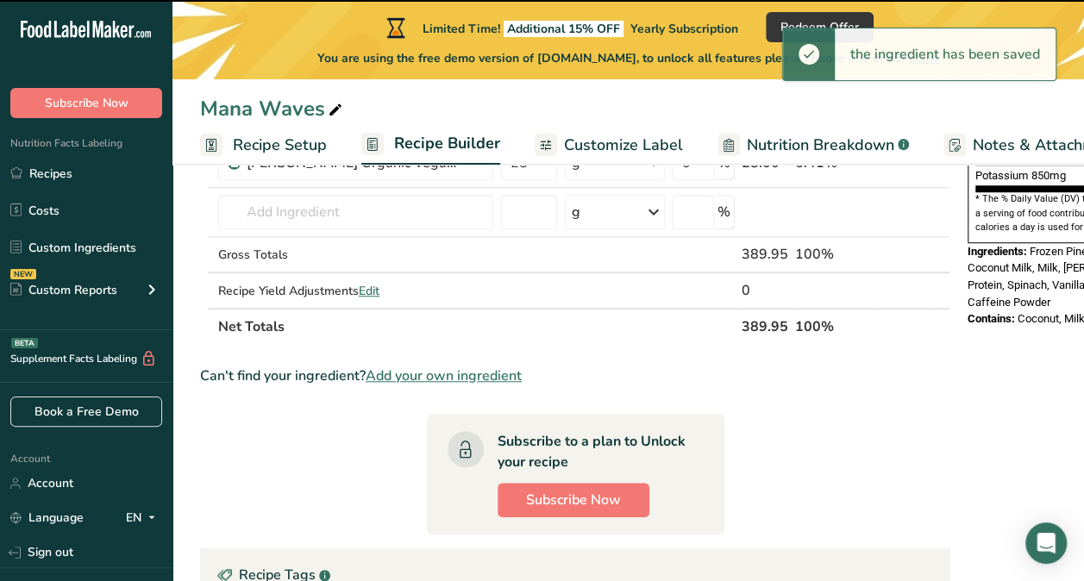
scroll to position [29, 0]
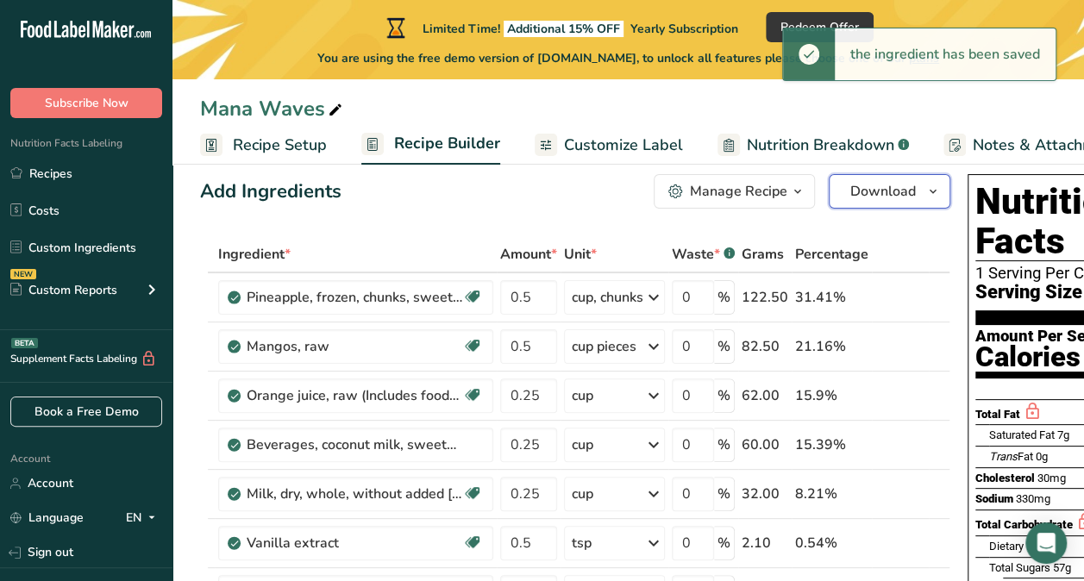
click at [852, 196] on span "Download" at bounding box center [883, 191] width 66 height 21
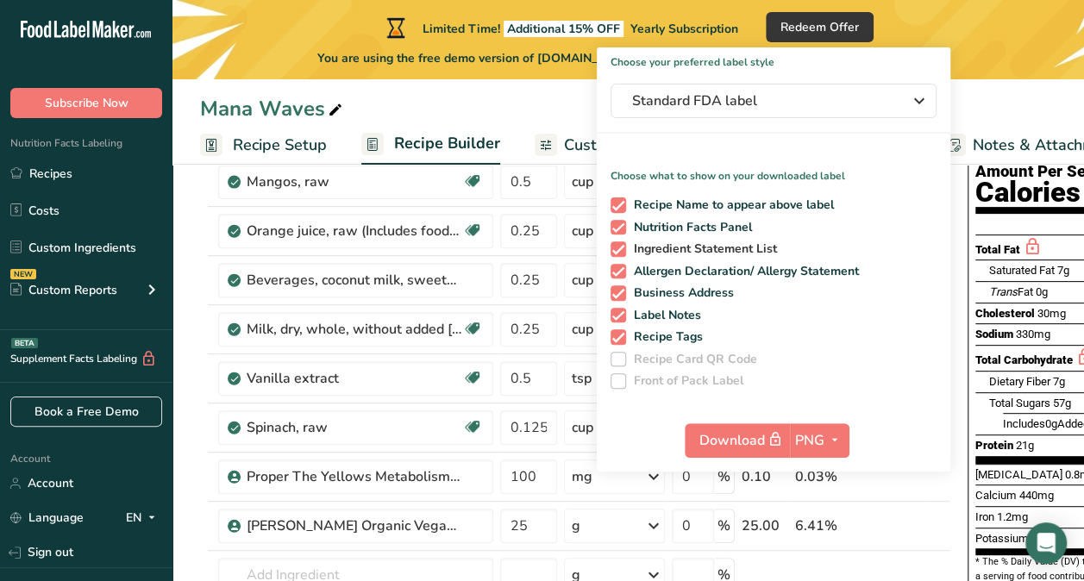
scroll to position [193, 0]
click at [971, 100] on div "Mana Waves" at bounding box center [627, 108] width 911 height 31
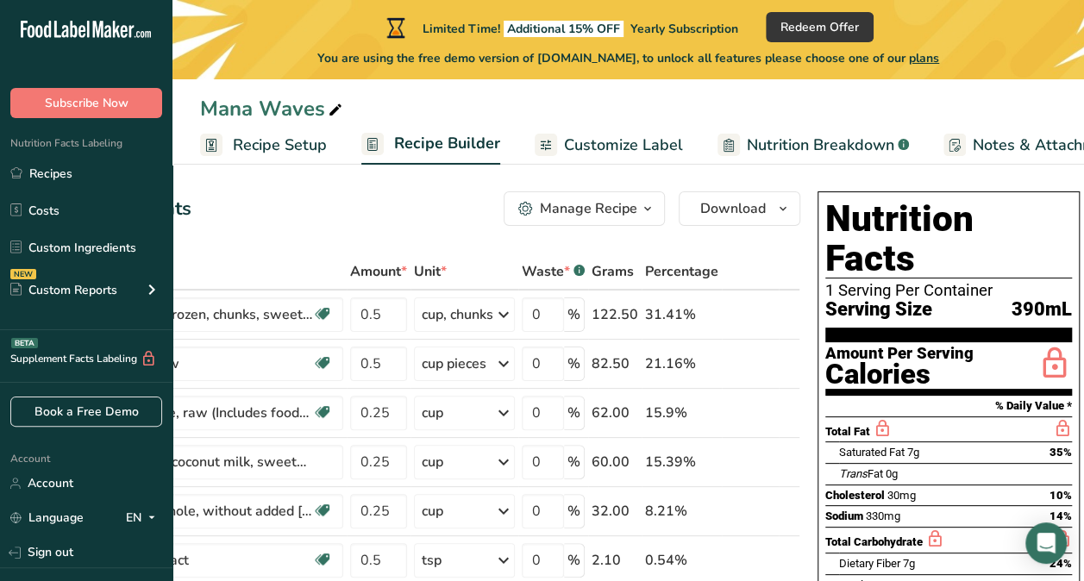
scroll to position [9, 0]
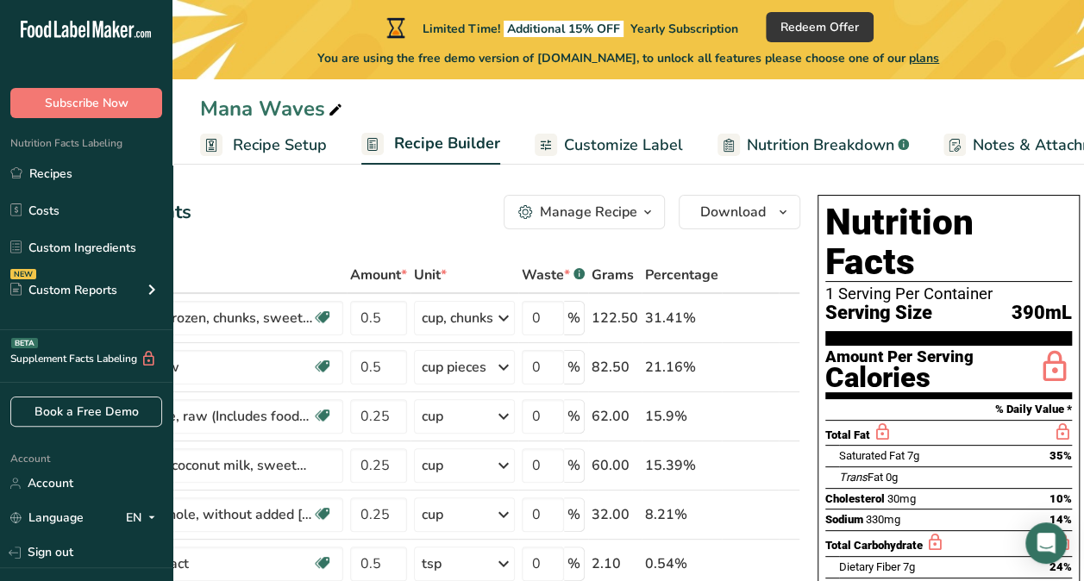
click at [630, 204] on div "Manage Recipe" at bounding box center [588, 212] width 97 height 21
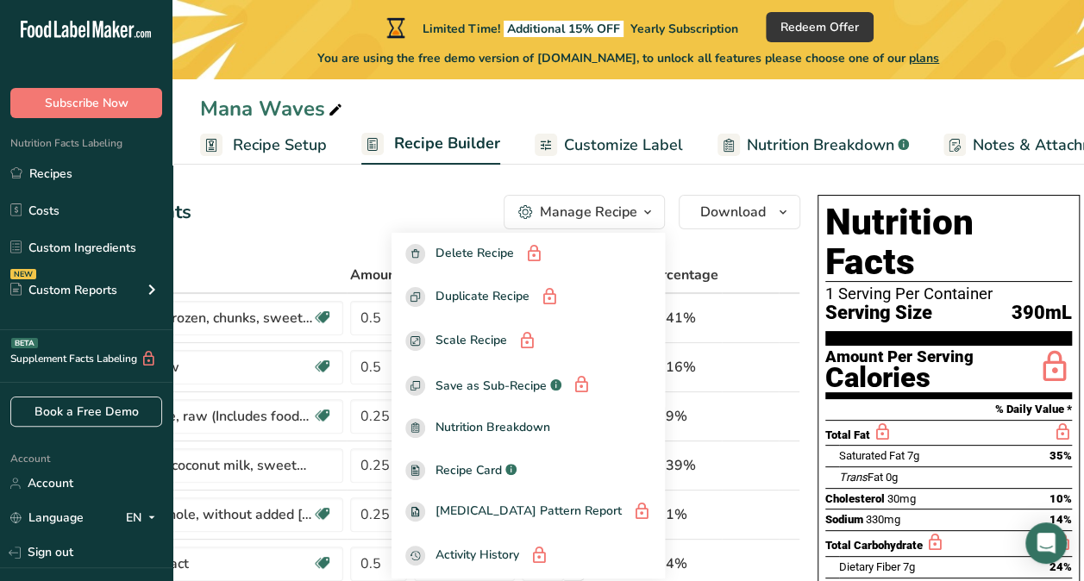
click at [769, 257] on table "Ingredient * Amount * Unit * Waste * .a-a{fill:#347362;}.b-a{fill:#fff;} Grams …" at bounding box center [425, 575] width 750 height 636
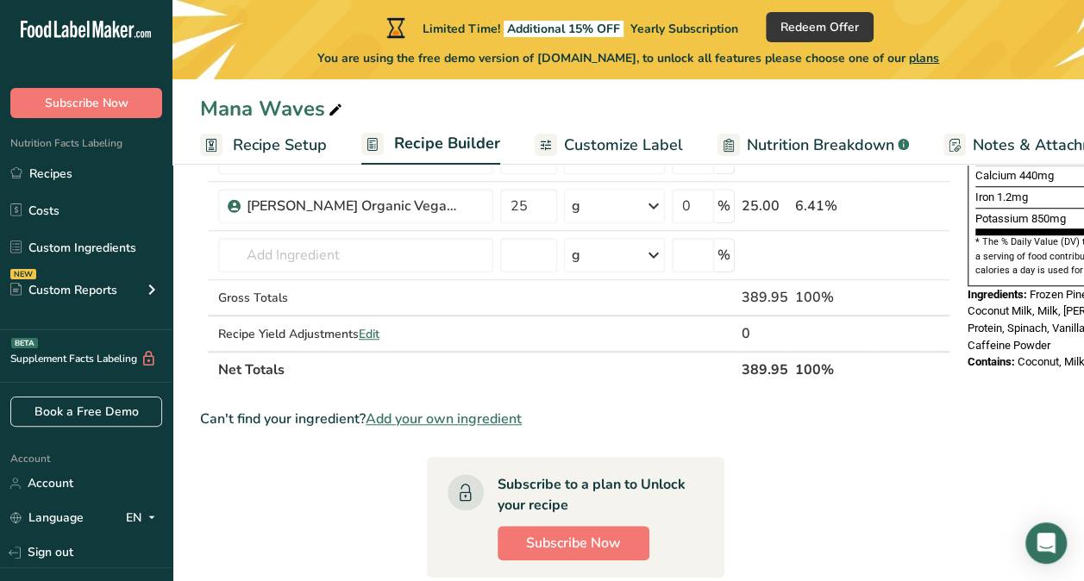
scroll to position [609, 0]
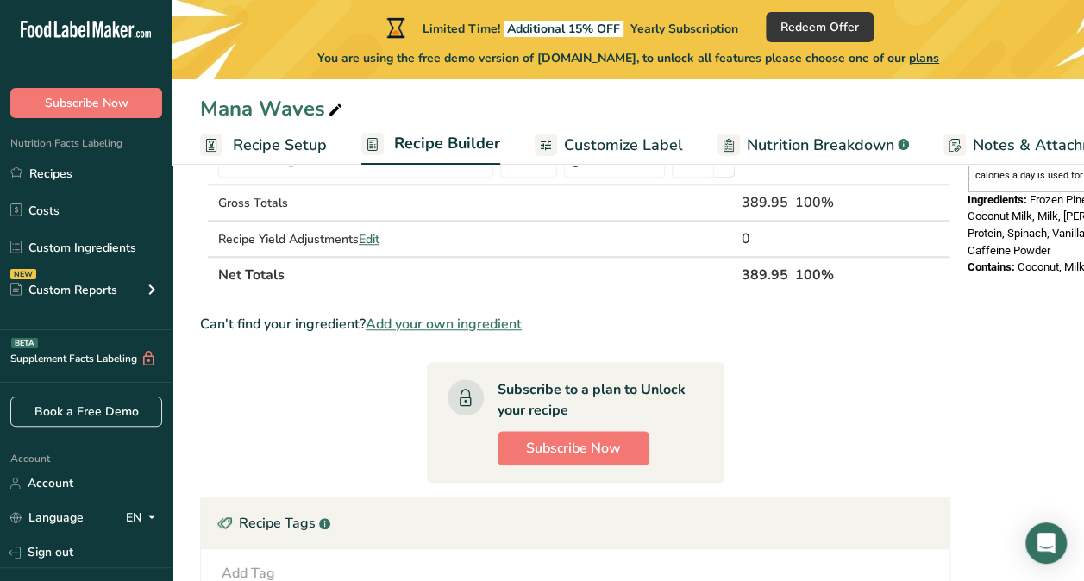
drag, startPoint x: 200, startPoint y: 291, endPoint x: 842, endPoint y: 269, distance: 642.6
copy table "Ingredient * Amount * Unit * Waste * .a-a{fill:#347362;}.b-a{fill:#fff;} Grams …"
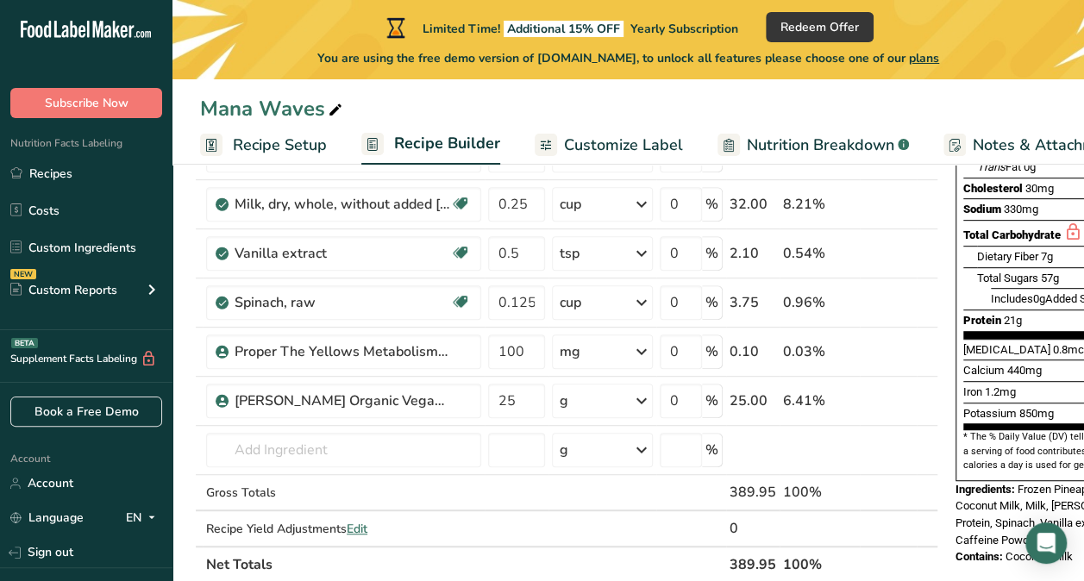
scroll to position [283, 0]
